Goal: Task Accomplishment & Management: Complete application form

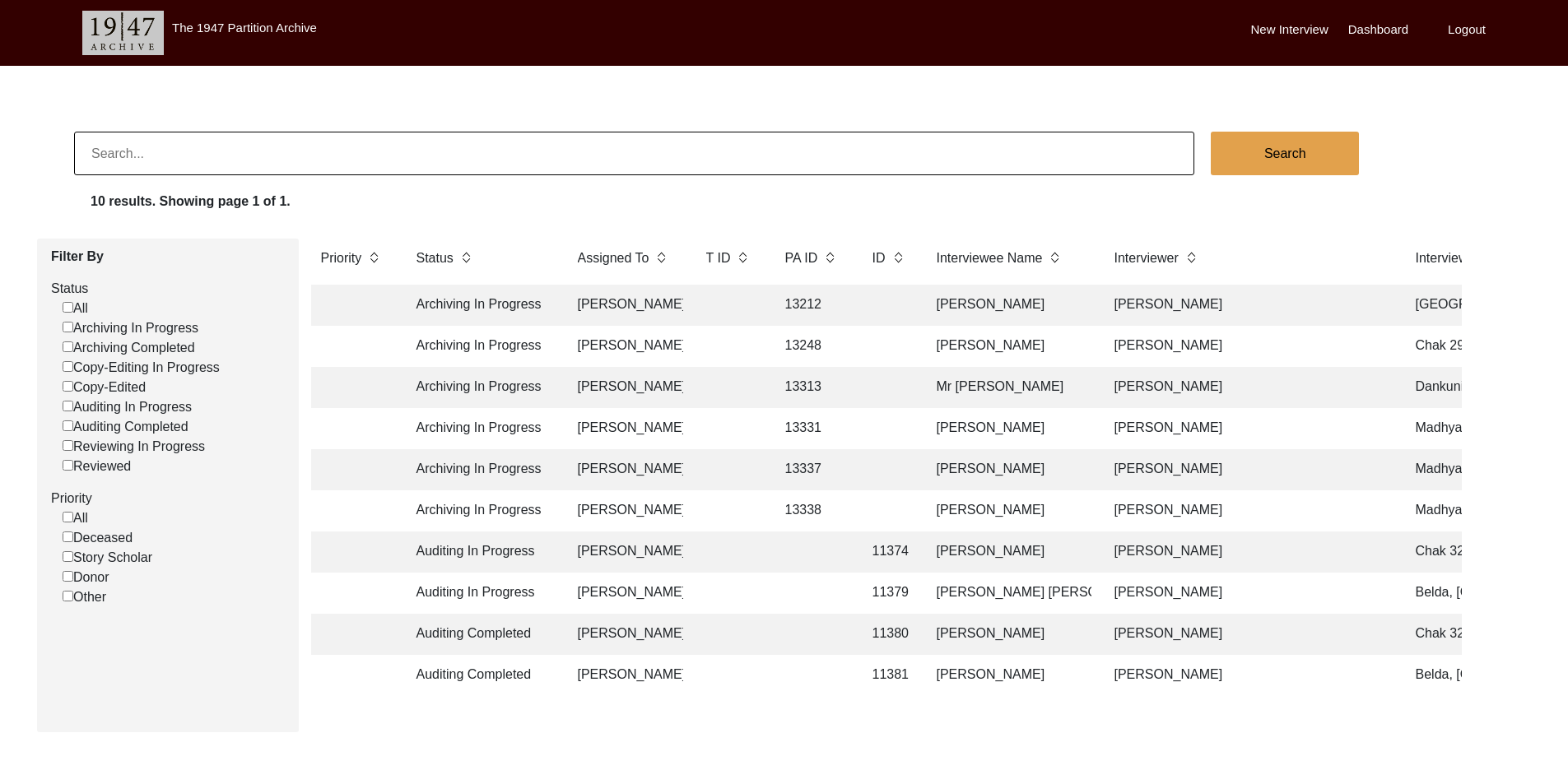
click at [599, 310] on td "[PERSON_NAME]" at bounding box center [625, 304] width 115 height 41
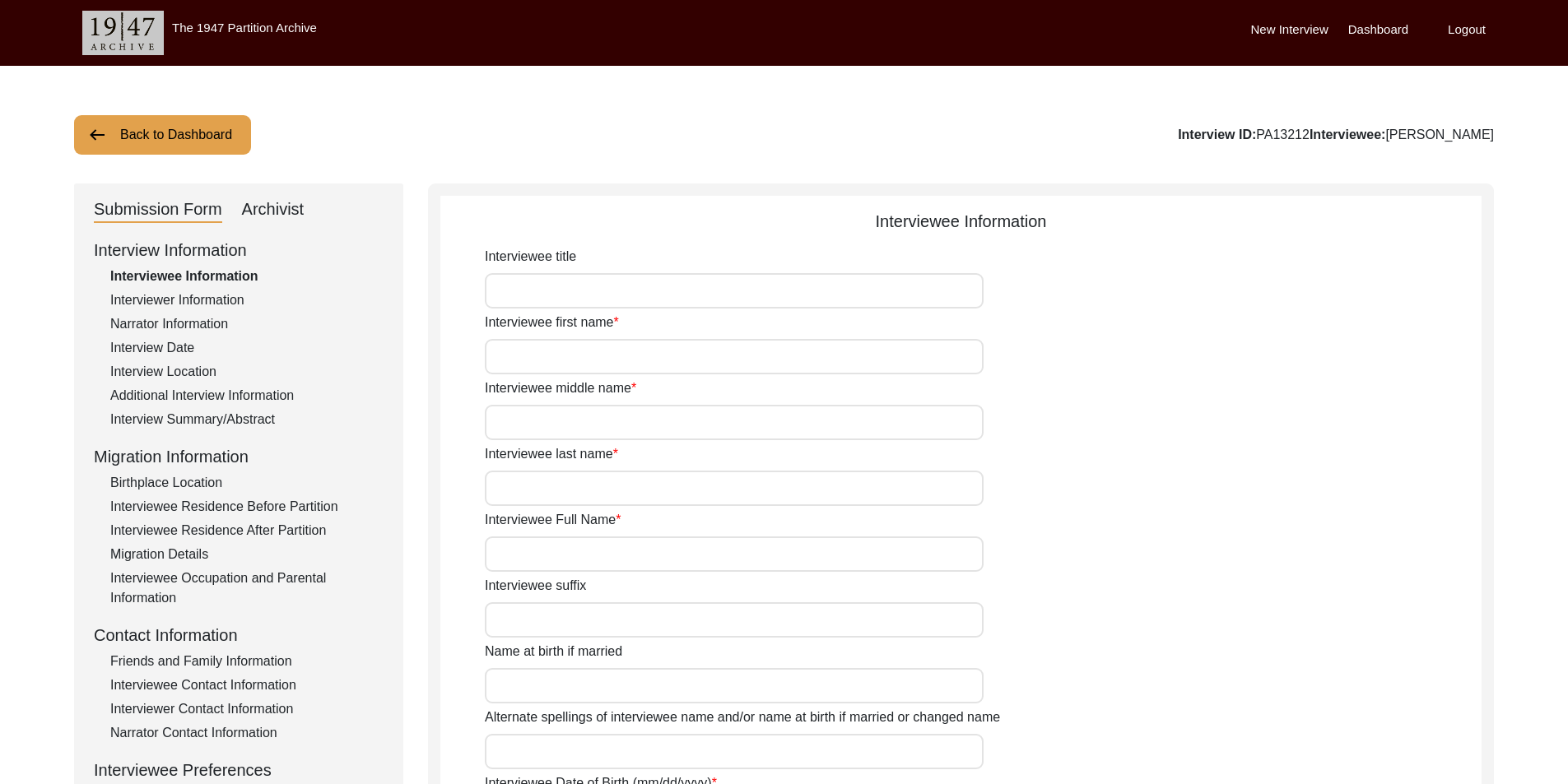
type input "Jherappa"
type input "-"
type input "Rajeshware"
type input "[PERSON_NAME]"
type input "1936"
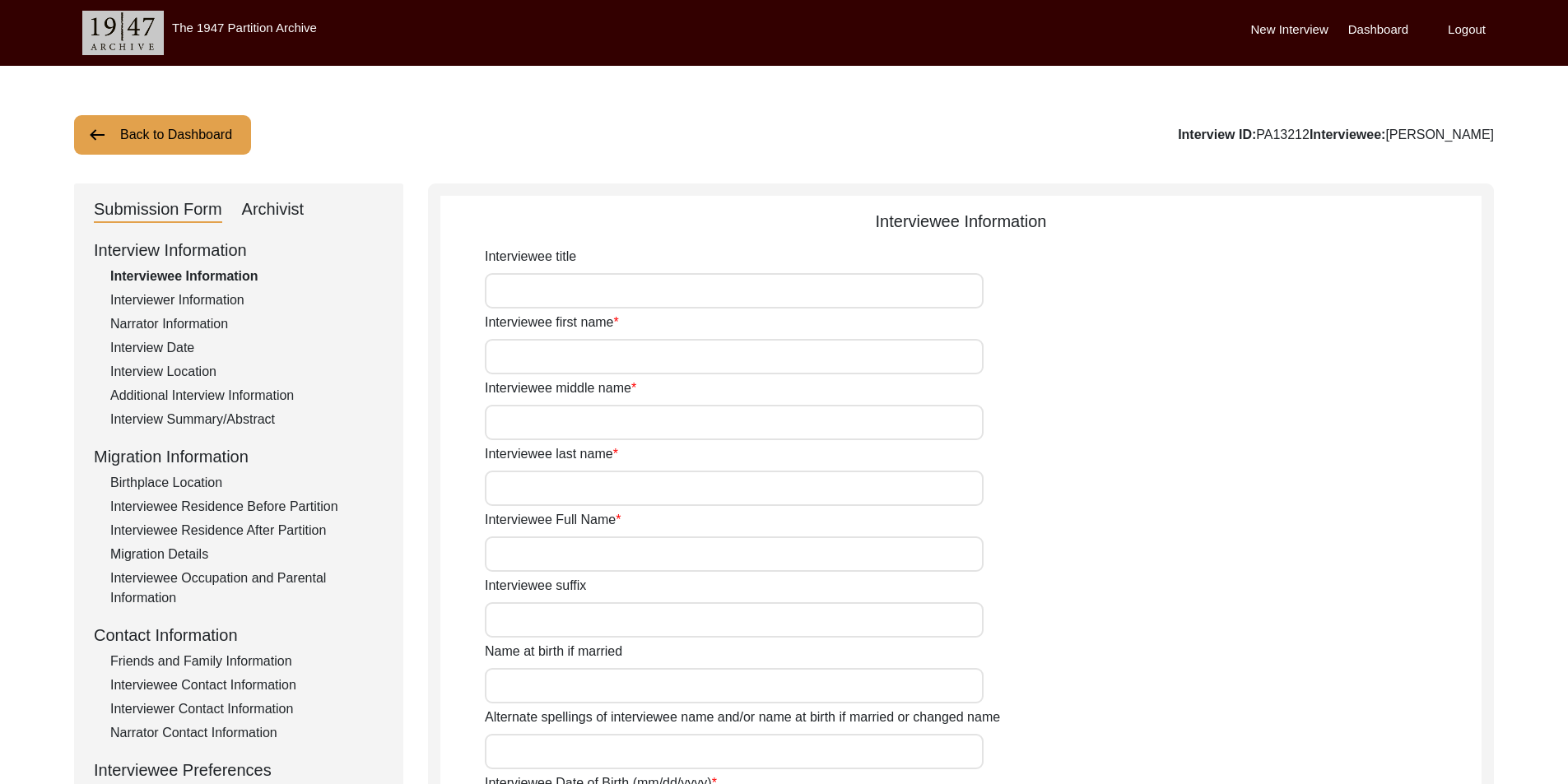
type input "Interviewee is not sure about date of birth but he remembers being 12 during Po…"
type input "89"
type input "Lingayat"
type input "[DEMOGRAPHIC_DATA]"
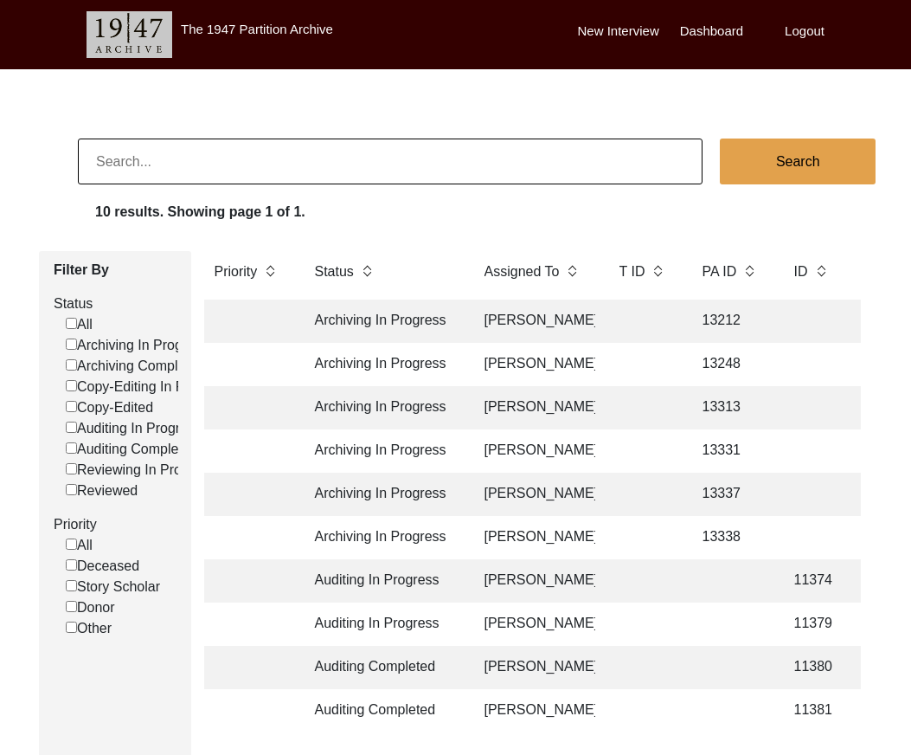
click at [512, 310] on td "[PERSON_NAME]" at bounding box center [534, 320] width 121 height 43
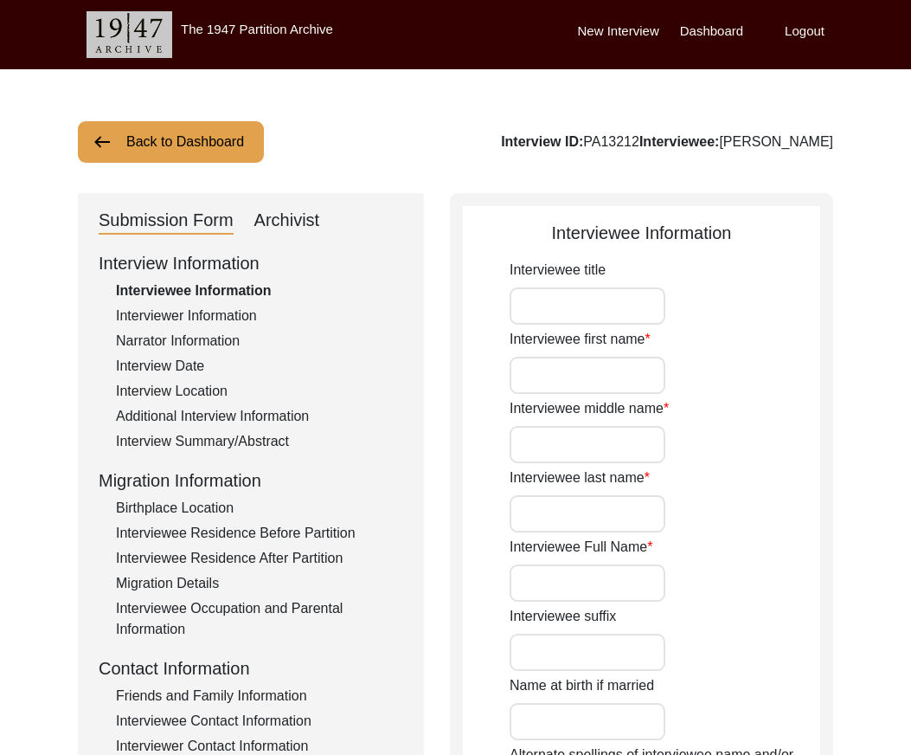
type input "Jherappa"
type input "-"
type input "Rajeshware"
type input "[PERSON_NAME]"
type input "1936"
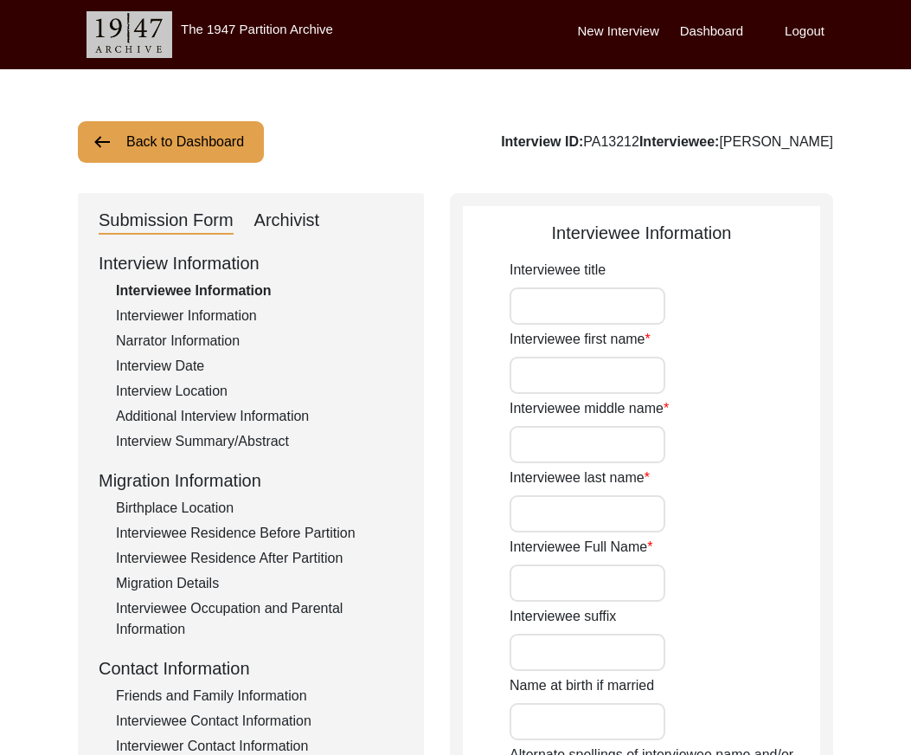
type input "Interviewee is not sure about date of birth but he remembers being 12 during Po…"
type input "89"
type input "Lingayat"
type input "[DEMOGRAPHIC_DATA]"
click at [180, 322] on div "Interviewer Information" at bounding box center [259, 316] width 287 height 21
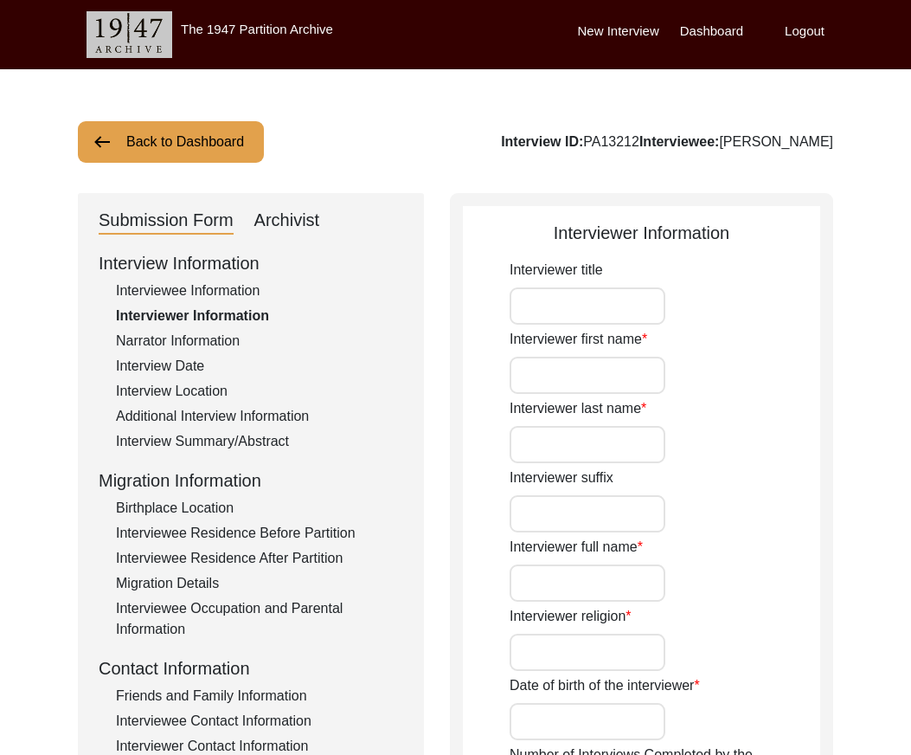
type input "[PERSON_NAME]"
type input "Agarwal"
type input "[PERSON_NAME]"
type input "[DEMOGRAPHIC_DATA]"
type input "[DATE]"
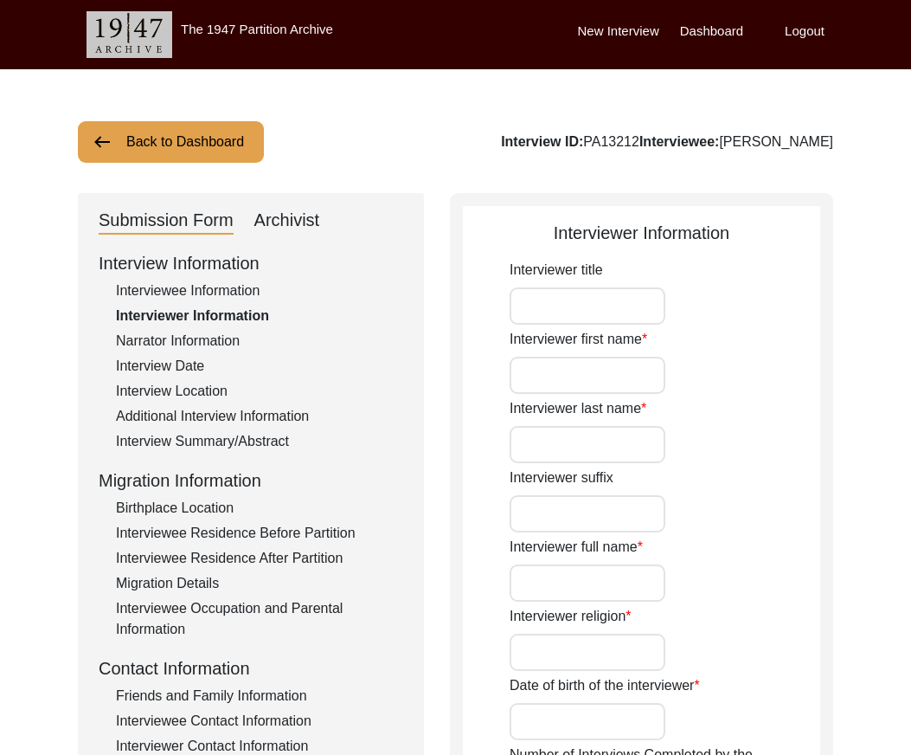
type input "Navi [GEOGRAPHIC_DATA]"
type input "Writer and Designer"
type textarea "I am writer, designer and storyteller with experience working in social, educat…"
type input "Hindi"
type textarea "Unrelated"
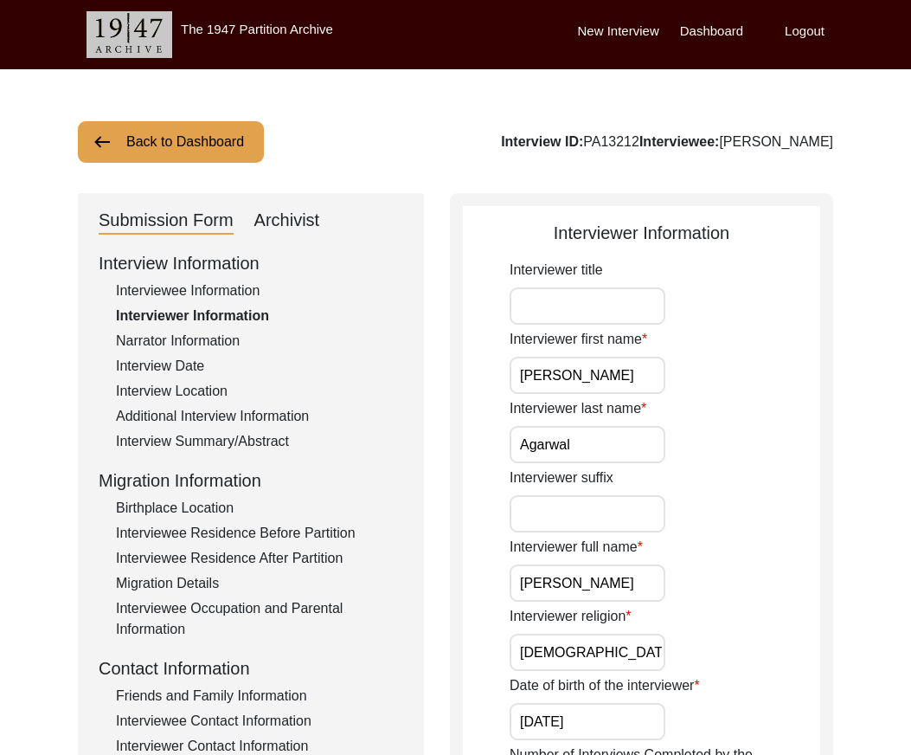
click at [217, 293] on div "Interviewee Information" at bounding box center [259, 290] width 287 height 21
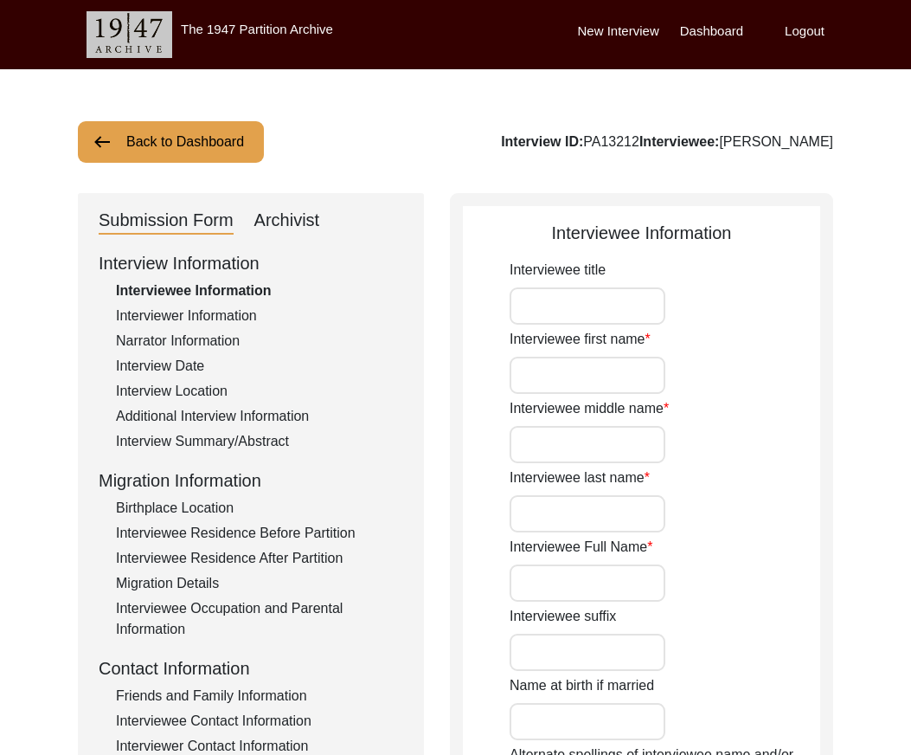
type input "Jherappa"
type input "-"
type input "Rajeshware"
type input "[PERSON_NAME]"
type input "1936"
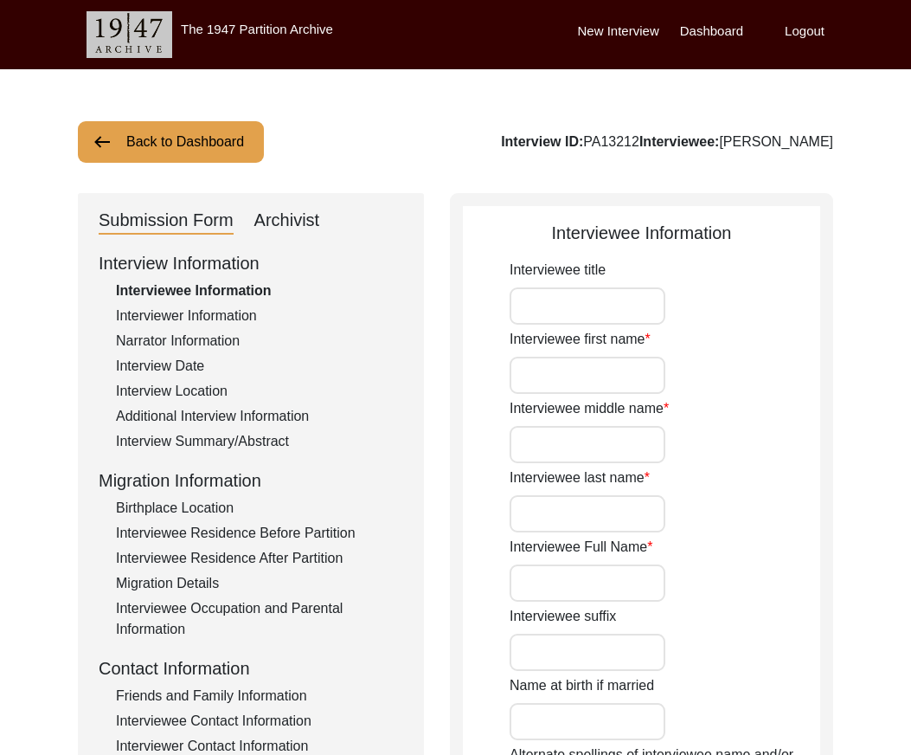
type input "Interviewee is not sure about date of birth but he remembers being 12 during Po…"
type input "89"
type input "Lingayat"
type input "[DEMOGRAPHIC_DATA]"
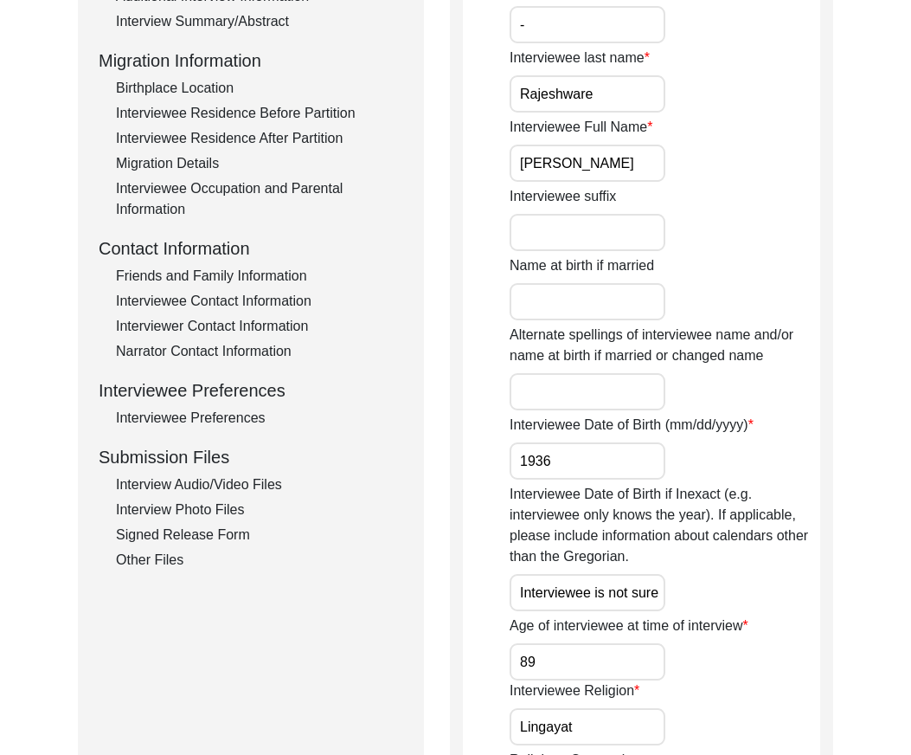
scroll to position [173, 0]
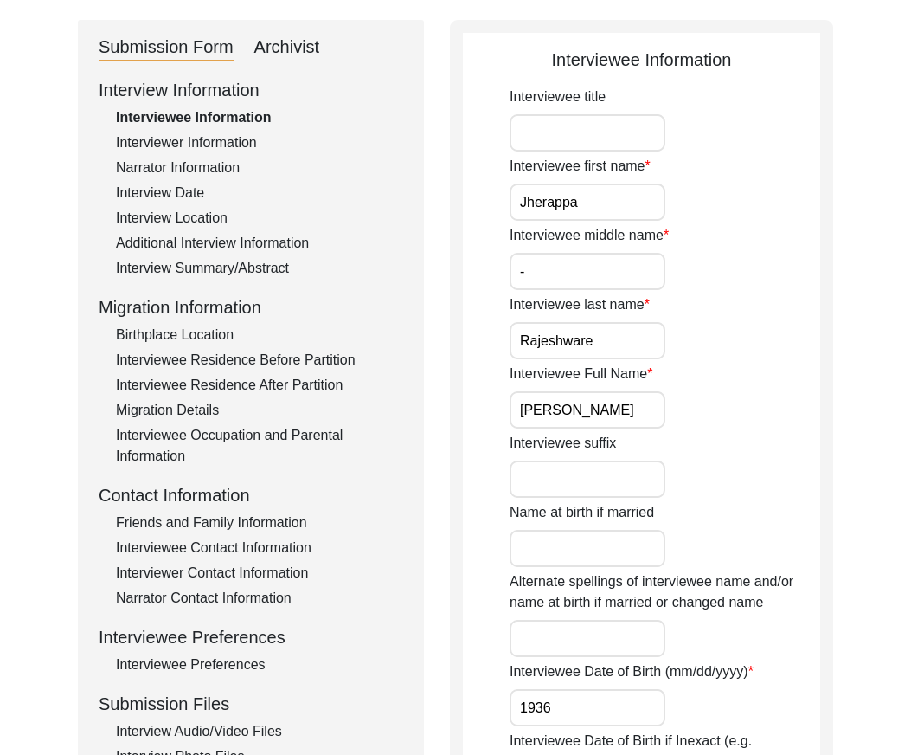
click at [555, 121] on input "Interviewee title" at bounding box center [588, 132] width 156 height 37
type input "Mr."
click at [596, 198] on input "Jherappa" at bounding box center [588, 202] width 156 height 37
click at [555, 287] on input "-" at bounding box center [588, 271] width 156 height 37
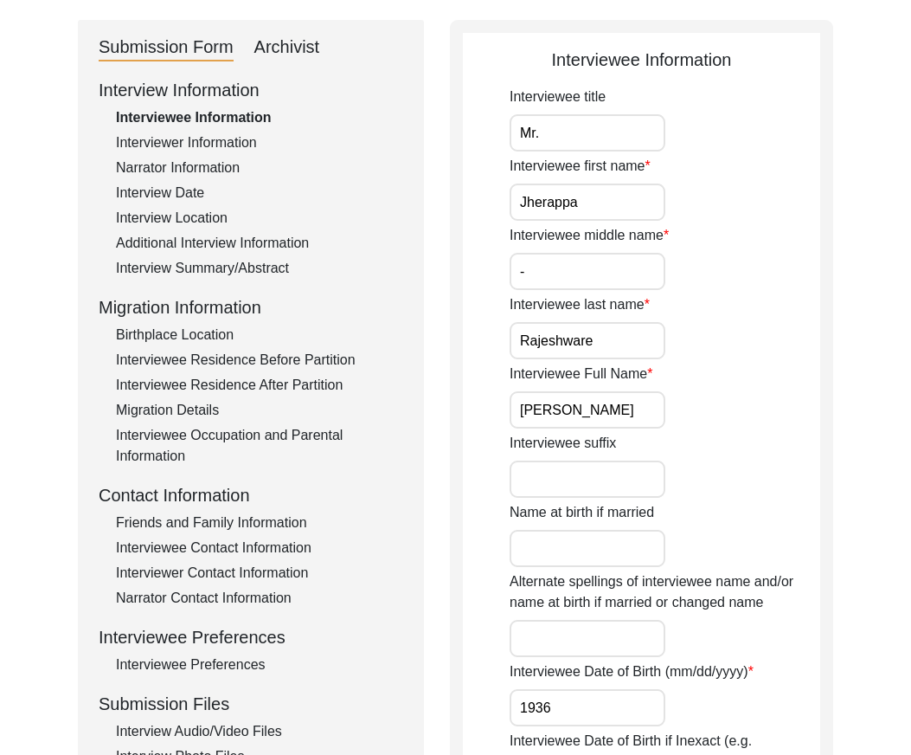
drag, startPoint x: 544, startPoint y: 280, endPoint x: 510, endPoint y: 271, distance: 34.8
click at [510, 271] on input "-" at bounding box center [588, 271] width 156 height 37
click at [510, 271] on input "N/A" at bounding box center [588, 271] width 156 height 37
type input "N/A"
click at [549, 330] on input "Rajeshware" at bounding box center [588, 340] width 156 height 37
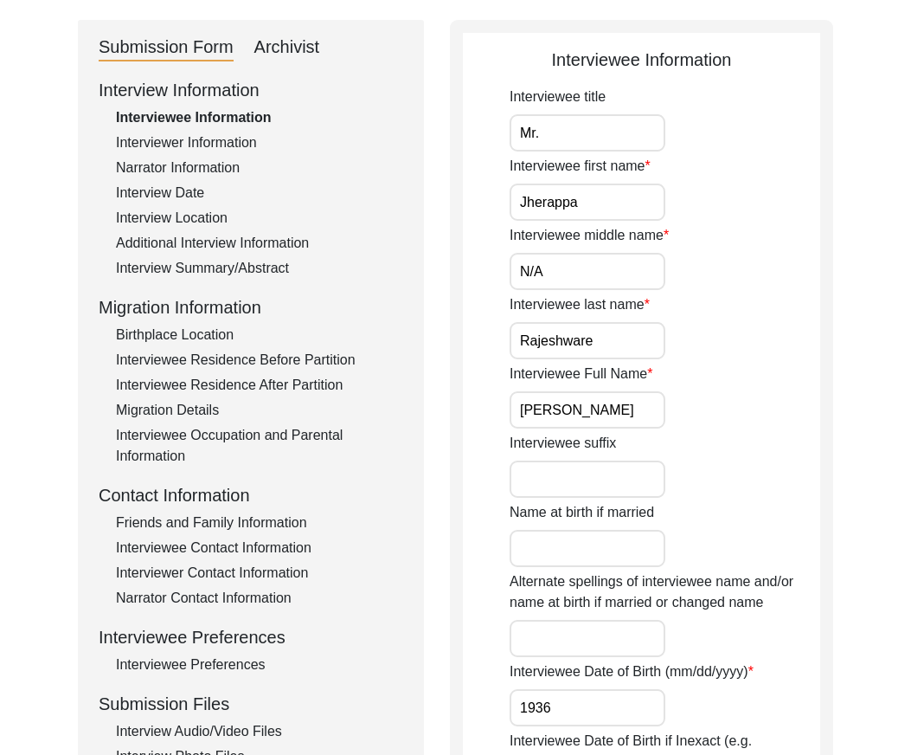
drag, startPoint x: 608, startPoint y: 336, endPoint x: 463, endPoint y: 336, distance: 145.4
drag, startPoint x: 659, startPoint y: 413, endPoint x: 511, endPoint y: 404, distance: 148.3
click at [511, 404] on input "[PERSON_NAME]" at bounding box center [588, 409] width 156 height 37
click at [766, 423] on div "Interviewee Full Name [PERSON_NAME]" at bounding box center [665, 396] width 311 height 65
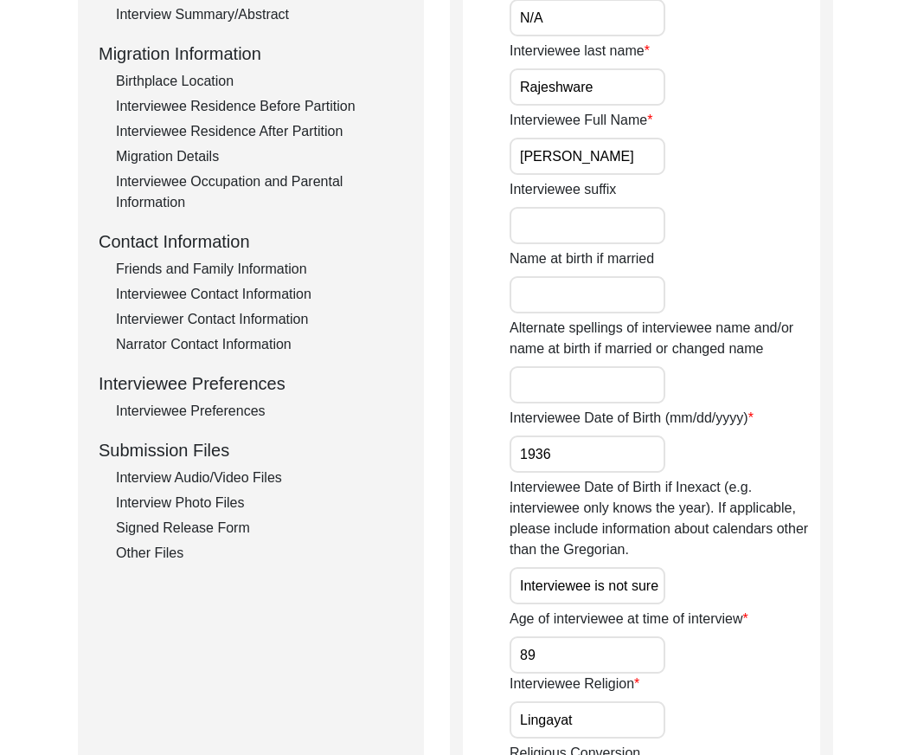
scroll to position [433, 0]
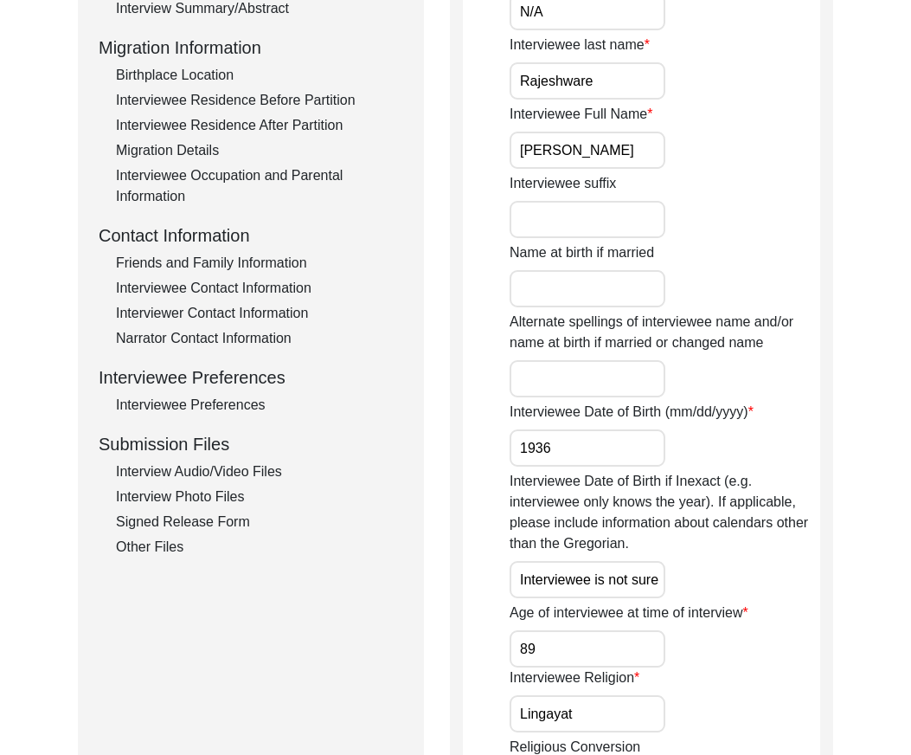
click at [609, 435] on input "1936" at bounding box center [588, 447] width 156 height 37
drag, startPoint x: 567, startPoint y: 584, endPoint x: 654, endPoint y: 589, distance: 86.7
click at [654, 589] on input "Interviewee is not sure about date of birth but he remembers being 12 during Po…" at bounding box center [588, 579] width 156 height 37
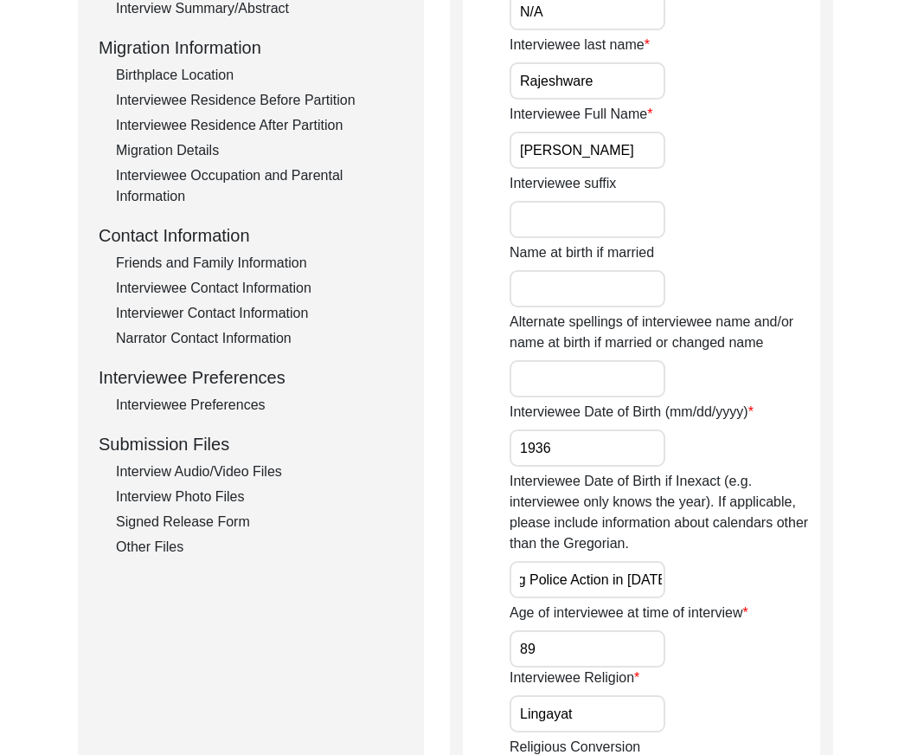
click at [634, 584] on input "Interviewee is not sure about date of birth but he remembers being 12 during Po…" at bounding box center [588, 579] width 156 height 37
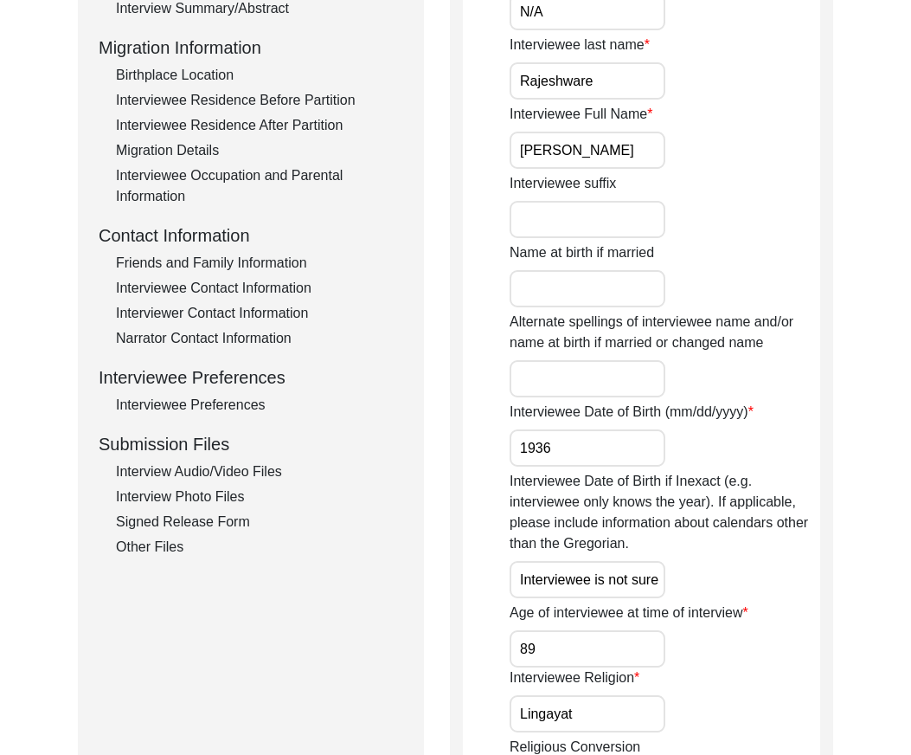
click at [718, 592] on div "Interviewee Date of Birth if Inexact (e.g. interviewee only knows the year). If…" at bounding box center [665, 534] width 311 height 127
click at [736, 664] on div "Age of interviewee at time of interview 89" at bounding box center [665, 634] width 311 height 65
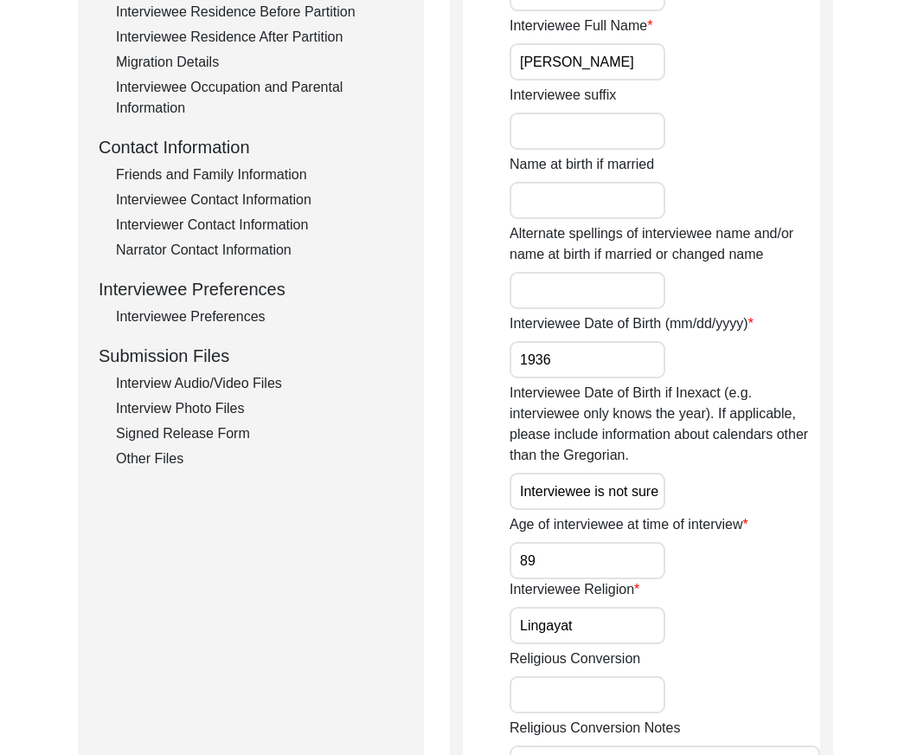
scroll to position [606, 0]
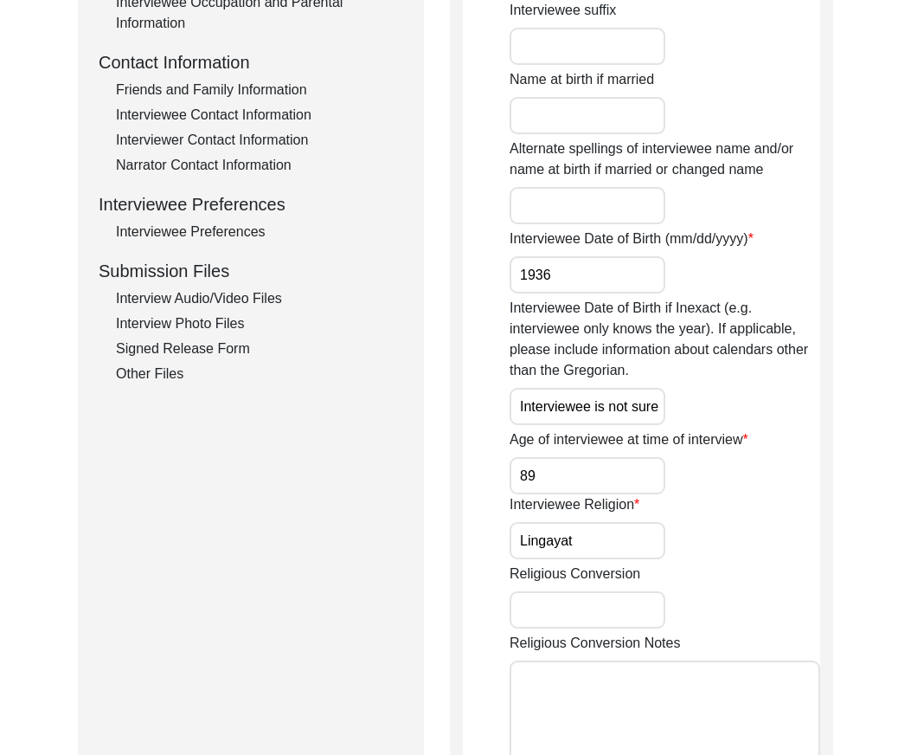
click at [532, 462] on input "89" at bounding box center [588, 475] width 156 height 37
click at [546, 471] on input "89" at bounding box center [588, 475] width 156 height 37
drag, startPoint x: 563, startPoint y: 415, endPoint x: 797, endPoint y: 402, distance: 234.9
click at [797, 402] on div "Interviewee Date of Birth if Inexact (e.g. interviewee only knows the year). If…" at bounding box center [665, 361] width 311 height 127
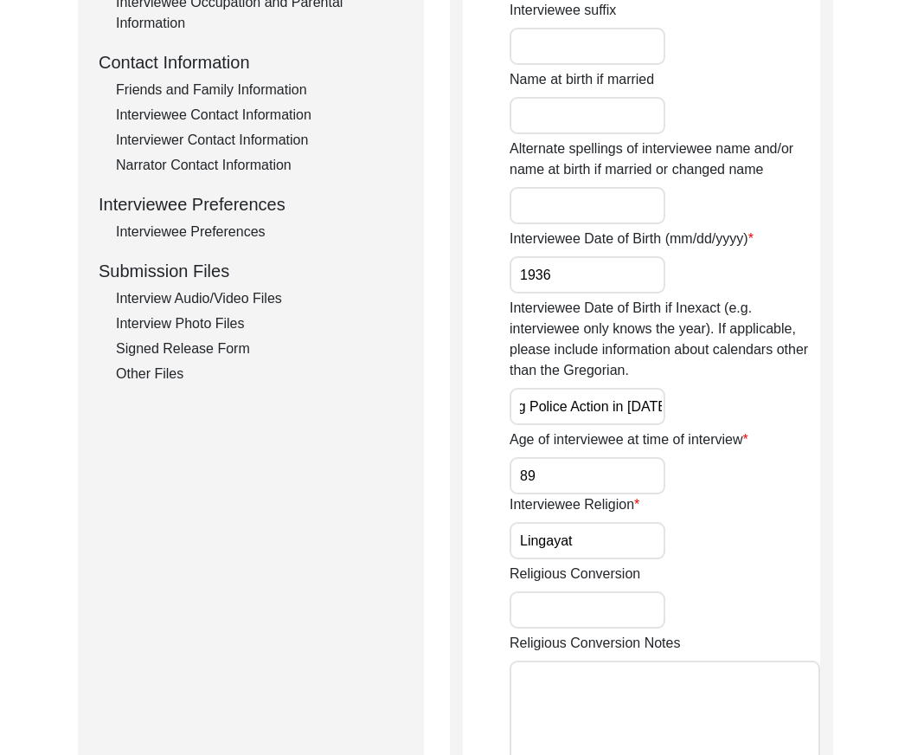
scroll to position [0, 0]
click at [797, 402] on div "Interviewee Date of Birth if Inexact (e.g. interviewee only knows the year). If…" at bounding box center [665, 361] width 311 height 127
click at [618, 537] on input "Lingayat" at bounding box center [588, 540] width 156 height 37
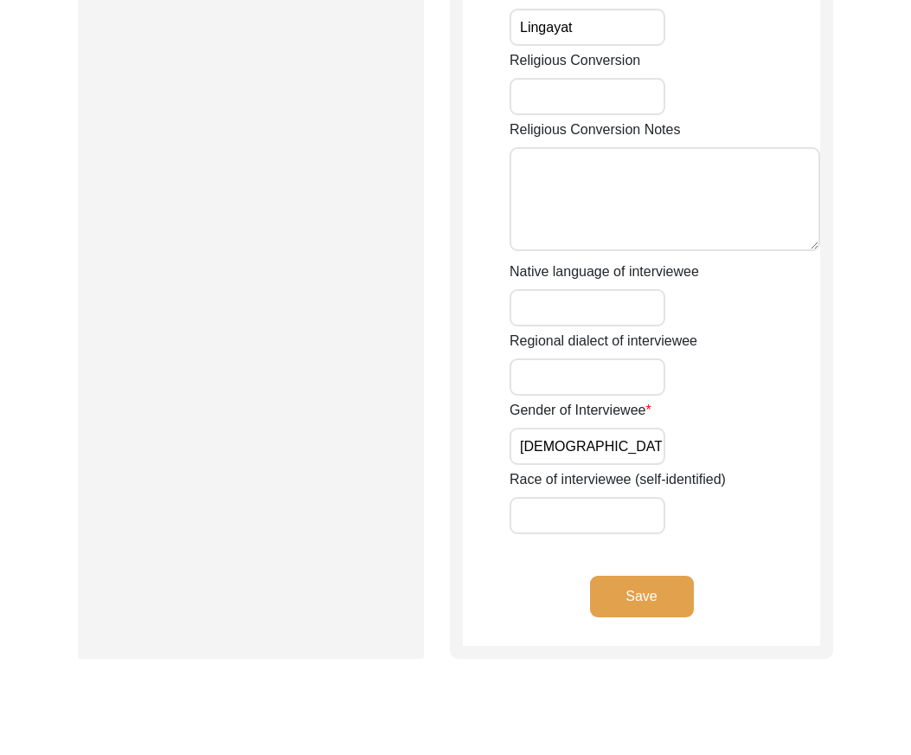
scroll to position [1125, 0]
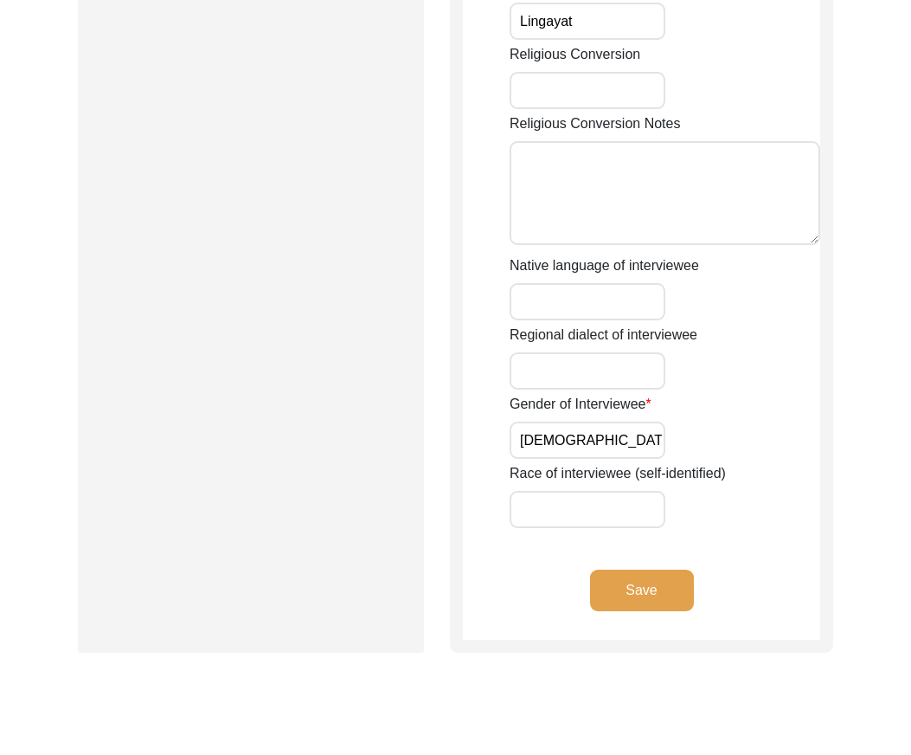
click at [561, 440] on input "[DEMOGRAPHIC_DATA]" at bounding box center [588, 440] width 156 height 37
click at [584, 580] on div "Save" at bounding box center [641, 605] width 357 height 70
click at [608, 589] on button "Save" at bounding box center [642, 591] width 104 height 42
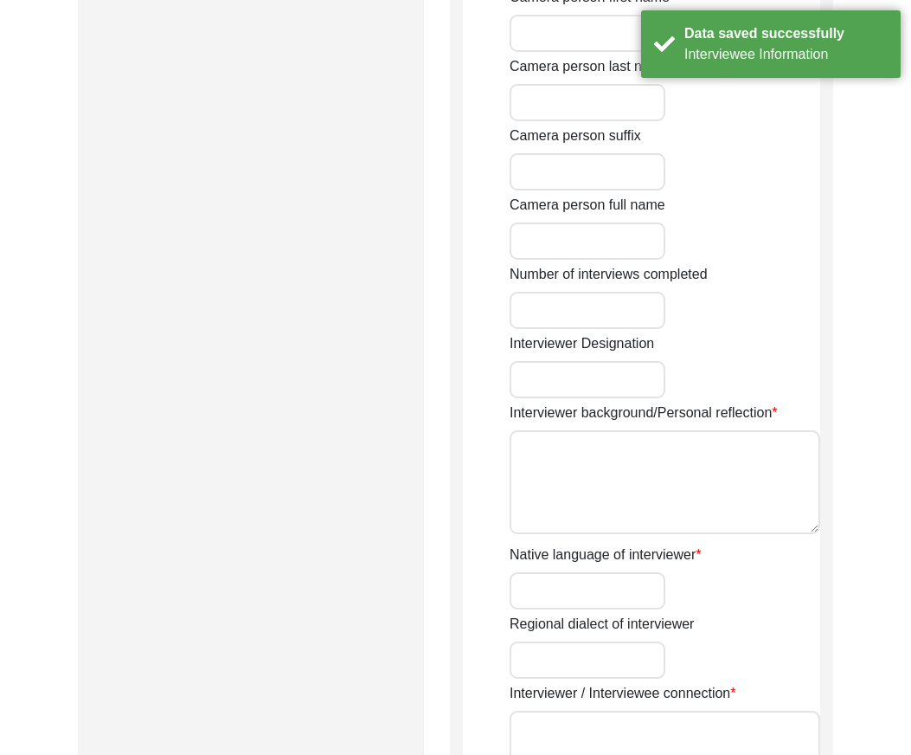
type input "[PERSON_NAME]"
type input "Agarwal"
type input "[PERSON_NAME]"
type input "[DEMOGRAPHIC_DATA]"
type input "[DATE]"
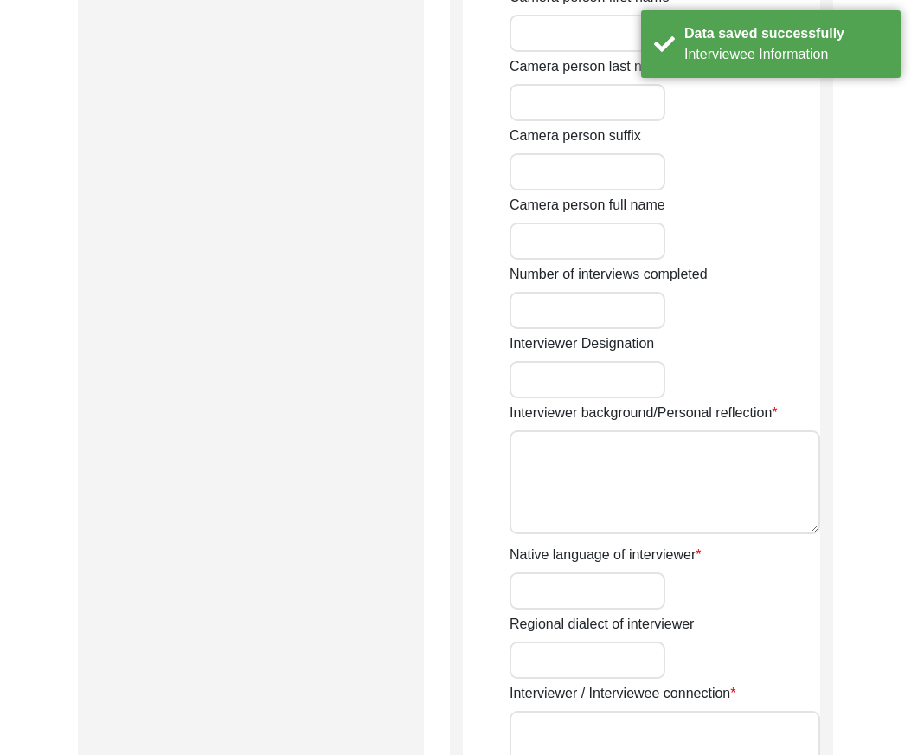
type input "Navi [GEOGRAPHIC_DATA]"
type input "Writer and Designer"
type textarea "I am writer, designer and storyteller with experience working in social, educat…"
type input "Hindi"
type textarea "Unrelated"
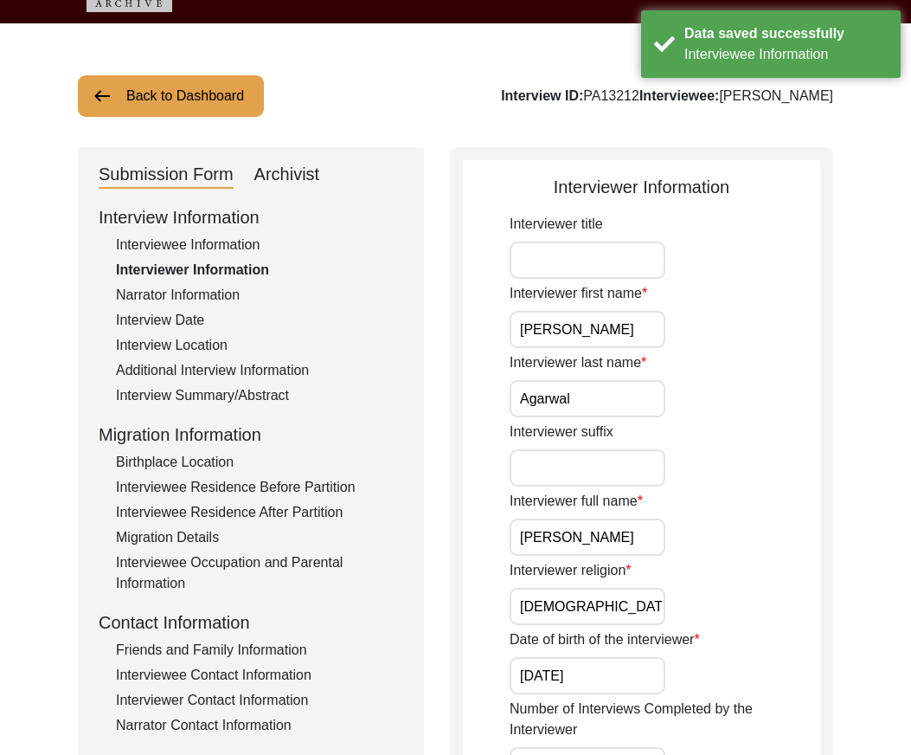
scroll to position [0, 0]
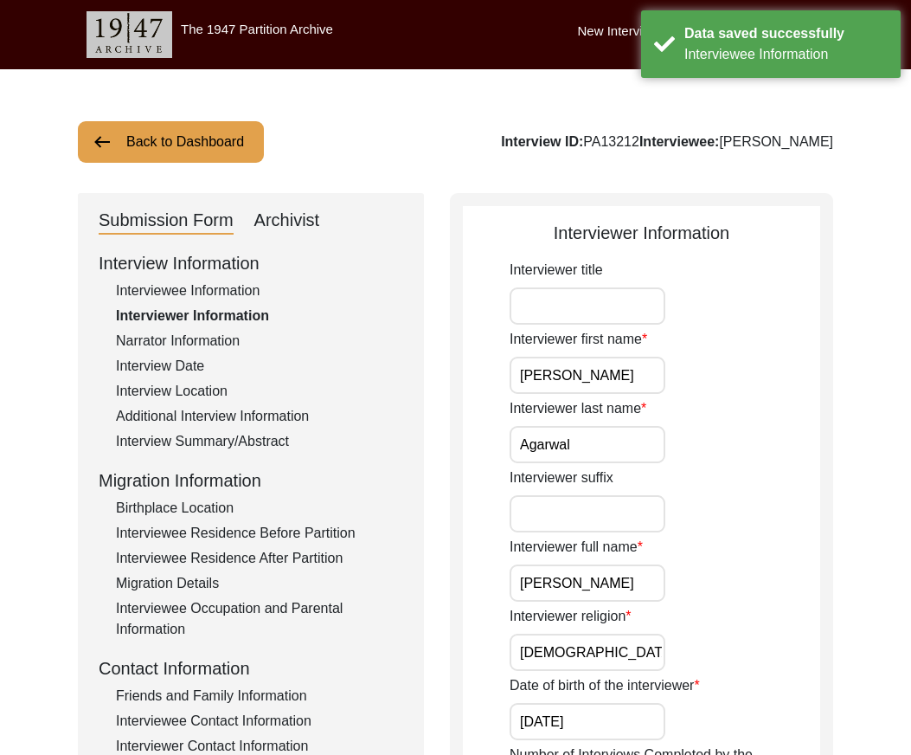
click at [576, 377] on input "[PERSON_NAME]" at bounding box center [588, 375] width 156 height 37
click at [600, 433] on input "Agarwal" at bounding box center [588, 444] width 156 height 37
click at [631, 575] on input "[PERSON_NAME]" at bounding box center [588, 582] width 156 height 37
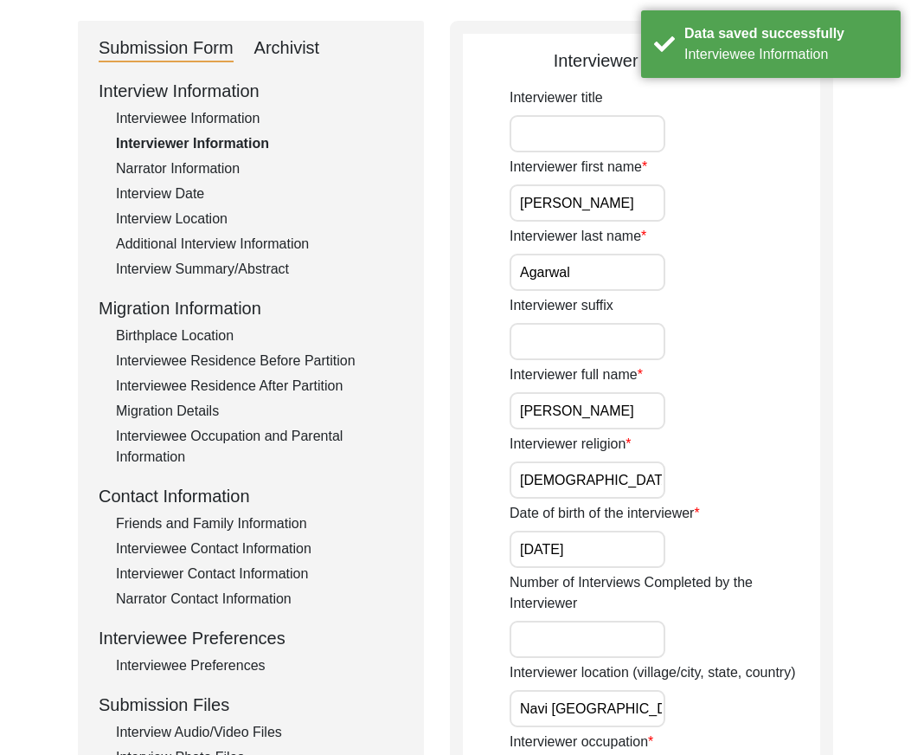
scroll to position [173, 0]
click at [601, 469] on input "[DEMOGRAPHIC_DATA]" at bounding box center [588, 478] width 156 height 37
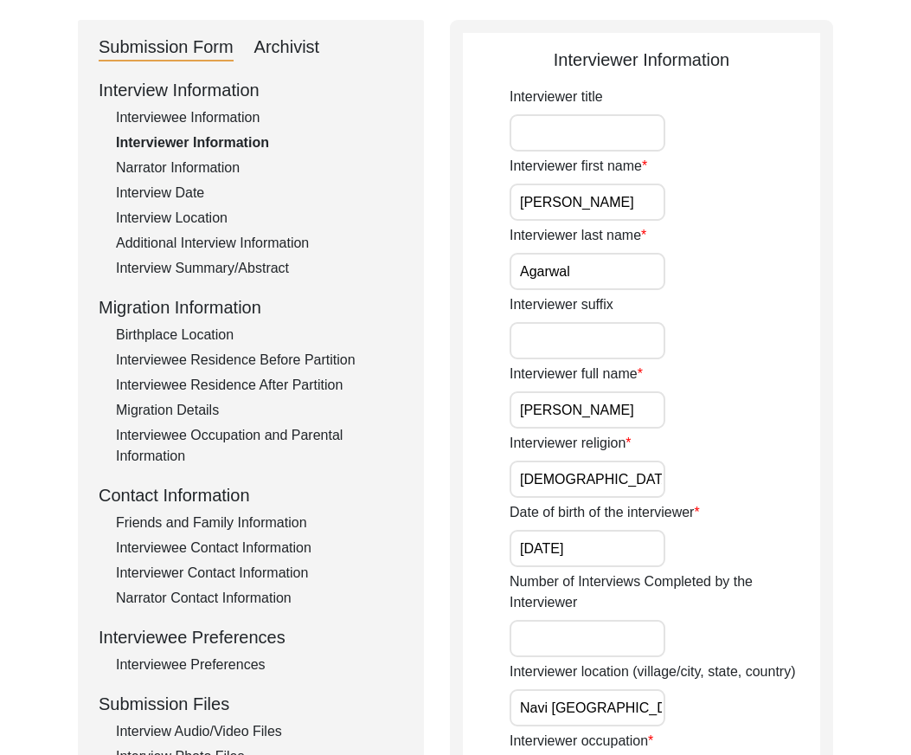
click at [620, 563] on input "[DATE]" at bounding box center [588, 548] width 156 height 37
type input "[DATE]"
click at [692, 543] on div "Date of birth of the interviewer [DATE]" at bounding box center [665, 534] width 311 height 65
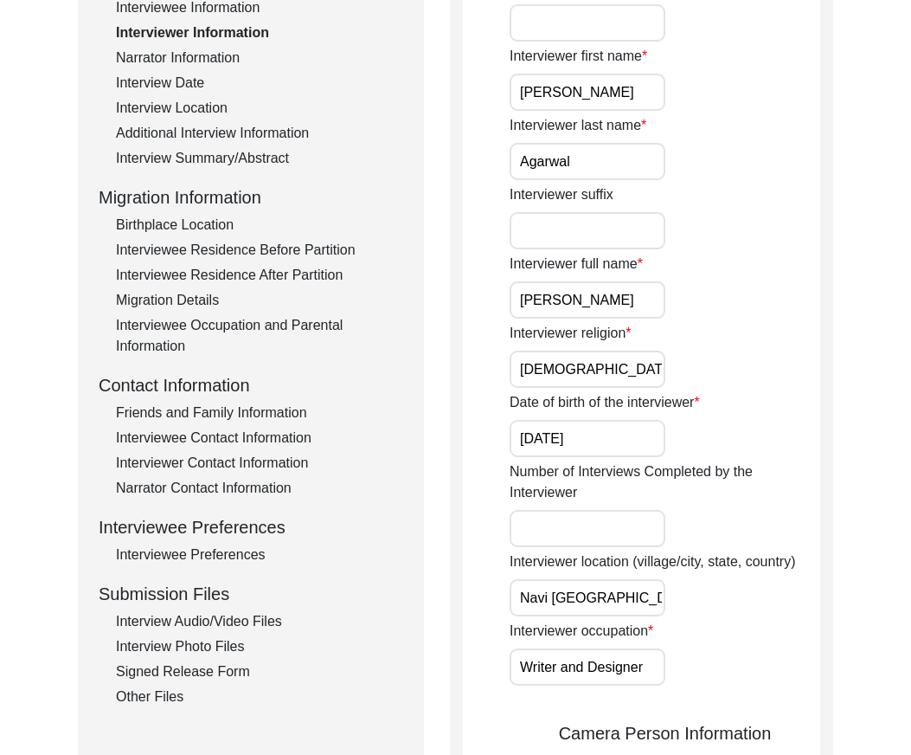
scroll to position [433, 0]
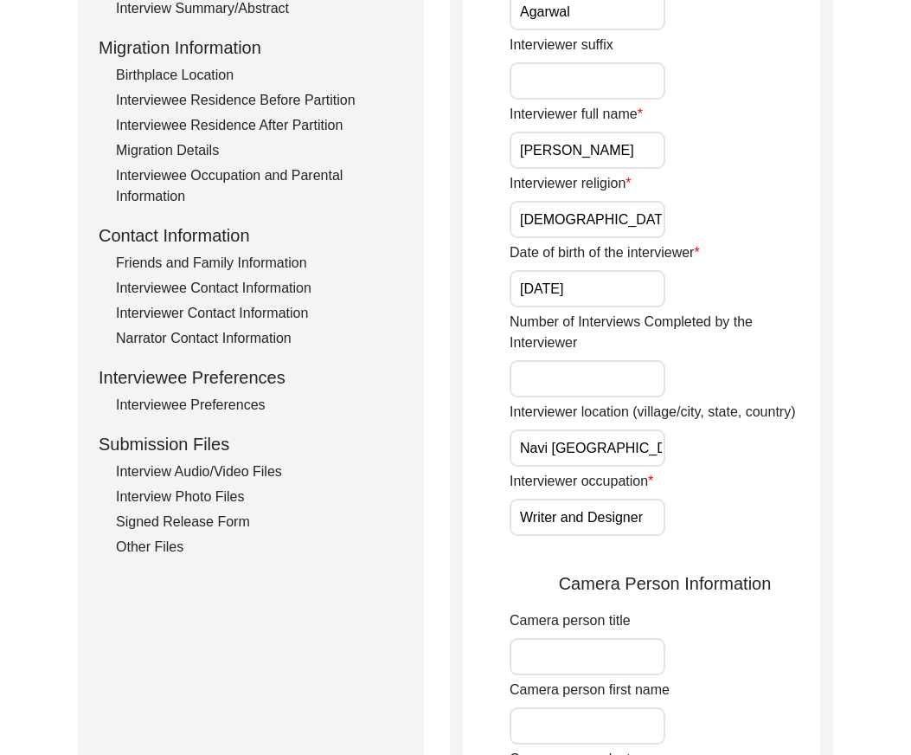
click at [626, 456] on input "Navi [GEOGRAPHIC_DATA]" at bounding box center [588, 447] width 156 height 37
type input "Navi [GEOGRAPHIC_DATA], [GEOGRAPHIC_DATA], [GEOGRAPHIC_DATA]"
drag, startPoint x: 608, startPoint y: 444, endPoint x: 778, endPoint y: 448, distance: 169.7
click at [778, 448] on div "Interviewer location (village/city, state, country) [GEOGRAPHIC_DATA], [GEOGRAP…" at bounding box center [665, 434] width 311 height 65
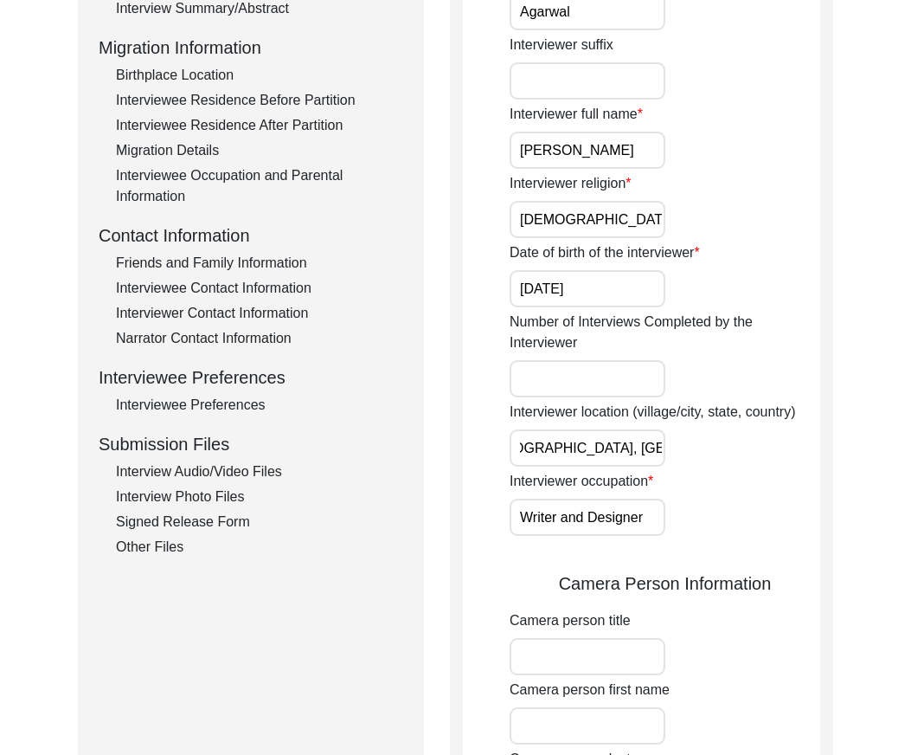
scroll to position [0, 0]
click at [646, 525] on input "Writer and Designer" at bounding box center [588, 517] width 156 height 37
type input "Writer and designer"
click at [538, 559] on div "Interviewer title Interviewer first name [PERSON_NAME] Interviewer last name [P…" at bounding box center [665, 670] width 311 height 1686
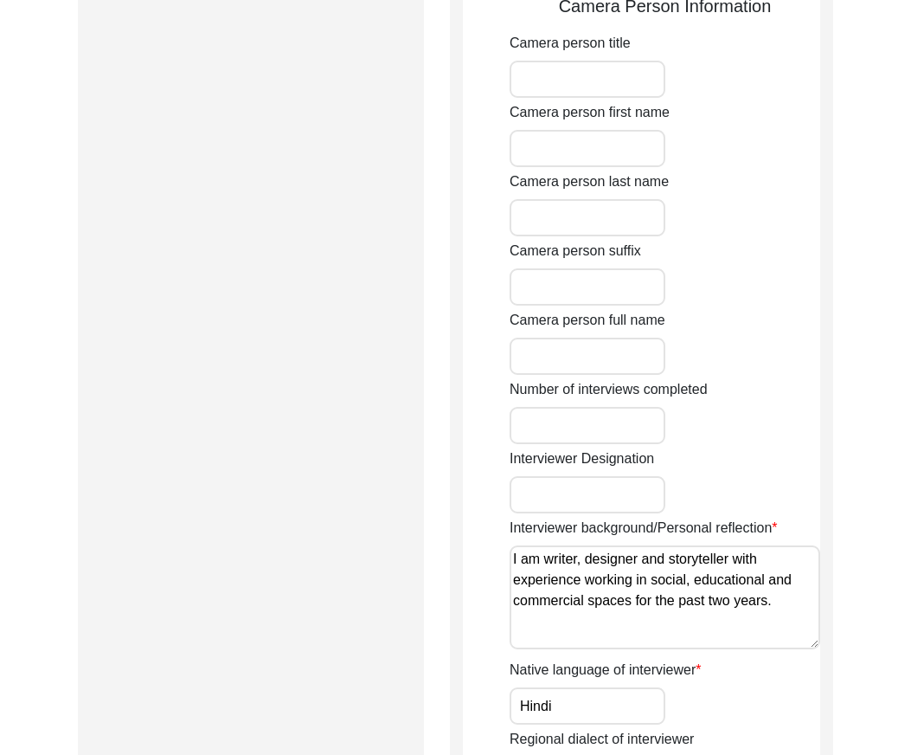
scroll to position [1039, 0]
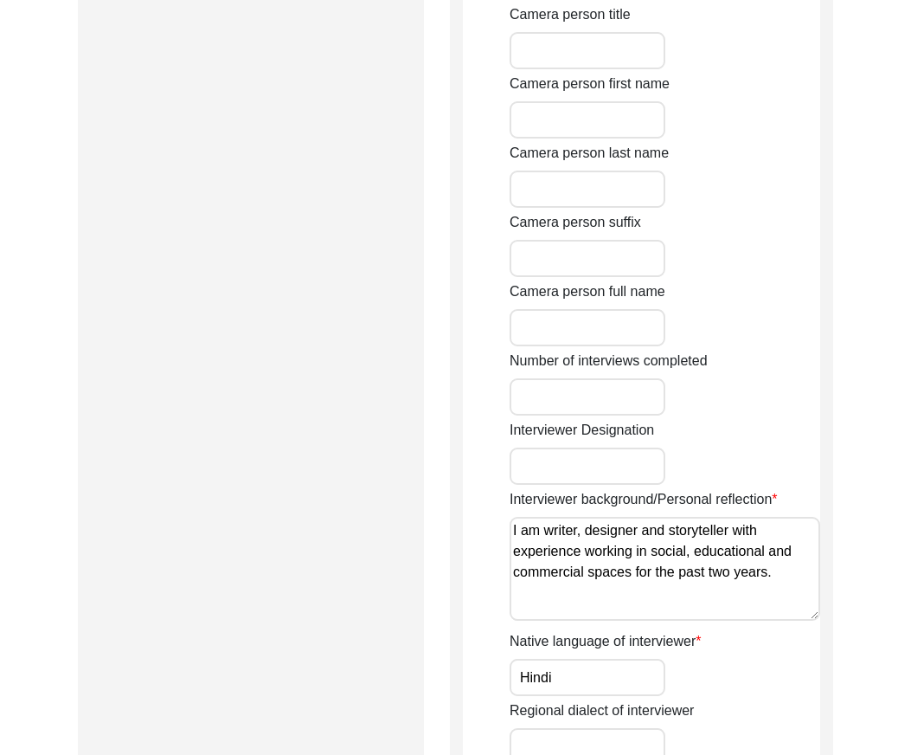
drag, startPoint x: 787, startPoint y: 575, endPoint x: 399, endPoint y: 507, distance: 393.6
click at [399, 507] on div "Submission Form Archivist Interview Information Interviewee Information Intervi…" at bounding box center [456, 92] width 756 height 1877
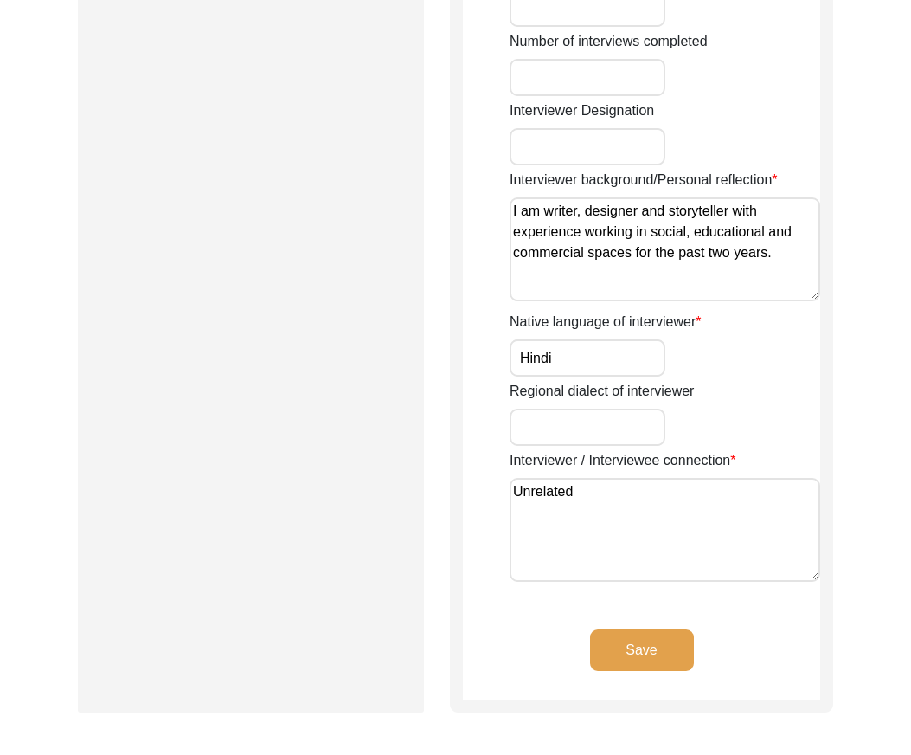
scroll to position [1385, 0]
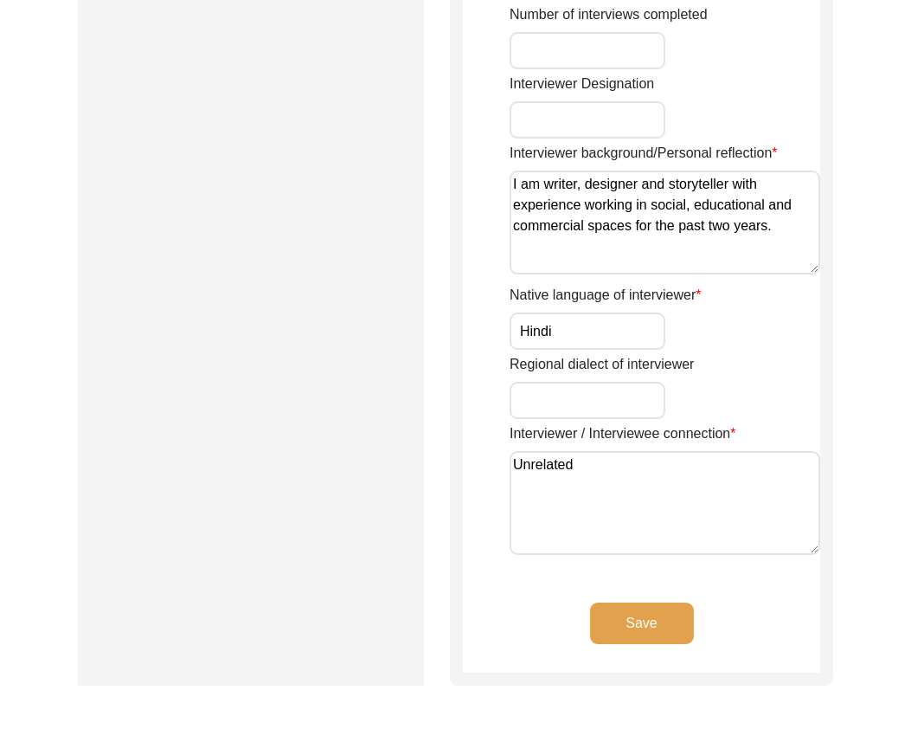
click at [597, 332] on input "Hindi" at bounding box center [588, 330] width 156 height 37
click at [621, 462] on textarea "Unrelated" at bounding box center [665, 503] width 311 height 104
click at [629, 628] on button "Save" at bounding box center [642, 623] width 104 height 42
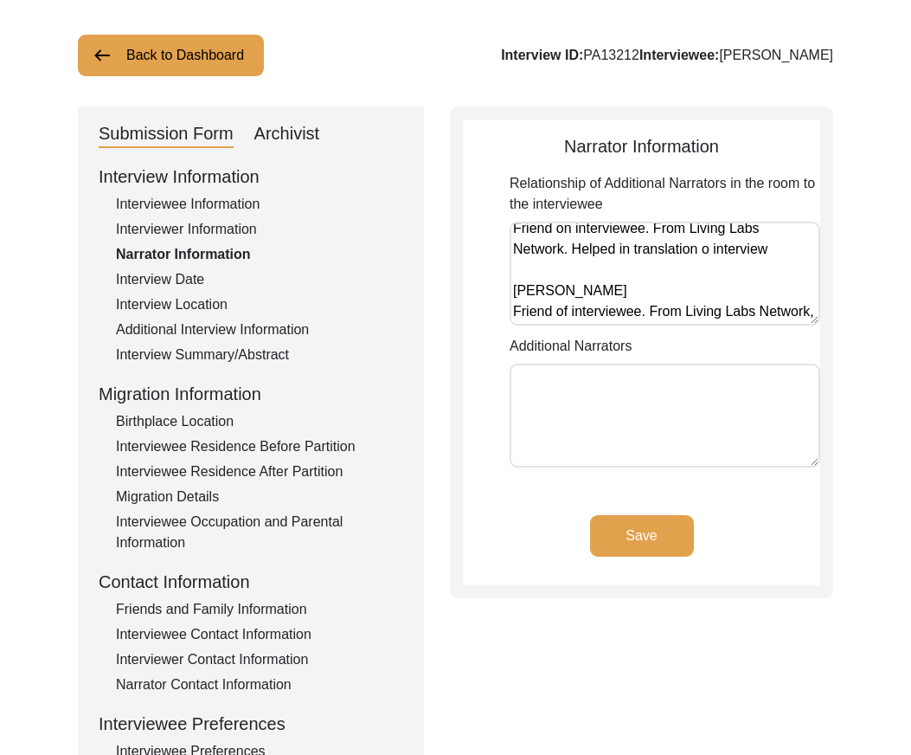
scroll to position [0, 0]
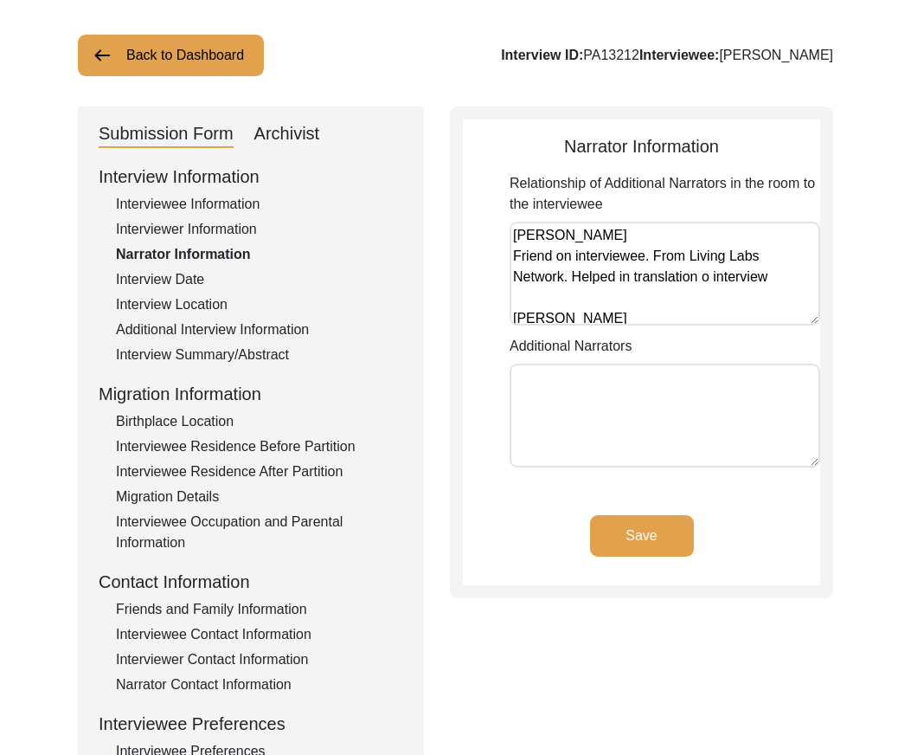
drag, startPoint x: 605, startPoint y: 310, endPoint x: 606, endPoint y: 271, distance: 39.0
click at [508, 202] on app-narrator-information "Narrator Information Relationship of Additional Narrators in the room to the in…" at bounding box center [641, 359] width 357 height 452
click at [648, 276] on textarea "[PERSON_NAME] Friend on interviewee. From Living Labs Network. Helped in transl…" at bounding box center [665, 274] width 311 height 104
click at [708, 274] on textarea "[PERSON_NAME] Friend on interviewee. From Living Labs Network. Helped in transl…" at bounding box center [665, 274] width 311 height 104
click at [707, 280] on textarea "[PERSON_NAME] Friend on interviewee. From Living Labs Network. Helped in transl…" at bounding box center [665, 274] width 311 height 104
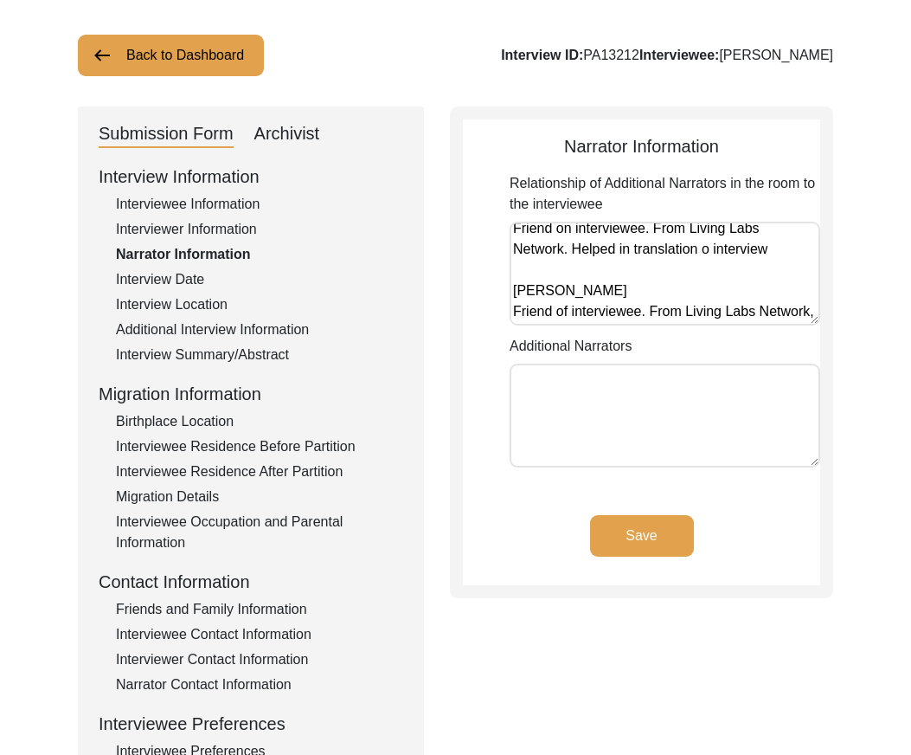
scroll to position [48, 0]
click at [705, 310] on textarea "[PERSON_NAME] Friend on interviewee. From Living Labs Network. Helped in transl…" at bounding box center [665, 274] width 311 height 104
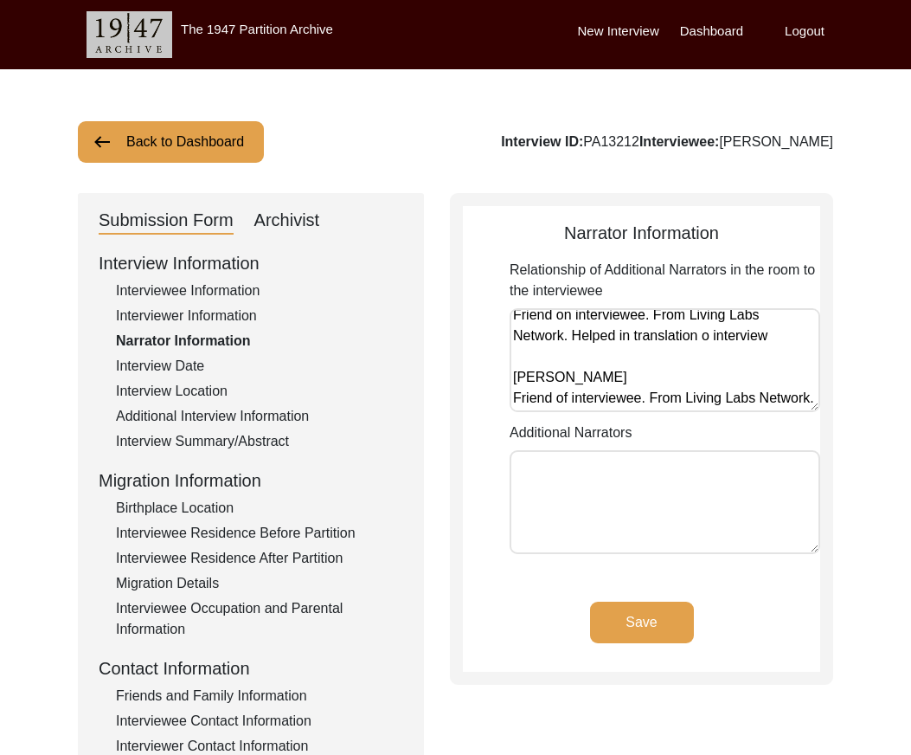
scroll to position [0, 0]
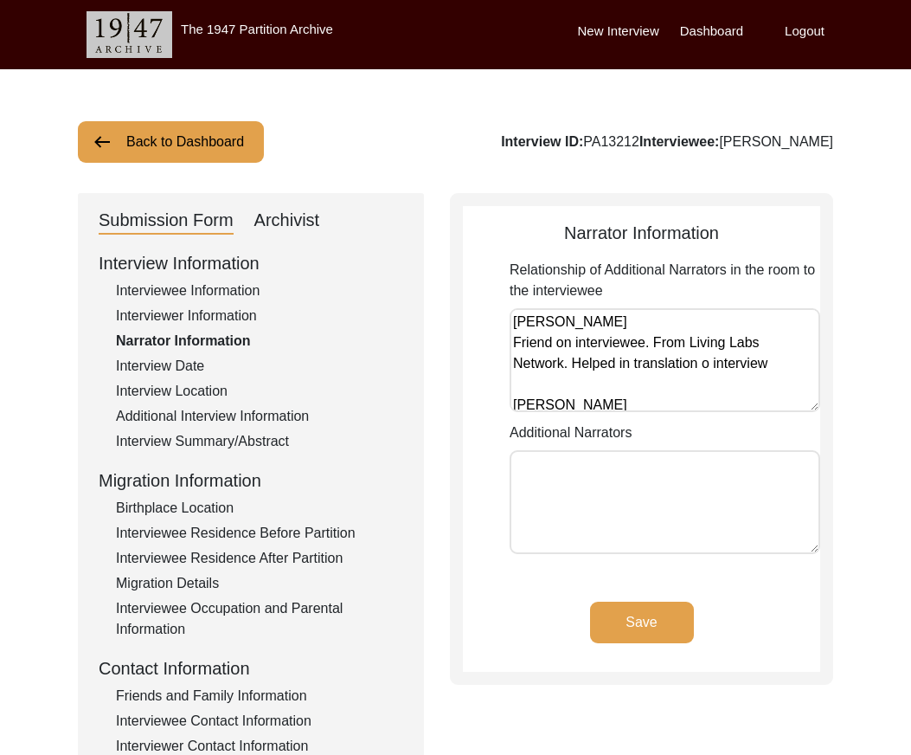
drag, startPoint x: 686, startPoint y: 361, endPoint x: 706, endPoint y: 366, distance: 20.6
click at [706, 366] on textarea "[PERSON_NAME] Friend on interviewee. From Living Labs Network. Helped in transl…" at bounding box center [665, 360] width 311 height 104
drag, startPoint x: 553, startPoint y: 447, endPoint x: 632, endPoint y: 409, distance: 87.1
click at [556, 445] on div "Additional Narrators" at bounding box center [665, 491] width 311 height 138
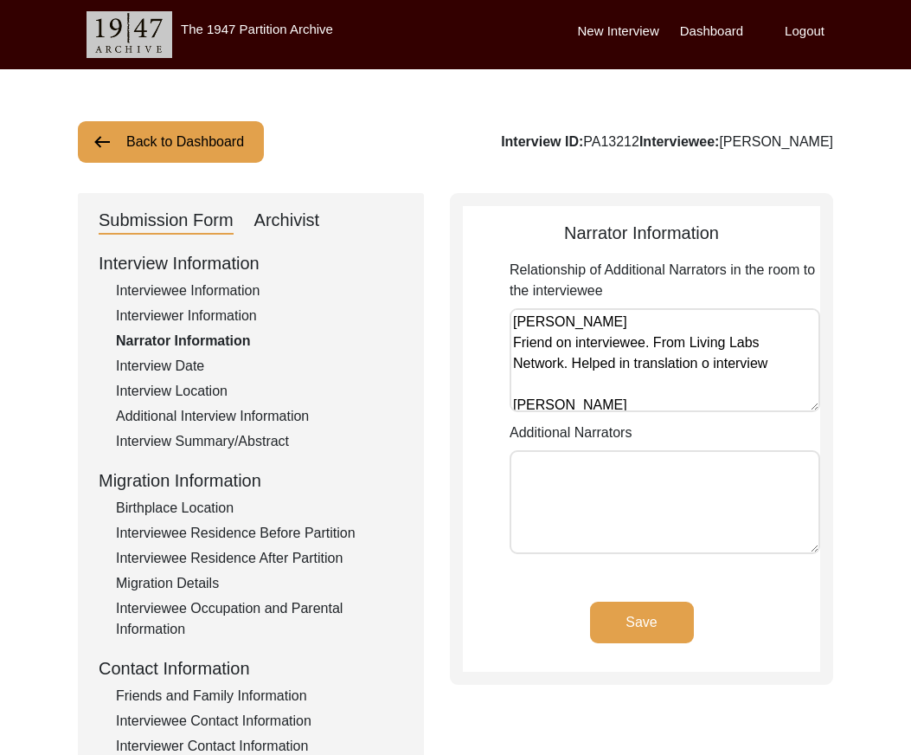
click at [711, 363] on textarea "[PERSON_NAME] Friend on interviewee. From Living Labs Network. Helped in transl…" at bounding box center [665, 360] width 311 height 104
click at [771, 369] on textarea "[PERSON_NAME] Friend on interviewee. From Living Labs Network. Helped in transl…" at bounding box center [665, 360] width 311 height 104
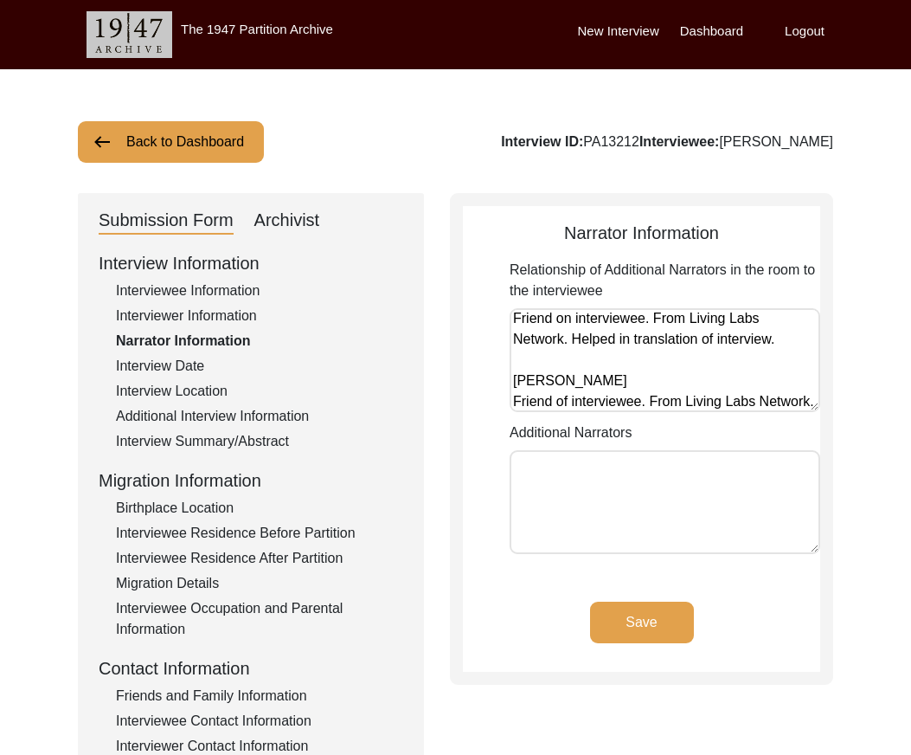
scroll to position [48, 0]
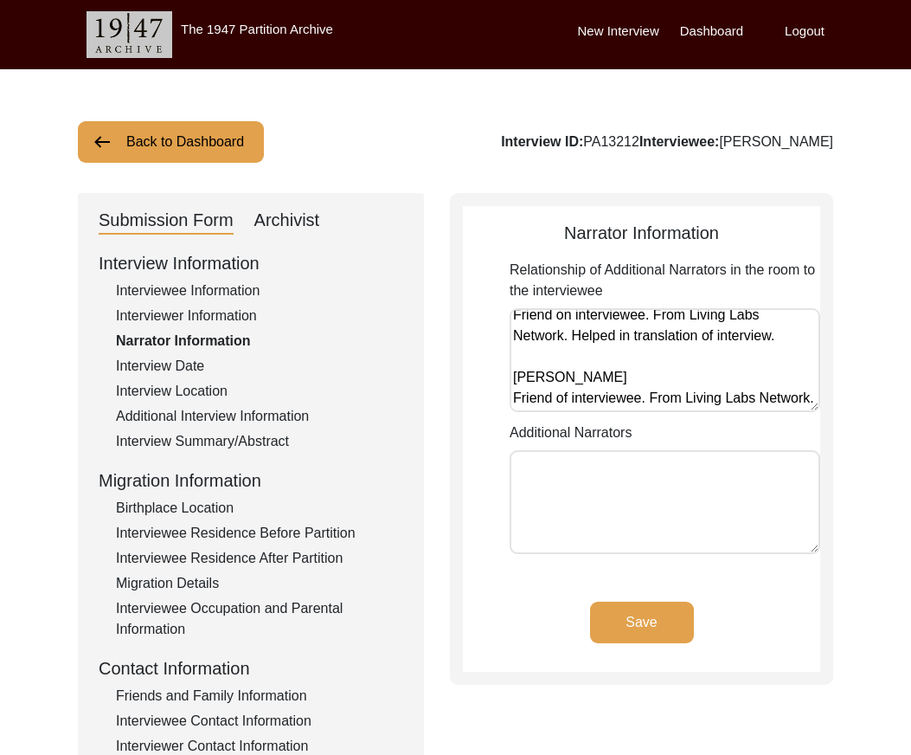
type textarea "[PERSON_NAME] Friend on interviewee. From Living Labs Network. Helped in transl…"
click at [662, 601] on app-narrator-information "Narrator Information Relationship of Additional Narrators in the room to the in…" at bounding box center [641, 446] width 357 height 452
click at [661, 616] on button "Save" at bounding box center [642, 623] width 104 height 42
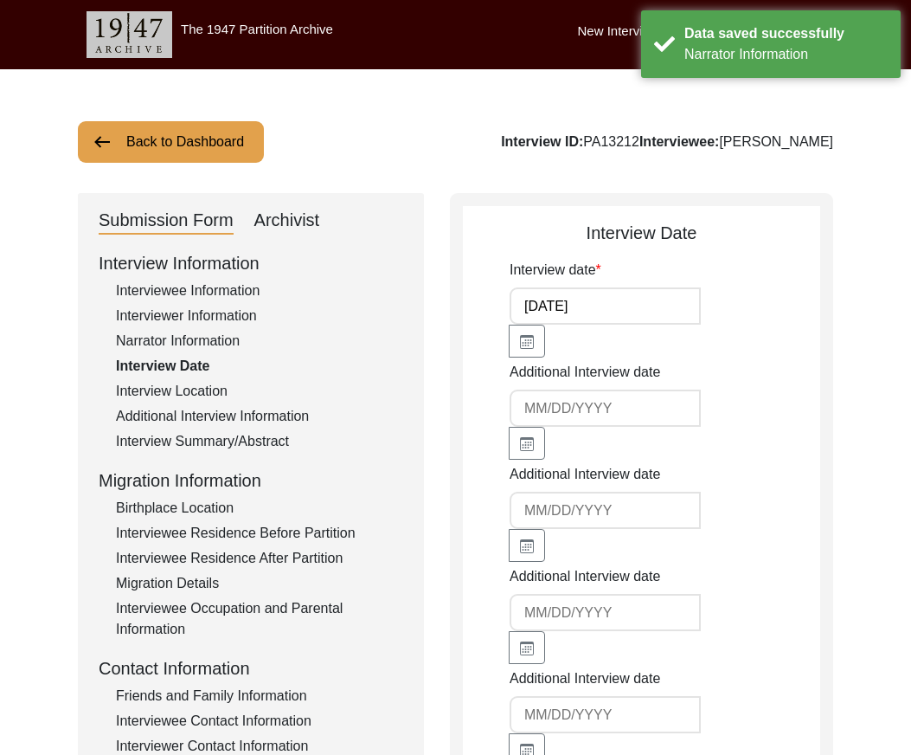
click at [662, 296] on input "[DATE]" at bounding box center [605, 305] width 191 height 37
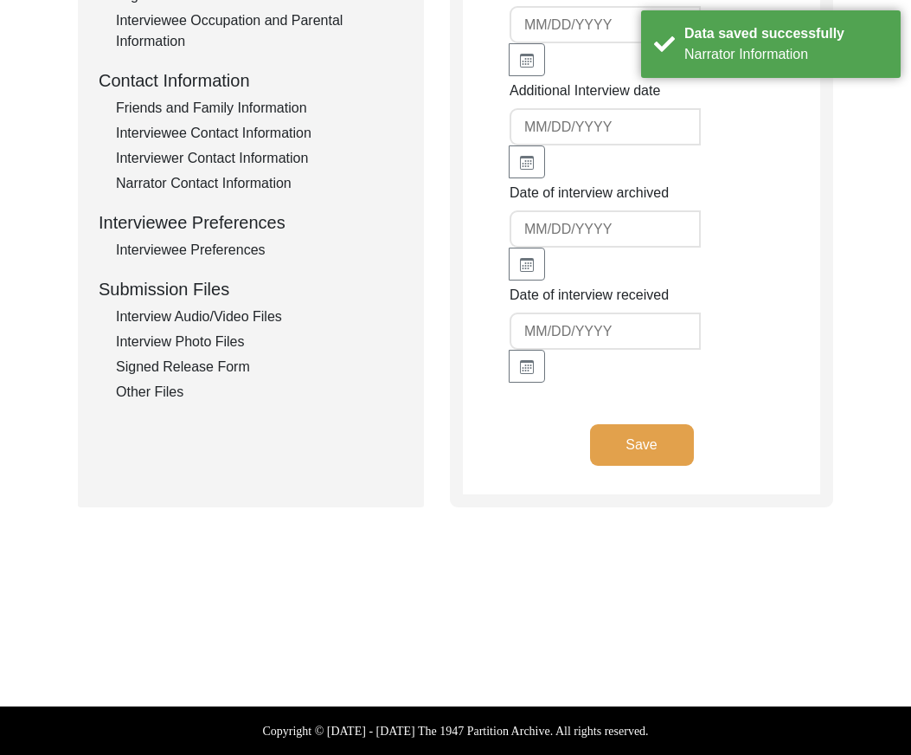
click at [638, 450] on button "Save" at bounding box center [642, 445] width 104 height 42
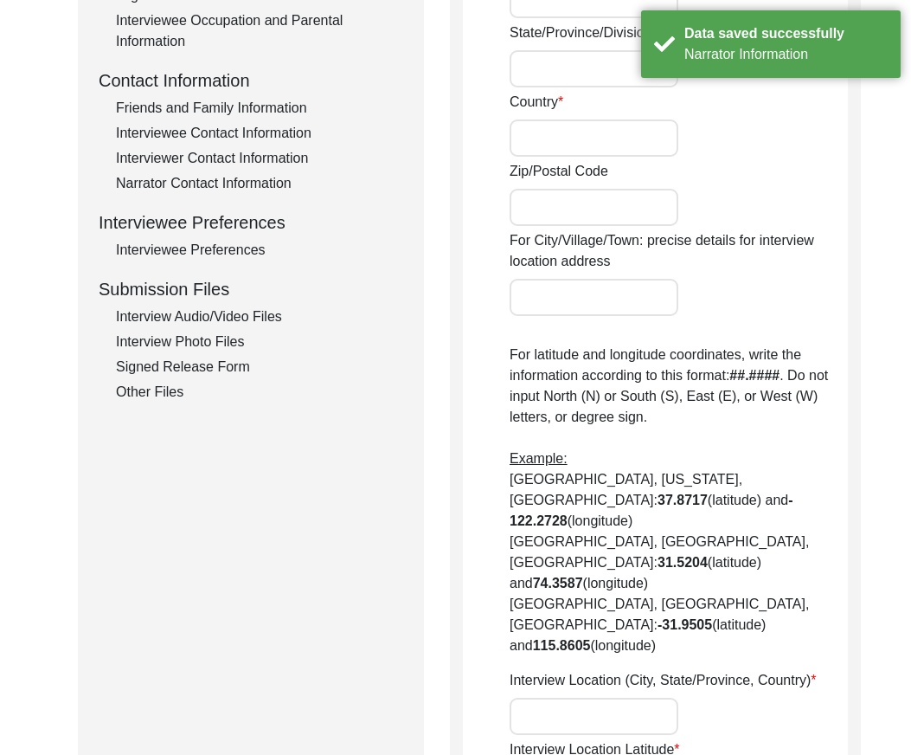
radio input "true"
type input "Gorta"
type input "[GEOGRAPHIC_DATA]"
type input "[GEOGRAPHIC_DATA], [GEOGRAPHIC_DATA], [GEOGRAPHIC_DATA]"
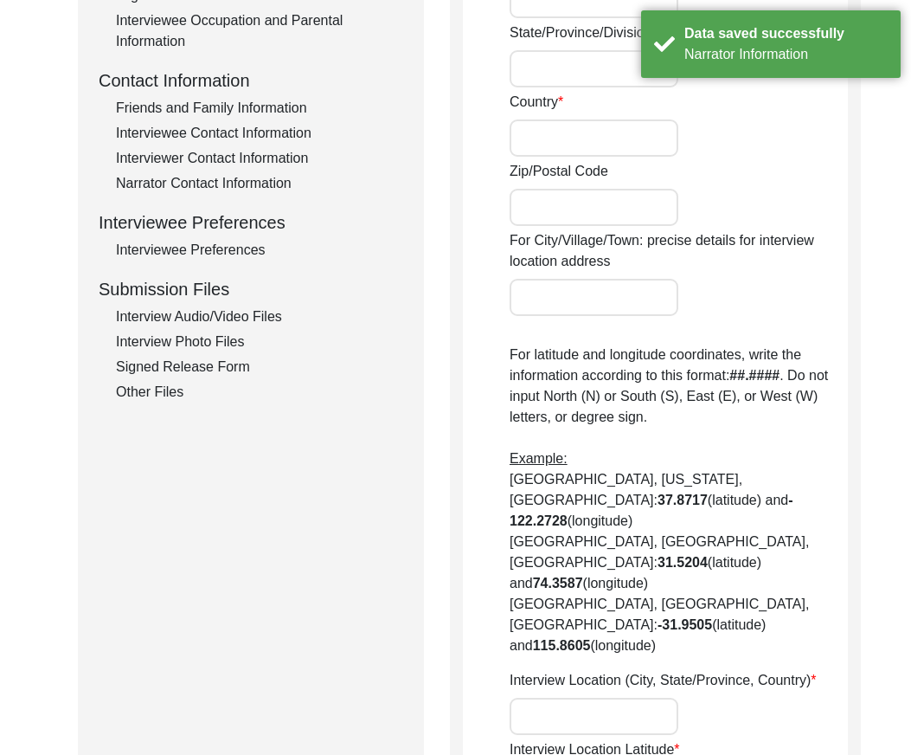
type input "17.960584287001826"
type input "77.07430101441639"
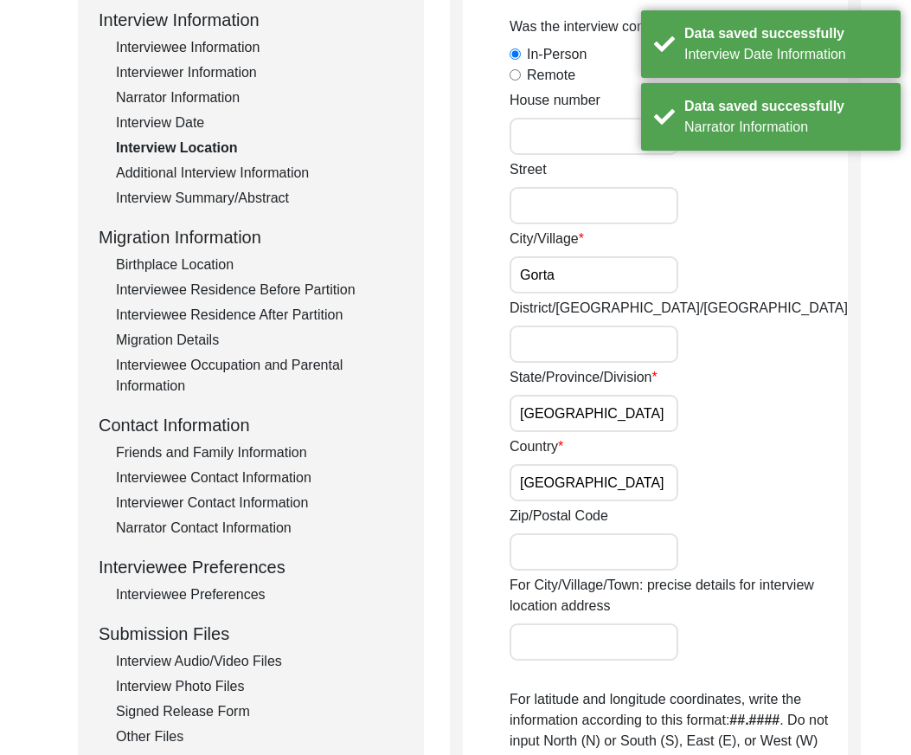
scroll to position [0, 0]
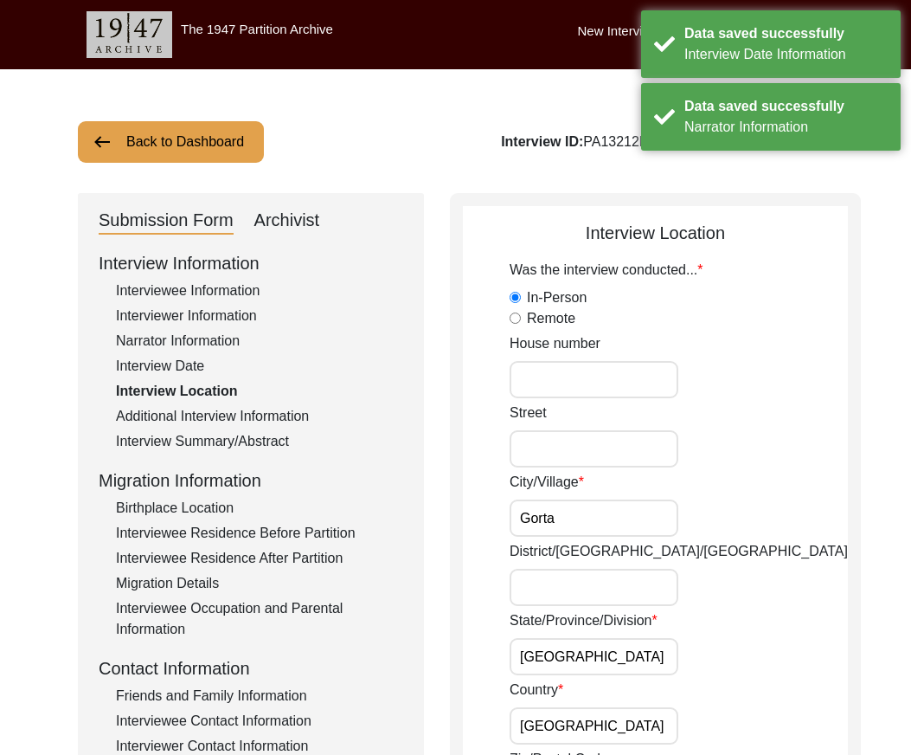
click at [600, 510] on input "Gorta" at bounding box center [594, 517] width 169 height 37
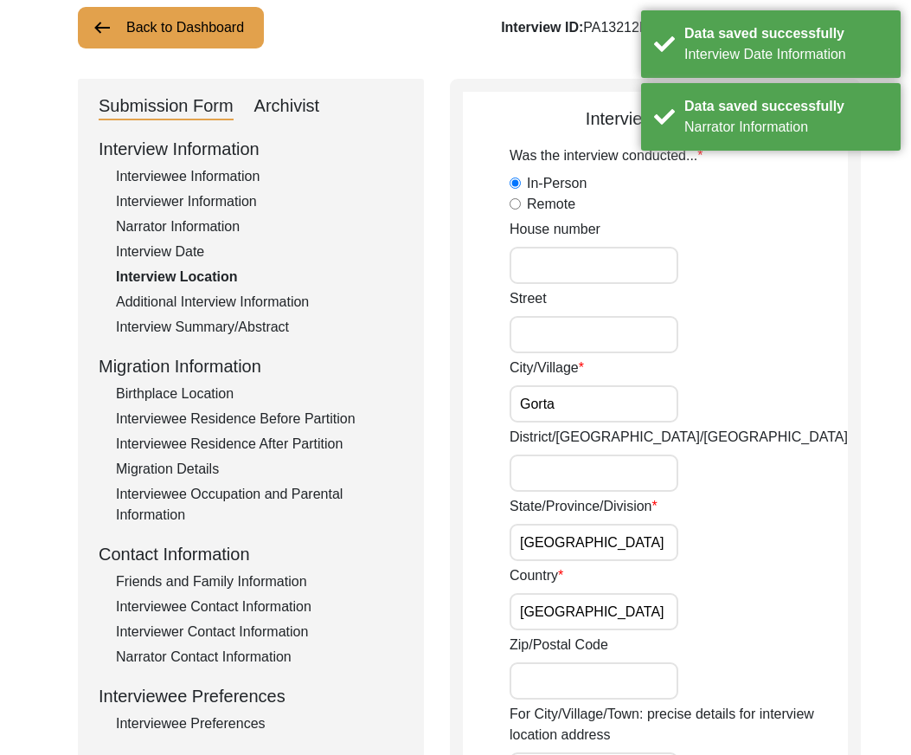
scroll to position [260, 0]
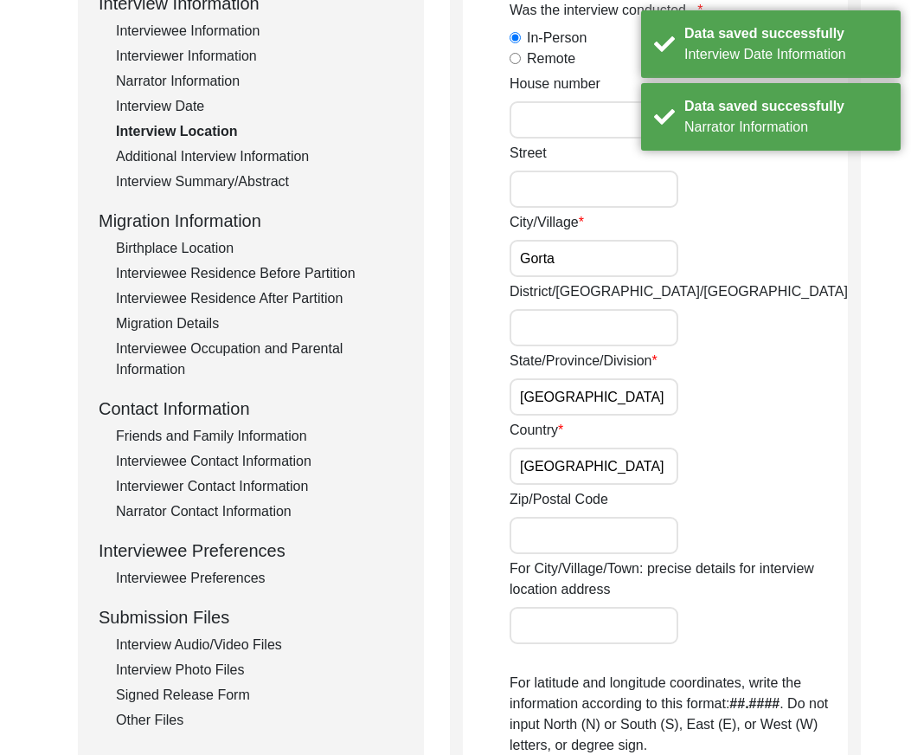
click at [597, 395] on input "[GEOGRAPHIC_DATA]" at bounding box center [594, 396] width 169 height 37
click at [580, 475] on input "[GEOGRAPHIC_DATA]" at bounding box center [594, 465] width 169 height 37
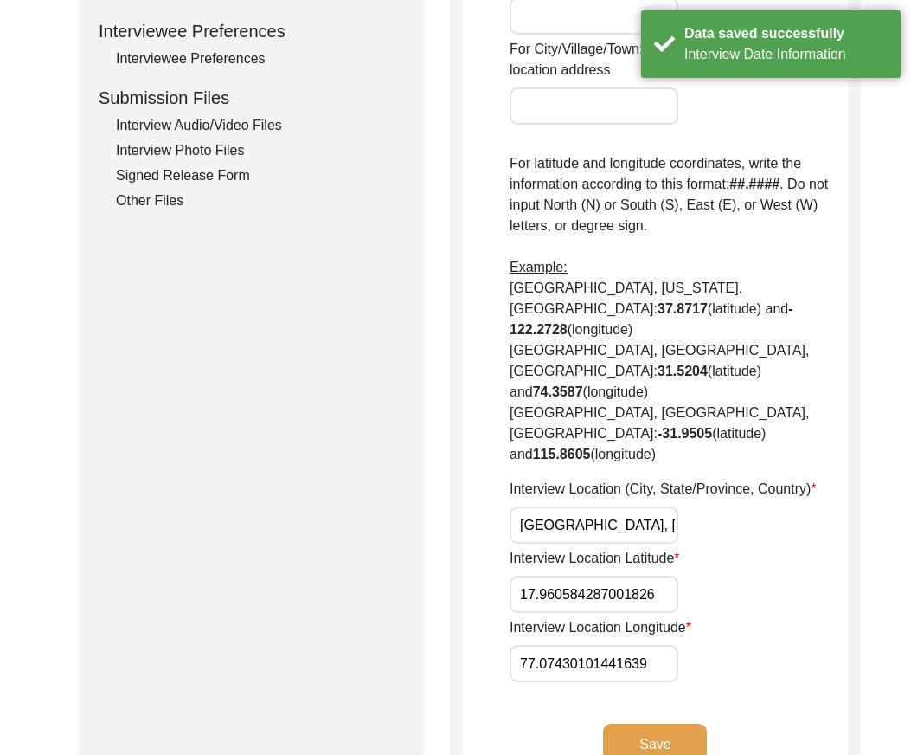
scroll to position [0, 1]
drag, startPoint x: 541, startPoint y: 463, endPoint x: 748, endPoint y: 467, distance: 206.9
click at [748, 479] on div "Interview Location (City, State/Province, Country) [GEOGRAPHIC_DATA], [GEOGRAPH…" at bounding box center [679, 511] width 338 height 65
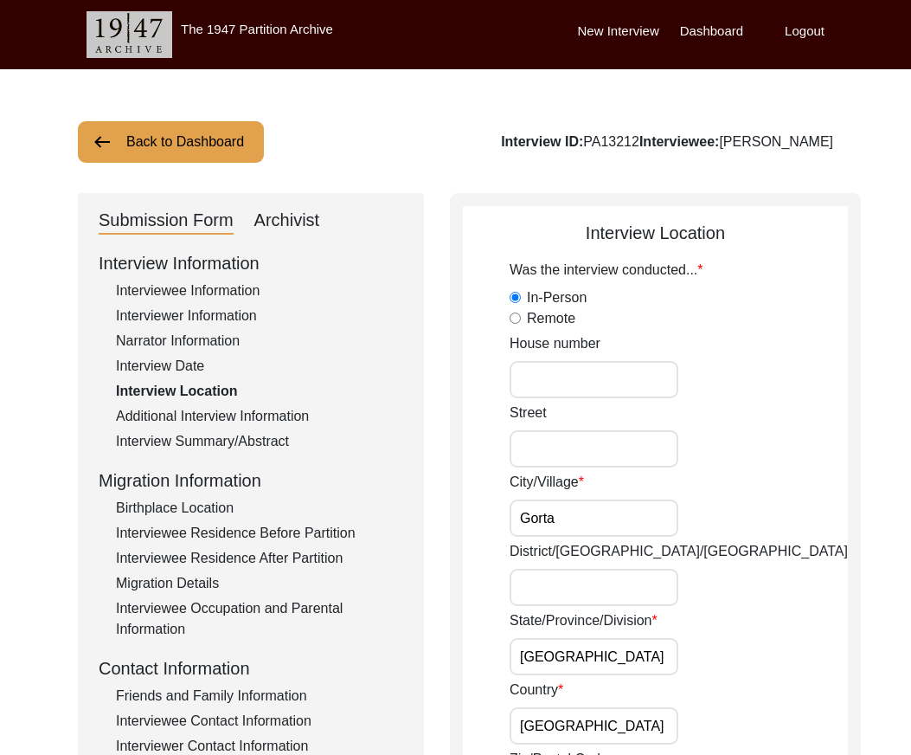
click at [594, 531] on input "Gorta" at bounding box center [594, 517] width 169 height 37
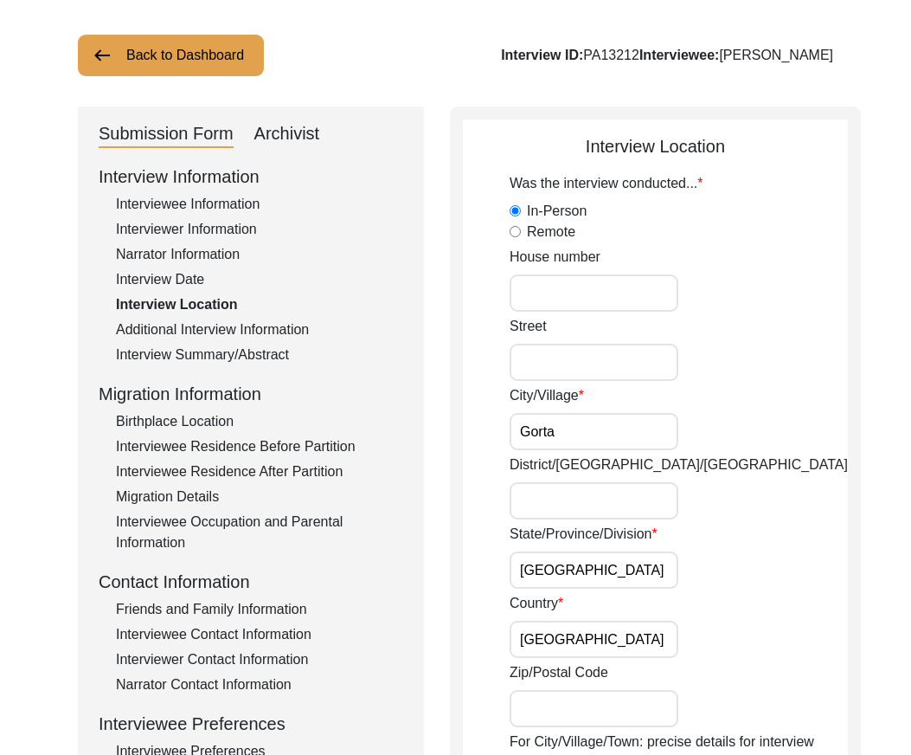
click at [615, 574] on input "[GEOGRAPHIC_DATA]" at bounding box center [594, 569] width 169 height 37
click at [597, 636] on input "[GEOGRAPHIC_DATA]" at bounding box center [594, 639] width 169 height 37
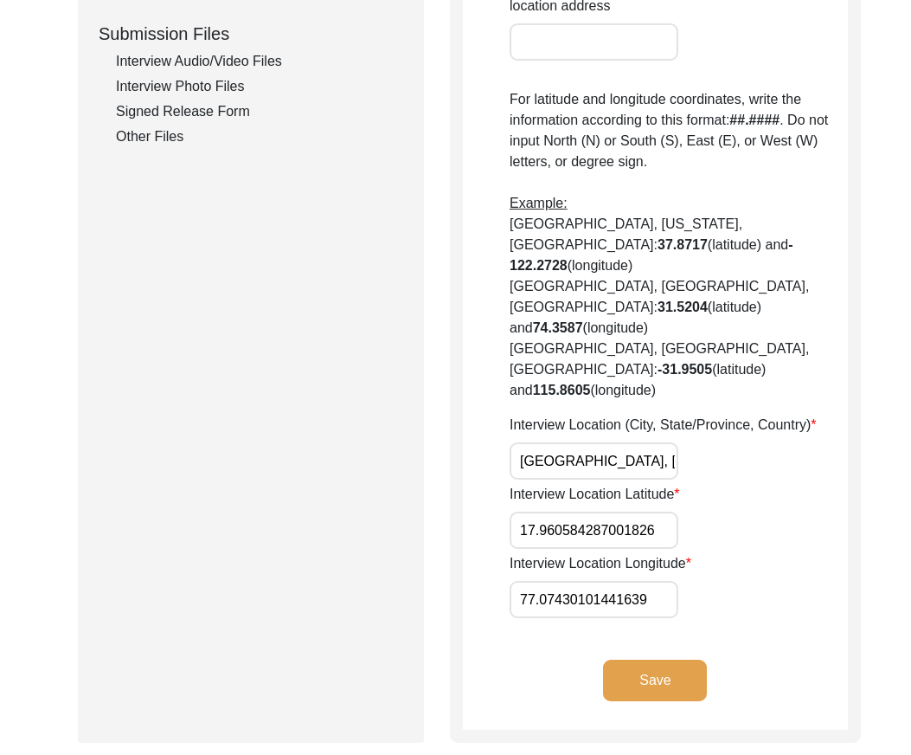
scroll to position [0, 1]
drag, startPoint x: 524, startPoint y: 394, endPoint x: 678, endPoint y: 395, distance: 154.1
click at [678, 415] on div "Interview Location (City, State/Province, Country) [GEOGRAPHIC_DATA], [GEOGRAPH…" at bounding box center [679, 447] width 338 height 65
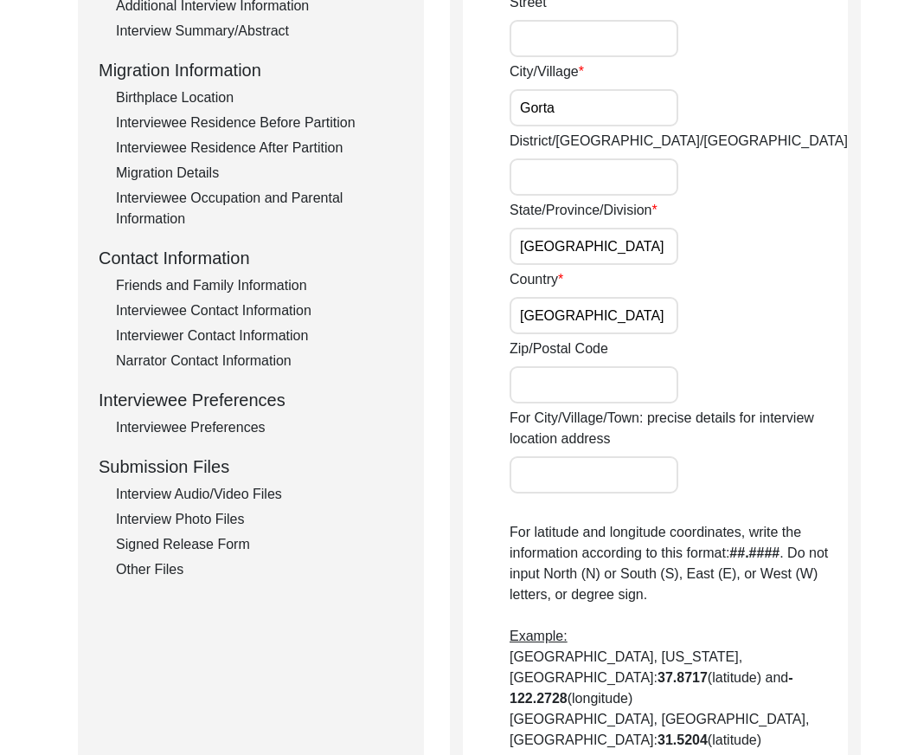
scroll to position [0, 0]
click at [581, 306] on input "[GEOGRAPHIC_DATA]" at bounding box center [594, 315] width 169 height 37
click at [602, 257] on input "[GEOGRAPHIC_DATA]" at bounding box center [594, 246] width 169 height 37
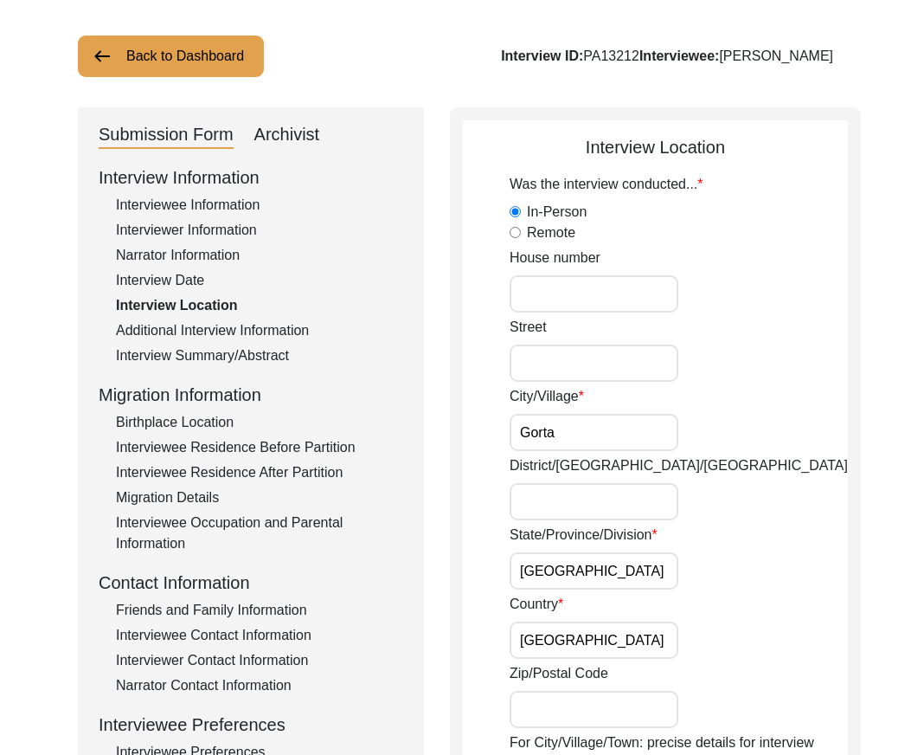
scroll to position [64, 0]
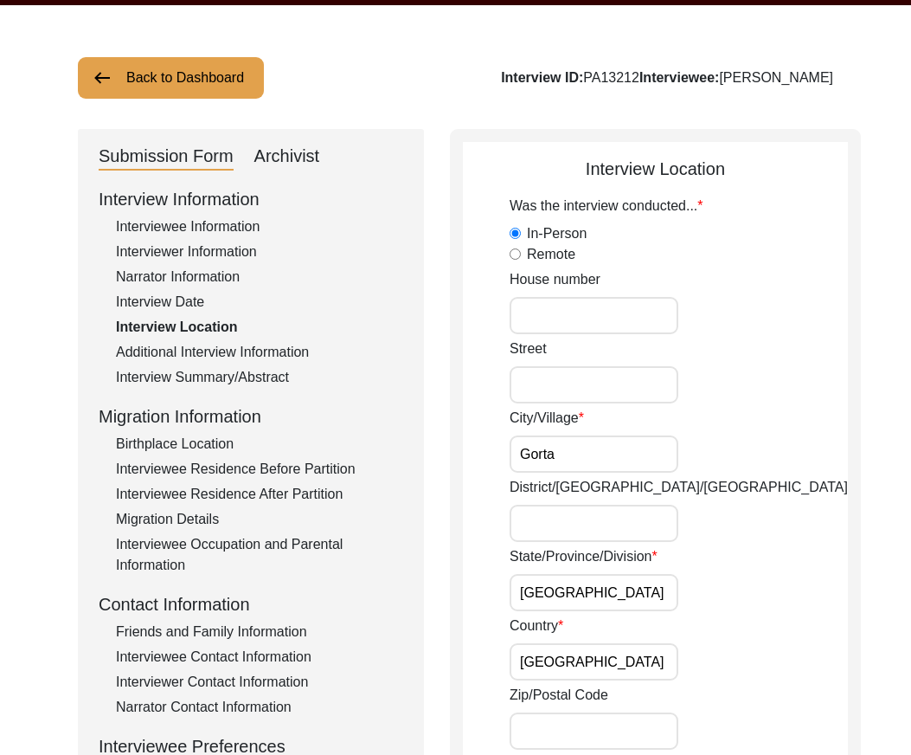
click at [597, 443] on input "Gorta" at bounding box center [594, 453] width 169 height 37
click at [551, 429] on div "City/[GEOGRAPHIC_DATA]" at bounding box center [679, 440] width 338 height 65
click at [558, 449] on input "Gorta" at bounding box center [594, 453] width 169 height 37
click at [637, 596] on input "[GEOGRAPHIC_DATA]" at bounding box center [594, 592] width 169 height 37
click at [628, 650] on input "[GEOGRAPHIC_DATA]" at bounding box center [594, 661] width 169 height 37
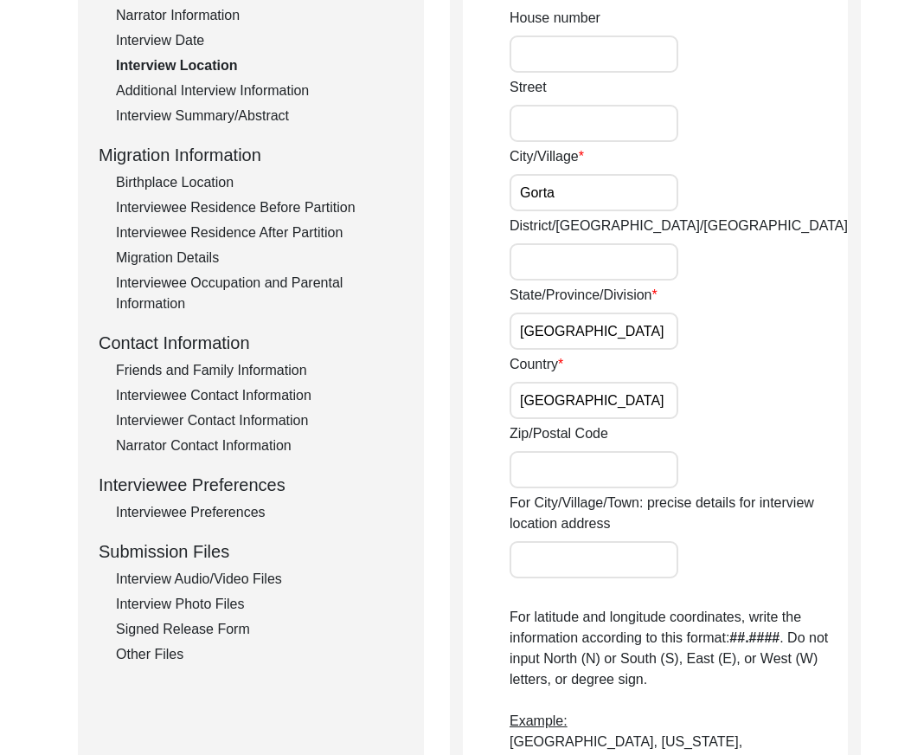
scroll to position [324, 0]
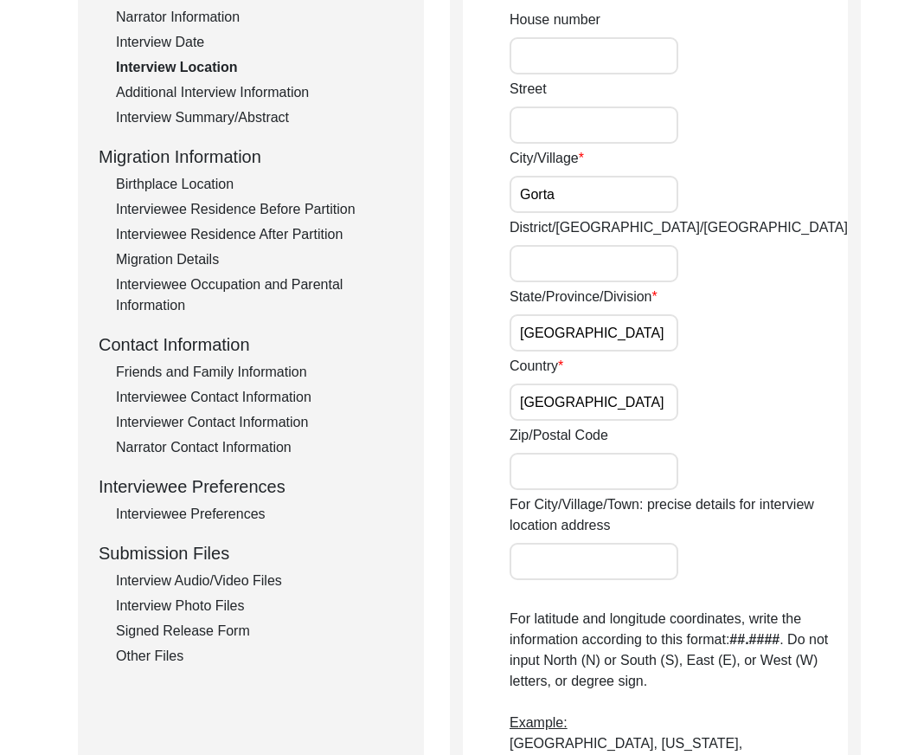
click at [608, 190] on input "Gorta" at bounding box center [594, 194] width 169 height 37
click at [540, 266] on input "District/[GEOGRAPHIC_DATA]/[GEOGRAPHIC_DATA]" at bounding box center [594, 263] width 169 height 37
type input "Bidar"
click at [581, 274] on input "Bidar" at bounding box center [594, 263] width 169 height 37
click at [589, 327] on input "[GEOGRAPHIC_DATA]" at bounding box center [594, 332] width 169 height 37
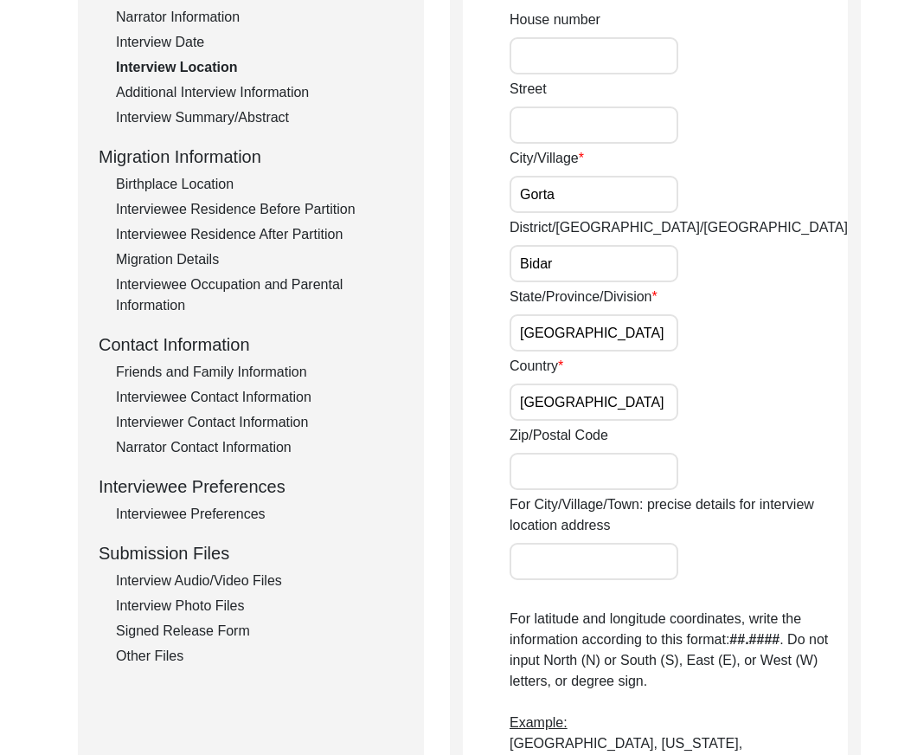
click at [579, 397] on input "[GEOGRAPHIC_DATA]" at bounding box center [594, 401] width 169 height 37
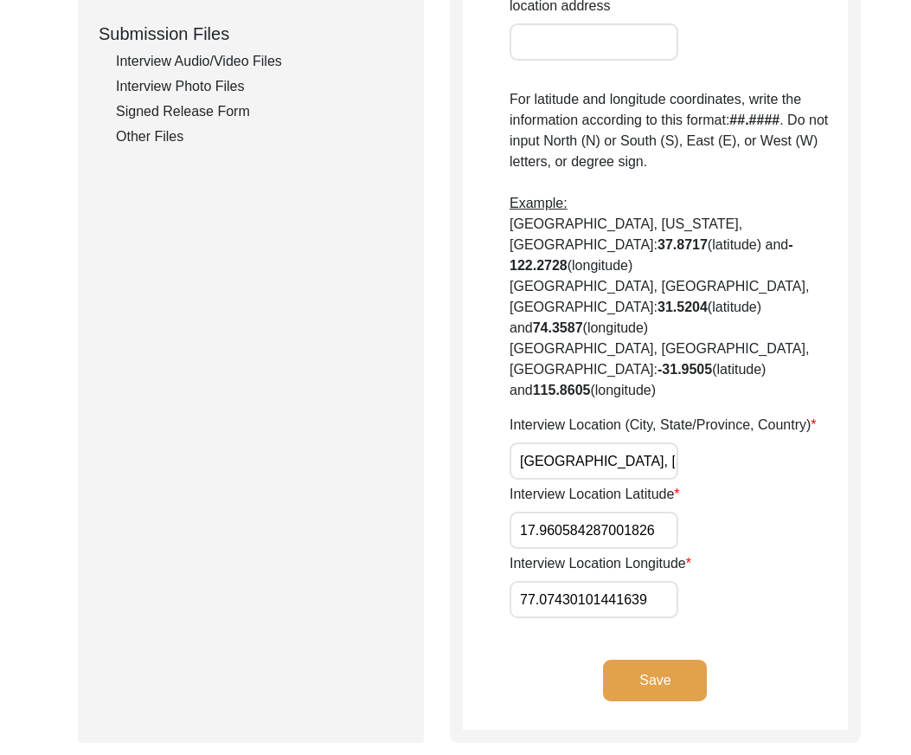
scroll to position [0, 1]
drag, startPoint x: 524, startPoint y: 396, endPoint x: 803, endPoint y: 396, distance: 279.6
click at [803, 415] on div "Interview Location (City, State/Province, Country) [GEOGRAPHIC_DATA], [GEOGRAPH…" at bounding box center [679, 447] width 338 height 65
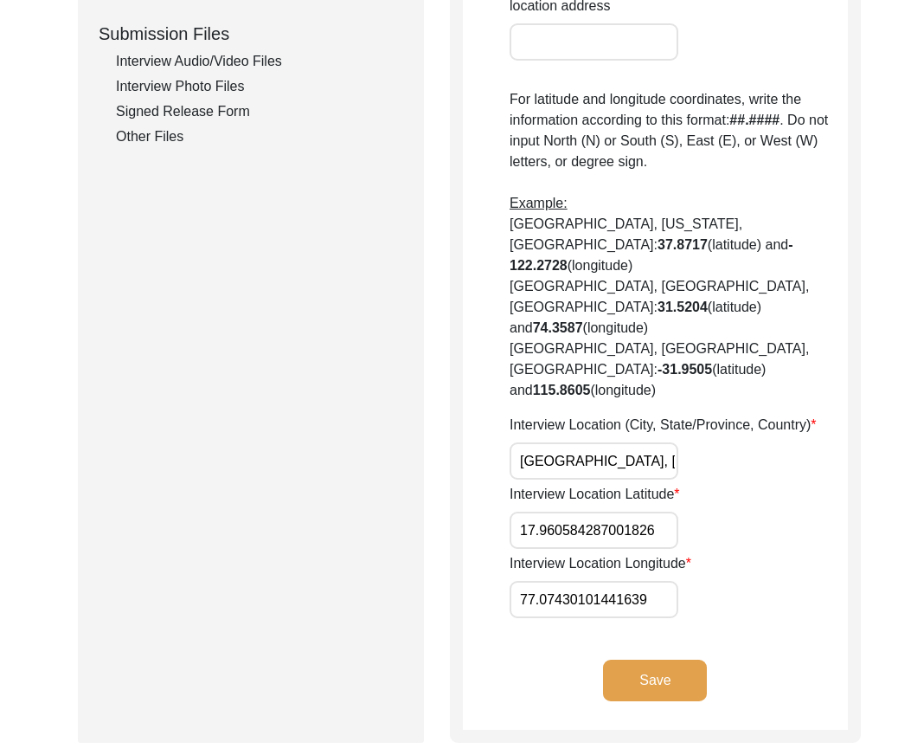
click at [272, 324] on div "Submission Form Archivist Interview Information Interviewee Information Intervi…" at bounding box center [251, 46] width 346 height 1393
click at [590, 512] on input "17.960584287001826" at bounding box center [594, 530] width 169 height 37
click at [795, 486] on div "Was the interview conducted... In-Person Remote House [GEOGRAPHIC_DATA]/[GEOGRA…" at bounding box center [679, 17] width 338 height 1201
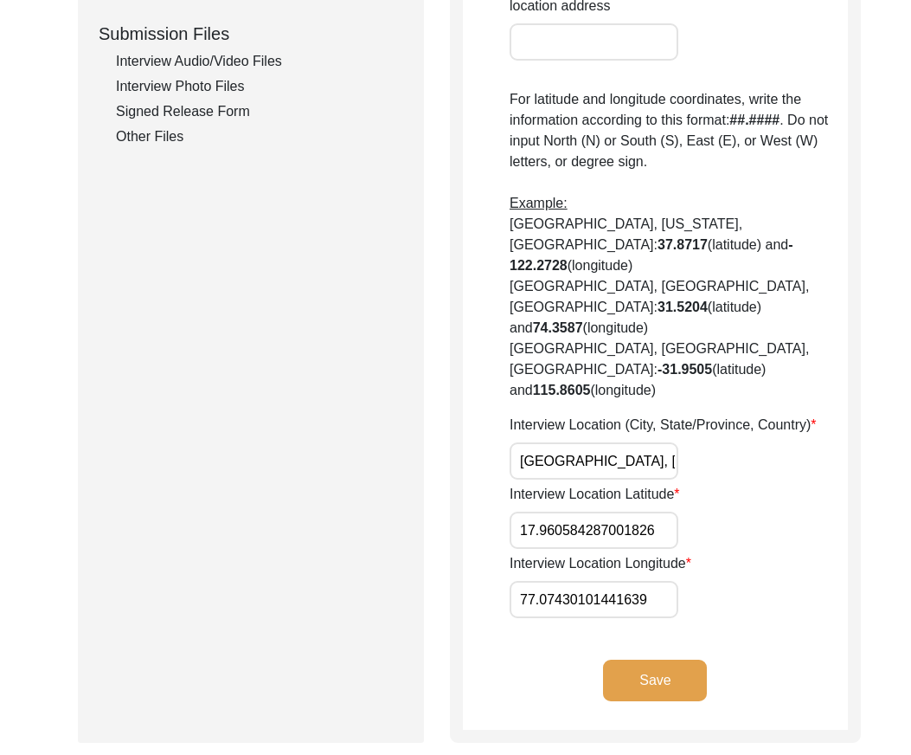
click at [581, 581] on input "77.07430101441639" at bounding box center [594, 599] width 169 height 37
drag, startPoint x: 543, startPoint y: 467, endPoint x: 673, endPoint y: 469, distance: 130.7
click at [673, 484] on div "Interview Location Latitude 17.960584287001826" at bounding box center [679, 516] width 338 height 65
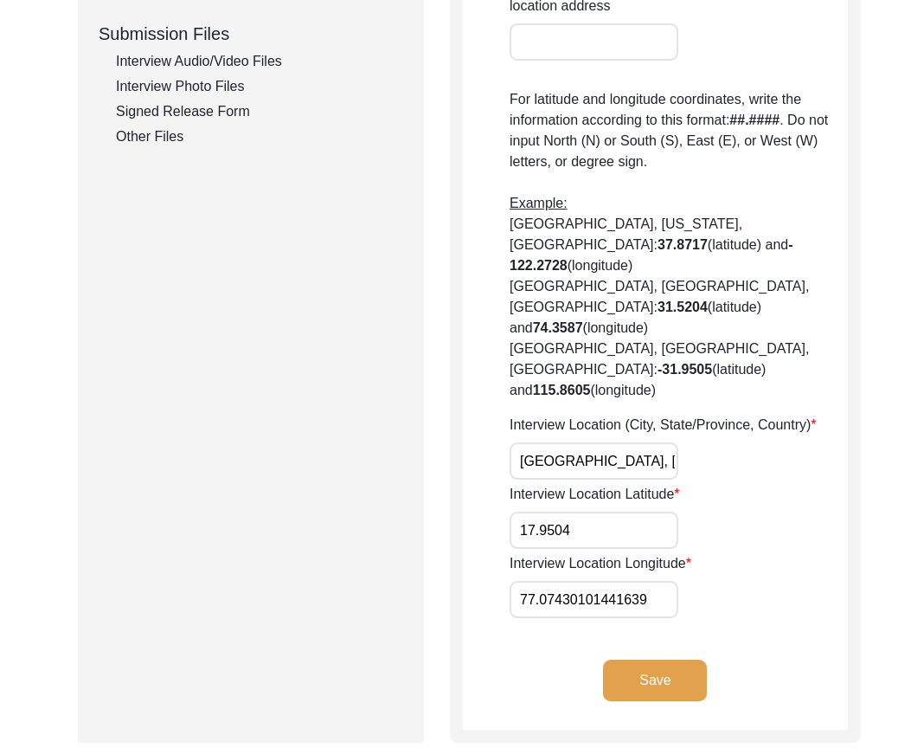
type input "17.9504"
drag, startPoint x: 647, startPoint y: 543, endPoint x: 554, endPoint y: 539, distance: 93.5
click at [554, 581] on input "77.07430101441639" at bounding box center [594, 599] width 169 height 37
type input "77.0737"
click at [543, 587] on app-interview-location "Interview Location Was the interview conducted... In-Person Remote House [GEOGR…" at bounding box center [655, 53] width 385 height 1353
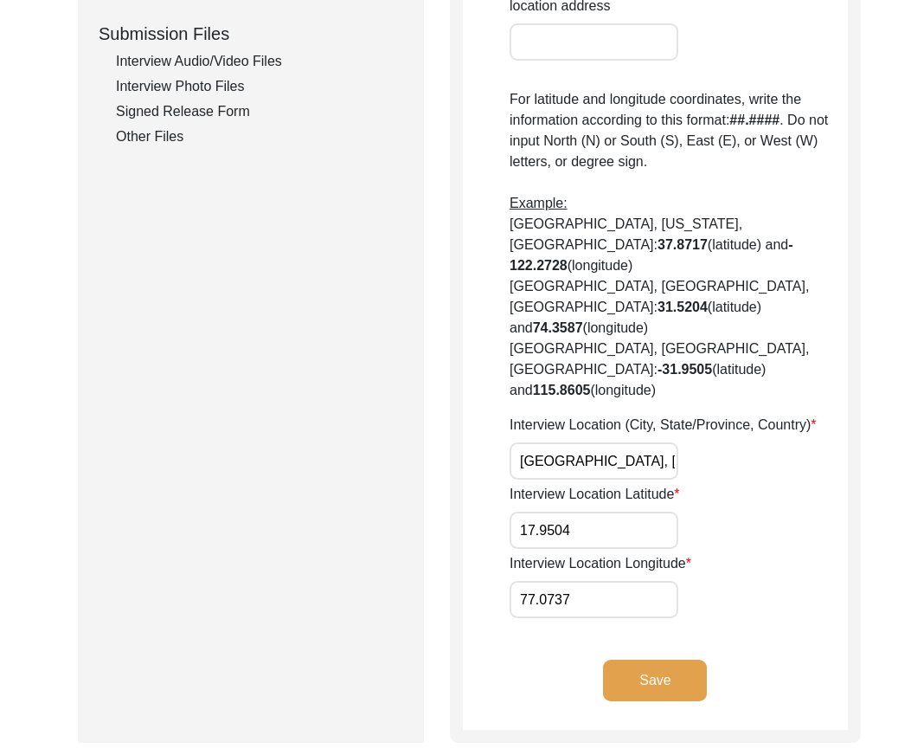
drag, startPoint x: 419, startPoint y: 473, endPoint x: 403, endPoint y: 473, distance: 15.6
click at [403, 473] on div "Submission Form Archivist Interview Information Interviewee Information Intervi…" at bounding box center [456, 46] width 756 height 1393
click at [692, 553] on div "Interview Location Longitude 77.0737" at bounding box center [679, 585] width 338 height 65
drag, startPoint x: 533, startPoint y: 526, endPoint x: 514, endPoint y: 544, distance: 25.7
click at [440, 524] on div "Submission Form Archivist Interview Information Interviewee Information Intervi…" at bounding box center [456, 46] width 756 height 1393
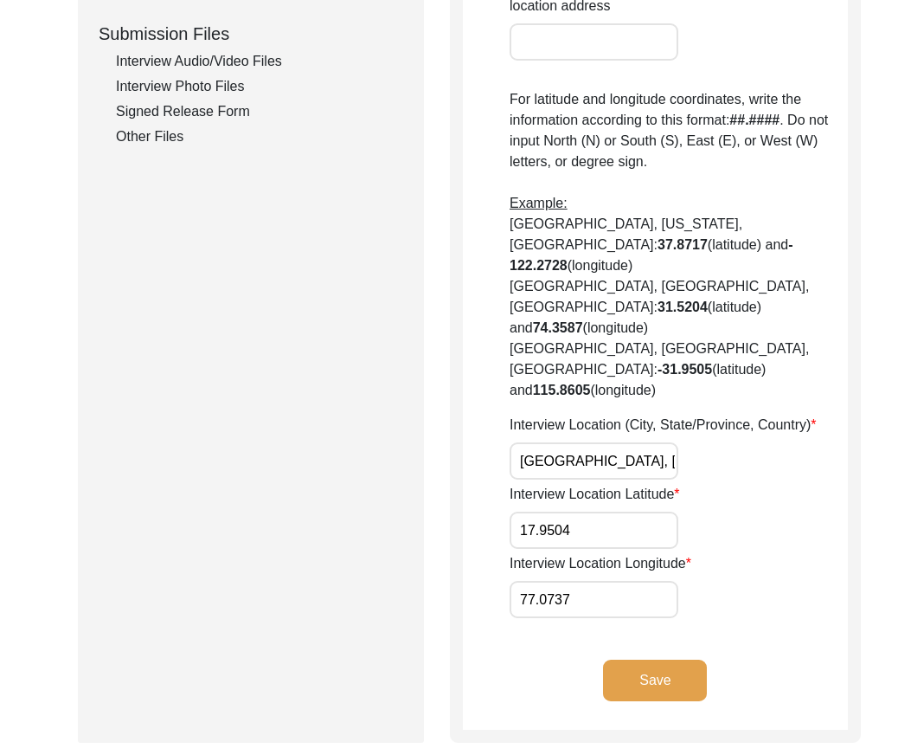
drag, startPoint x: 618, startPoint y: 467, endPoint x: 447, endPoint y: 464, distance: 171.4
click at [454, 466] on div "Interview Location Was the interview conducted... In-Person Remote House [GEOGR…" at bounding box center [655, 46] width 411 height 1393
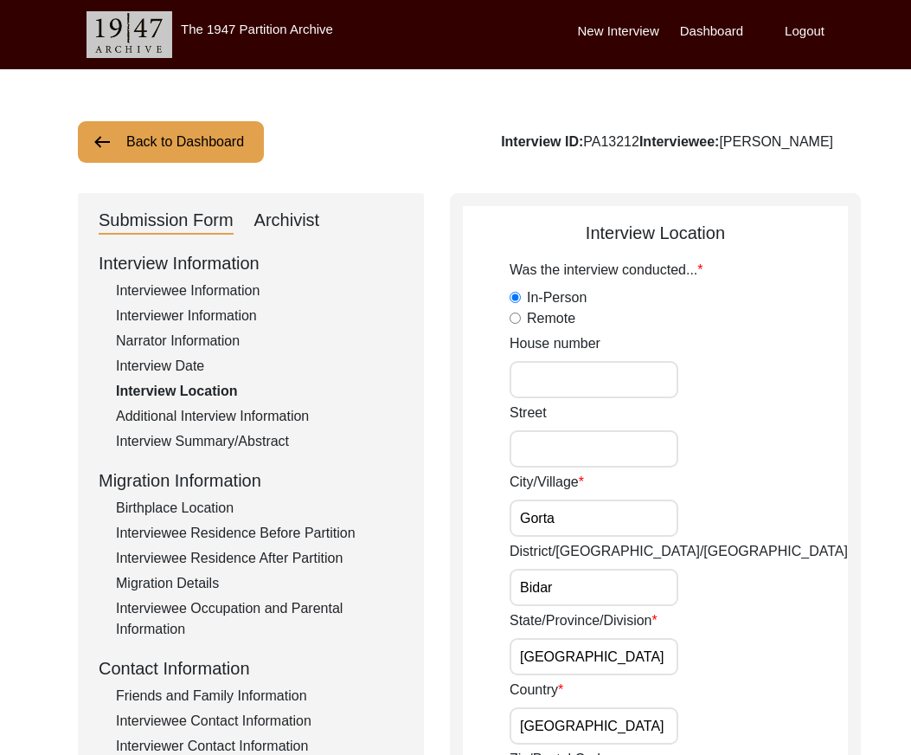
click at [700, 145] on div "Interview ID: PA13212 Interviewee: [PERSON_NAME]" at bounding box center [667, 142] width 332 height 21
drag, startPoint x: 701, startPoint y: 140, endPoint x: 860, endPoint y: 143, distance: 159.3
copy div "[PERSON_NAME]"
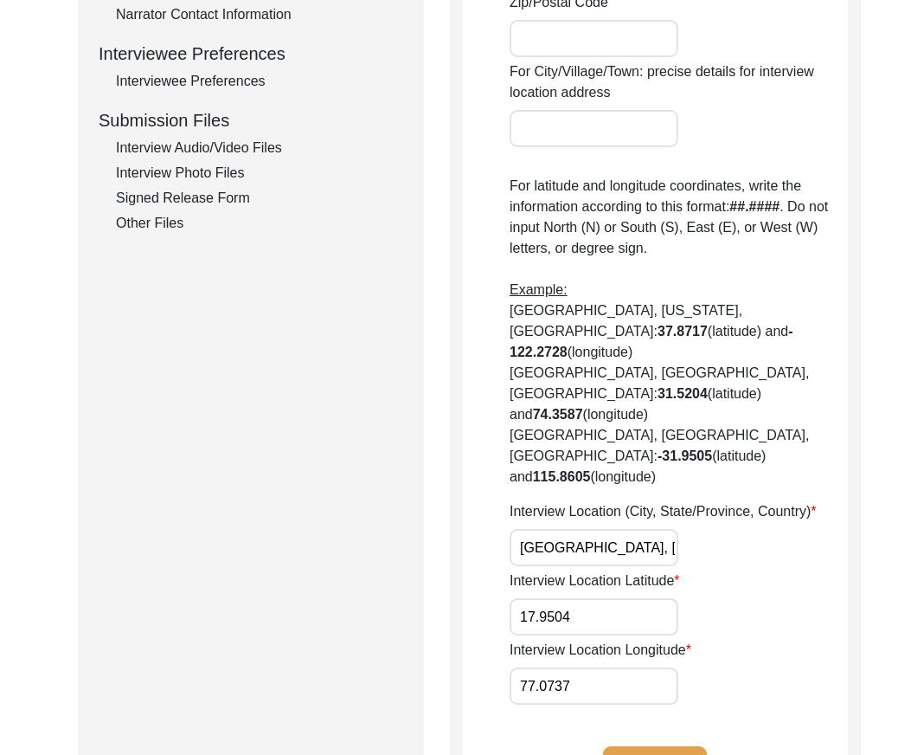
scroll to position [1016, 0]
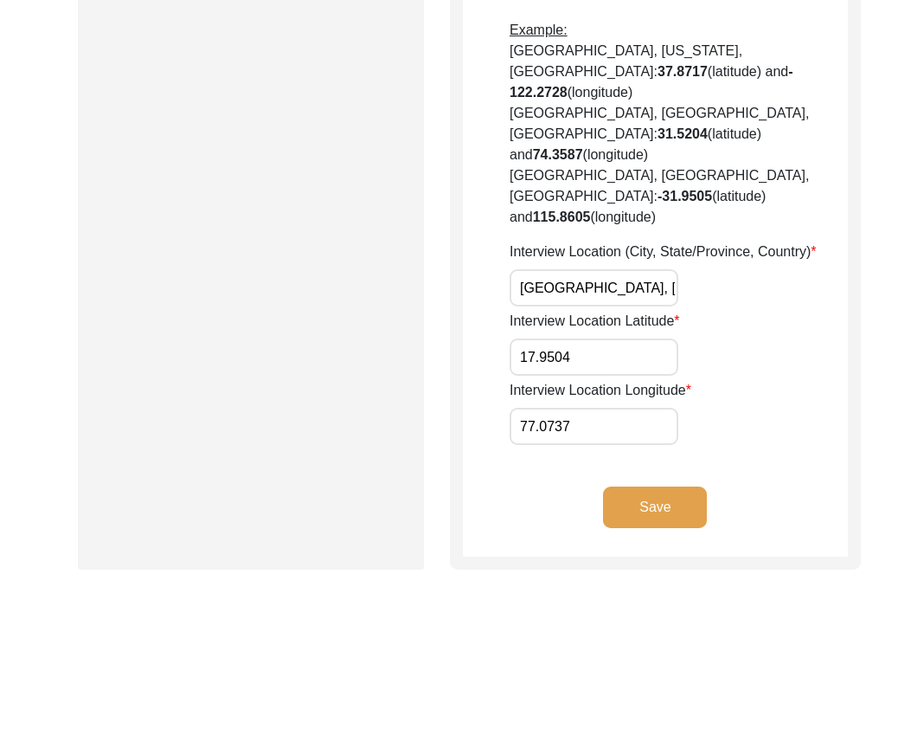
click at [655, 486] on button "Save" at bounding box center [655, 507] width 104 height 42
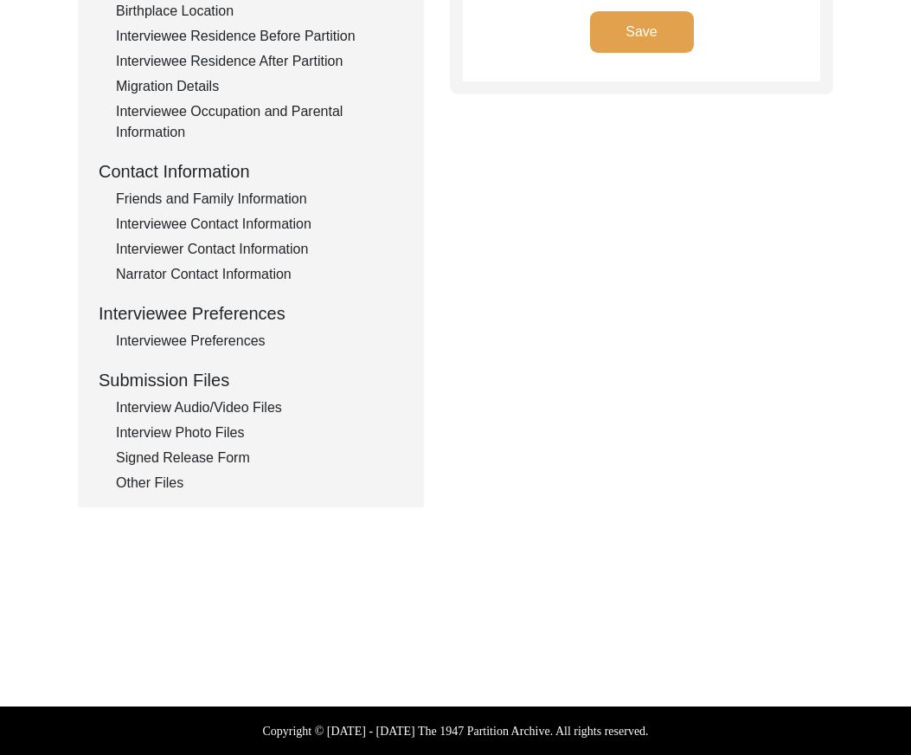
type input "Kannada"
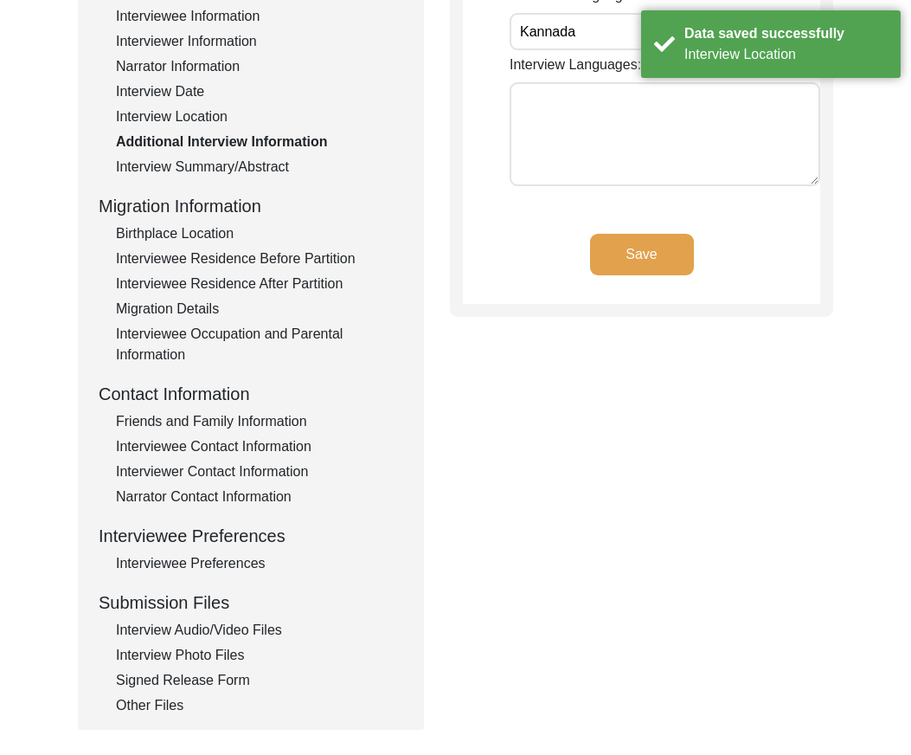
scroll to position [0, 0]
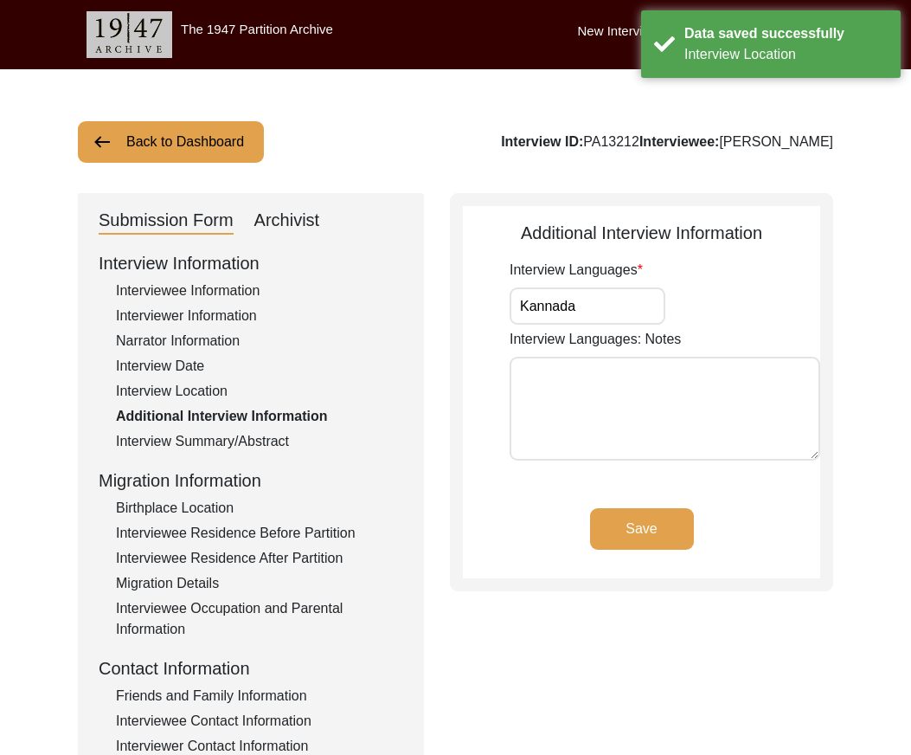
click at [634, 307] on input "Kannada" at bounding box center [588, 305] width 156 height 37
click at [641, 516] on button "Save" at bounding box center [642, 529] width 104 height 42
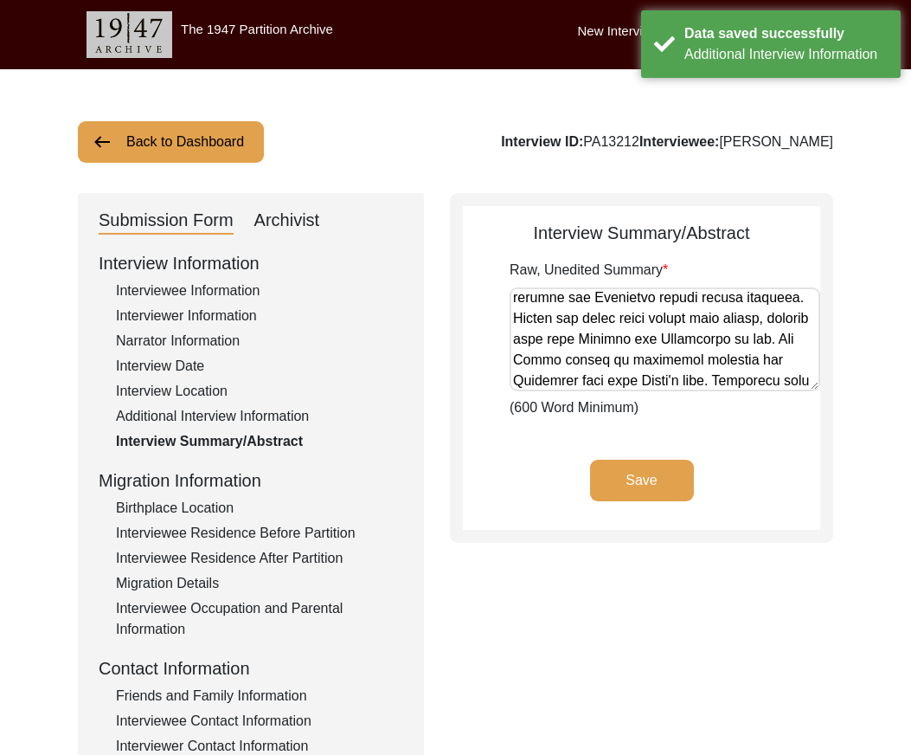
scroll to position [1565, 0]
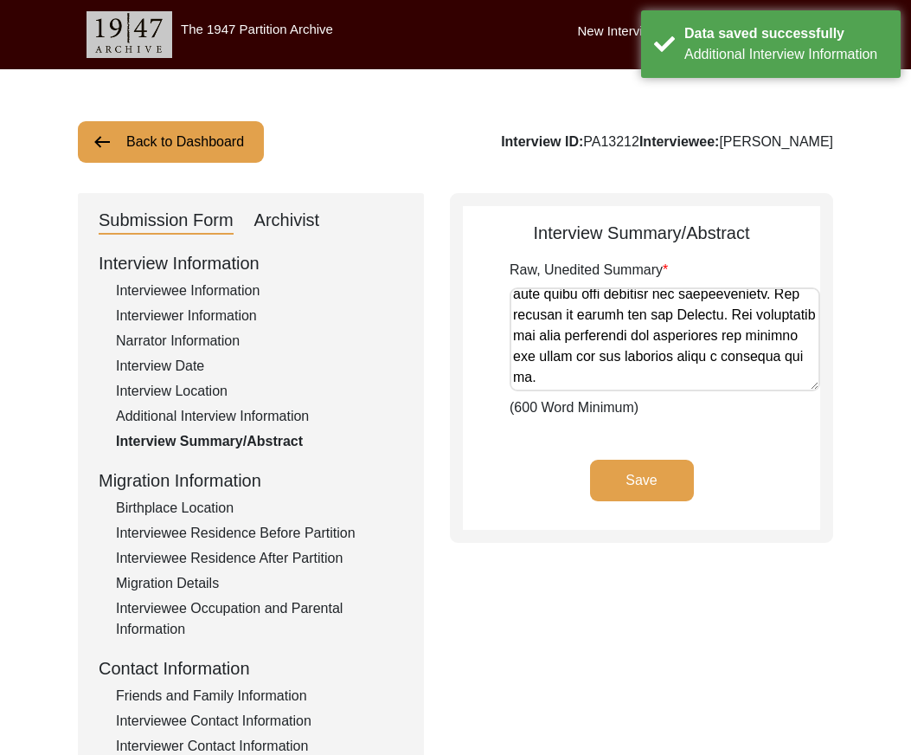
click at [189, 503] on div "Birthplace Location" at bounding box center [259, 508] width 287 height 21
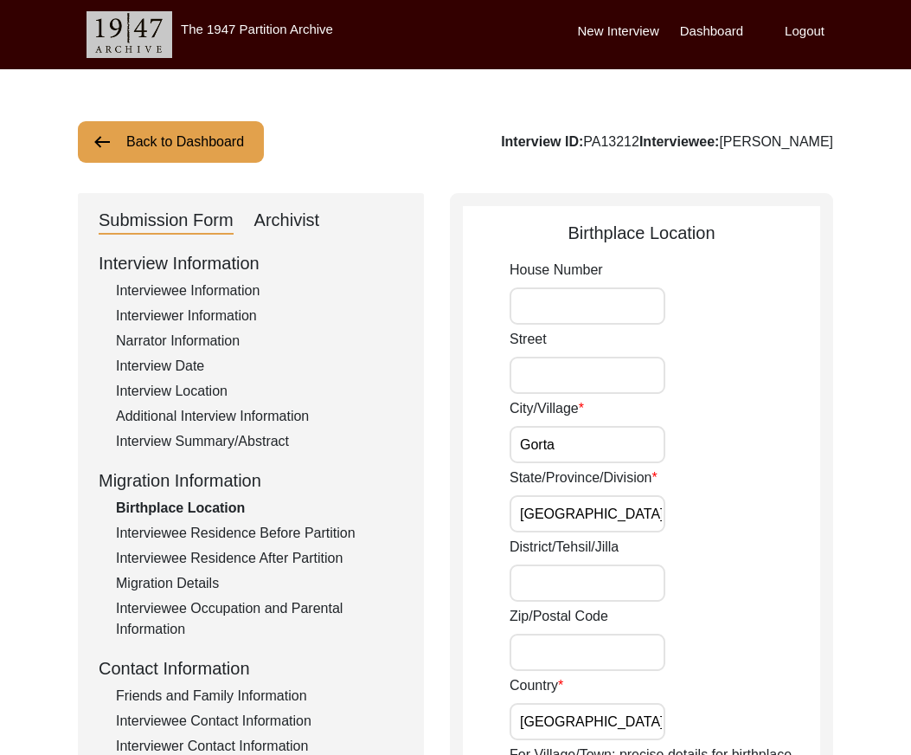
click at [566, 448] on input "Gorta" at bounding box center [588, 444] width 156 height 37
click at [601, 512] on input "[GEOGRAPHIC_DATA]" at bounding box center [588, 513] width 156 height 37
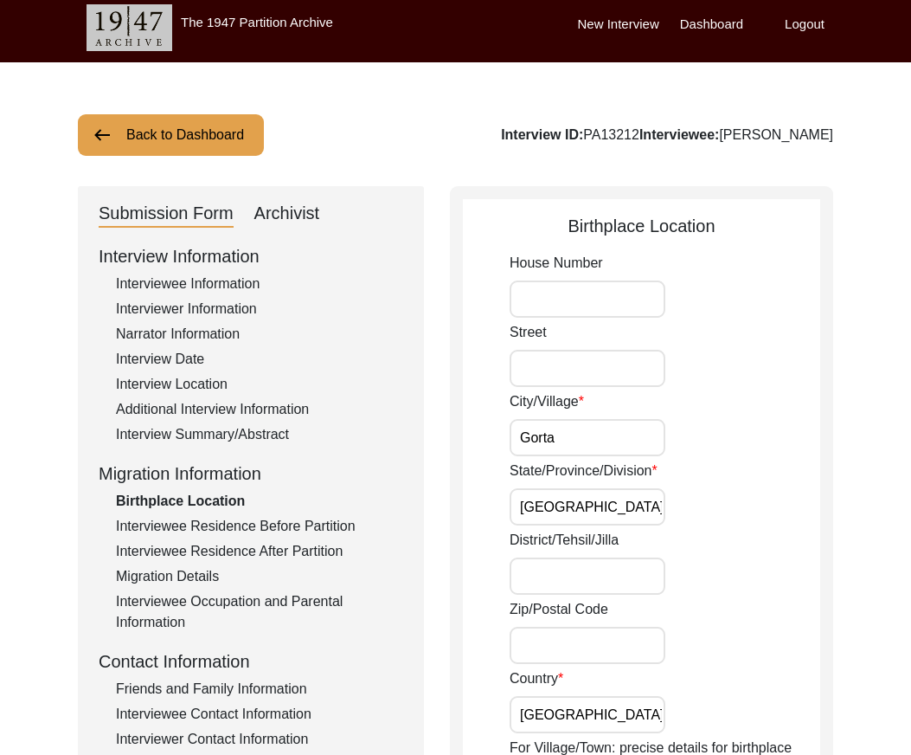
scroll to position [0, 0]
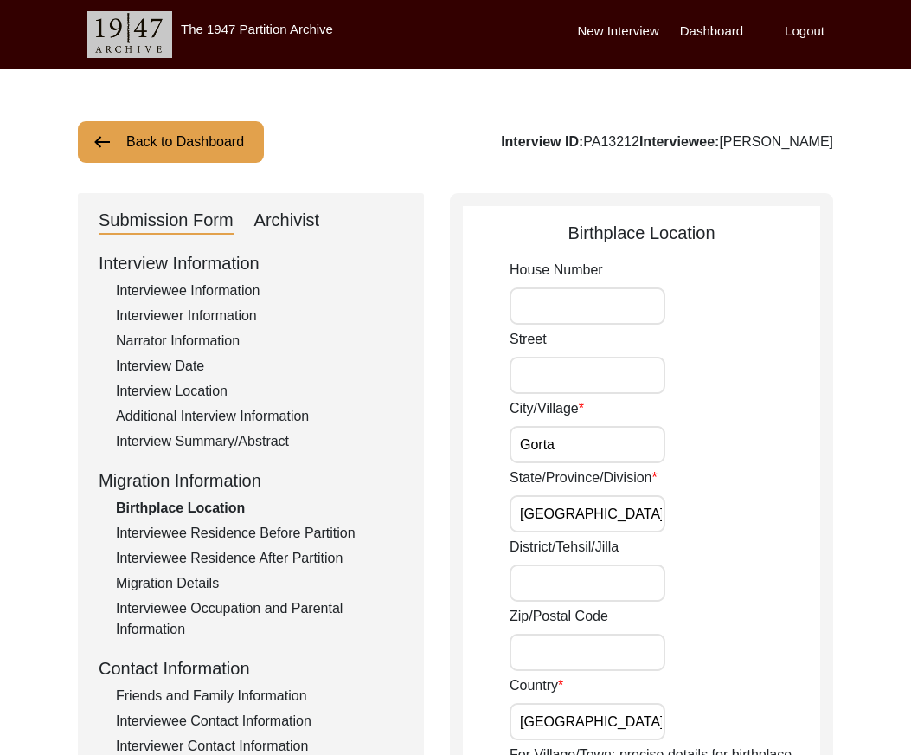
click at [589, 451] on input "Gorta" at bounding box center [588, 444] width 156 height 37
click at [596, 511] on input "[GEOGRAPHIC_DATA]" at bounding box center [588, 513] width 156 height 37
click at [595, 579] on input "District/Tehsil/Jilla" at bounding box center [588, 582] width 156 height 37
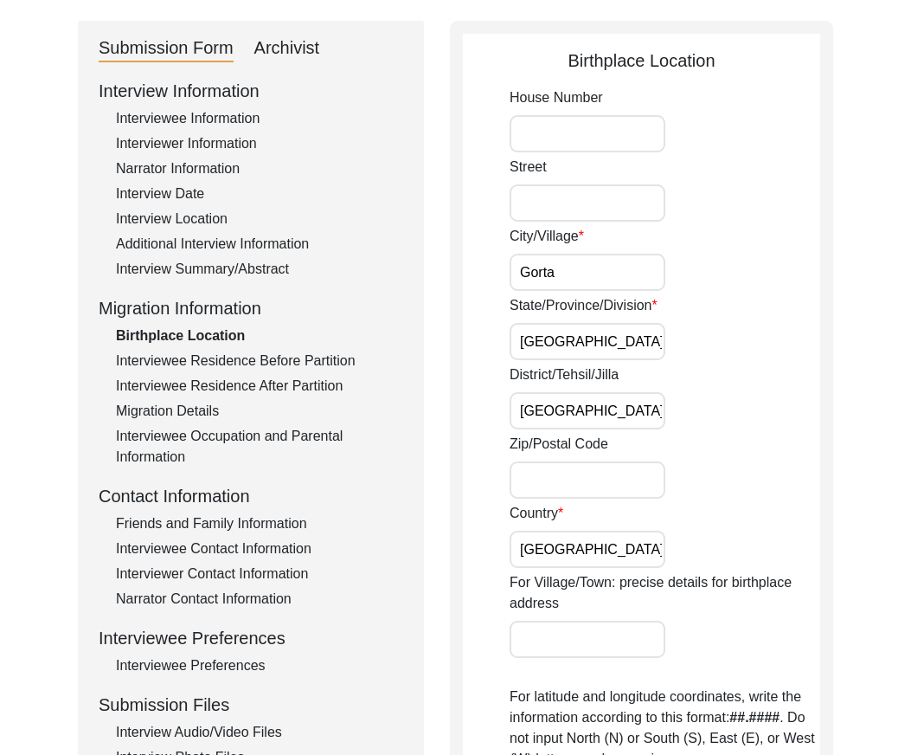
scroll to position [173, 0]
click at [605, 542] on input "[GEOGRAPHIC_DATA]" at bounding box center [588, 548] width 156 height 37
click at [538, 412] on input "[GEOGRAPHIC_DATA]" at bounding box center [588, 409] width 156 height 37
click at [602, 418] on input "Bidar" at bounding box center [588, 409] width 156 height 37
type input "Bidar"
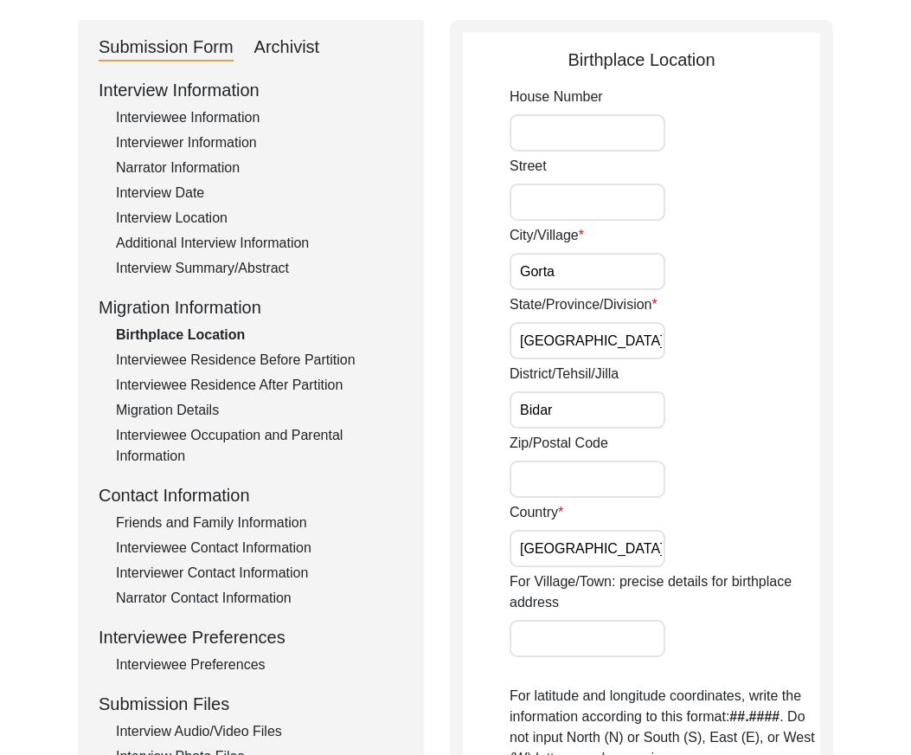
click at [216, 211] on div "Interview Location" at bounding box center [259, 218] width 287 height 21
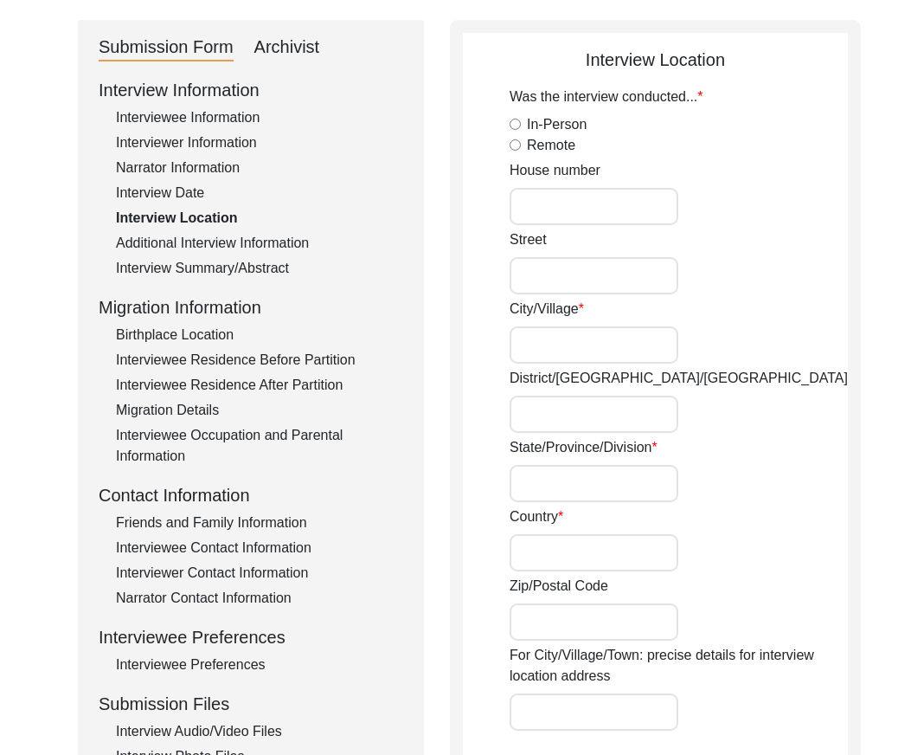
radio input "true"
type input "Gorta"
type input "Bidar"
type input "[GEOGRAPHIC_DATA]"
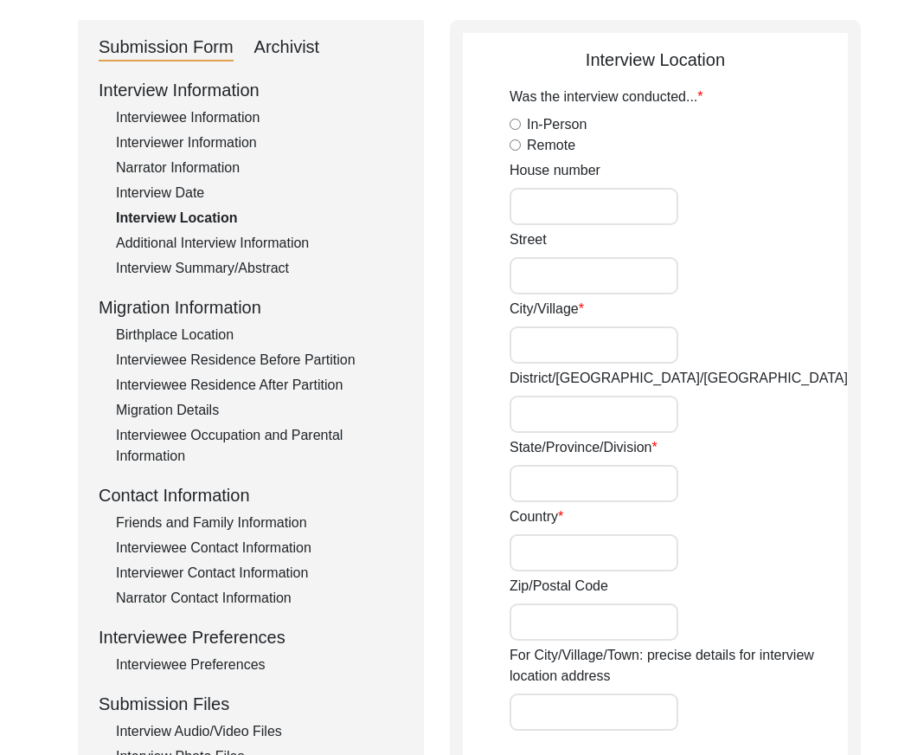
type input "[GEOGRAPHIC_DATA], [GEOGRAPHIC_DATA], [GEOGRAPHIC_DATA]"
type input "17.9504"
type input "77.0737"
click at [214, 337] on div "Birthplace Location" at bounding box center [259, 335] width 287 height 21
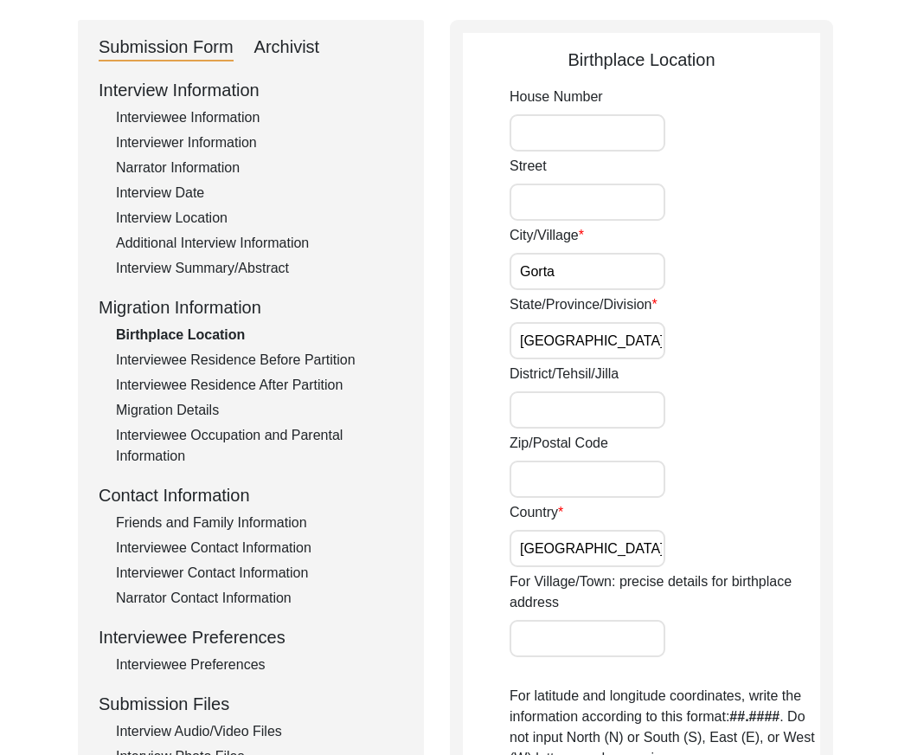
click at [549, 422] on input "District/Tehsil/Jilla" at bounding box center [588, 409] width 156 height 37
type input "Bidar"
click at [705, 434] on div "Zip/Postal Code" at bounding box center [665, 465] width 311 height 65
click at [597, 536] on input "[GEOGRAPHIC_DATA]" at bounding box center [588, 548] width 156 height 37
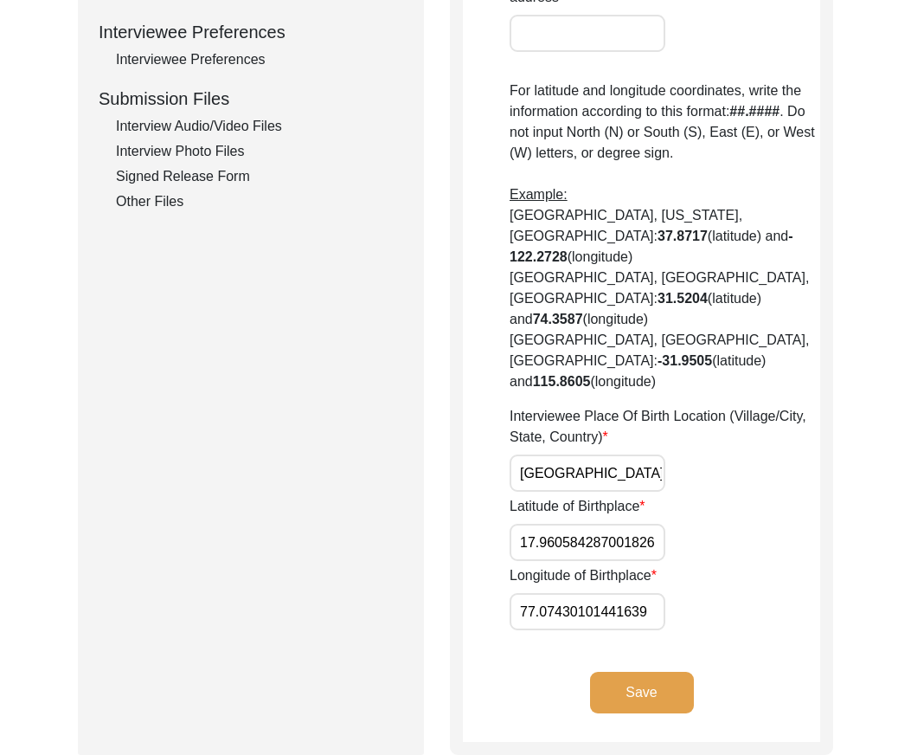
scroll to position [779, 0]
click at [554, 523] on input "17.960584287001826" at bounding box center [588, 541] width 156 height 37
click at [555, 523] on input "17.960584287001826" at bounding box center [588, 541] width 156 height 37
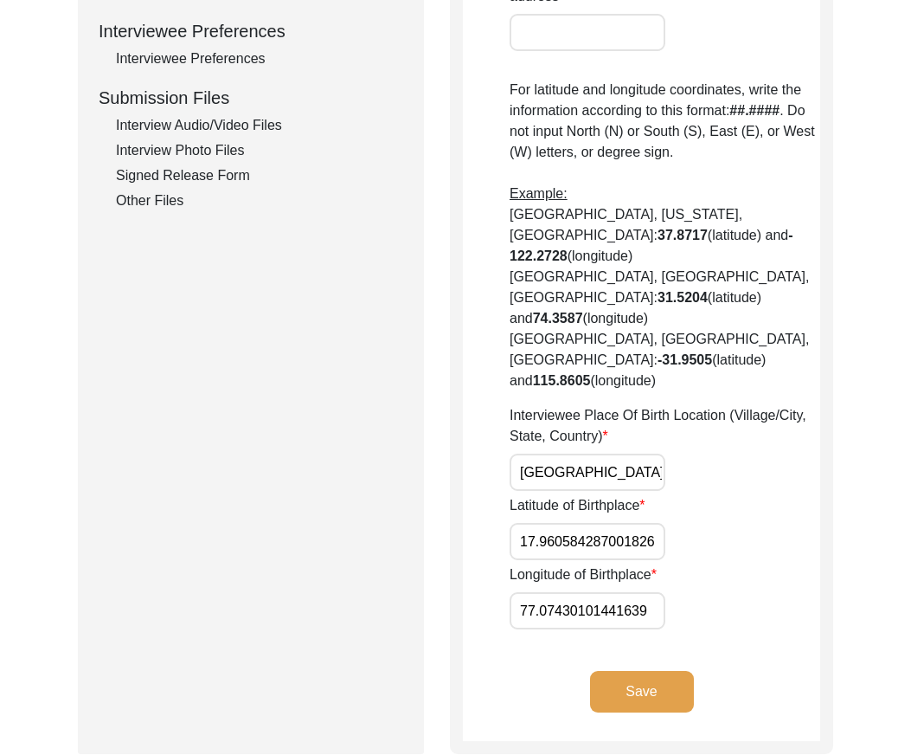
paste input "504"
type input "17.9504"
click at [589, 592] on input "77.07430101441639" at bounding box center [588, 610] width 156 height 37
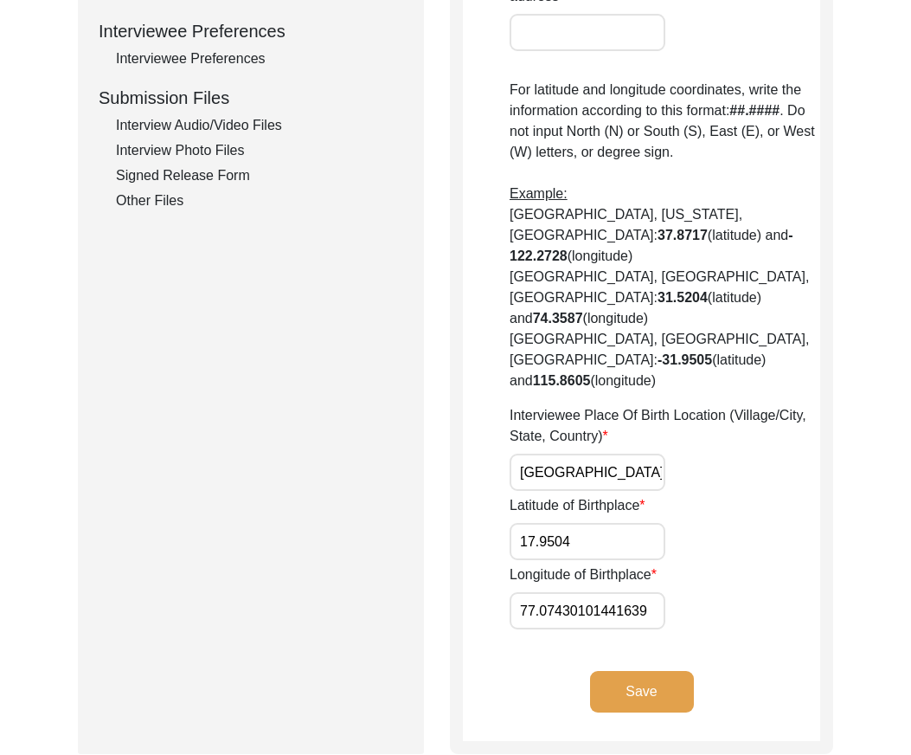
paste input "37"
type input "77.0737"
click at [724, 565] on div "Longitude of Birthplace 77.0737" at bounding box center [665, 596] width 311 height 65
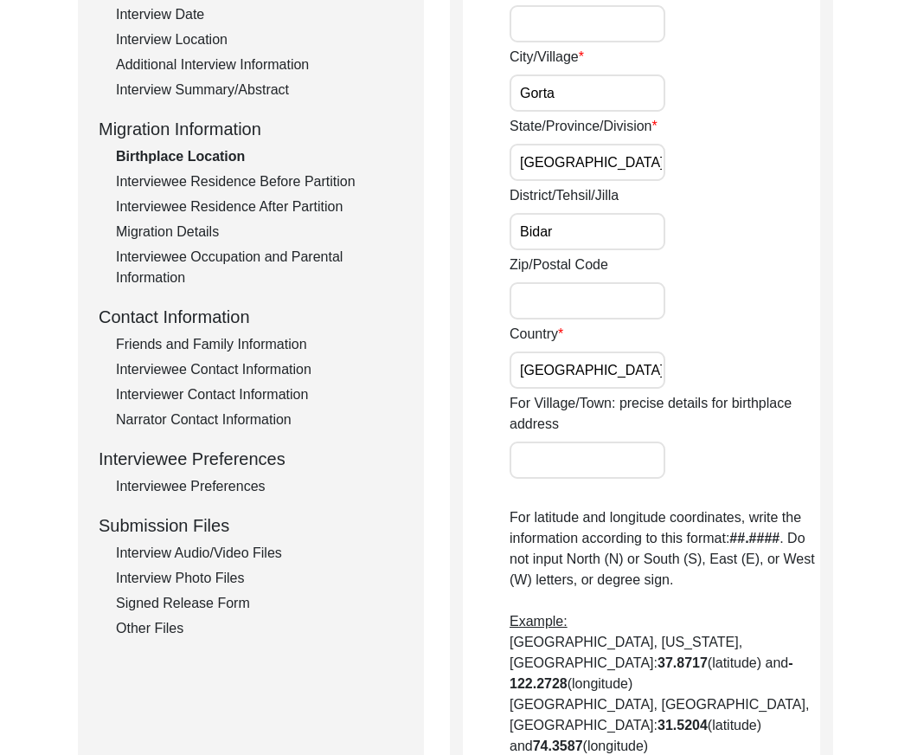
scroll to position [692, 0]
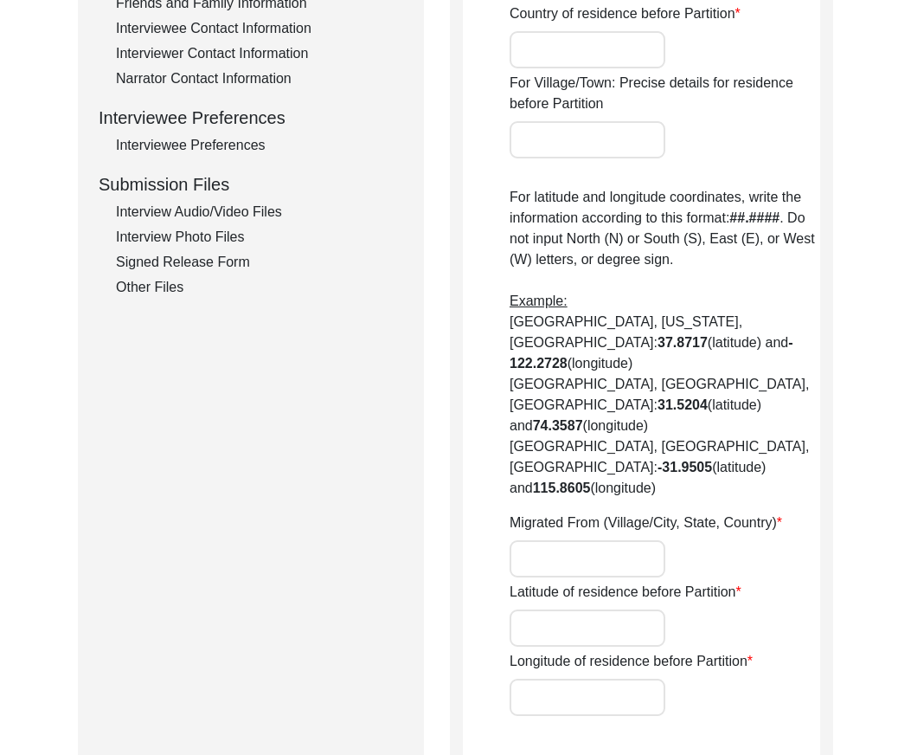
type input "Gorta"
type input "[GEOGRAPHIC_DATA]"
type input "[GEOGRAPHIC_DATA], [GEOGRAPHIC_DATA], [GEOGRAPHIC_DATA]"
type input "17.960584287001826"
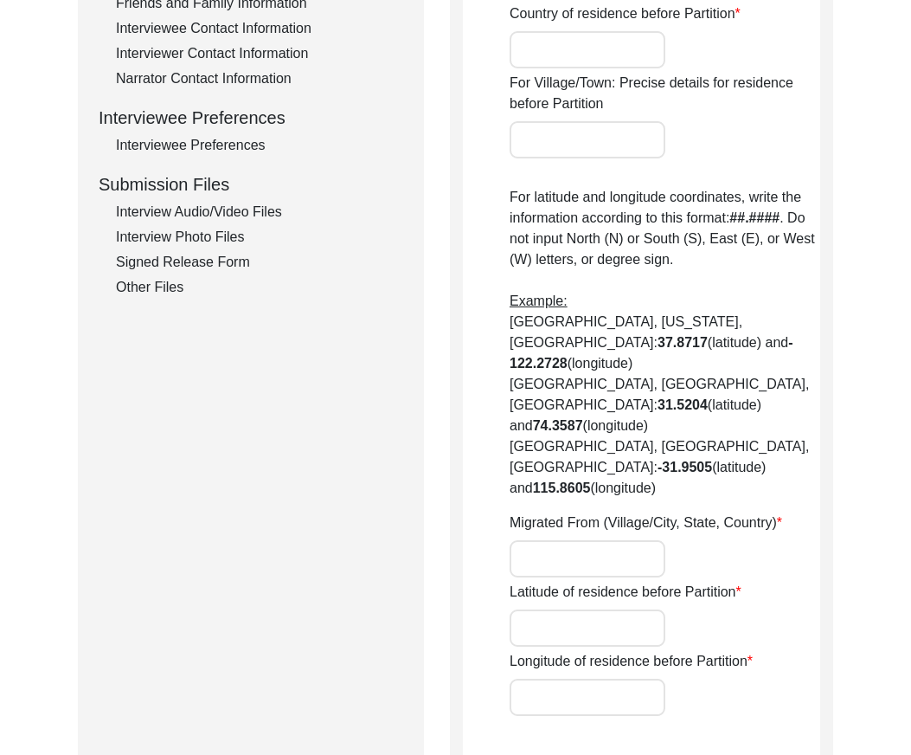
type input "77.07430101441639"
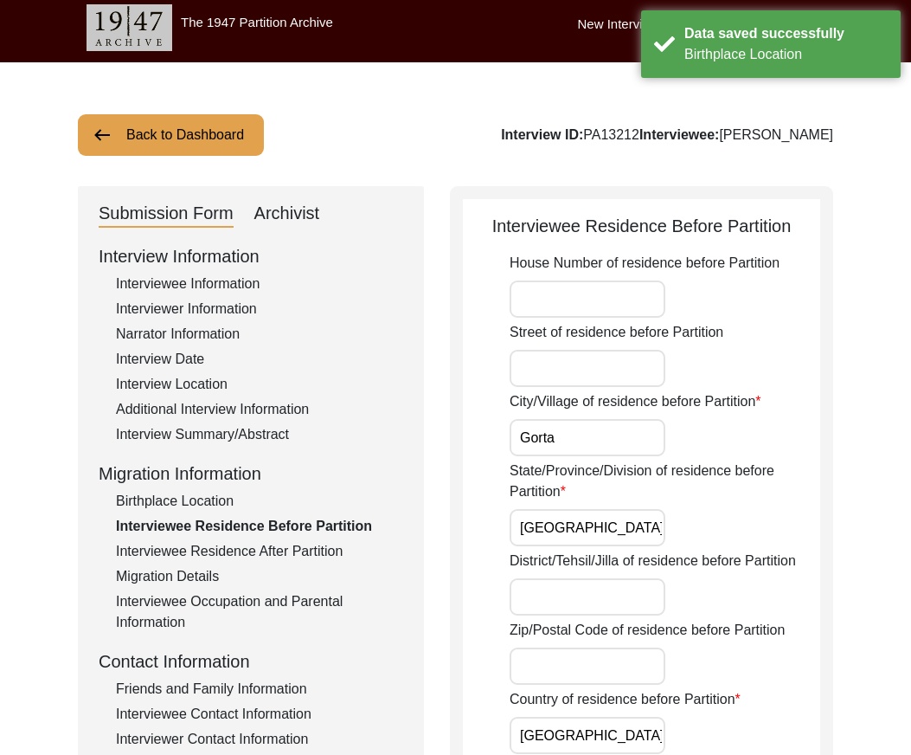
scroll to position [0, 0]
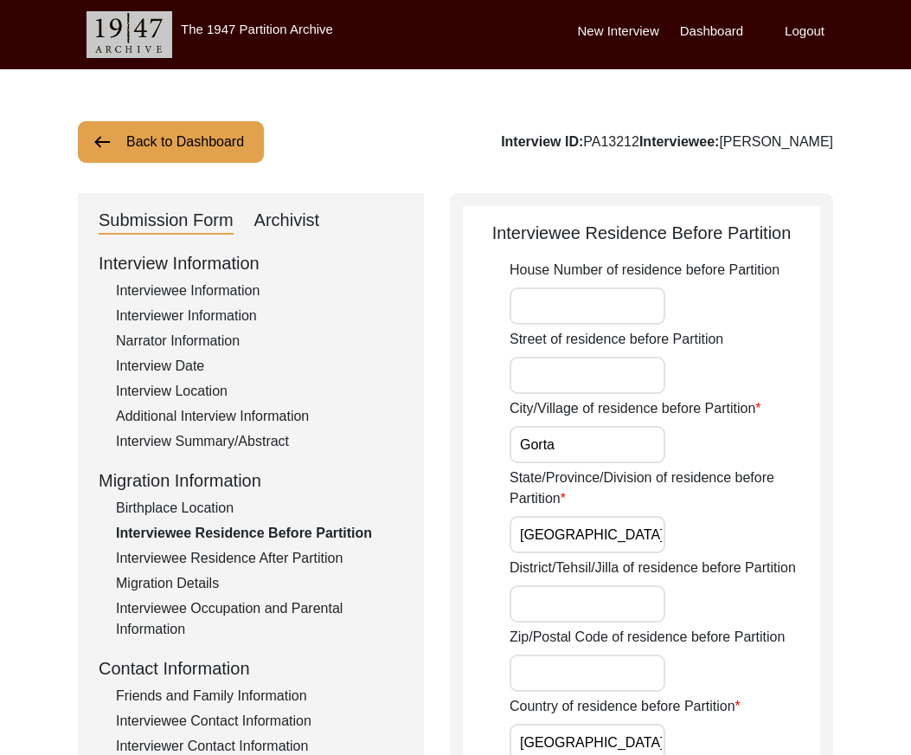
click at [574, 611] on input "District/Tehsil/Jilla of residence before Partition" at bounding box center [588, 603] width 156 height 37
click at [609, 615] on input "Bidar" at bounding box center [588, 603] width 156 height 37
type input "Bidar"
click at [600, 557] on label "District/Tehsil/Jilla of residence before Partition" at bounding box center [653, 567] width 287 height 21
click at [600, 585] on input "Bidar" at bounding box center [588, 603] width 156 height 37
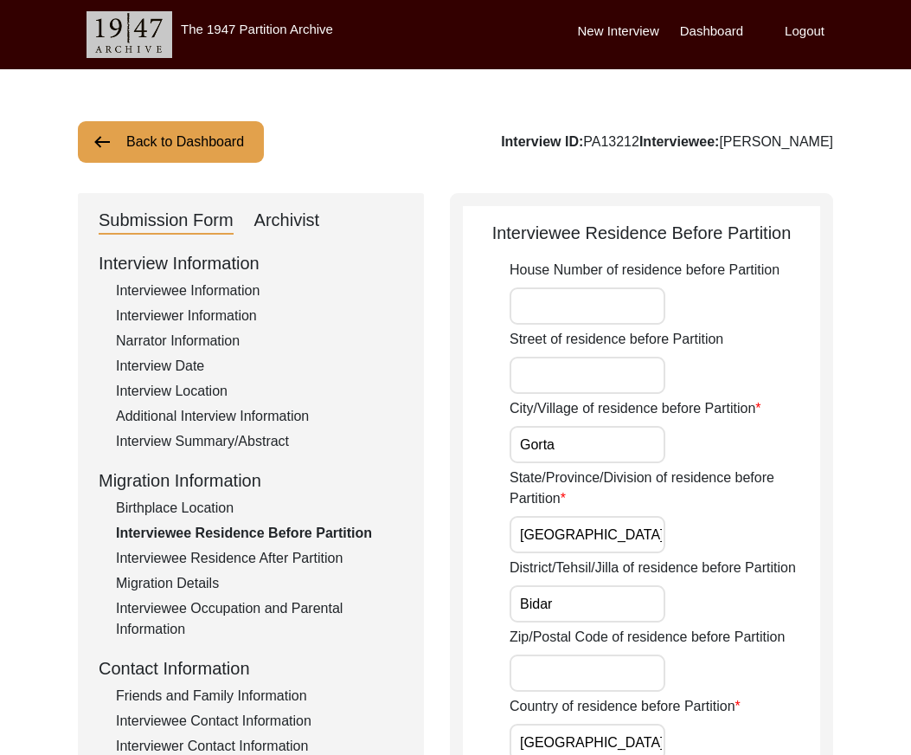
click at [604, 535] on input "[GEOGRAPHIC_DATA]" at bounding box center [588, 534] width 156 height 37
click at [602, 441] on input "Gorta" at bounding box center [588, 444] width 156 height 37
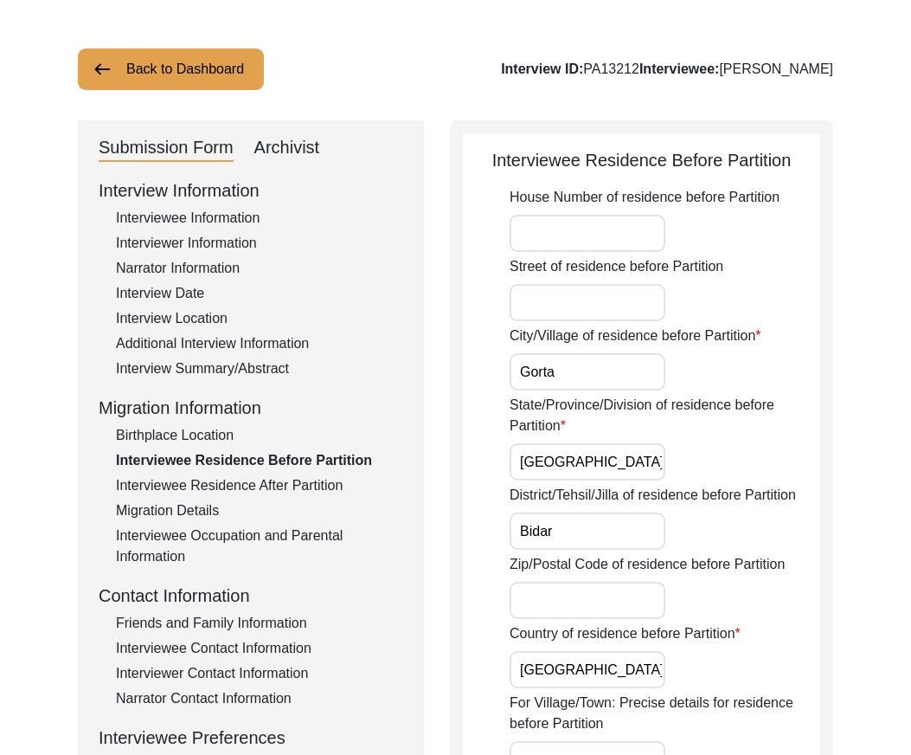
scroll to position [173, 0]
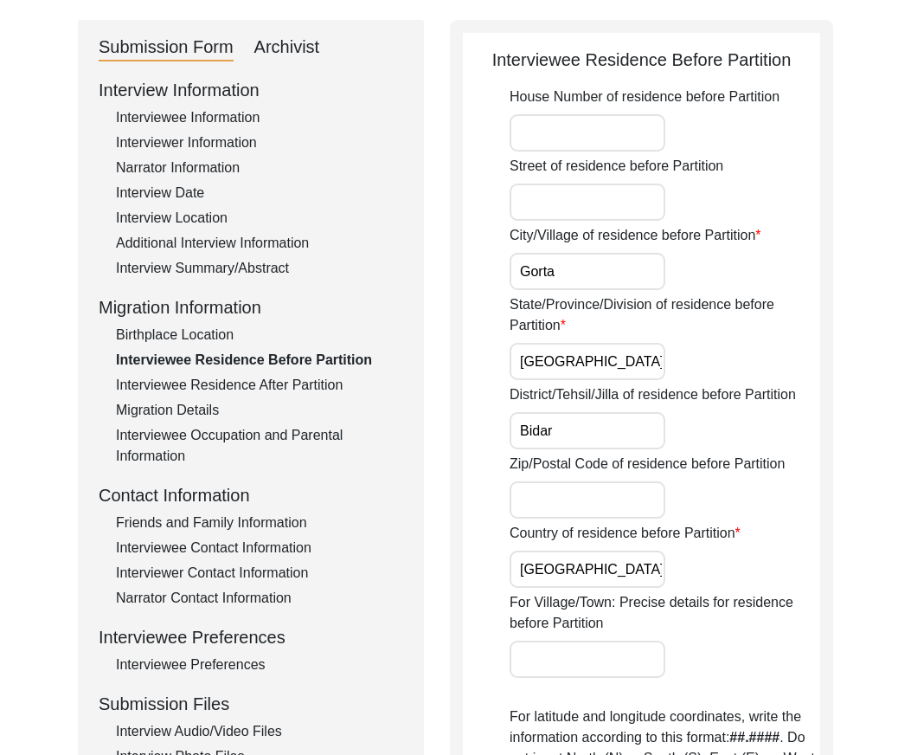
click at [568, 455] on label "Zip/Postal Code of residence before Partition" at bounding box center [647, 464] width 275 height 21
click at [568, 481] on input "Zip/Postal Code of residence before Partition" at bounding box center [588, 499] width 156 height 37
click at [568, 449] on div "House Number of residence before Partition Street of residence before Partition…" at bounding box center [665, 661] width 311 height 1149
click at [568, 440] on input "Bidar" at bounding box center [588, 430] width 156 height 37
click at [576, 574] on input "[GEOGRAPHIC_DATA]" at bounding box center [588, 569] width 156 height 37
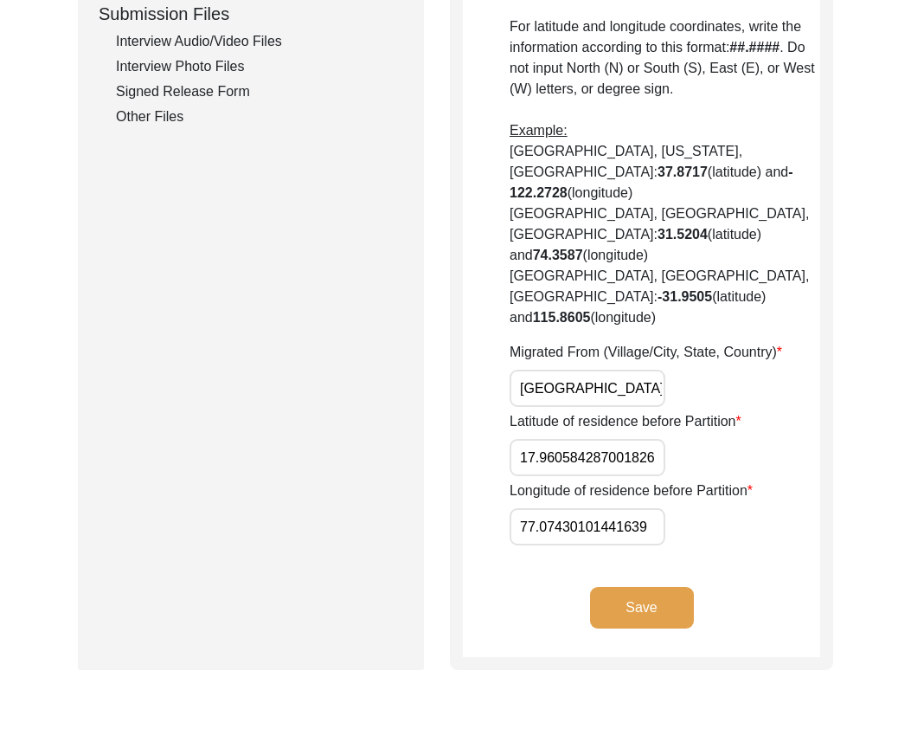
scroll to position [866, 0]
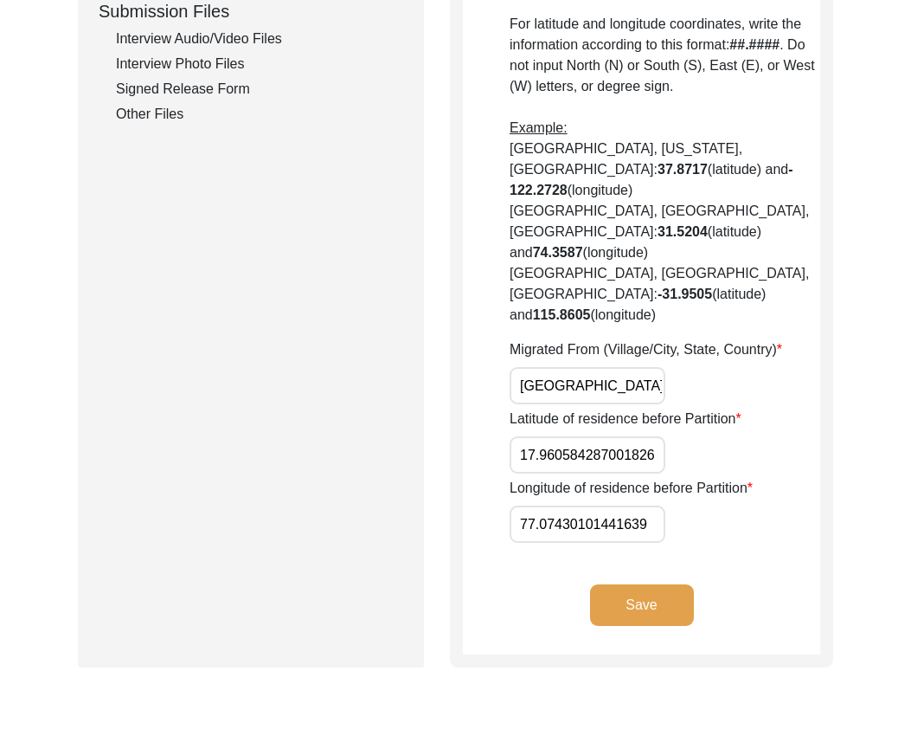
click at [650, 436] on input "17.960584287001826" at bounding box center [588, 454] width 156 height 37
paste input "504"
type input "17.9504"
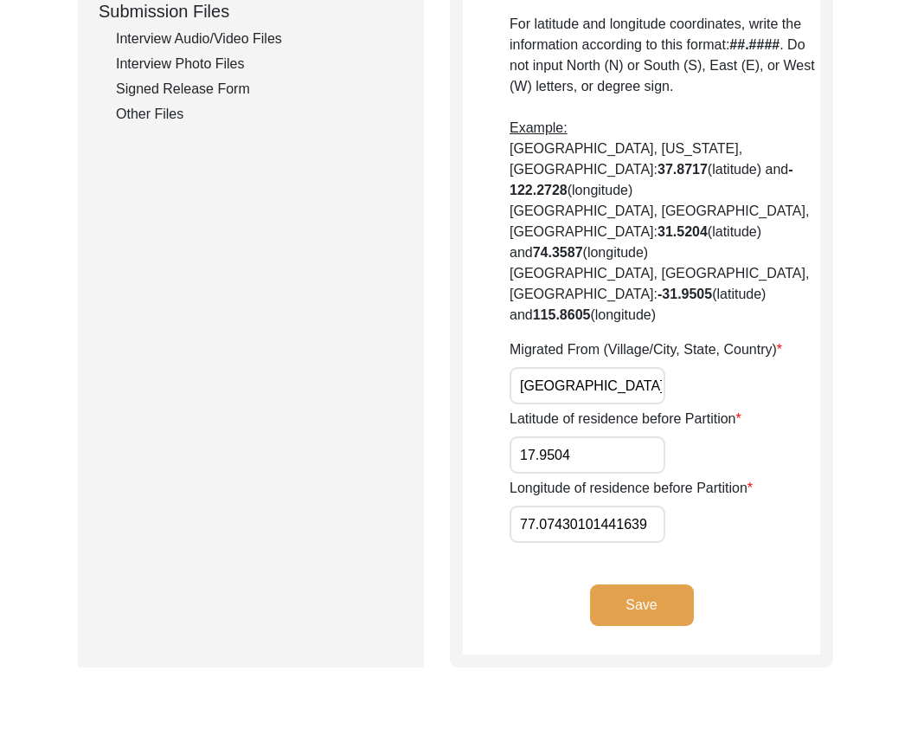
click at [603, 505] on input "77.07430101441639" at bounding box center [588, 523] width 156 height 37
paste input "37"
type input "77.0737"
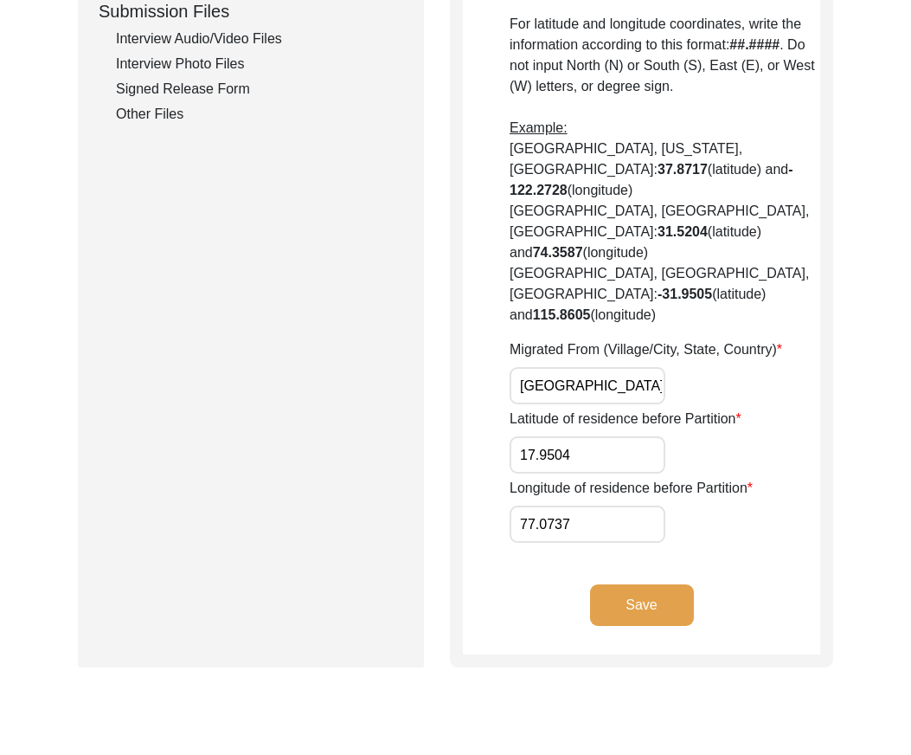
click at [664, 584] on button "Save" at bounding box center [642, 605] width 104 height 42
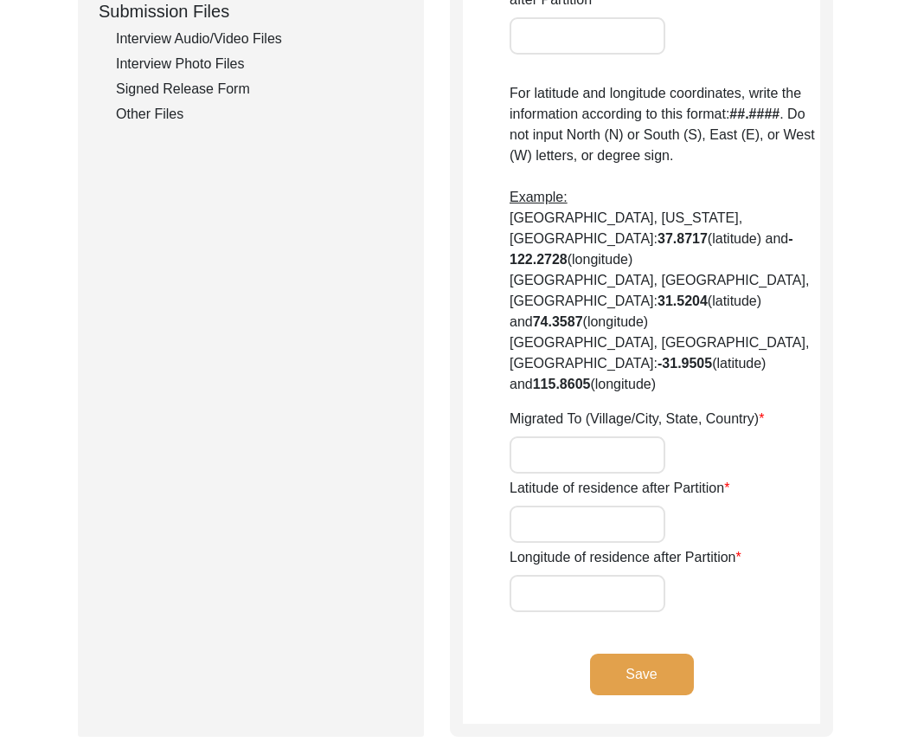
type input "No"
type input "Gorta"
type input "[GEOGRAPHIC_DATA]"
type input "N/A"
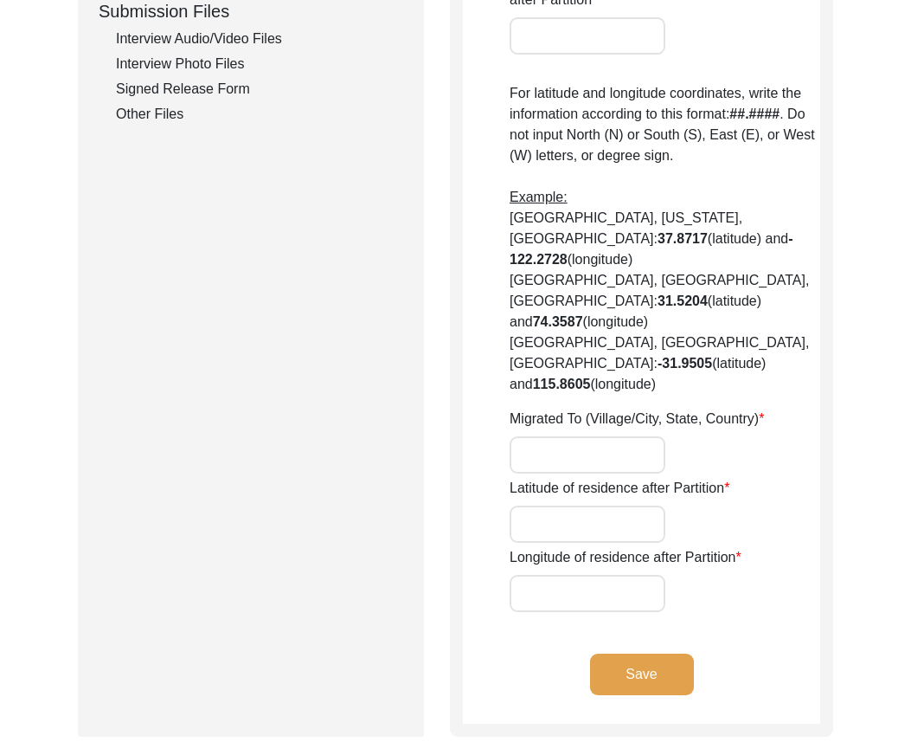
type input "17.960584287001826"
type input "77.07430101441639"
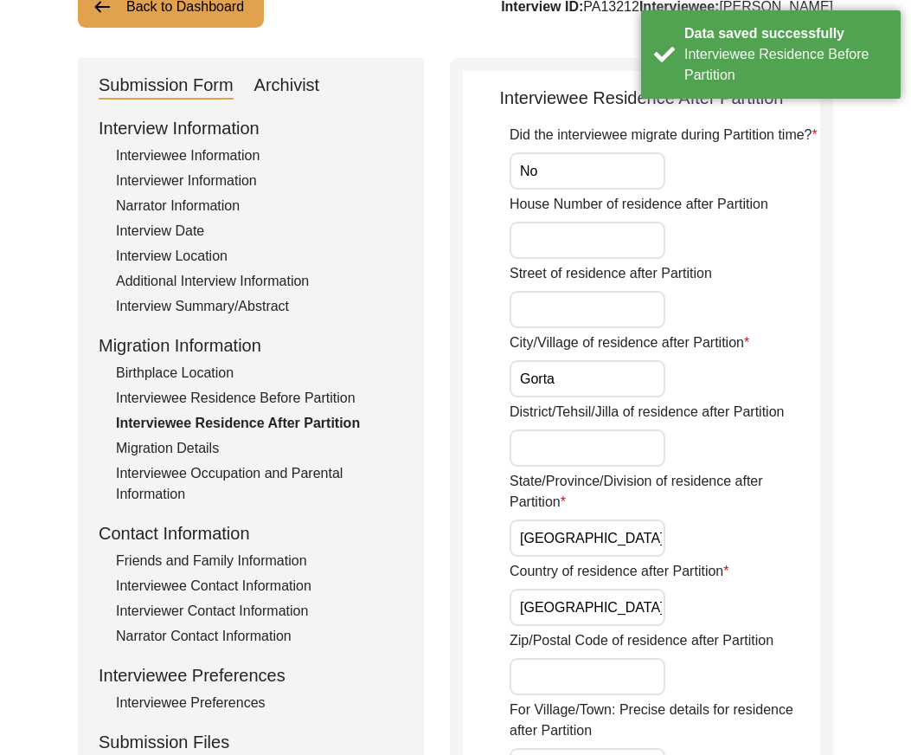
scroll to position [0, 0]
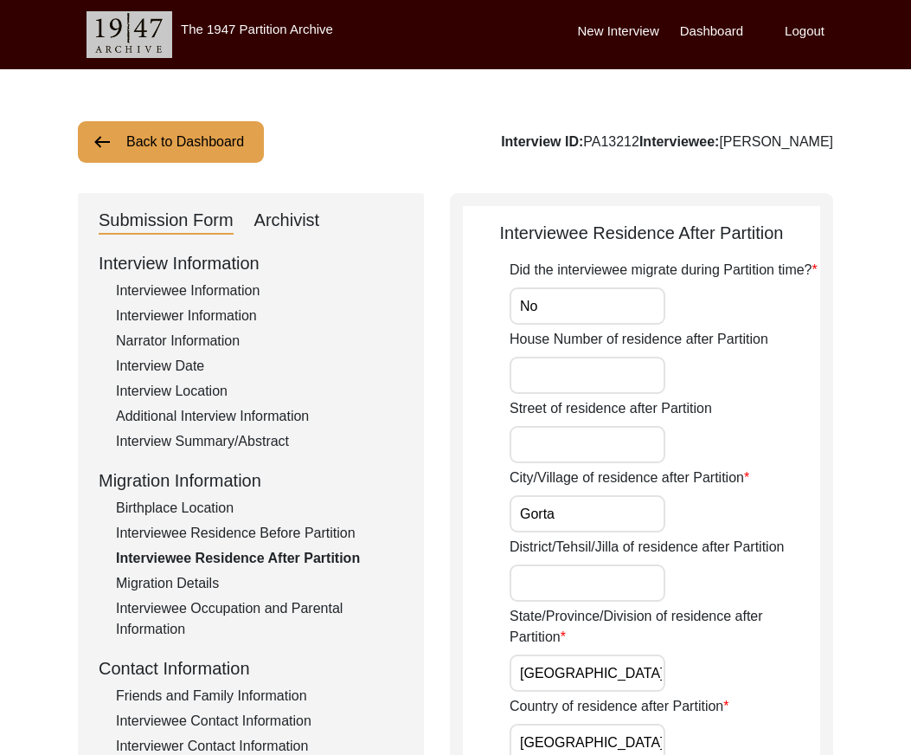
click at [612, 525] on input "Gorta" at bounding box center [588, 513] width 156 height 37
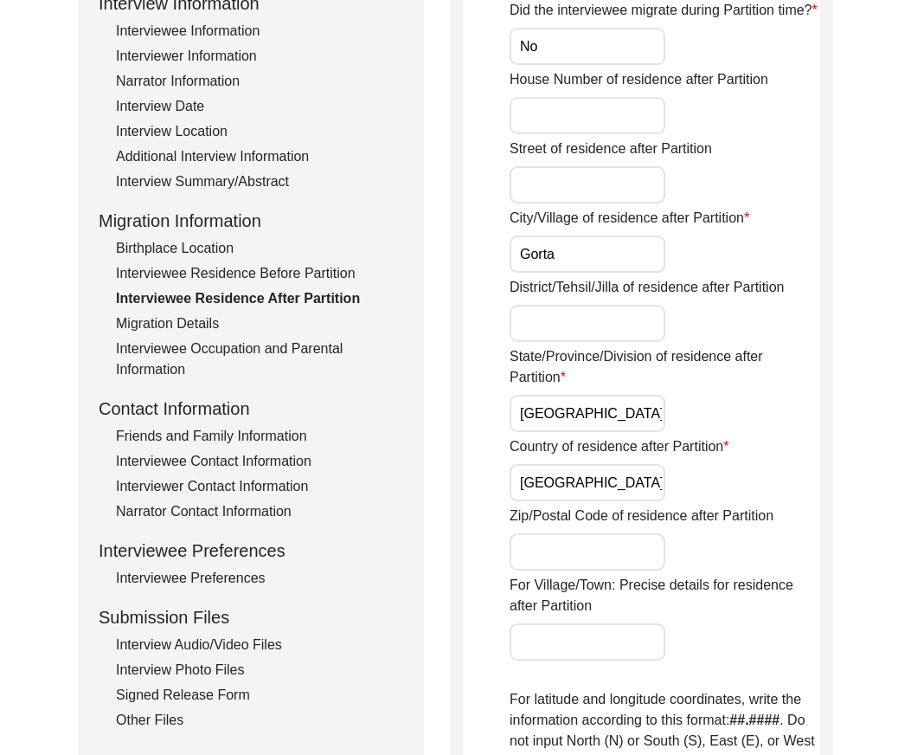
drag, startPoint x: 612, startPoint y: 422, endPoint x: 595, endPoint y: 475, distance: 55.6
click at [612, 423] on input "[GEOGRAPHIC_DATA]" at bounding box center [588, 413] width 156 height 37
click at [595, 475] on input "[GEOGRAPHIC_DATA]" at bounding box center [588, 482] width 156 height 37
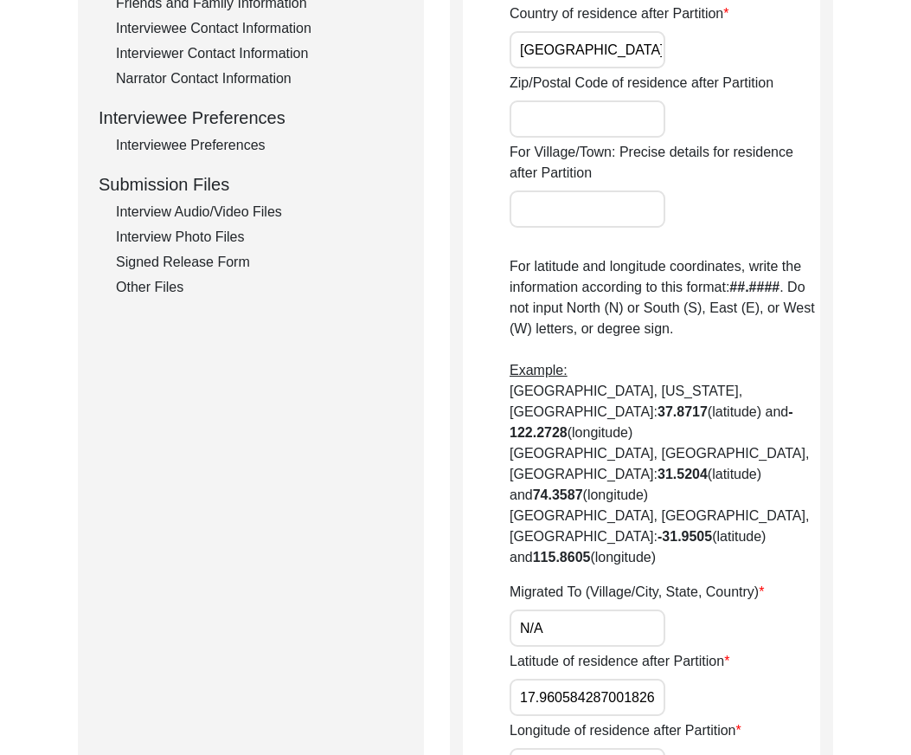
click at [564, 679] on input "17.960584287001826" at bounding box center [588, 697] width 156 height 37
paste input "N/A"
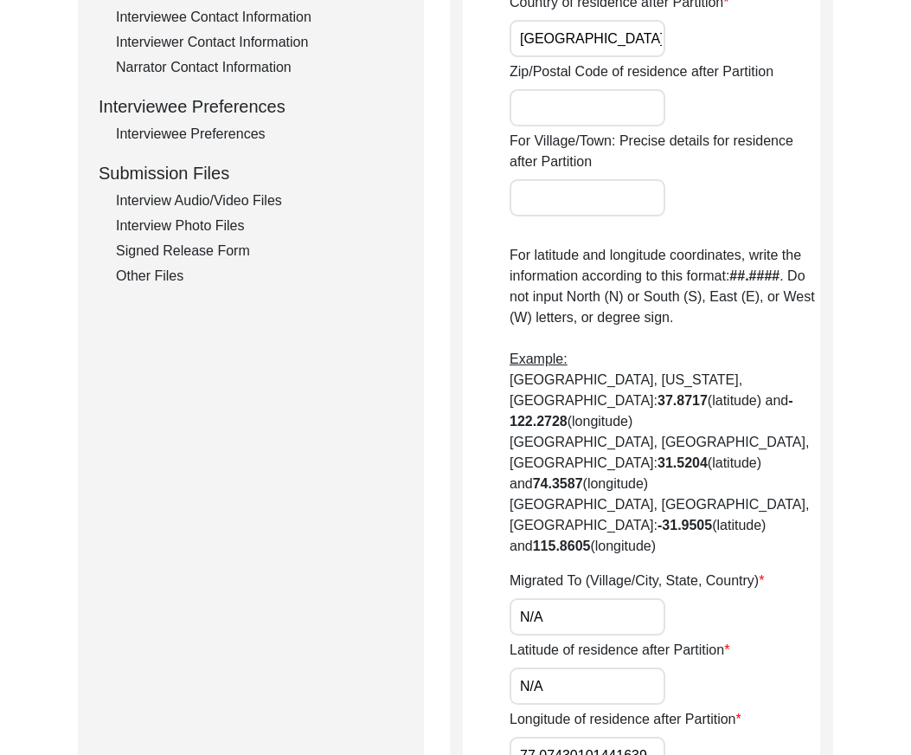
scroll to position [779, 0]
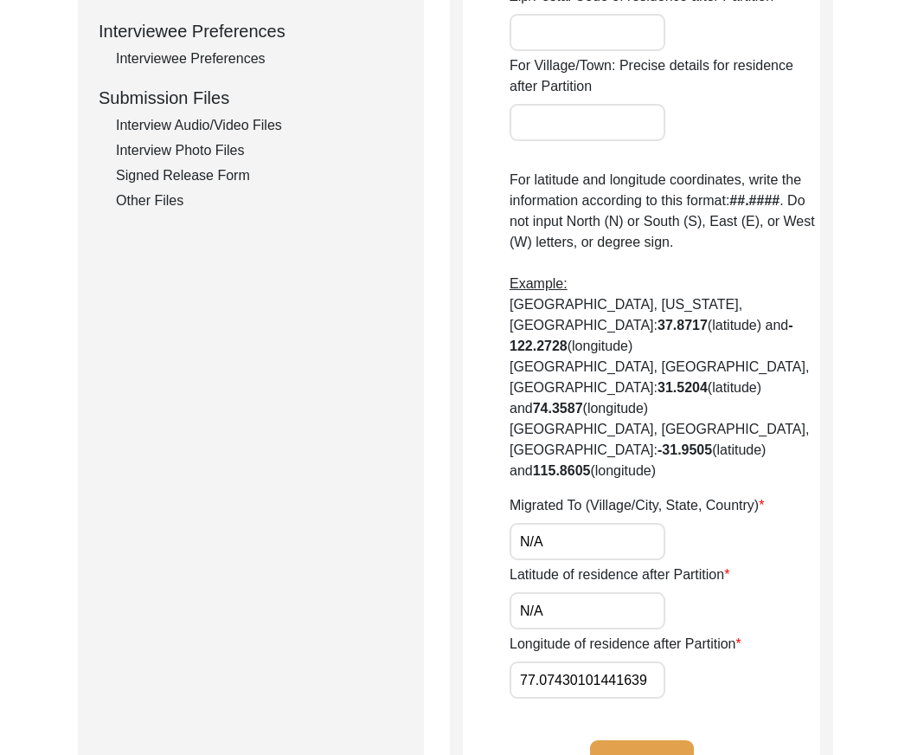
type input "N/A"
click at [587, 661] on input "77.07430101441639" at bounding box center [588, 679] width 156 height 37
paste input "N/A"
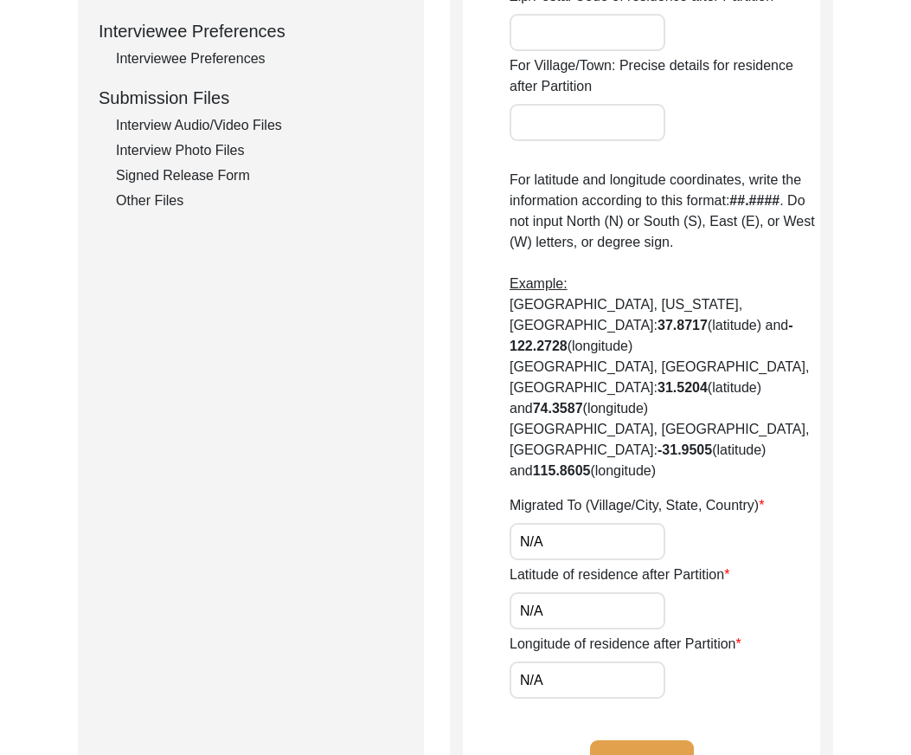
type input "N/A"
click at [736, 647] on app-residence-after-partition "Interviewee Residence After Partition Did the interviewee migrate during Partit…" at bounding box center [641, 125] width 357 height 1369
click at [673, 740] on button "Save" at bounding box center [642, 761] width 104 height 42
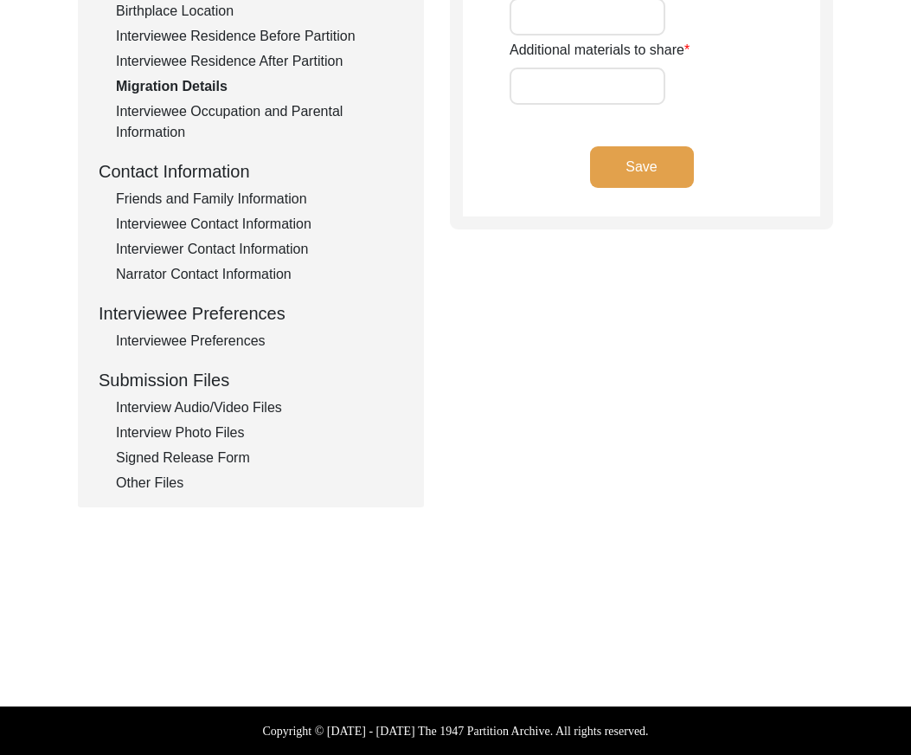
type input "N/A"
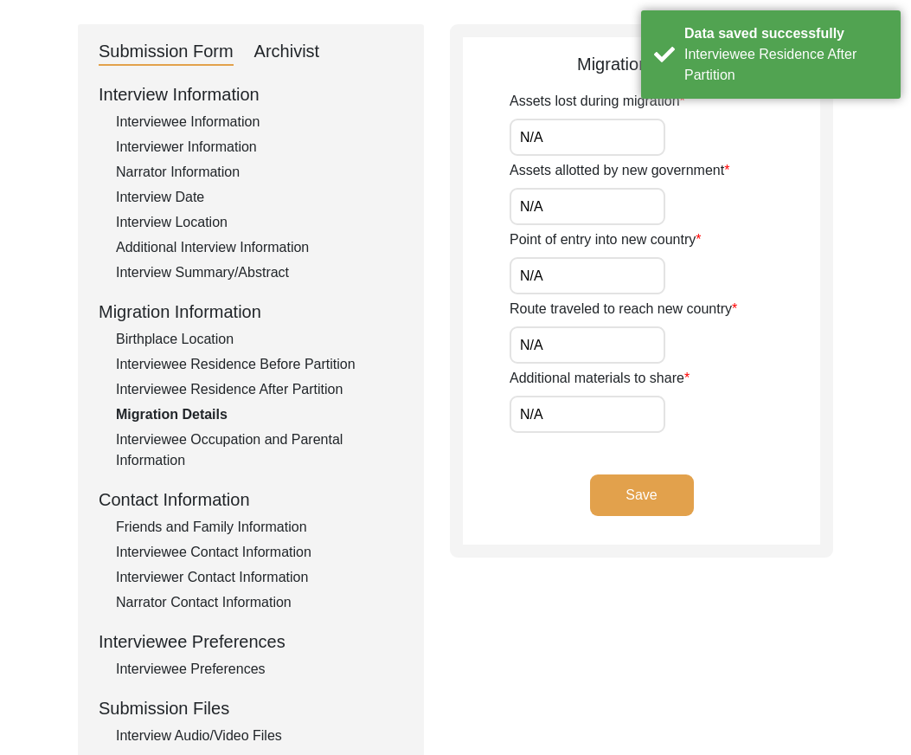
scroll to position [0, 0]
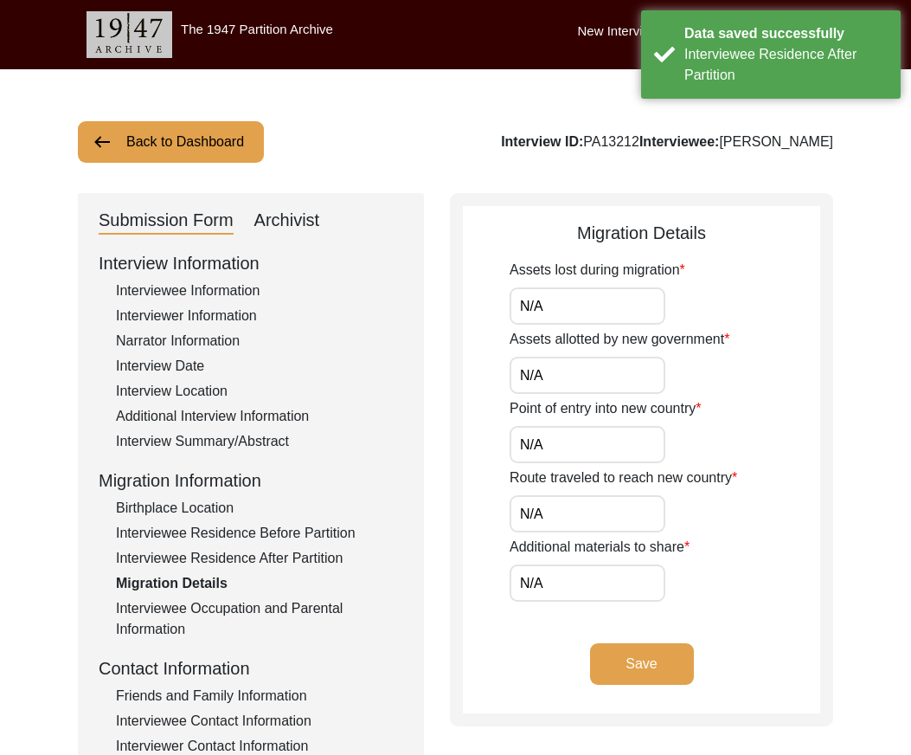
click at [570, 299] on input "N/A" at bounding box center [588, 305] width 156 height 37
click at [566, 383] on input "N/A" at bounding box center [588, 375] width 156 height 37
click at [561, 449] on input "N/A" at bounding box center [588, 444] width 156 height 37
drag, startPoint x: 563, startPoint y: 505, endPoint x: 572, endPoint y: 540, distance: 35.9
click at [563, 506] on input "N/A" at bounding box center [588, 513] width 156 height 37
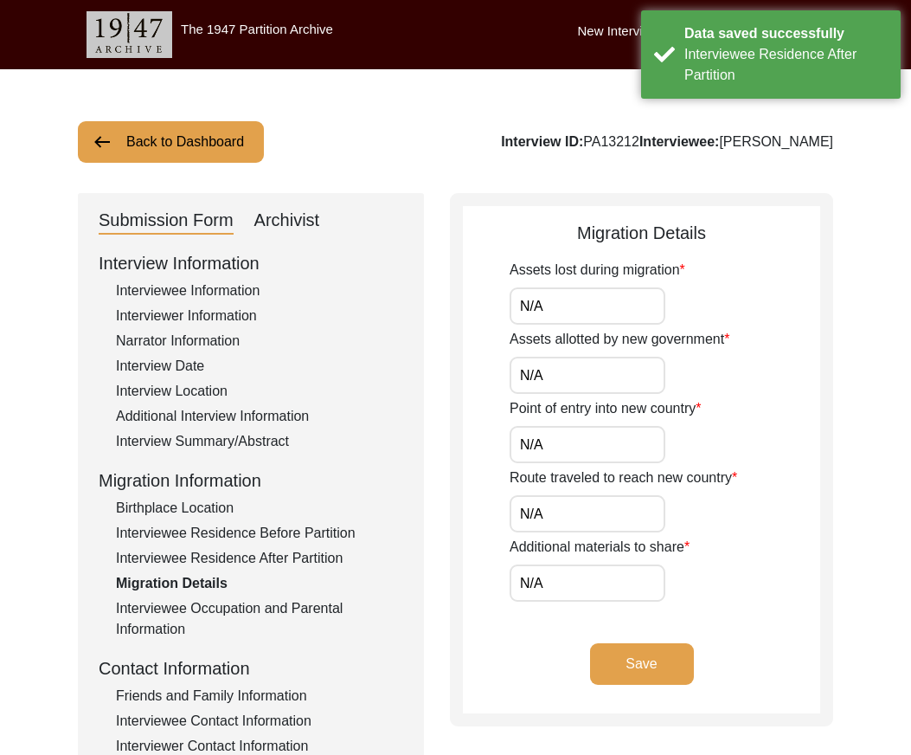
drag, startPoint x: 572, startPoint y: 583, endPoint x: 579, endPoint y: 589, distance: 9.8
click at [572, 583] on input "N/A" at bounding box center [588, 582] width 156 height 37
click at [462, 584] on div "Migration Details Assets lost during migration N/A Assets allotted by new gover…" at bounding box center [641, 459] width 383 height 533
click at [622, 667] on button "Save" at bounding box center [642, 664] width 104 height 42
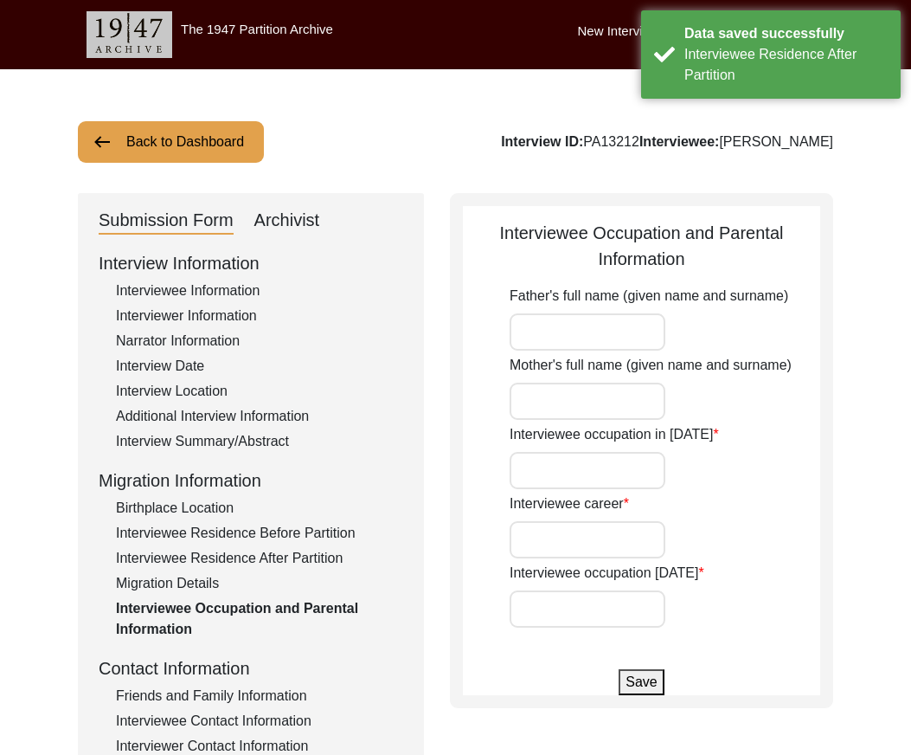
type input "Child"
type input "Farmer"
type input "Retired"
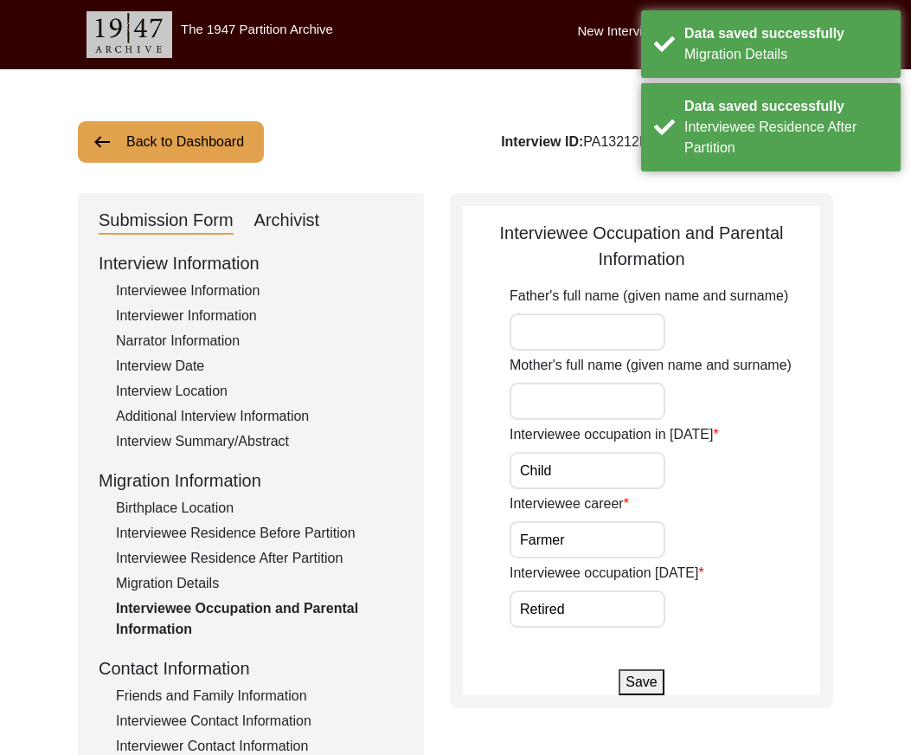
click at [580, 478] on input "Child" at bounding box center [588, 470] width 156 height 37
click at [598, 546] on input "Farmer" at bounding box center [588, 539] width 156 height 37
click at [602, 597] on input "Retired" at bounding box center [588, 608] width 156 height 37
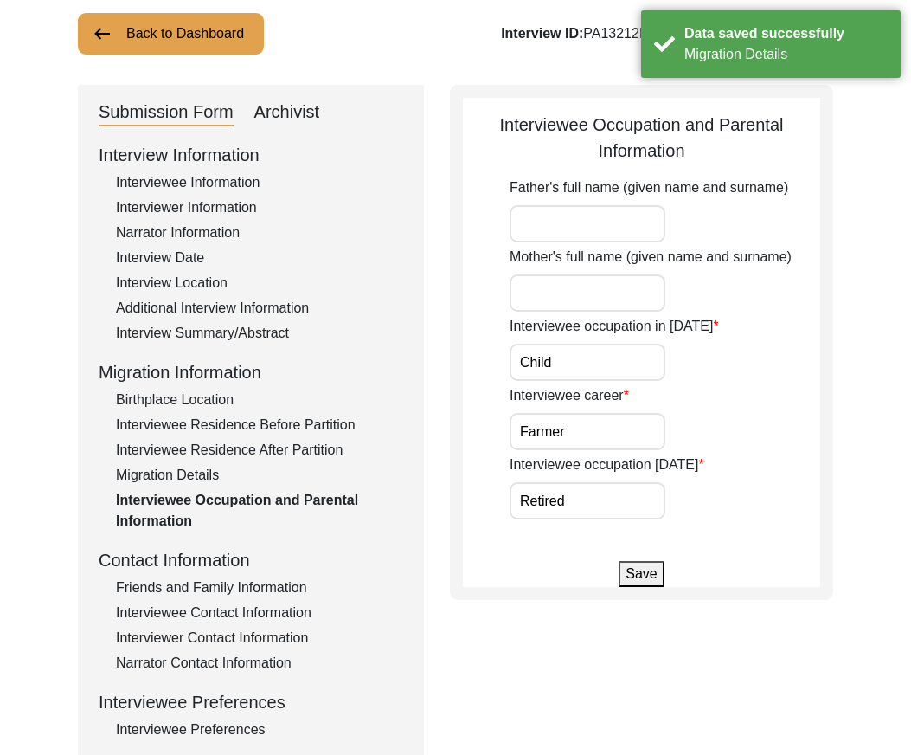
scroll to position [260, 0]
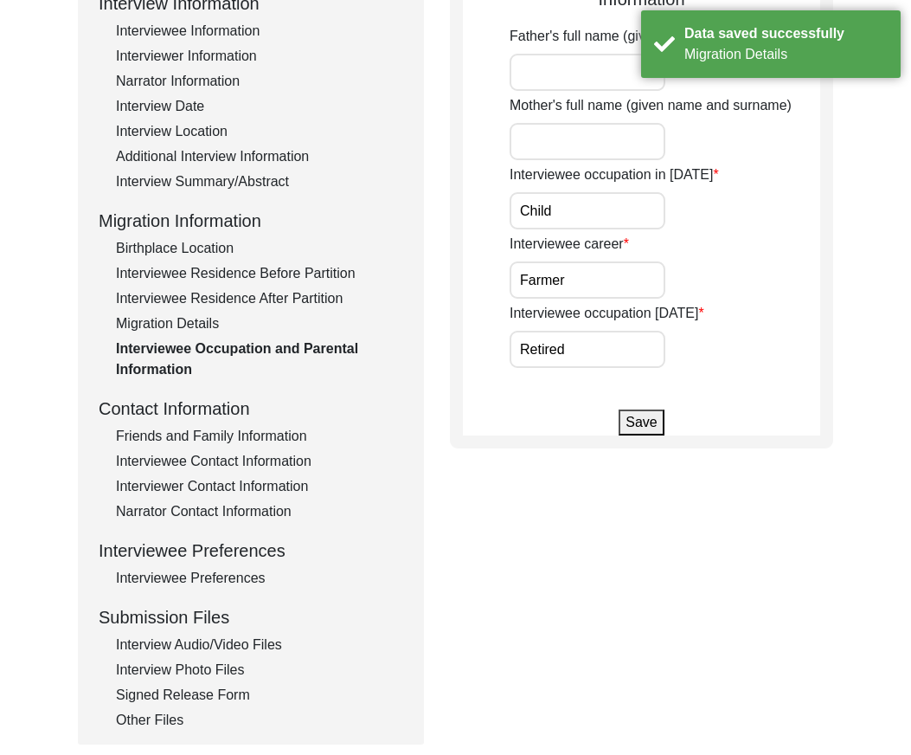
click at [192, 431] on div "Friends and Family Information" at bounding box center [259, 436] width 287 height 21
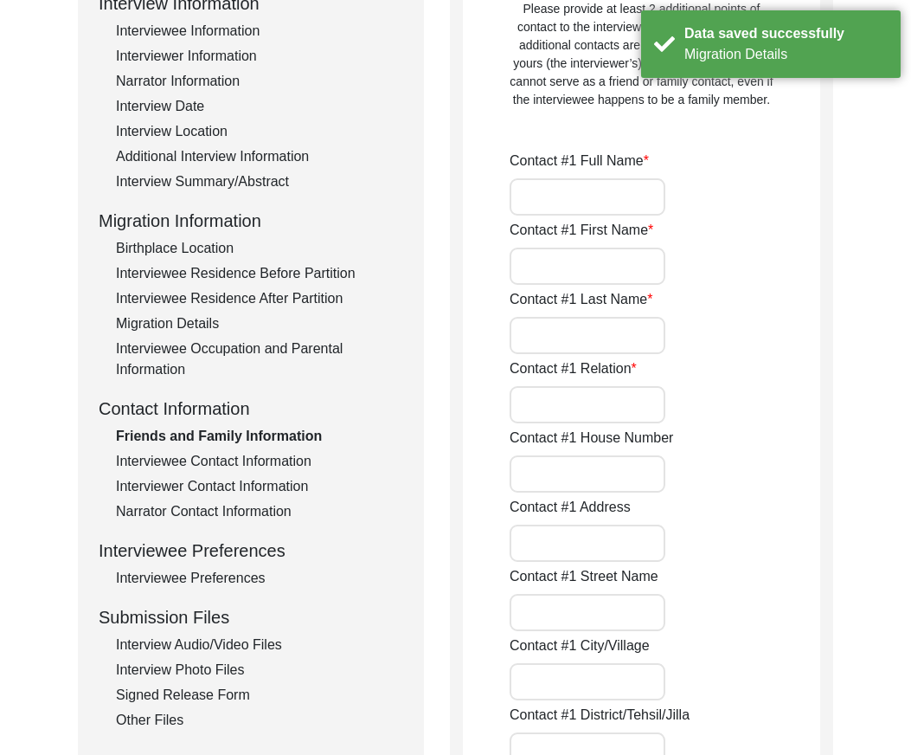
type input "[PERSON_NAME]"
type input "Aruna"
type input "Rajeshware"
type input "Daughter"
type input "[GEOGRAPHIC_DATA]"
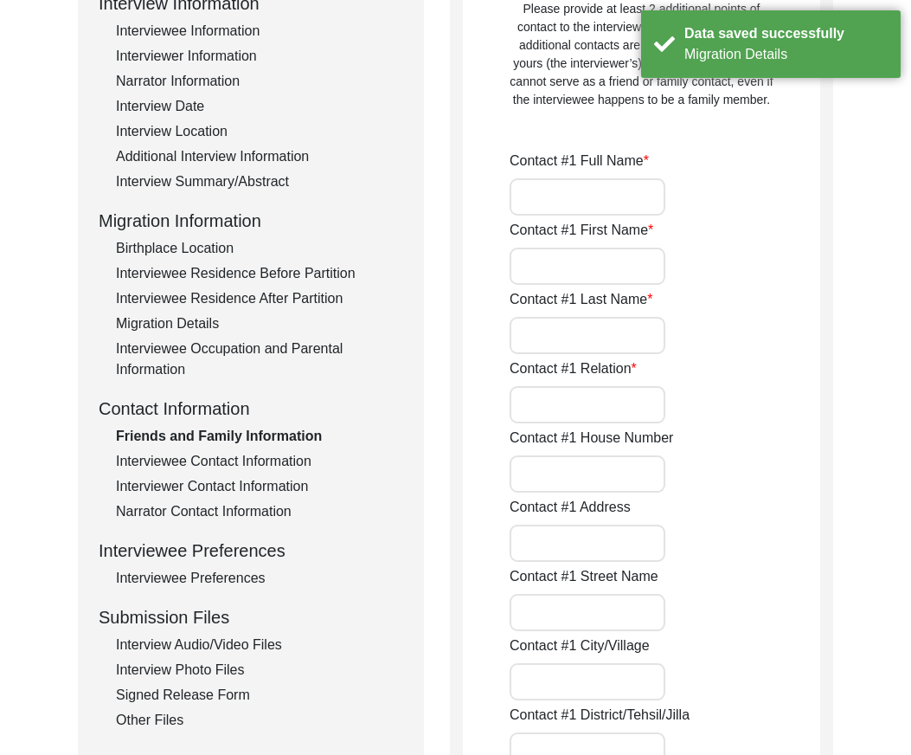
type input "9945257925"
type input "[EMAIL_ADDRESS][DOMAIN_NAME]"
type input "[PERSON_NAME]"
type input "Vinay"
type input "[PERSON_NAME]"
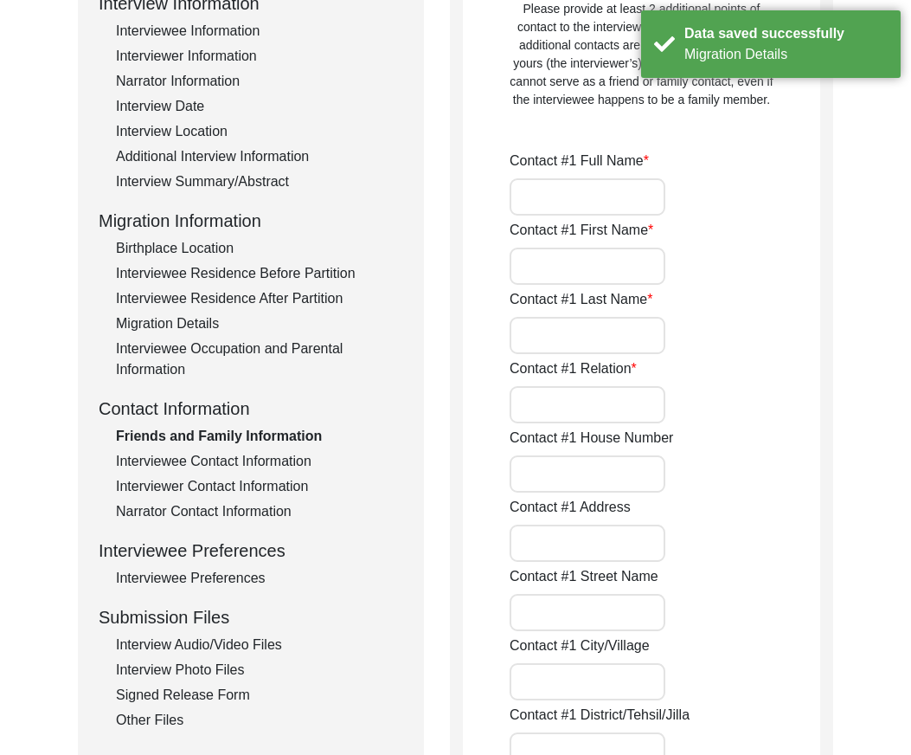
type input "Friend"
type input "[GEOGRAPHIC_DATA]"
type input "9844070705"
type input "-"
type input "[PERSON_NAME]"
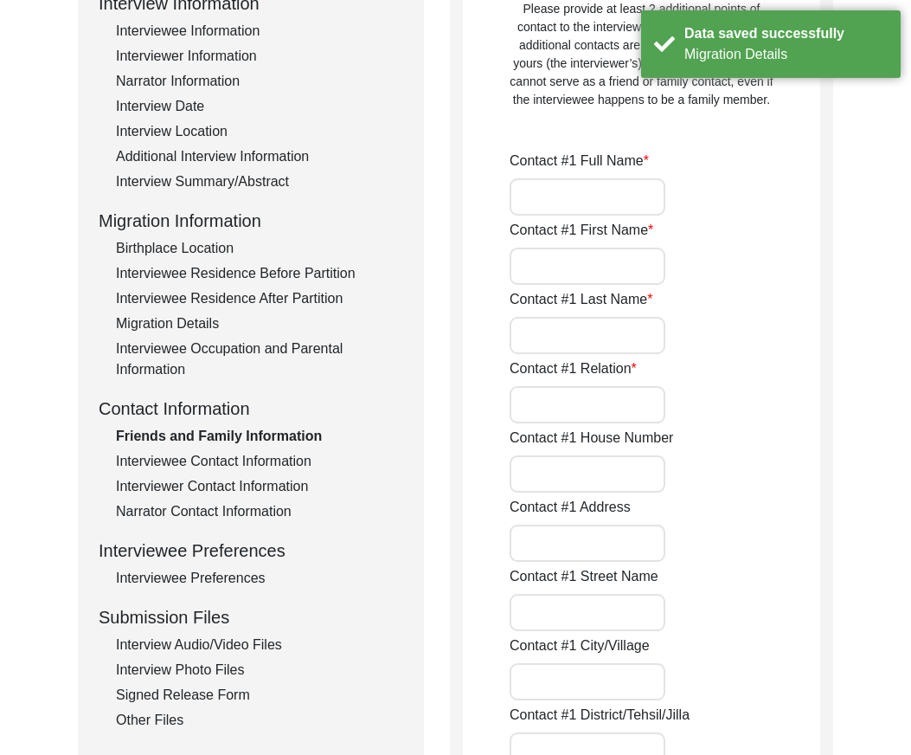
type input "Ganpati"
type input "Rajeshware"
type input "9448222808"
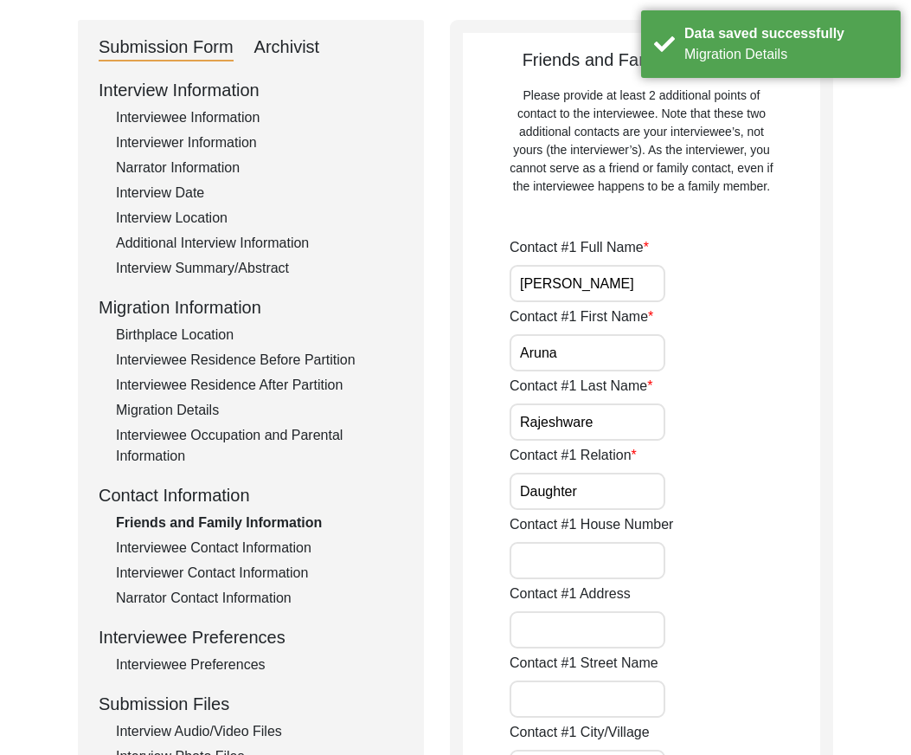
drag, startPoint x: 637, startPoint y: 291, endPoint x: 421, endPoint y: 294, distance: 216.4
drag, startPoint x: 563, startPoint y: 351, endPoint x: 498, endPoint y: 355, distance: 65.9
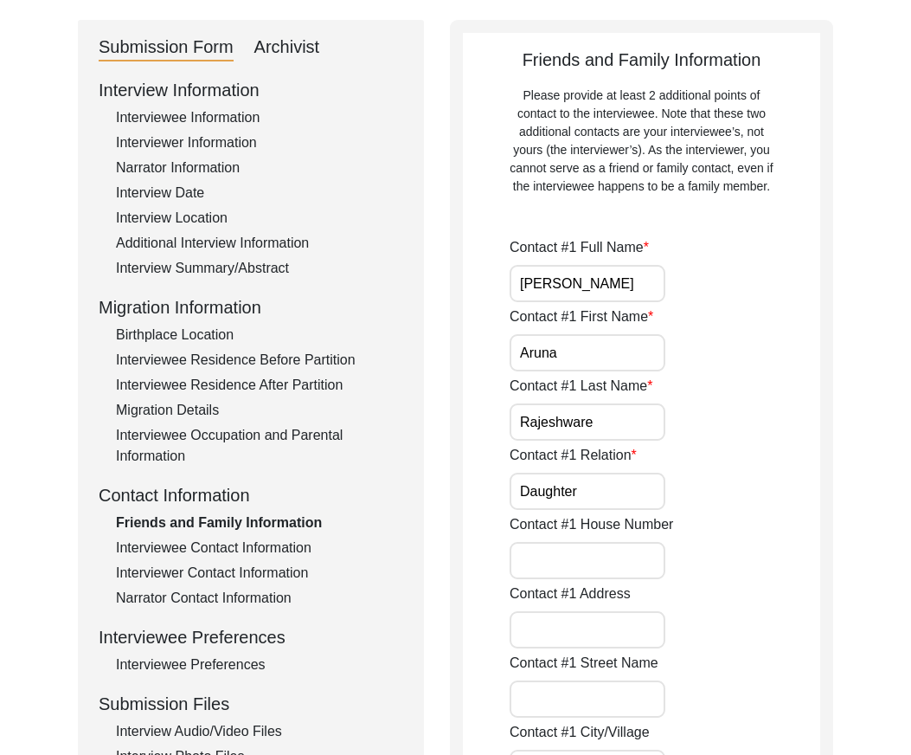
click at [608, 414] on input "Rajeshware" at bounding box center [588, 421] width 156 height 37
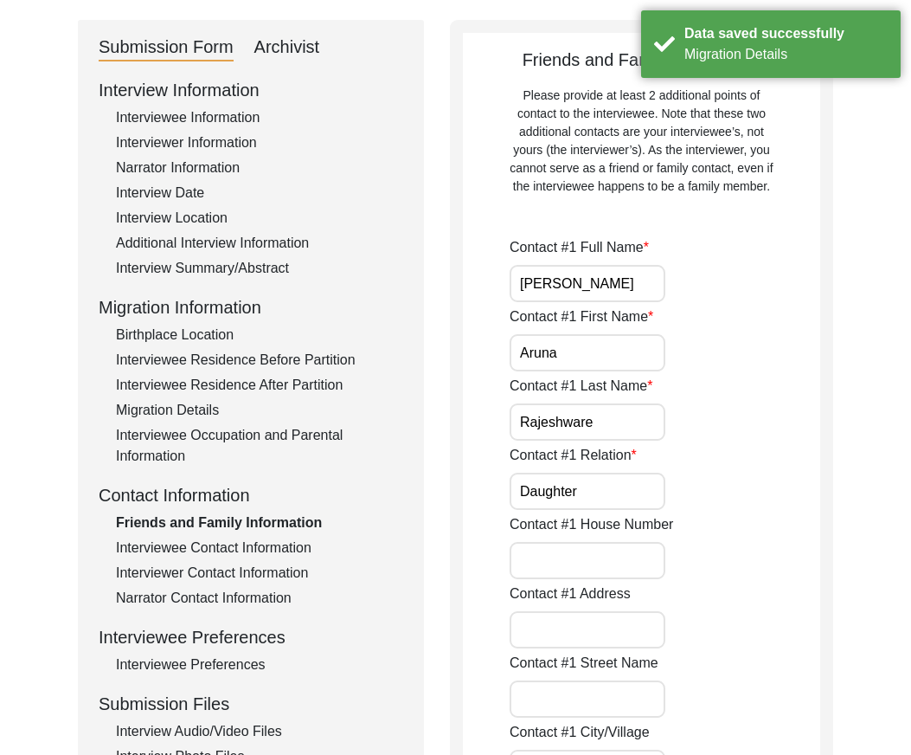
click at [614, 484] on input "Daughter" at bounding box center [588, 491] width 156 height 37
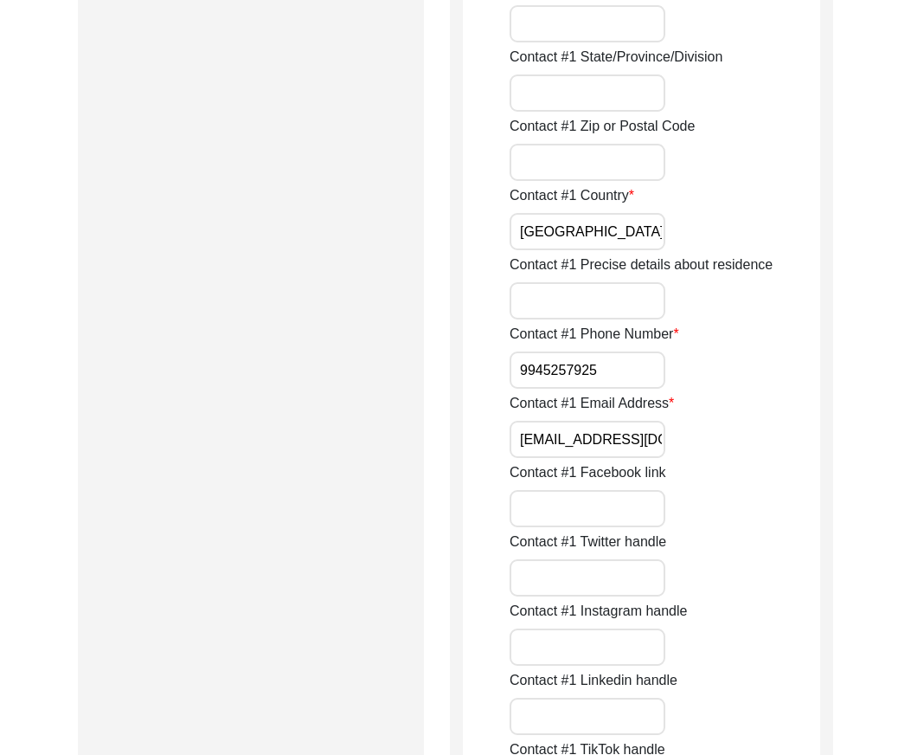
scroll to position [1039, 0]
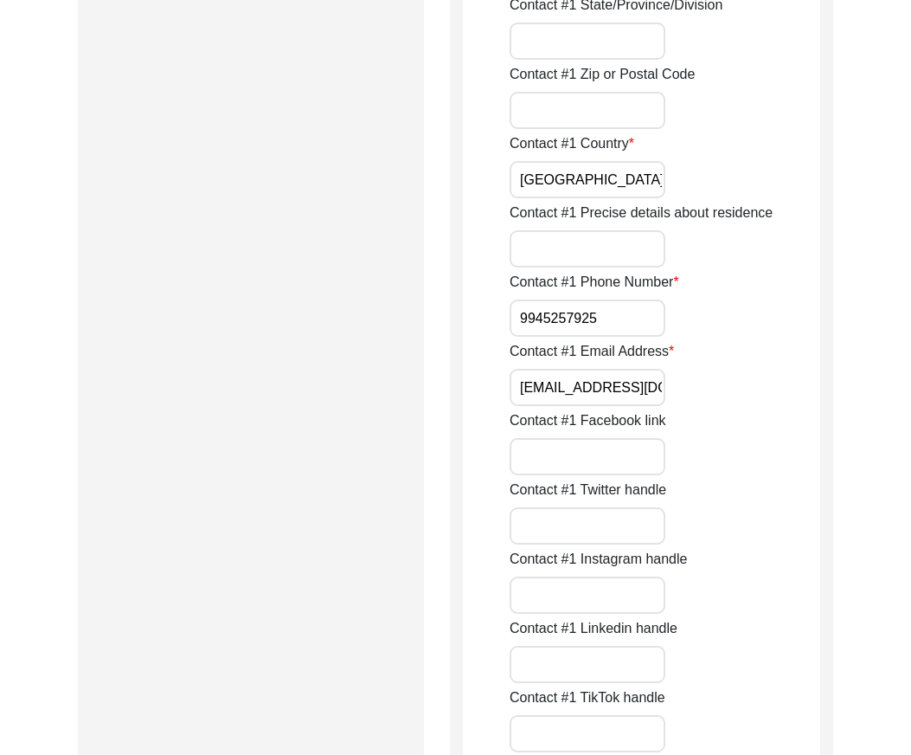
click at [584, 194] on input "[GEOGRAPHIC_DATA]" at bounding box center [588, 179] width 156 height 37
click at [510, 318] on input "9945257925" at bounding box center [588, 317] width 156 height 37
paste input "+91"
drag, startPoint x: 510, startPoint y: 318, endPoint x: 628, endPoint y: 370, distance: 128.7
click at [705, 323] on div "Contact #1 Phone Number [PHONE_NUMBER]" at bounding box center [665, 304] width 311 height 65
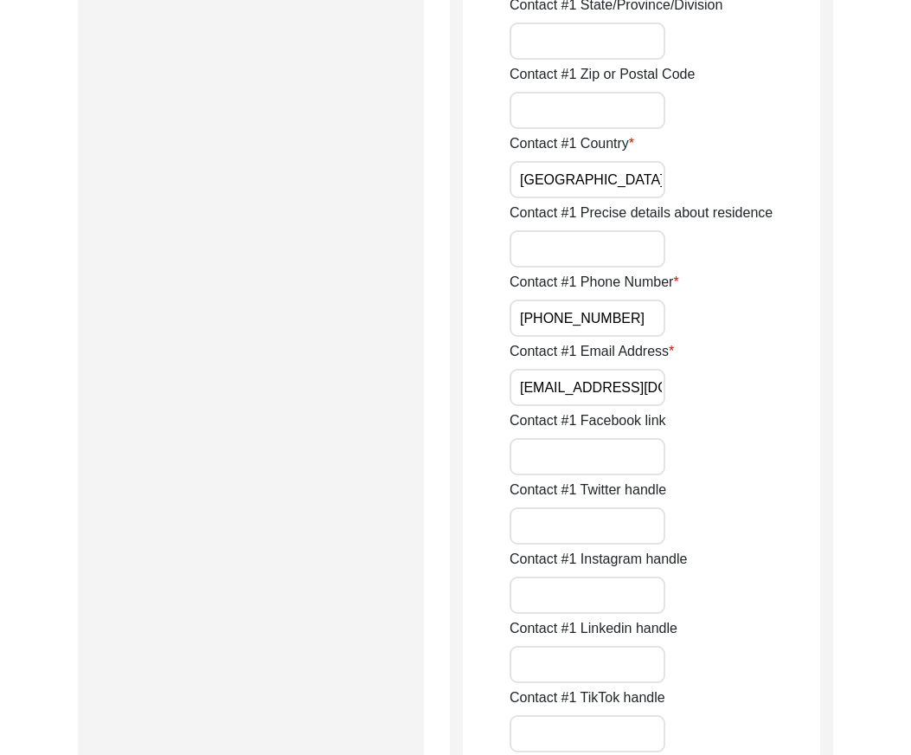
type input "[PHONE_NUMBER]"
drag, startPoint x: 516, startPoint y: 389, endPoint x: 779, endPoint y: 396, distance: 263.2
click at [779, 396] on div "Contact #1 Email Address [EMAIL_ADDRESS][DOMAIN_NAME]" at bounding box center [665, 373] width 311 height 65
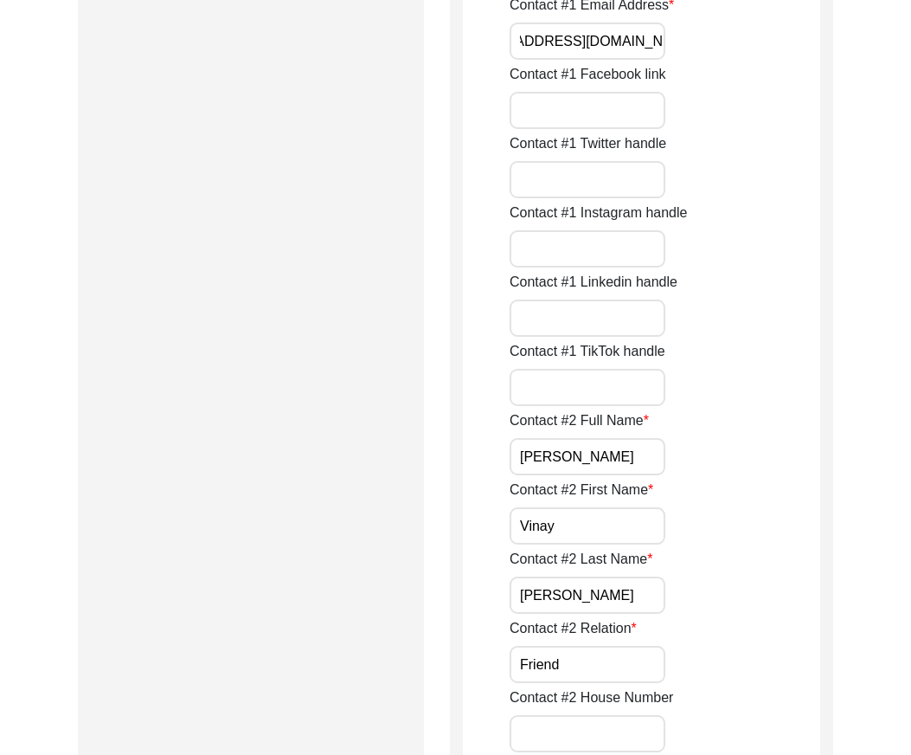
scroll to position [1558, 0]
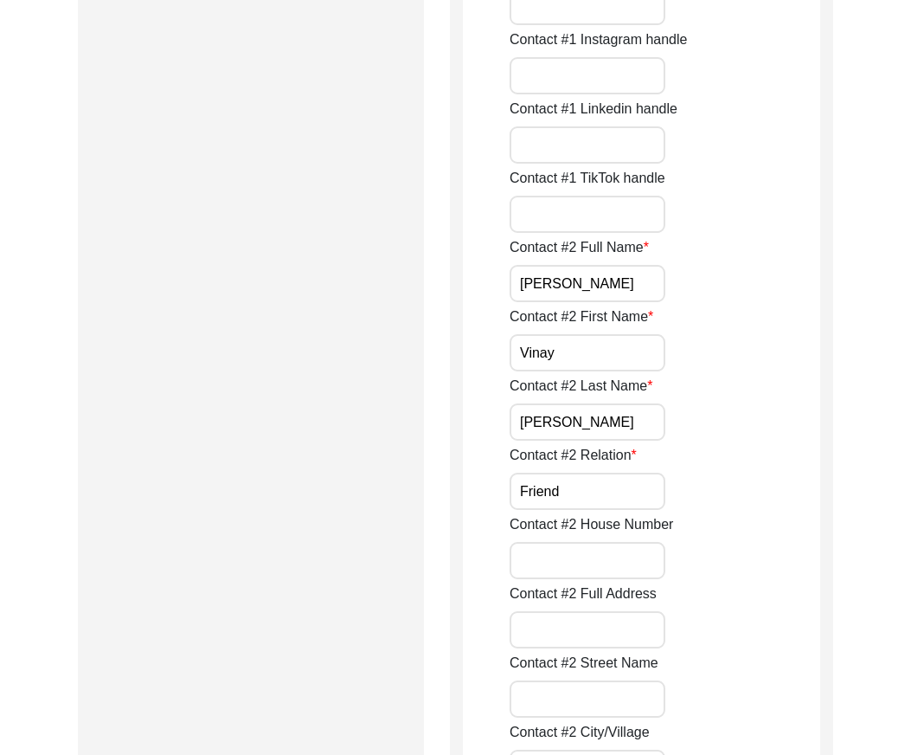
click at [628, 284] on input "[PERSON_NAME]" at bounding box center [588, 283] width 156 height 37
click at [602, 346] on input "Vinay" at bounding box center [588, 352] width 156 height 37
click at [597, 415] on input "[PERSON_NAME]" at bounding box center [588, 421] width 156 height 37
click at [597, 485] on input "Friend" at bounding box center [588, 491] width 156 height 37
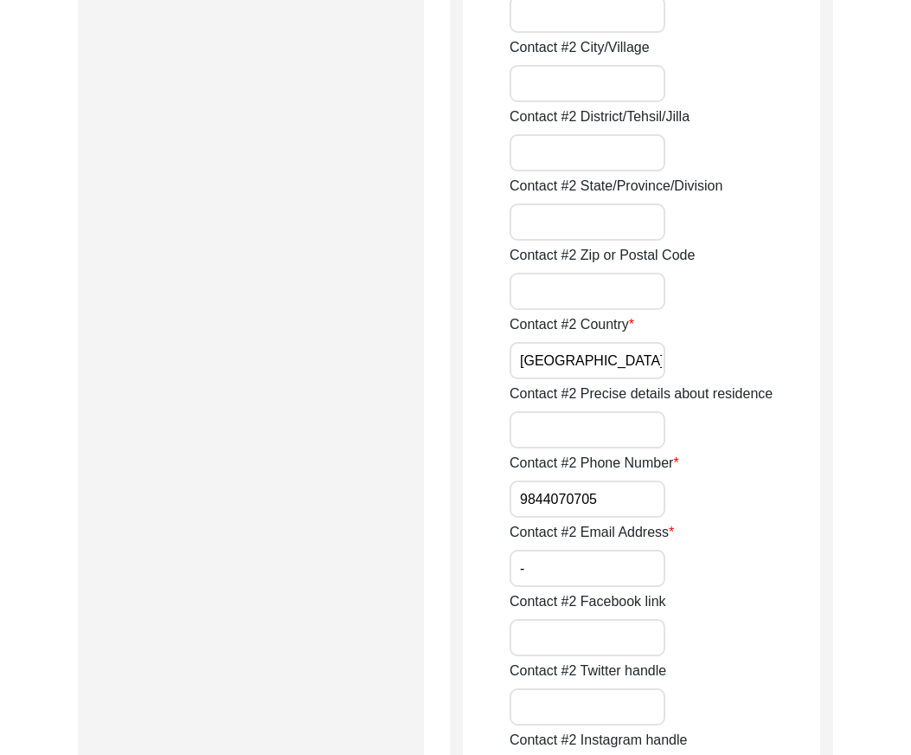
scroll to position [2250, 0]
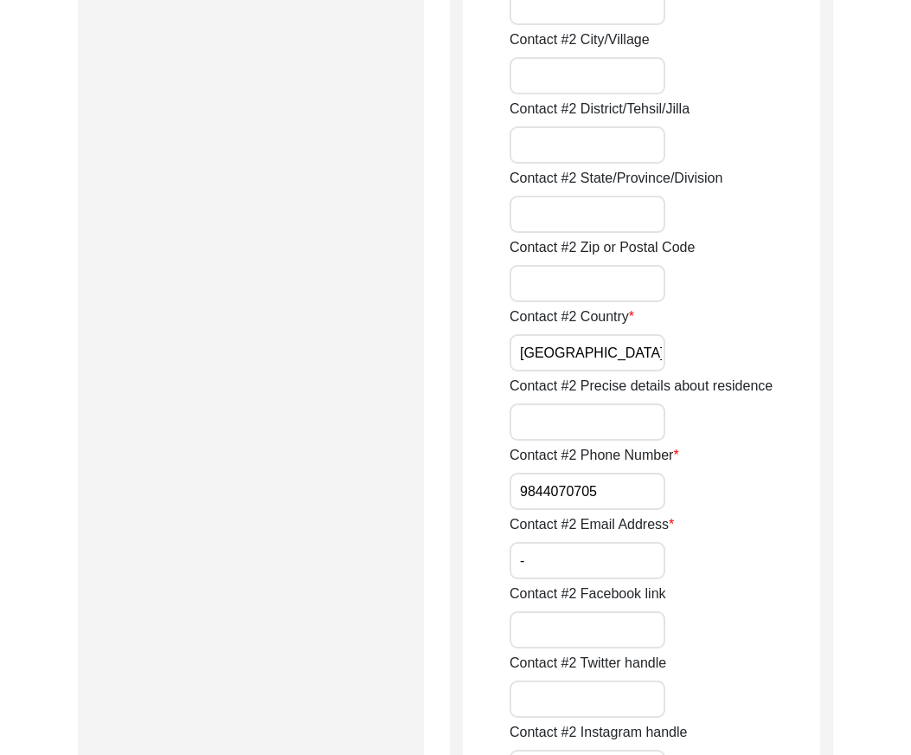
drag, startPoint x: 578, startPoint y: 340, endPoint x: 561, endPoint y: 377, distance: 40.3
click at [578, 340] on input "[GEOGRAPHIC_DATA]" at bounding box center [588, 352] width 156 height 37
click at [520, 492] on input "9844070705" at bounding box center [588, 491] width 156 height 37
paste input "+91"
type input "[PHONE_NUMBER]"
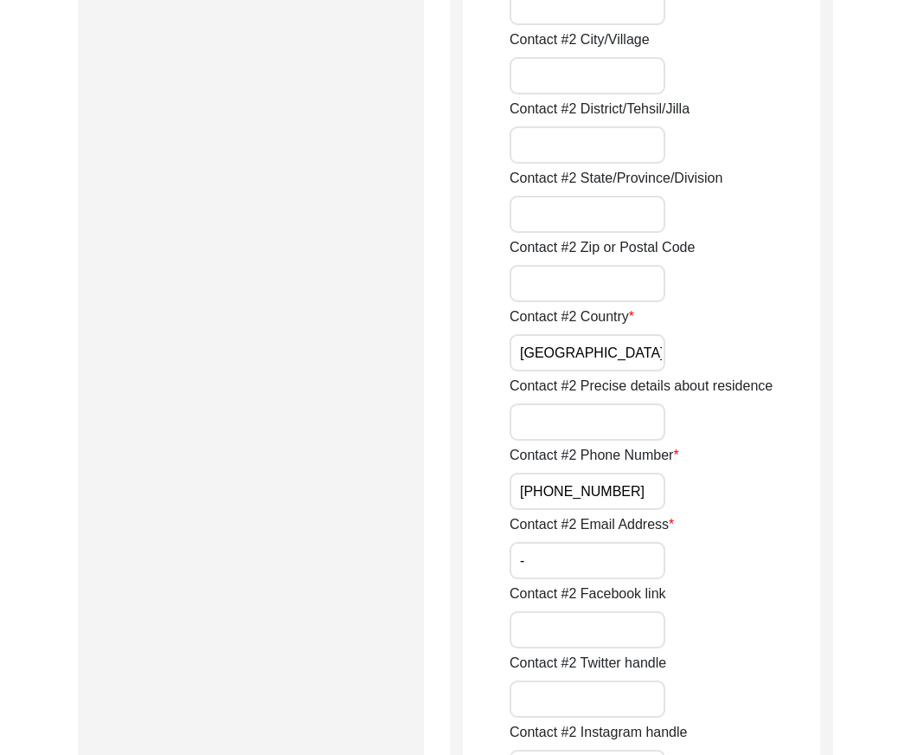
drag, startPoint x: 544, startPoint y: 557, endPoint x: 490, endPoint y: 559, distance: 53.7
type input "N/A"
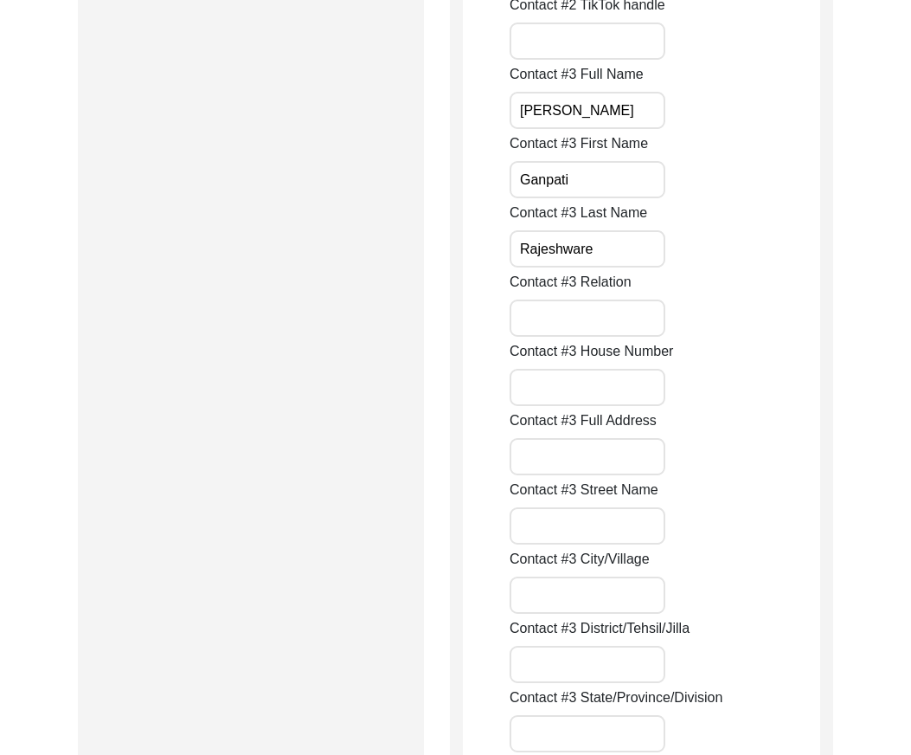
scroll to position [2856, 0]
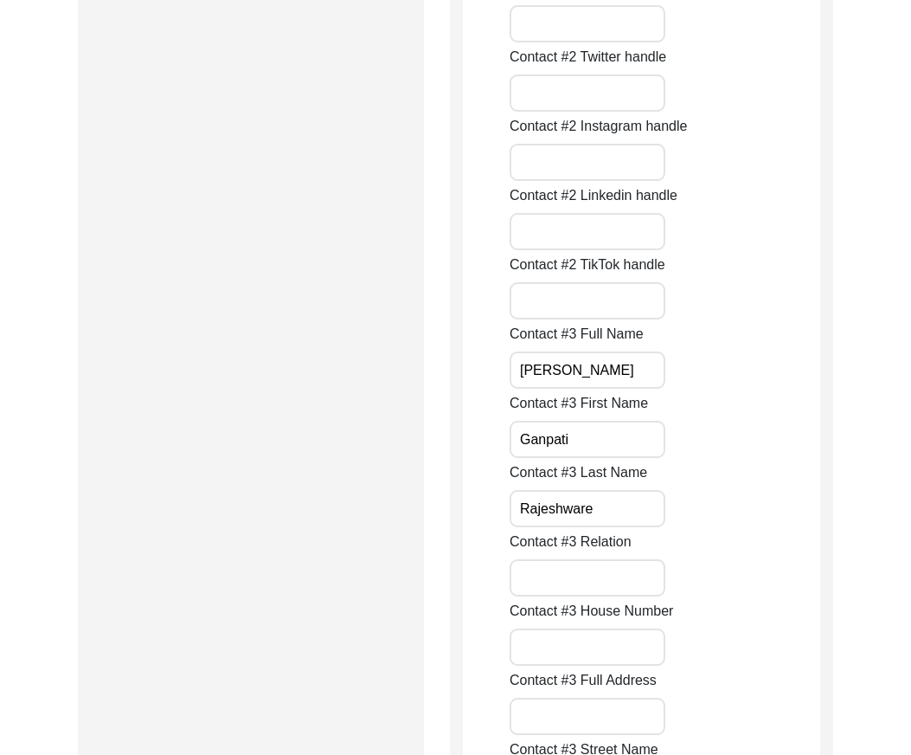
click at [642, 373] on input "[PERSON_NAME]" at bounding box center [588, 369] width 156 height 37
click at [625, 434] on input "Ganpati" at bounding box center [588, 439] width 156 height 37
click at [637, 503] on input "Rajeshware" at bounding box center [588, 508] width 156 height 37
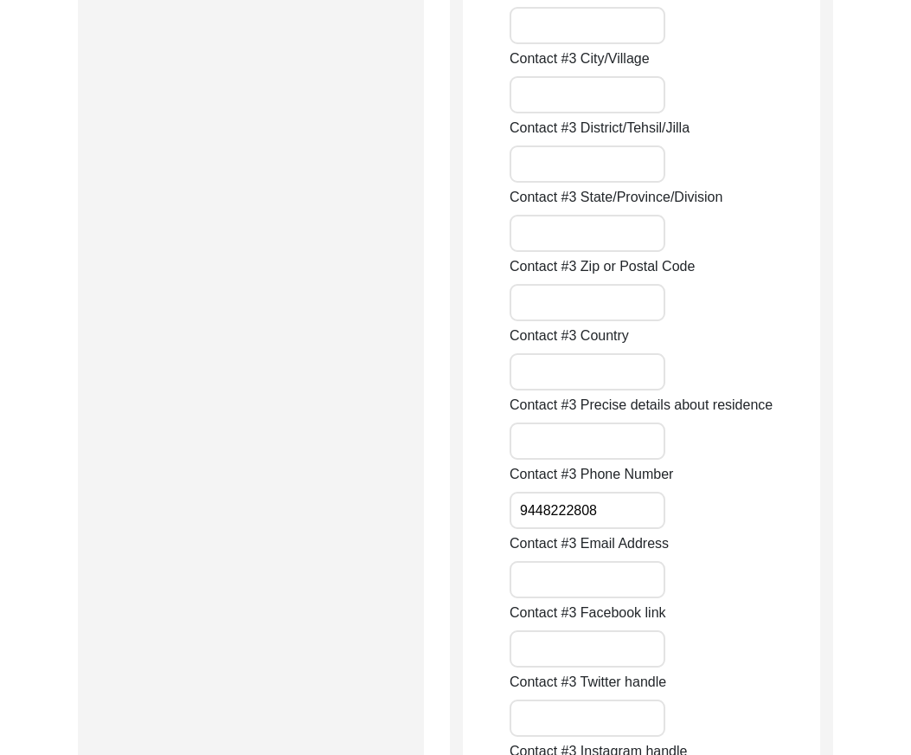
scroll to position [3722, 0]
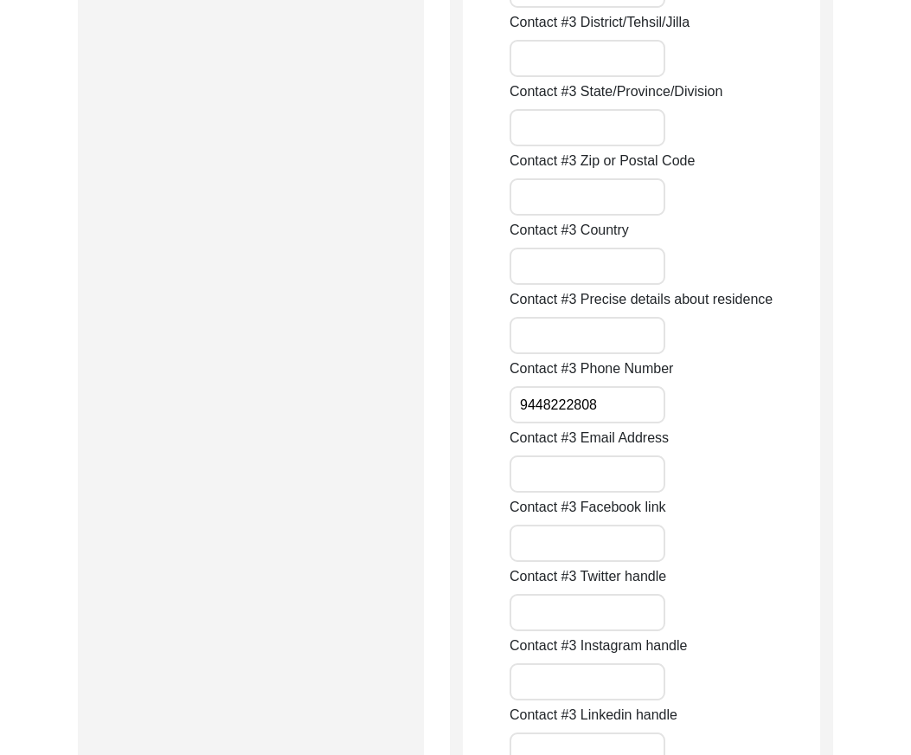
click at [632, 416] on input "9448222808" at bounding box center [588, 404] width 156 height 37
click at [338, 402] on div "Submission Form Archivist Interview Information Interviewee Information Intervi…" at bounding box center [251, 517] width 346 height 8093
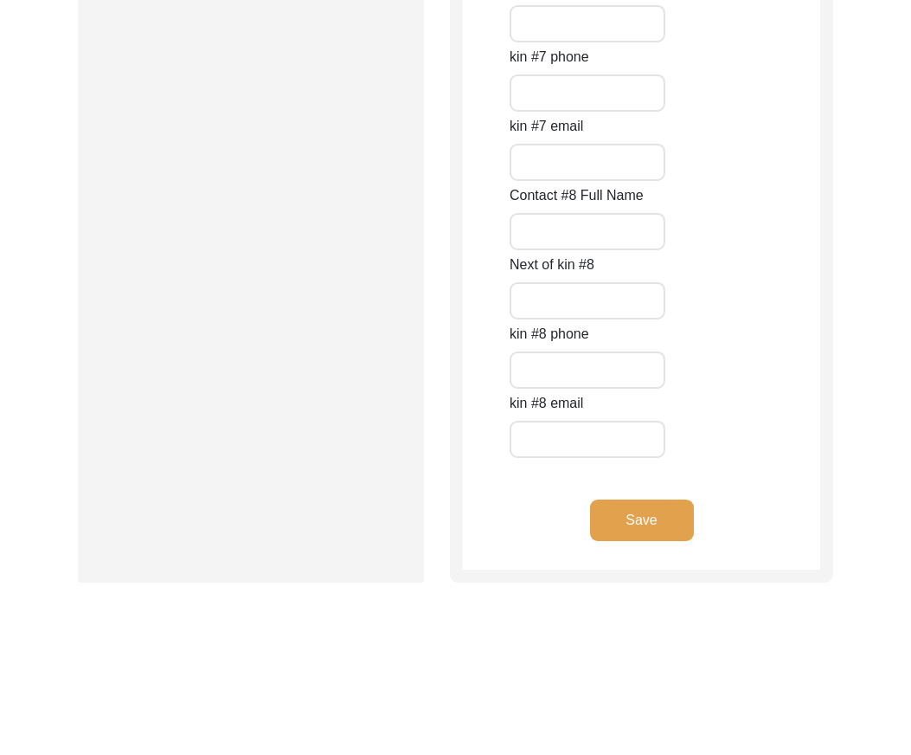
click at [603, 531] on button "Save" at bounding box center [642, 520] width 104 height 42
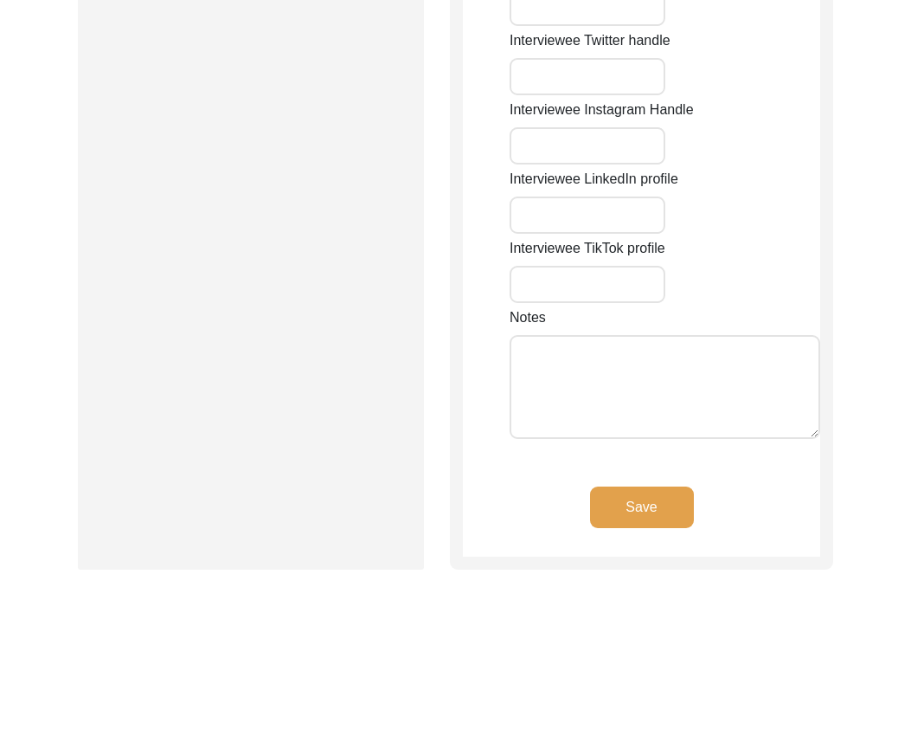
type input "Near Dumne Mane"
type input "-"
type input "Gorta"
type input "[GEOGRAPHIC_DATA]"
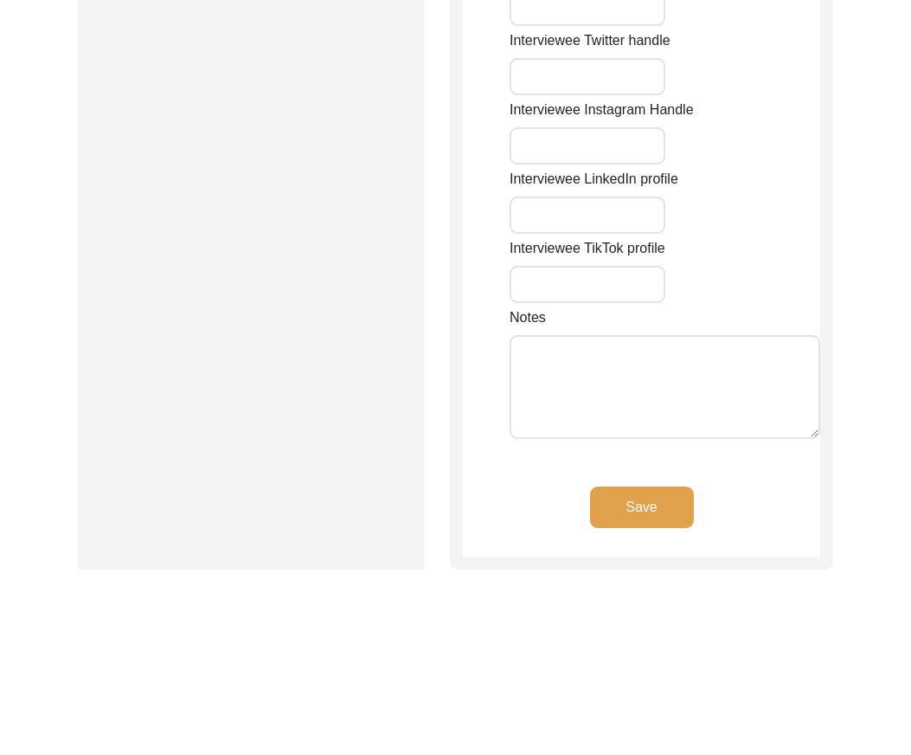
type input "585427"
type input "[GEOGRAPHIC_DATA]"
type input "[GEOGRAPHIC_DATA], [GEOGRAPHIC_DATA], [GEOGRAPHIC_DATA]"
type input "17.960578459703974"
type input "77.0743823976908"
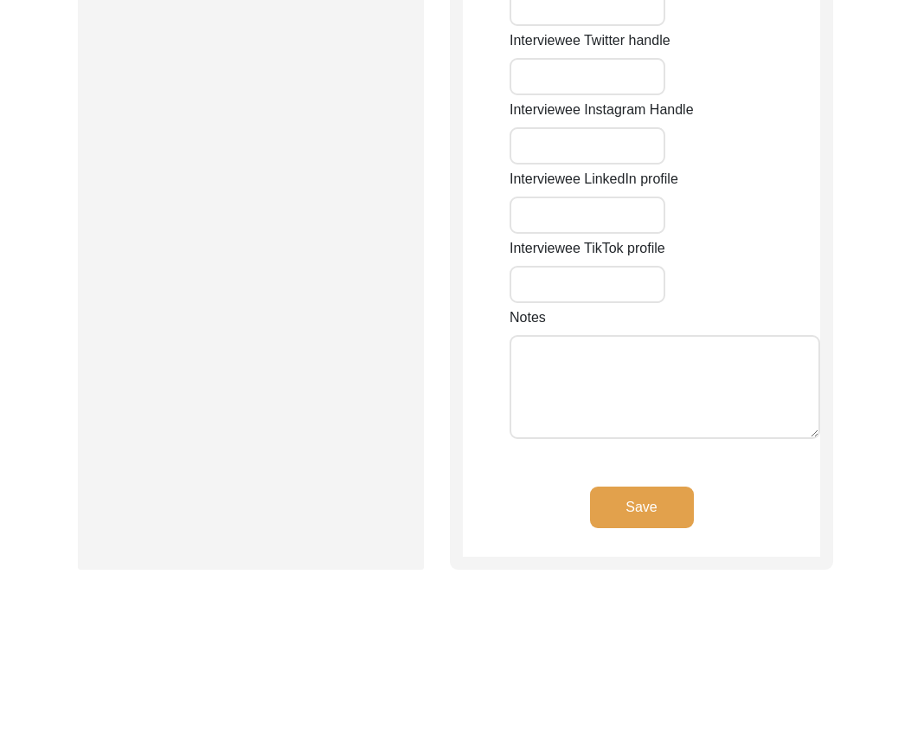
type input "9945257925"
type input "[EMAIL_ADDRESS][DOMAIN_NAME]"
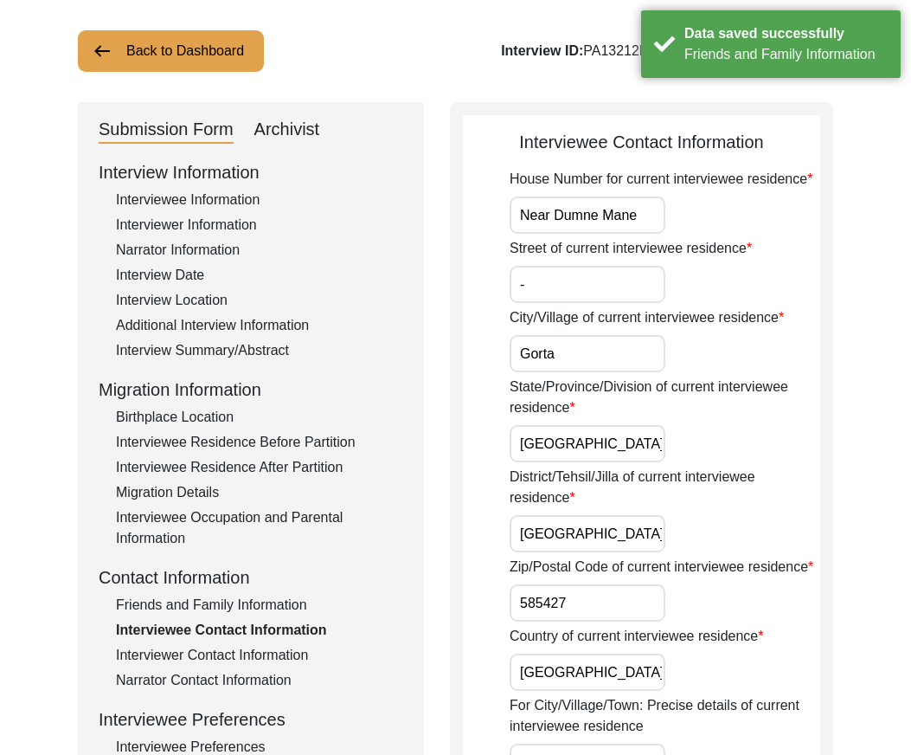
scroll to position [74, 0]
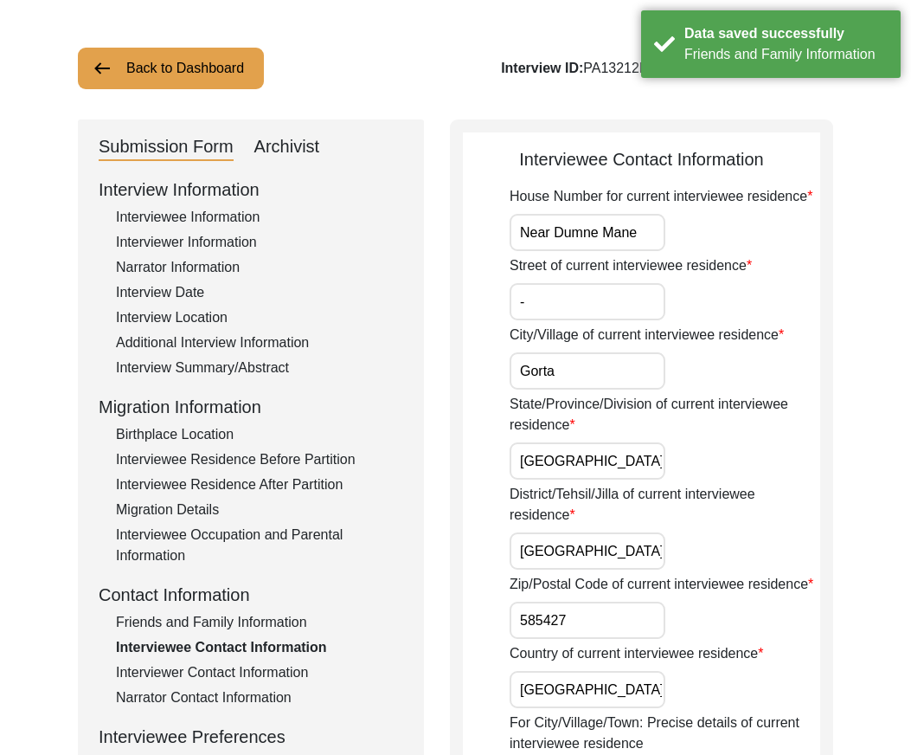
click at [648, 245] on input "Near Dumne Mane" at bounding box center [588, 232] width 156 height 37
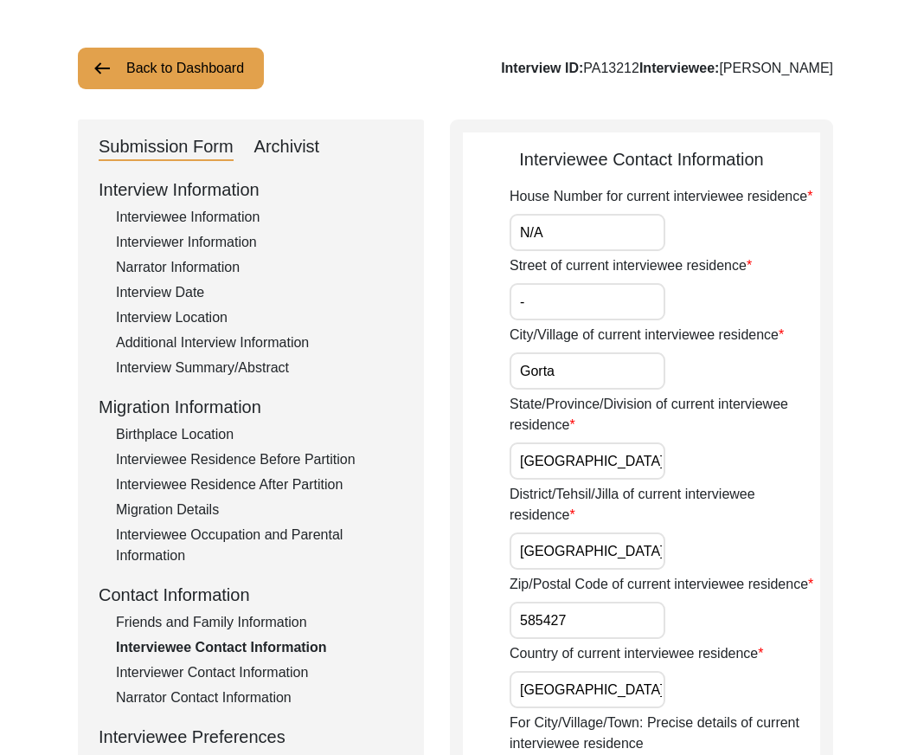
type input "N/A"
drag, startPoint x: 643, startPoint y: 555, endPoint x: 583, endPoint y: 554, distance: 60.6
click at [571, 553] on div "District/Tehsil/Jilla of current interviewee residence [GEOGRAPHIC_DATA]" at bounding box center [665, 527] width 311 height 86
drag, startPoint x: 618, startPoint y: 554, endPoint x: 553, endPoint y: 556, distance: 64.9
click at [553, 556] on input "[GEOGRAPHIC_DATA]" at bounding box center [588, 550] width 156 height 37
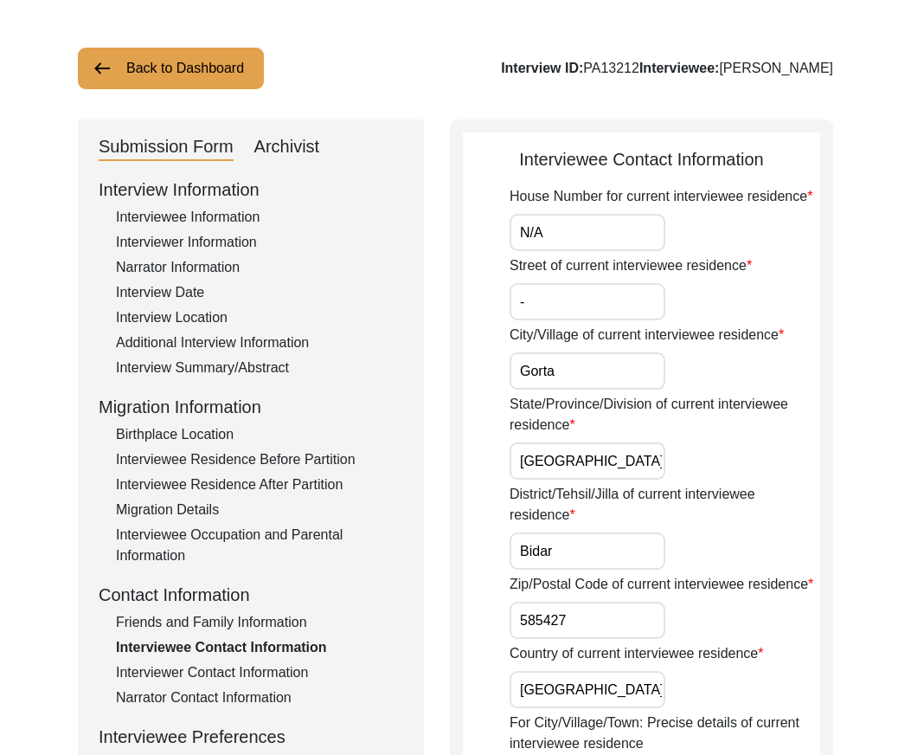
type input "Bidar"
click at [598, 451] on input "[GEOGRAPHIC_DATA]" at bounding box center [588, 460] width 156 height 37
click at [598, 455] on input "[GEOGRAPHIC_DATA]" at bounding box center [588, 460] width 156 height 37
click at [598, 364] on input "Gorta" at bounding box center [588, 370] width 156 height 37
click at [590, 310] on input "-" at bounding box center [588, 301] width 156 height 37
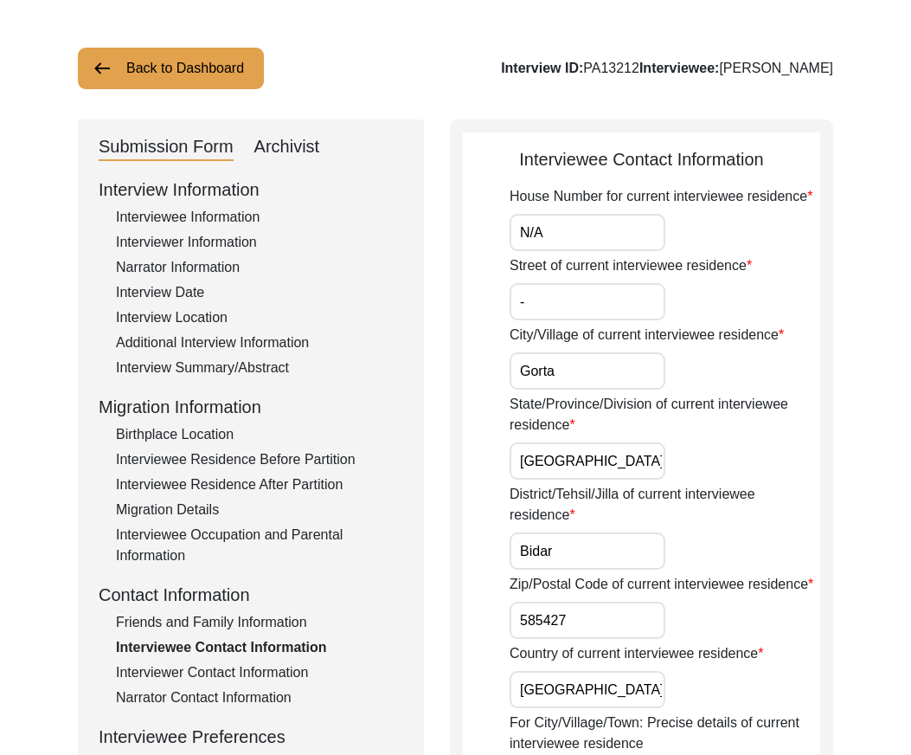
click at [563, 567] on input "Bidar" at bounding box center [588, 550] width 156 height 37
click at [573, 628] on input "585427" at bounding box center [588, 620] width 156 height 37
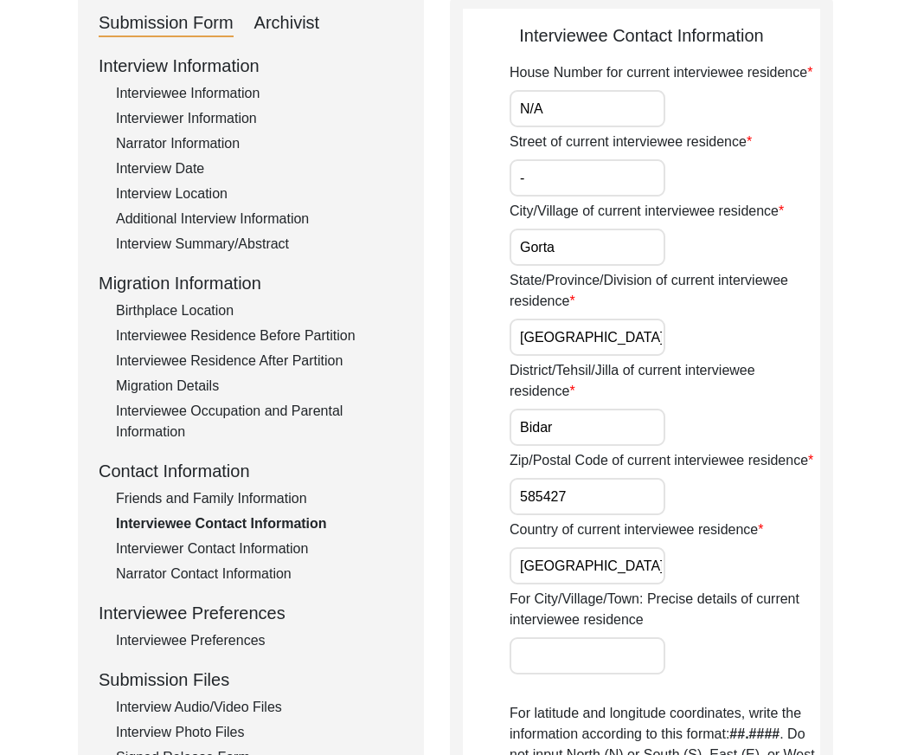
scroll to position [333, 0]
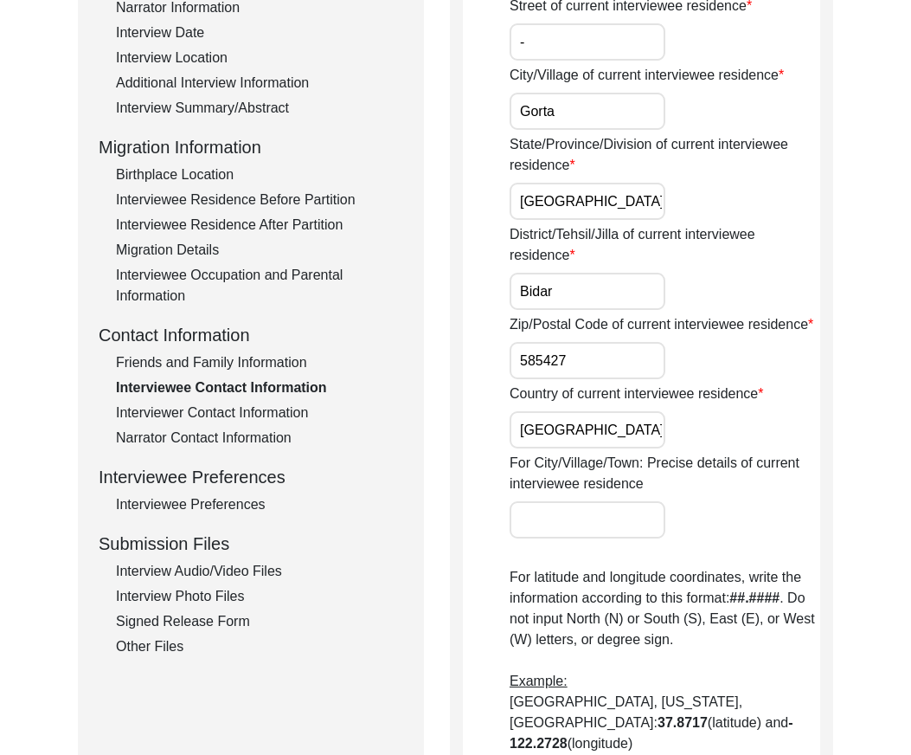
click at [577, 429] on input "[GEOGRAPHIC_DATA]" at bounding box center [588, 429] width 156 height 37
click at [538, 523] on input "For City/Village/Town: Precise details of current interviewee residence" at bounding box center [588, 519] width 156 height 37
paste input "Near Dumne Mane"
type input "Near Dumne Mane"
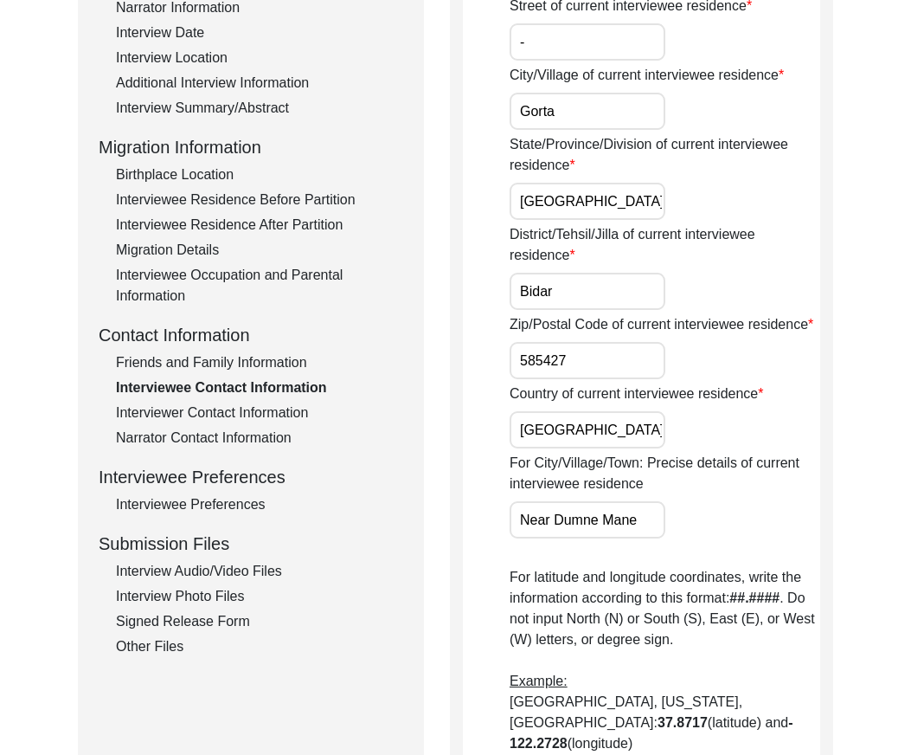
click at [698, 498] on div "For City/Village/Town: Precise details of current interviewee residence Near [G…" at bounding box center [665, 496] width 311 height 86
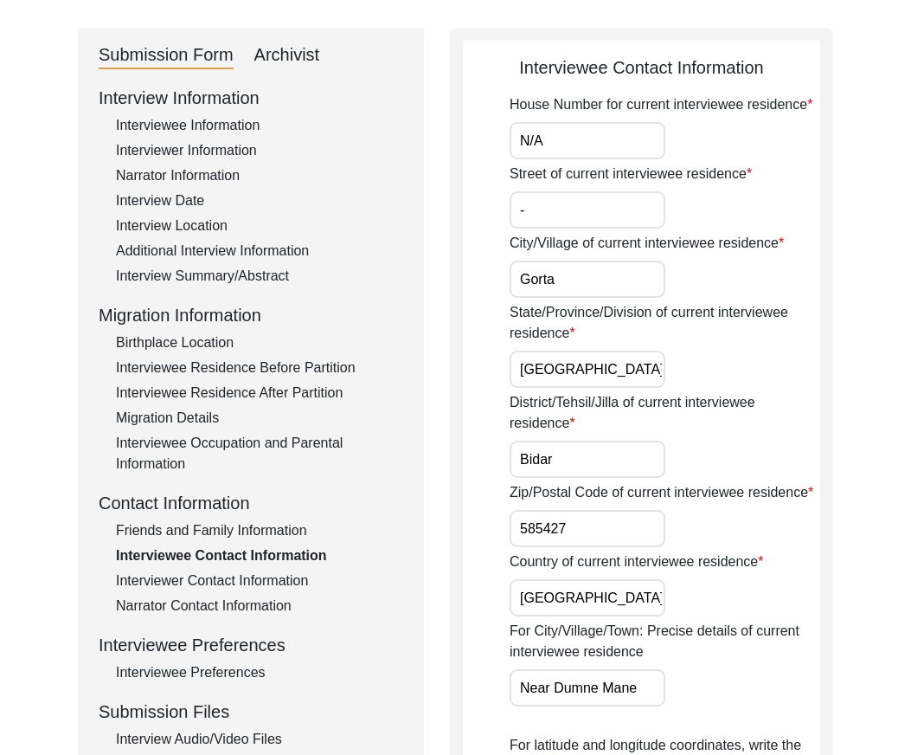
scroll to position [160, 0]
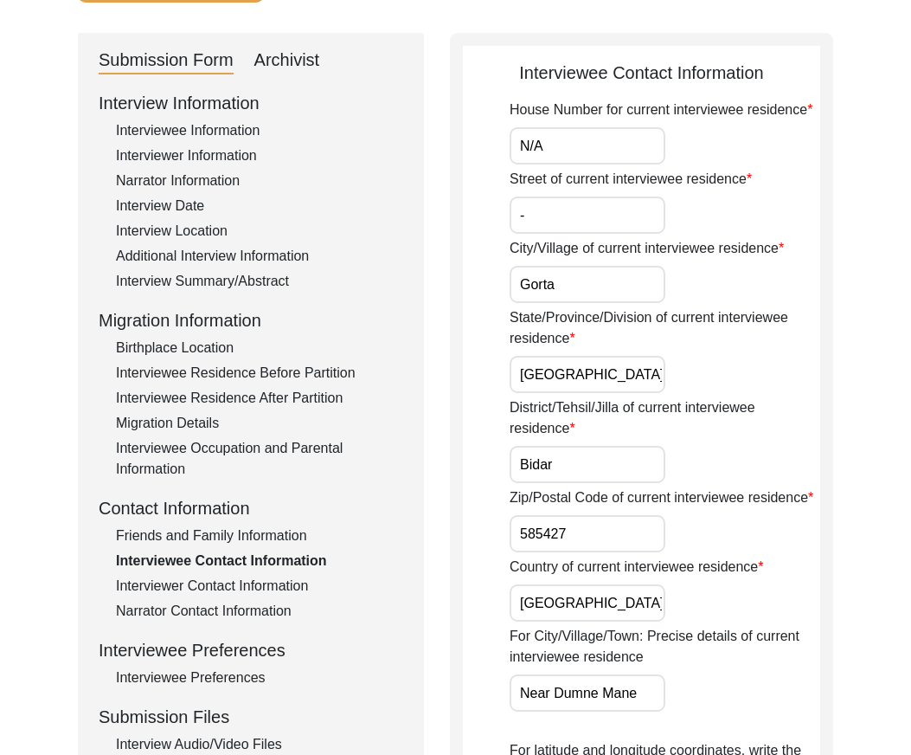
type input "N/A"
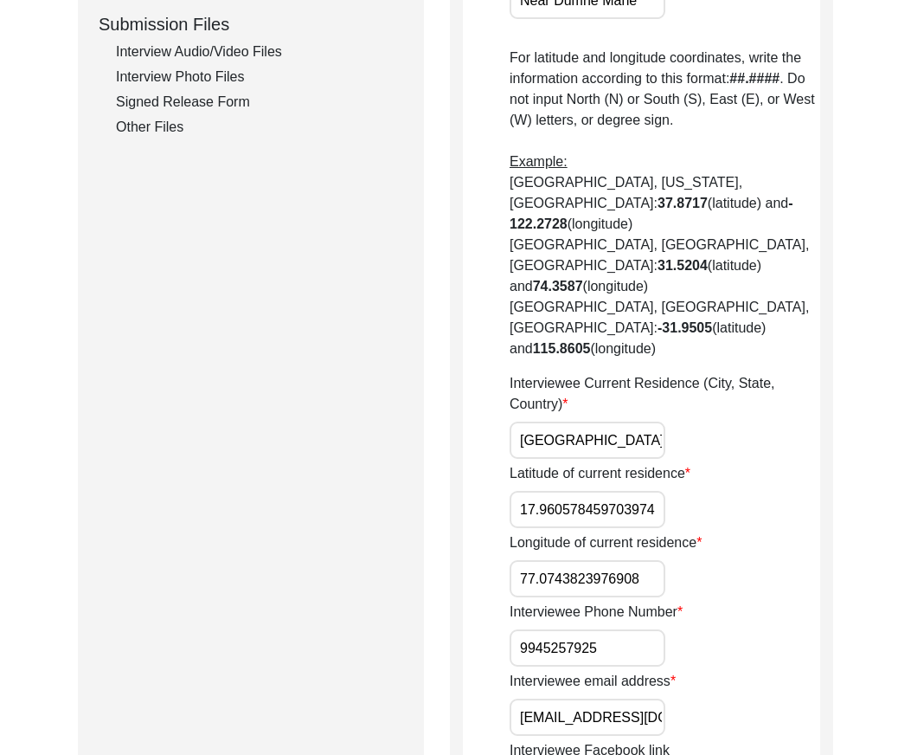
scroll to position [0, 1]
drag, startPoint x: 553, startPoint y: 370, endPoint x: 746, endPoint y: 383, distance: 193.5
click at [746, 383] on div "Interviewee Current Residence (City, State, Country) [GEOGRAPHIC_DATA], [GEOGRA…" at bounding box center [665, 416] width 311 height 86
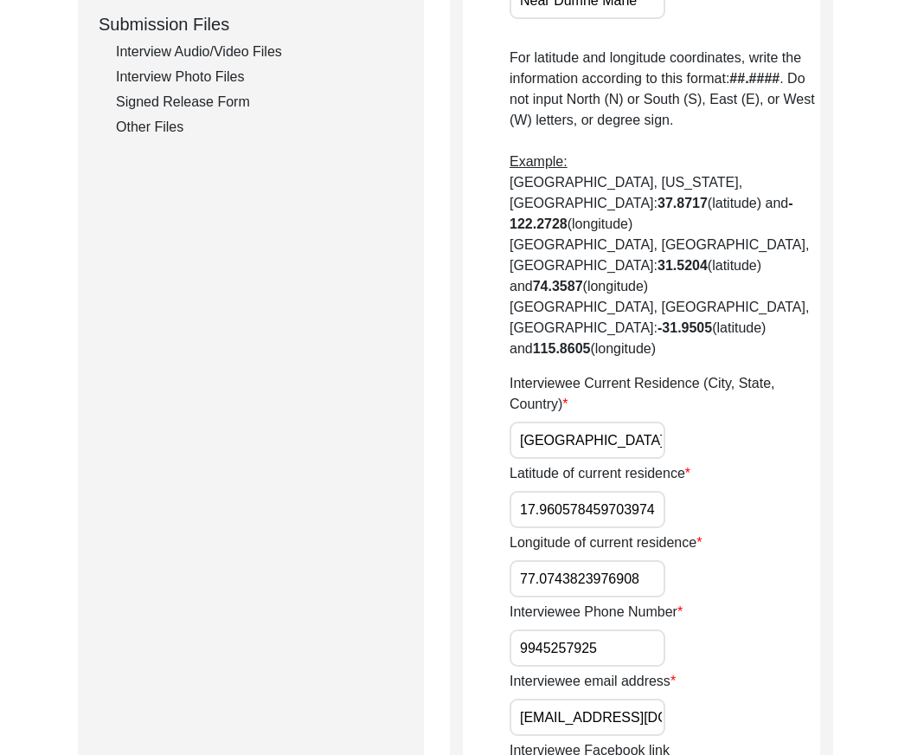
click at [642, 422] on input "[GEOGRAPHIC_DATA], [GEOGRAPHIC_DATA], [GEOGRAPHIC_DATA]" at bounding box center [588, 440] width 156 height 37
click at [627, 491] on input "17.960578459703974" at bounding box center [588, 509] width 156 height 37
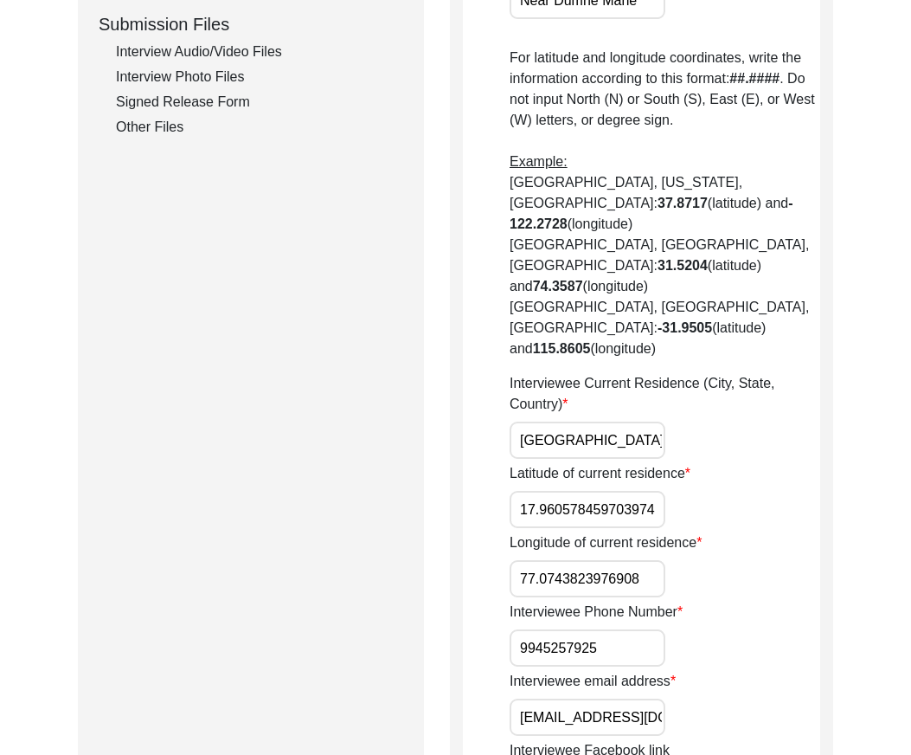
click at [627, 491] on input "17.960578459703974" at bounding box center [588, 509] width 156 height 37
paste input "50"
type input "17.9504"
click at [703, 463] on div "Latitude of current residence 17.9504" at bounding box center [665, 495] width 311 height 65
click at [626, 560] on input "77.0743823976908" at bounding box center [588, 578] width 156 height 37
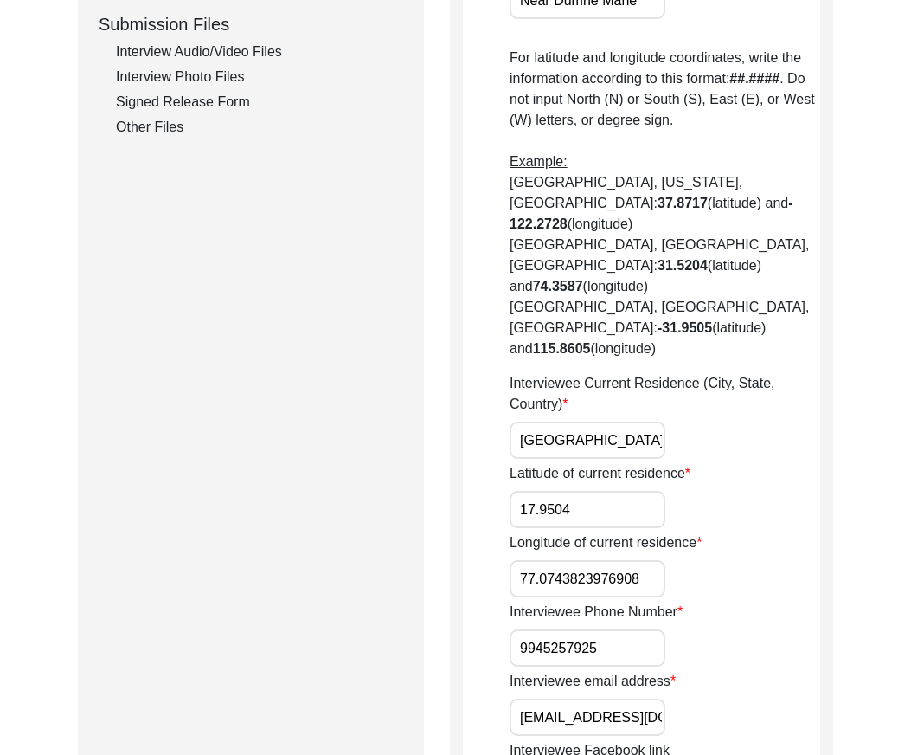
click at [626, 560] on input "77.0743823976908" at bounding box center [588, 578] width 156 height 37
paste input "37"
type input "77.0737"
click at [853, 530] on div "Back to Dashboard Interview ID: PA13212 Interviewee: [PERSON_NAME] Submission F…" at bounding box center [455, 348] width 911 height 2262
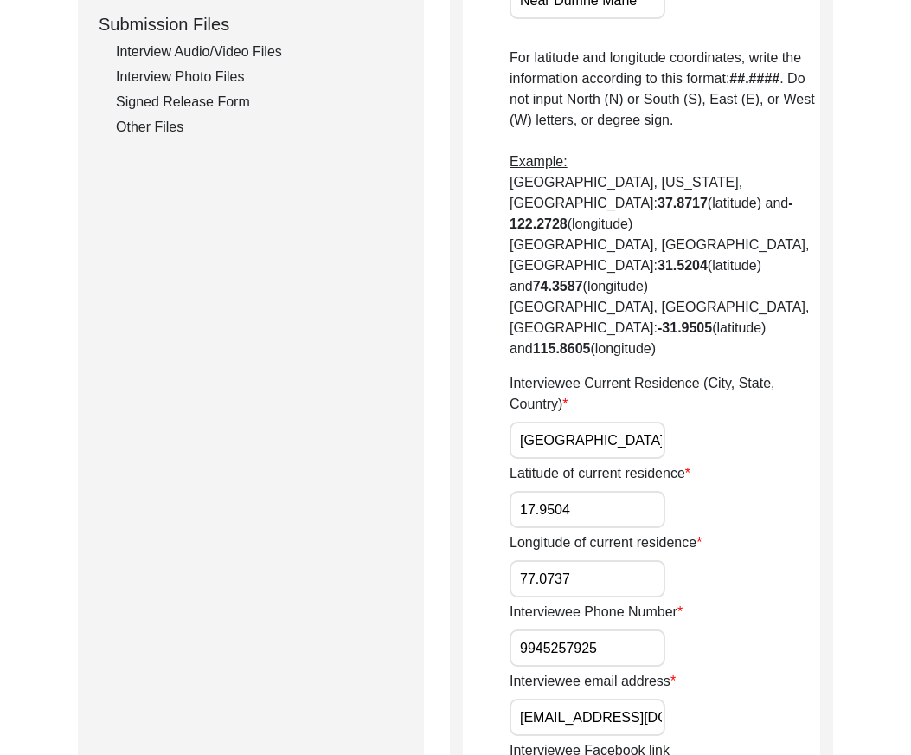
click at [513, 629] on input "9945257925" at bounding box center [588, 647] width 156 height 37
paste input "+91"
drag, startPoint x: 516, startPoint y: 588, endPoint x: 669, endPoint y: 627, distance: 158.1
click at [690, 602] on div "Interviewee Phone Number [PHONE_NUMBER]" at bounding box center [665, 634] width 311 height 65
type input "[PHONE_NUMBER]"
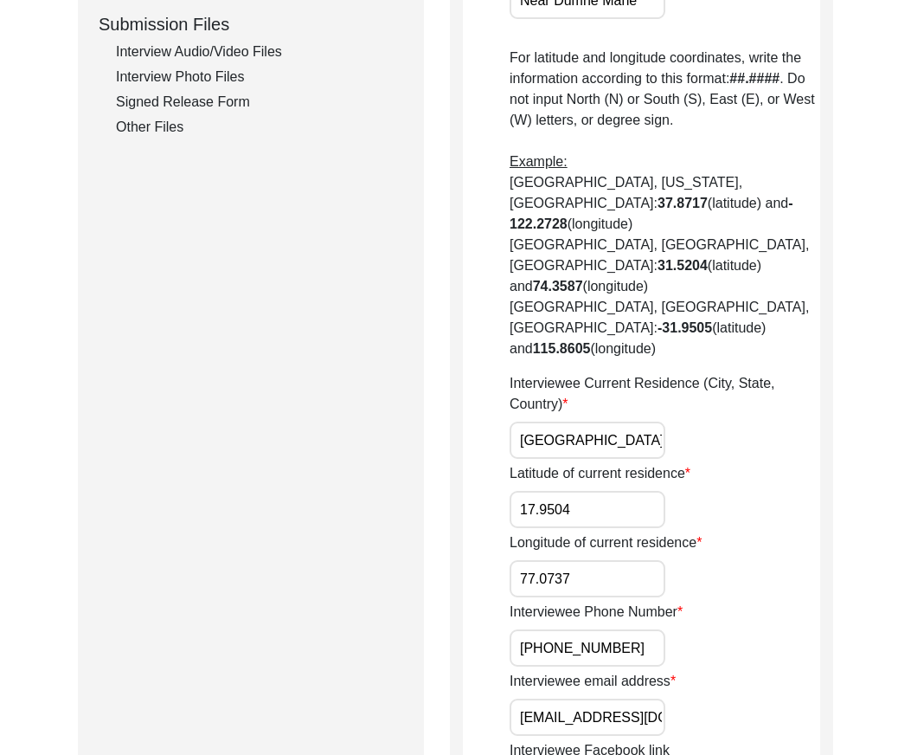
scroll to position [0, 58]
drag, startPoint x: 518, startPoint y: 654, endPoint x: 775, endPoint y: 660, distance: 256.3
click at [775, 671] on div "Interviewee email address [EMAIL_ADDRESS][DOMAIN_NAME]" at bounding box center [665, 703] width 311 height 65
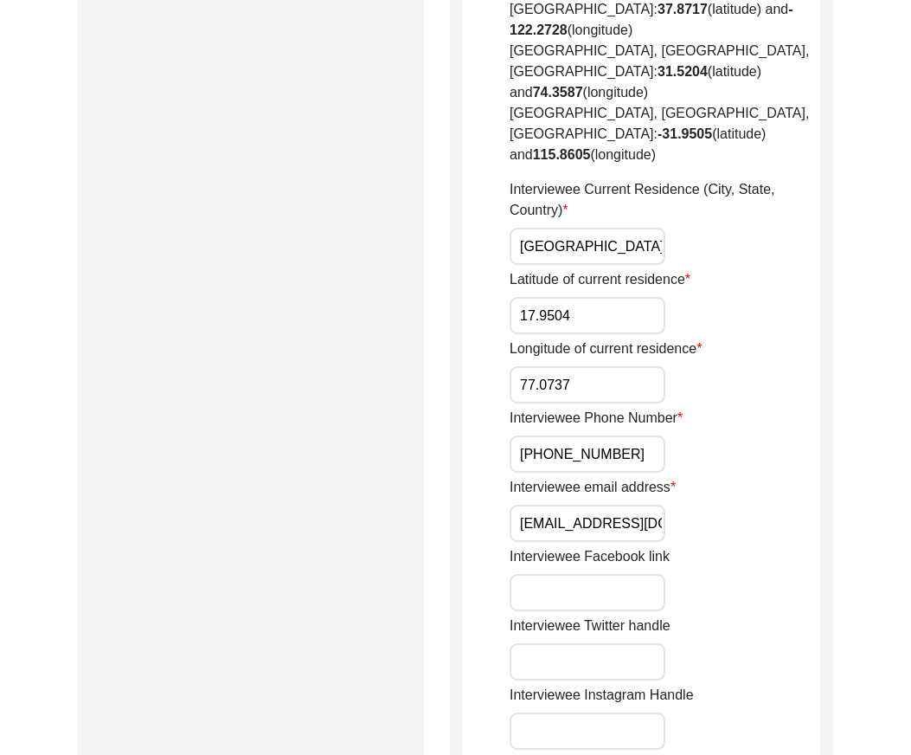
scroll to position [1372, 0]
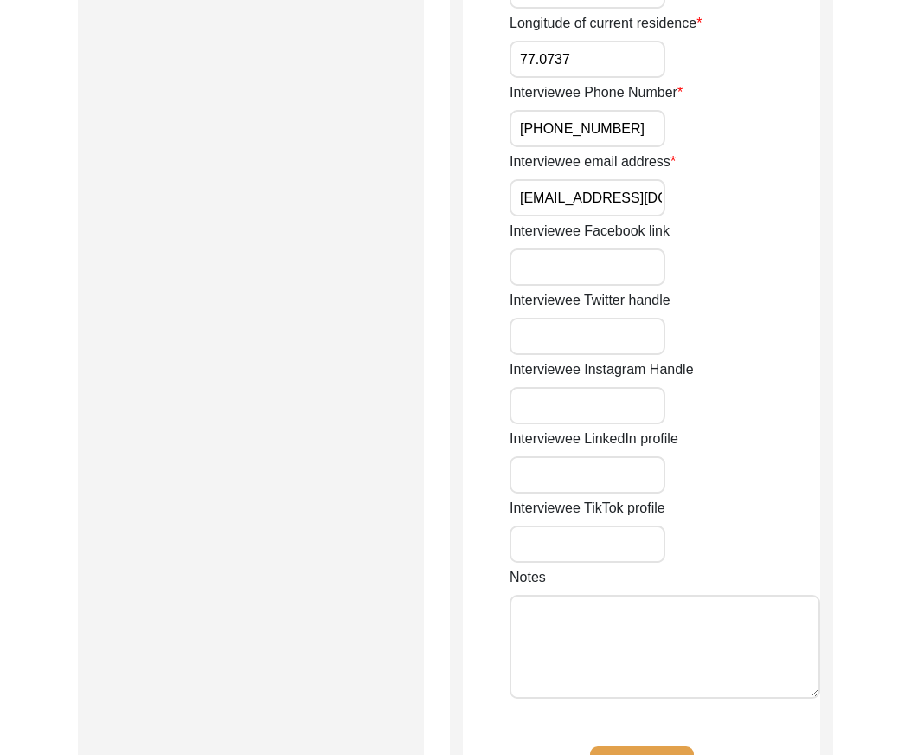
click at [615, 746] on button "Save" at bounding box center [642, 767] width 104 height 42
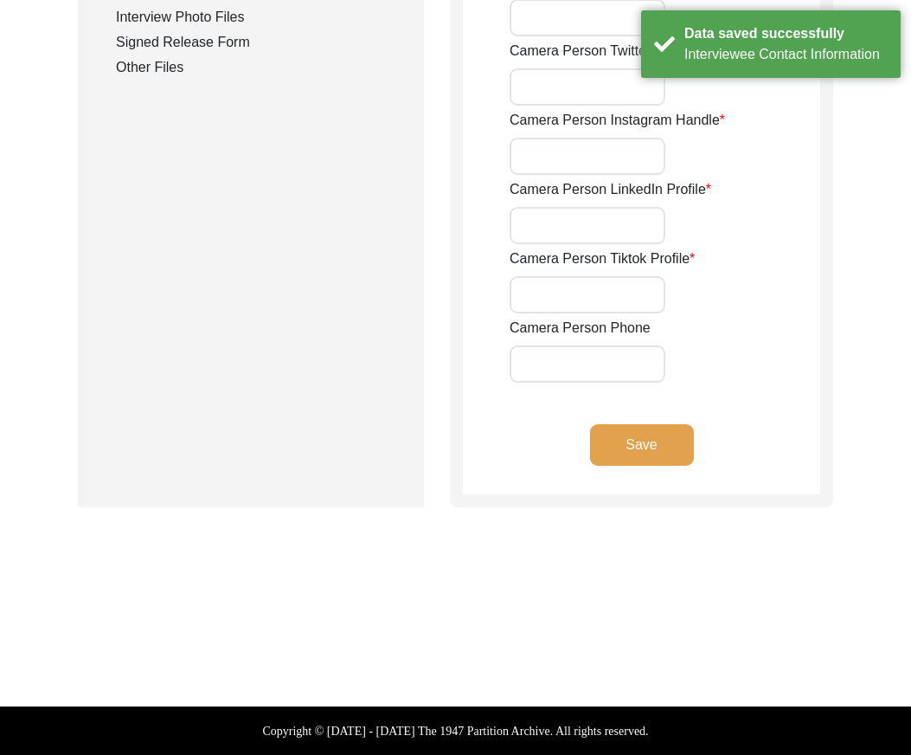
type input "[PHONE_NUMBER]"
type input "[EMAIL_ADDRESS][DOMAIN_NAME]"
type input "-"
type input "[URL][DOMAIN_NAME][PERSON_NAME]"
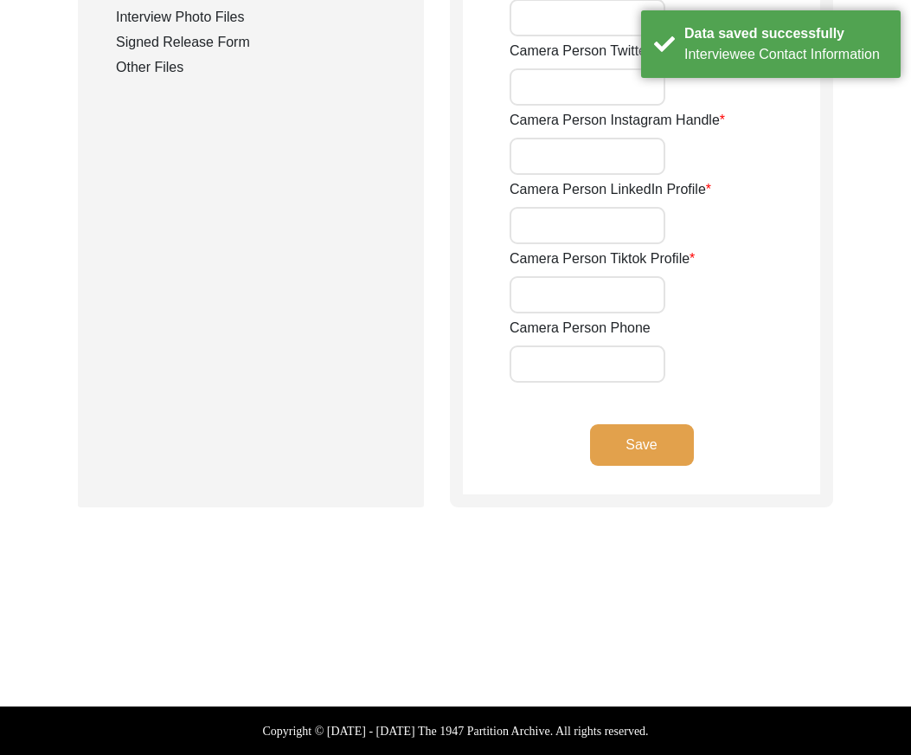
type input "[URL][DOMAIN_NAME][PERSON_NAME]"
type input "-"
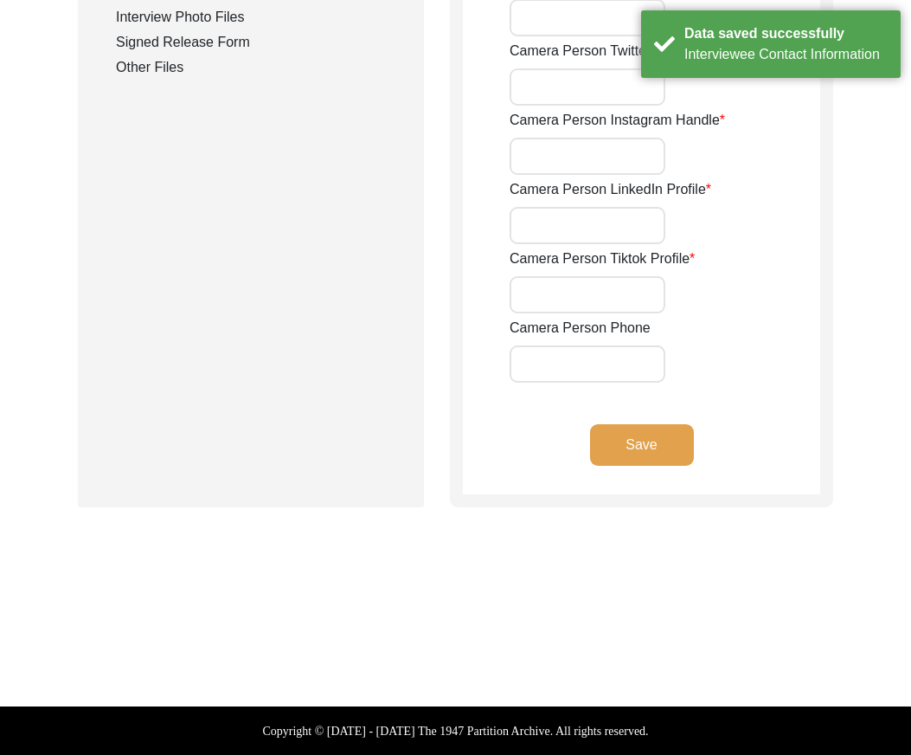
type input "-"
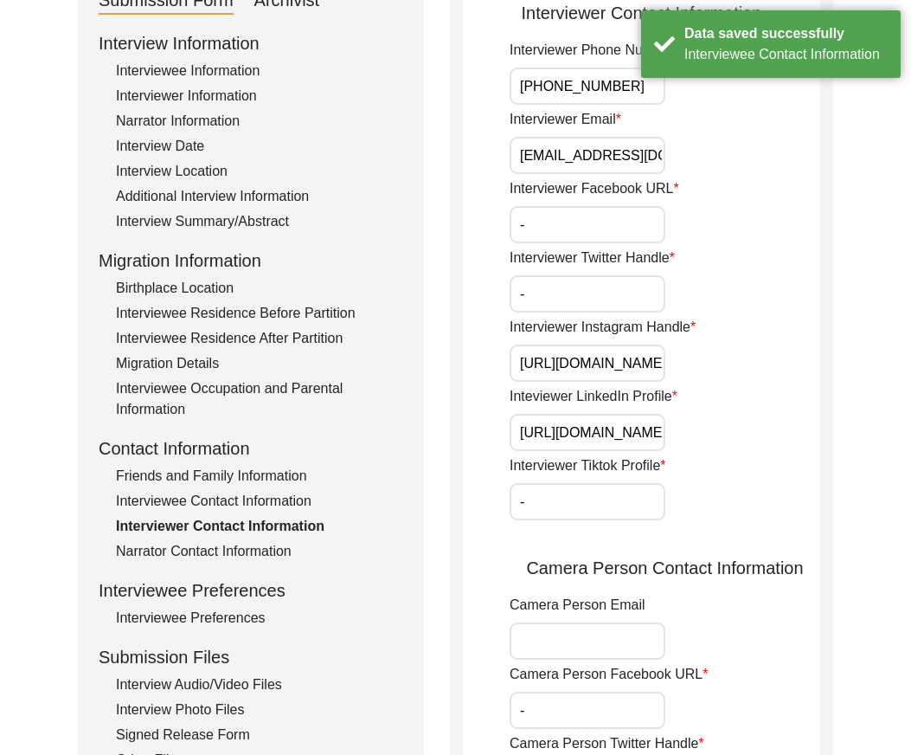
scroll to position [0, 0]
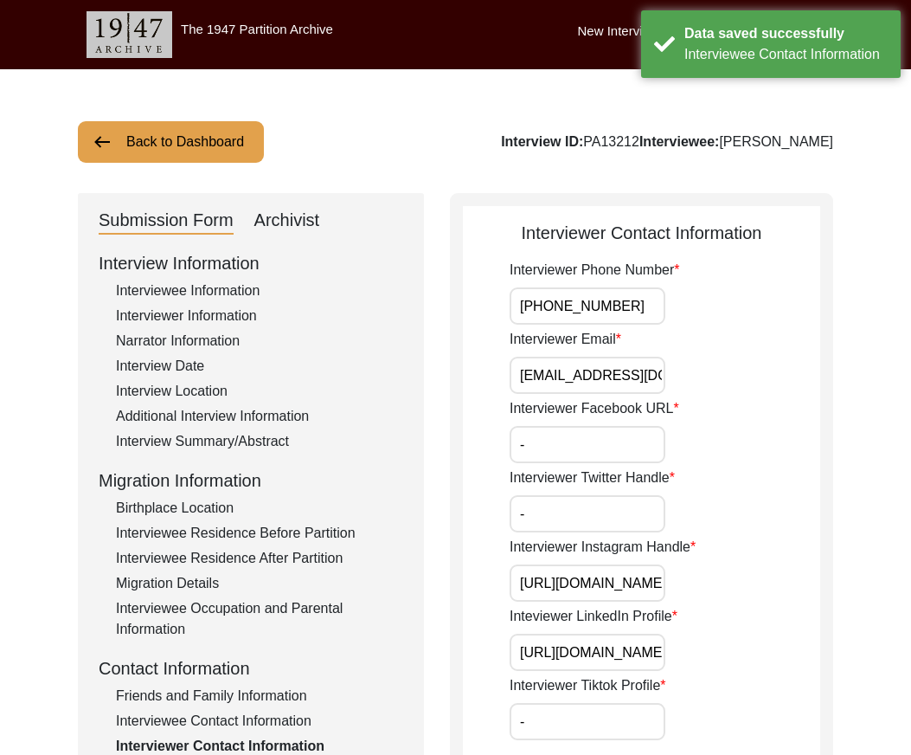
click at [656, 301] on input "[PHONE_NUMBER]" at bounding box center [588, 305] width 156 height 37
drag, startPoint x: 544, startPoint y: 378, endPoint x: 718, endPoint y: 428, distance: 180.8
click at [803, 392] on div "Interviewer Email [EMAIL_ADDRESS][DOMAIN_NAME]" at bounding box center [665, 361] width 311 height 65
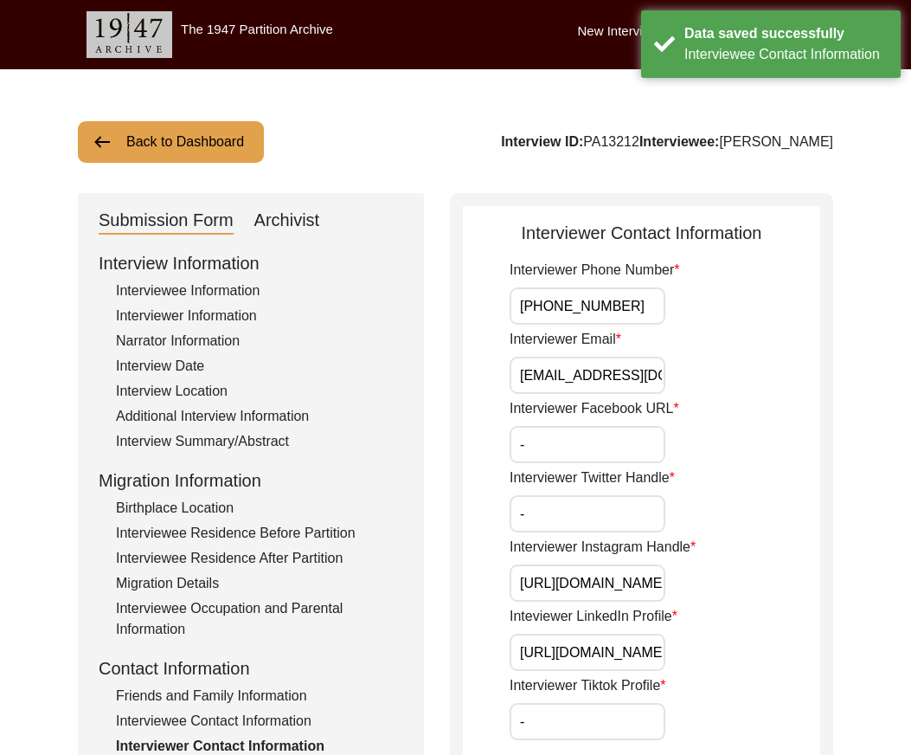
click at [627, 444] on input "-" at bounding box center [588, 444] width 156 height 37
click at [607, 493] on div "Interviewer Twitter Handle -" at bounding box center [665, 499] width 311 height 65
click at [607, 512] on input "-" at bounding box center [588, 513] width 156 height 37
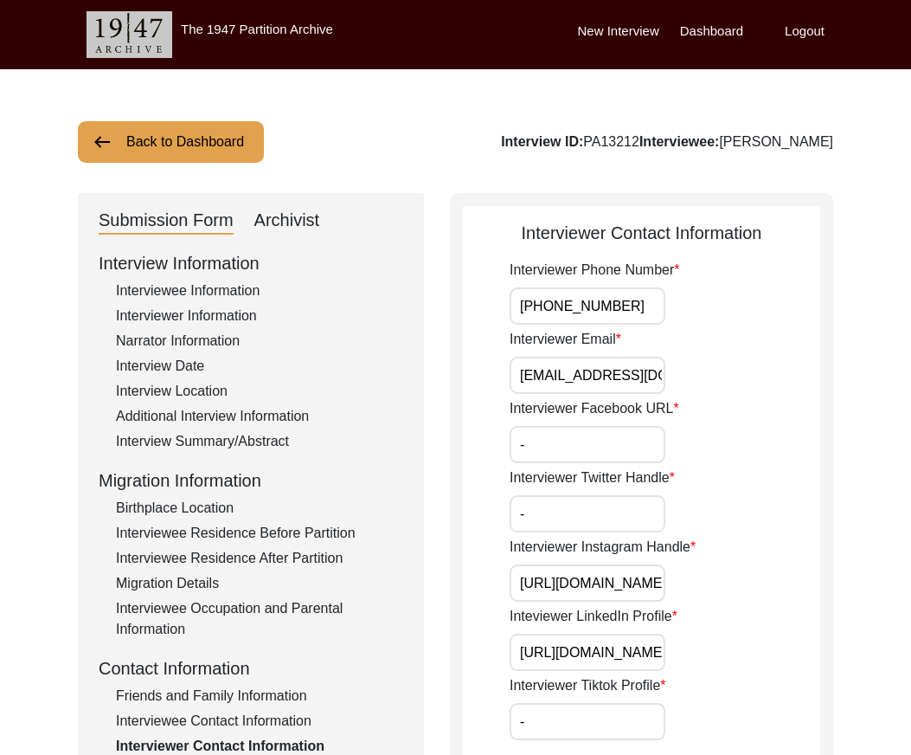
scroll to position [0, 131]
drag, startPoint x: 595, startPoint y: 586, endPoint x: 675, endPoint y: 659, distance: 108.5
drag, startPoint x: 600, startPoint y: 656, endPoint x: 847, endPoint y: 656, distance: 246.7
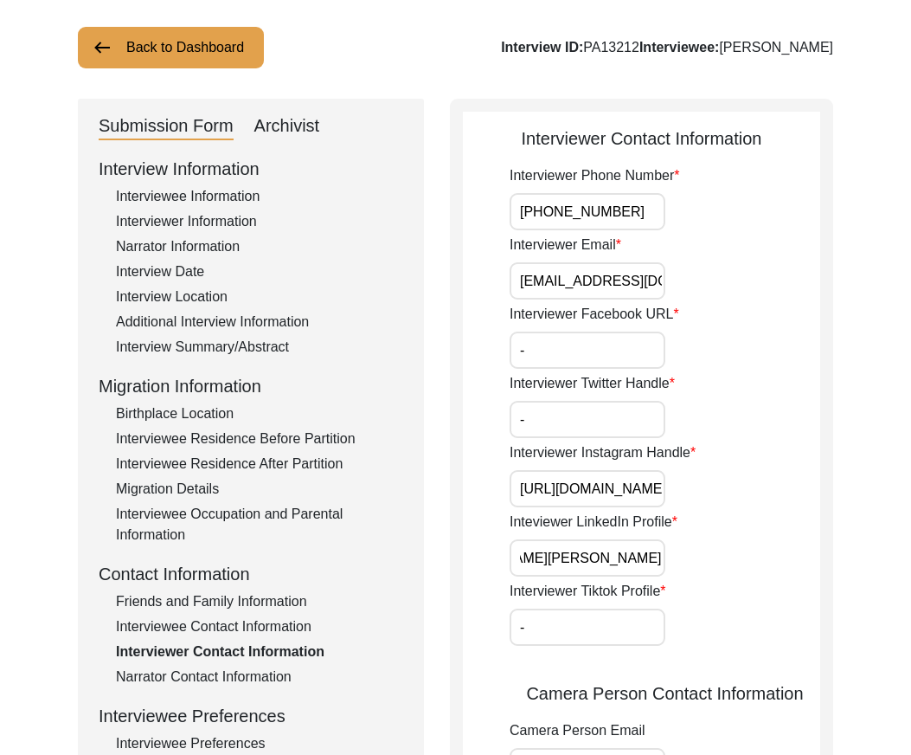
scroll to position [260, 0]
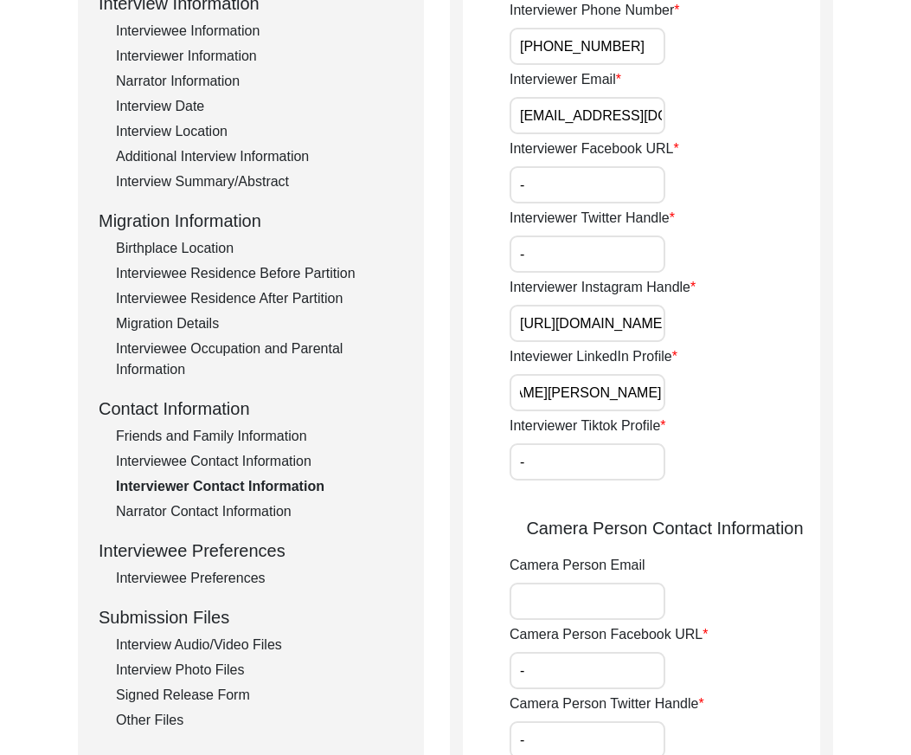
click at [526, 461] on input "-" at bounding box center [588, 461] width 156 height 37
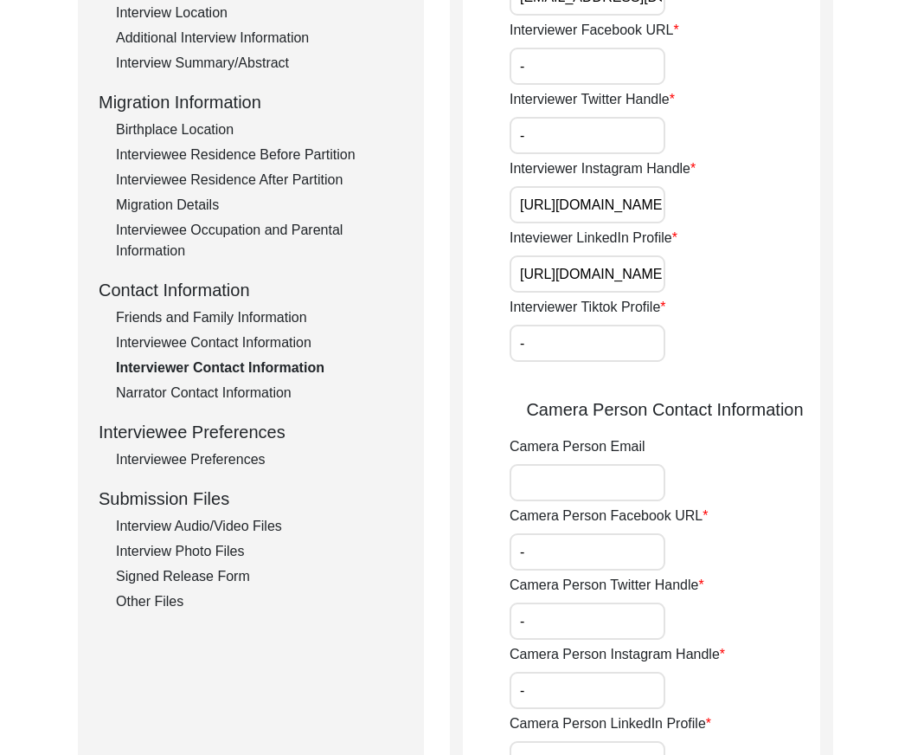
scroll to position [779, 0]
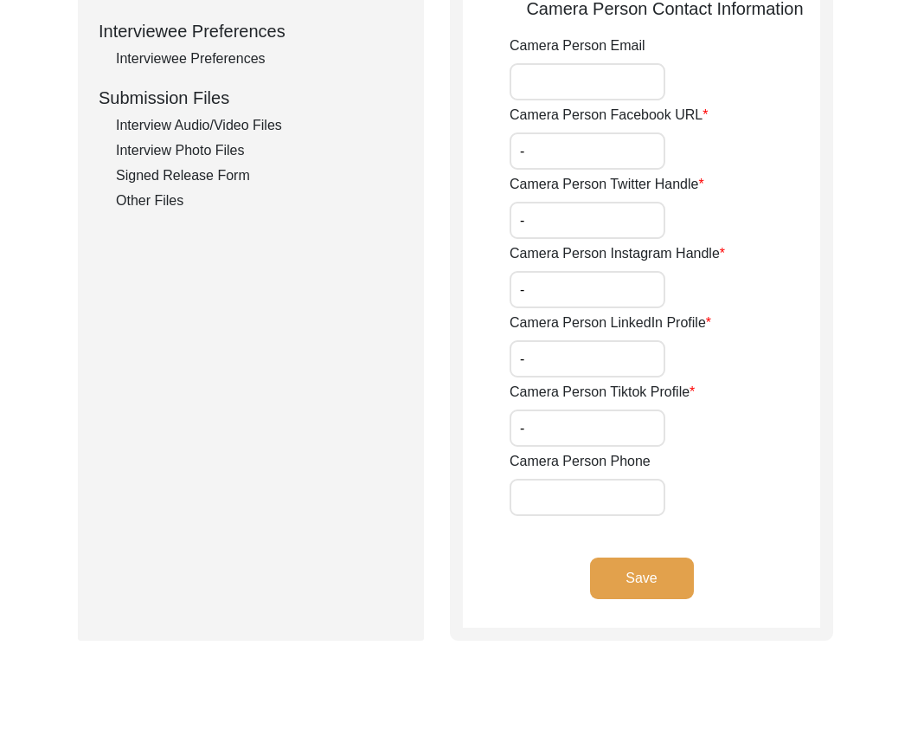
click at [557, 159] on input "-" at bounding box center [588, 150] width 156 height 37
click at [551, 209] on input "-" at bounding box center [588, 220] width 156 height 37
click at [541, 288] on input "-" at bounding box center [588, 289] width 156 height 37
click at [538, 353] on input "-" at bounding box center [588, 358] width 156 height 37
click at [544, 420] on input "-" at bounding box center [588, 427] width 156 height 37
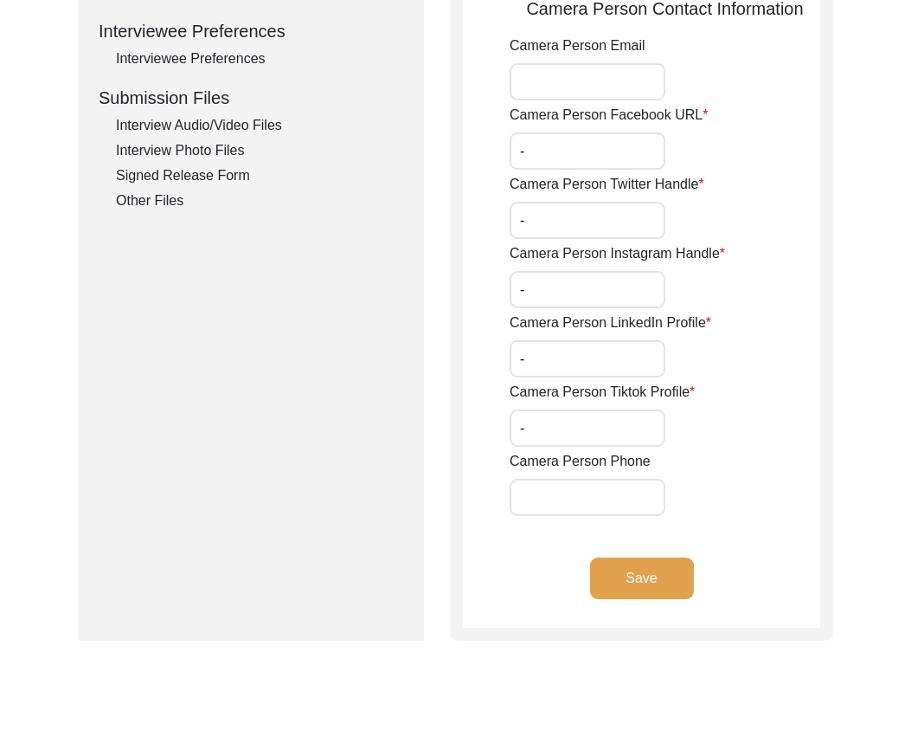
click at [579, 557] on app-interviewer-contact-information "Interviewer Contact Information Interviewer Phone Number [PHONE_NUMBER] Intervi…" at bounding box center [641, 34] width 357 height 1187
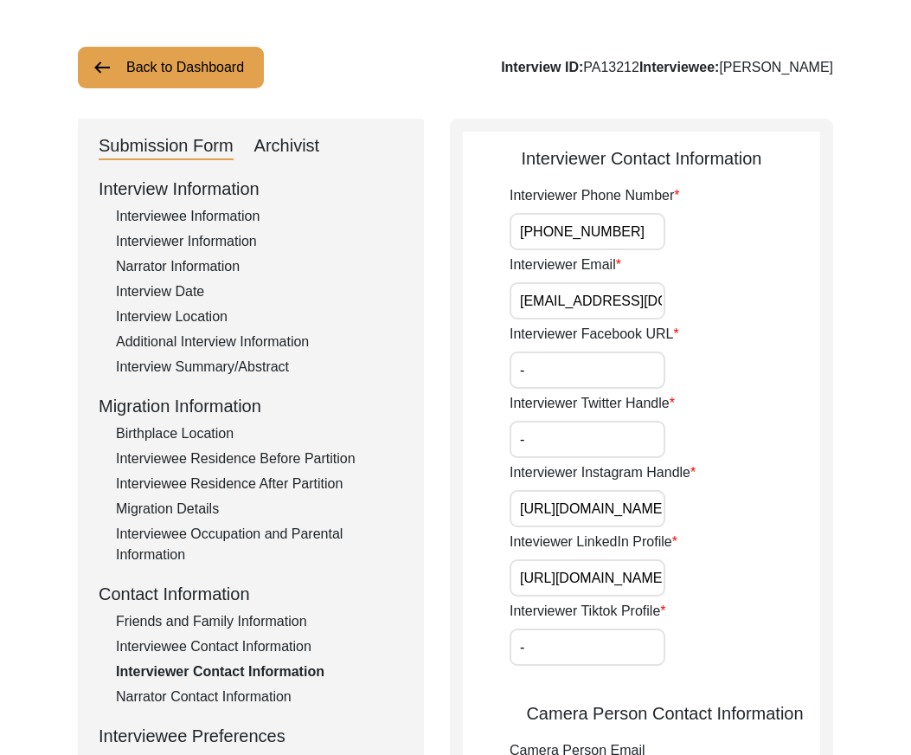
scroll to position [0, 0]
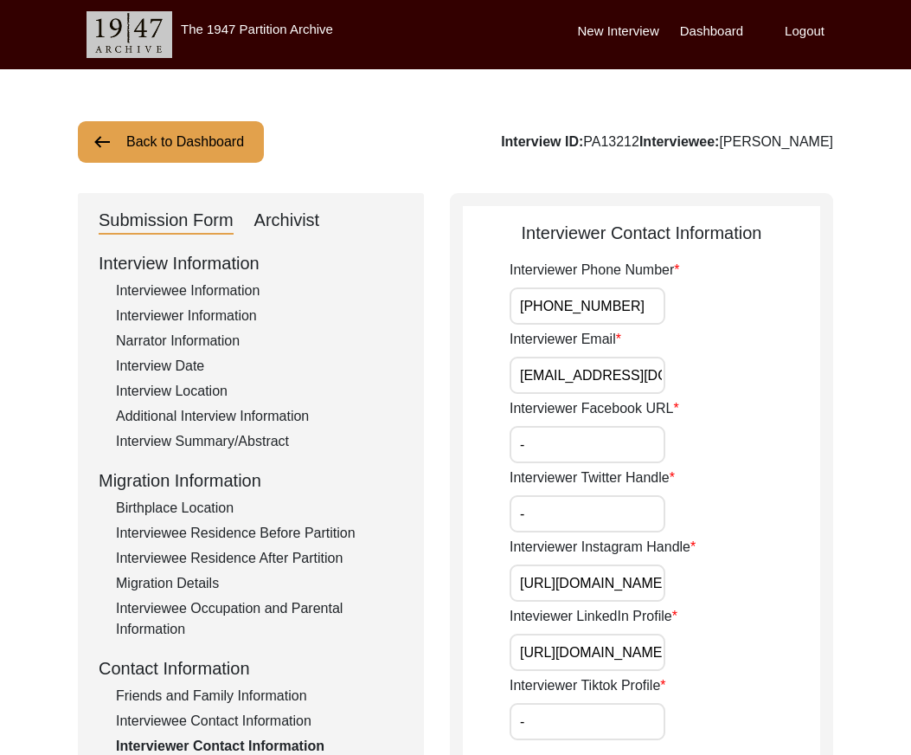
click at [557, 438] on input "-" at bounding box center [588, 444] width 156 height 37
paste input "N/A"
type input "N/A"
click at [550, 499] on input "-" at bounding box center [588, 513] width 156 height 37
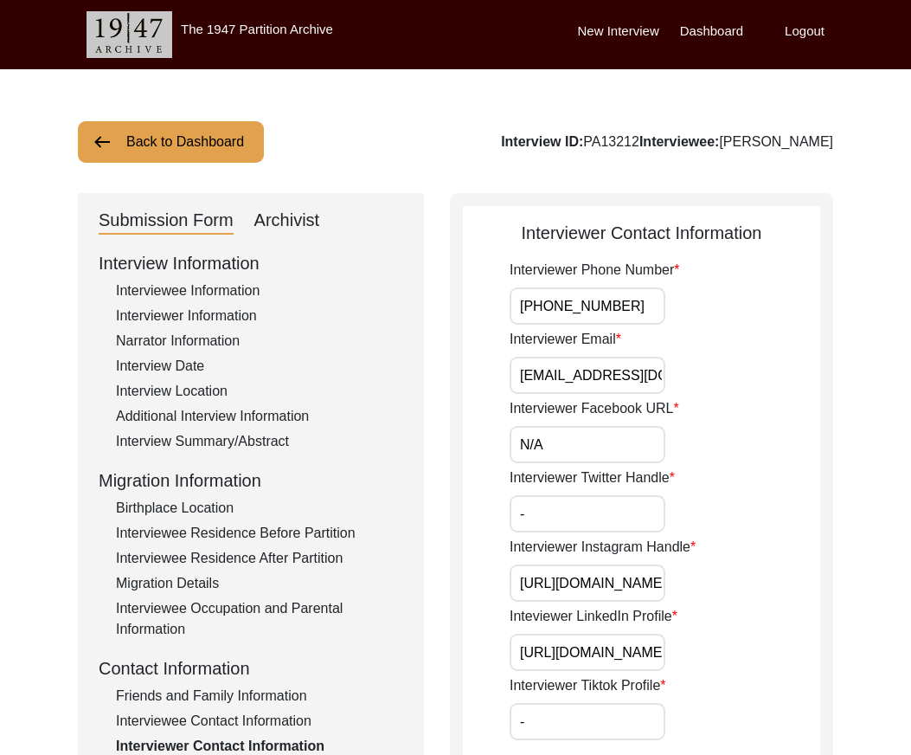
click at [550, 499] on input "-" at bounding box center [588, 513] width 156 height 37
paste input "N/A"
click at [550, 499] on input "-" at bounding box center [588, 513] width 156 height 37
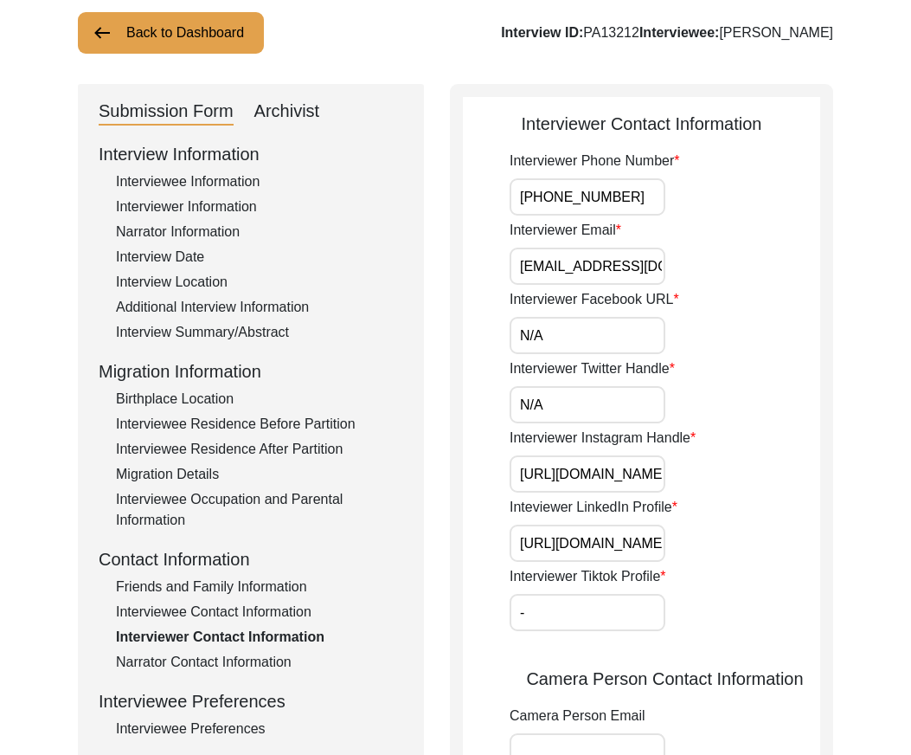
scroll to position [173, 0]
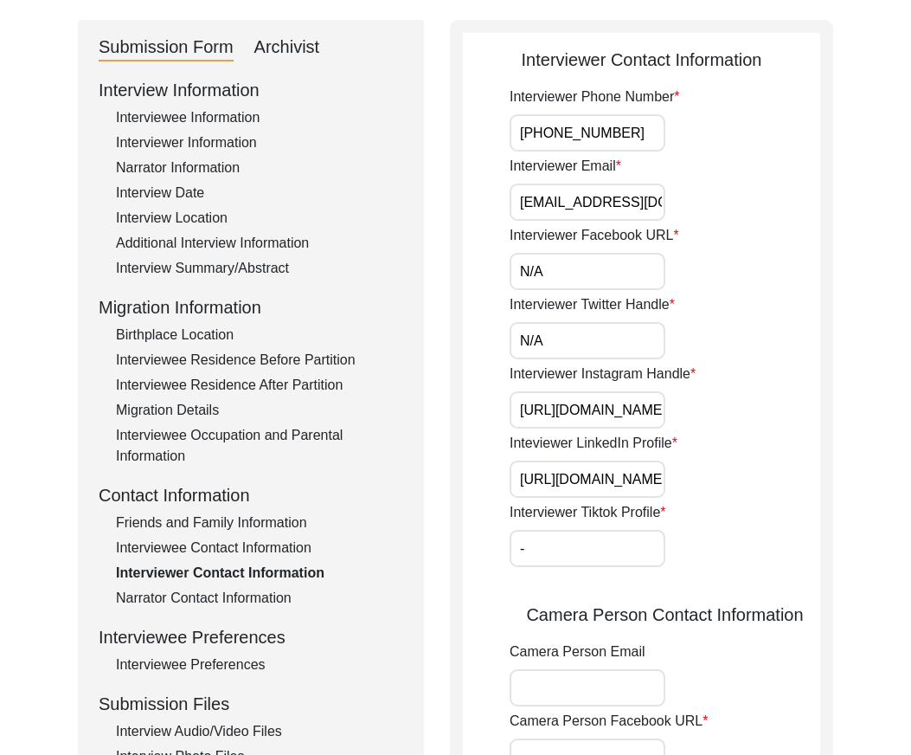
type input "N/A"
click at [537, 538] on input "-" at bounding box center [588, 548] width 156 height 37
paste input "N/A"
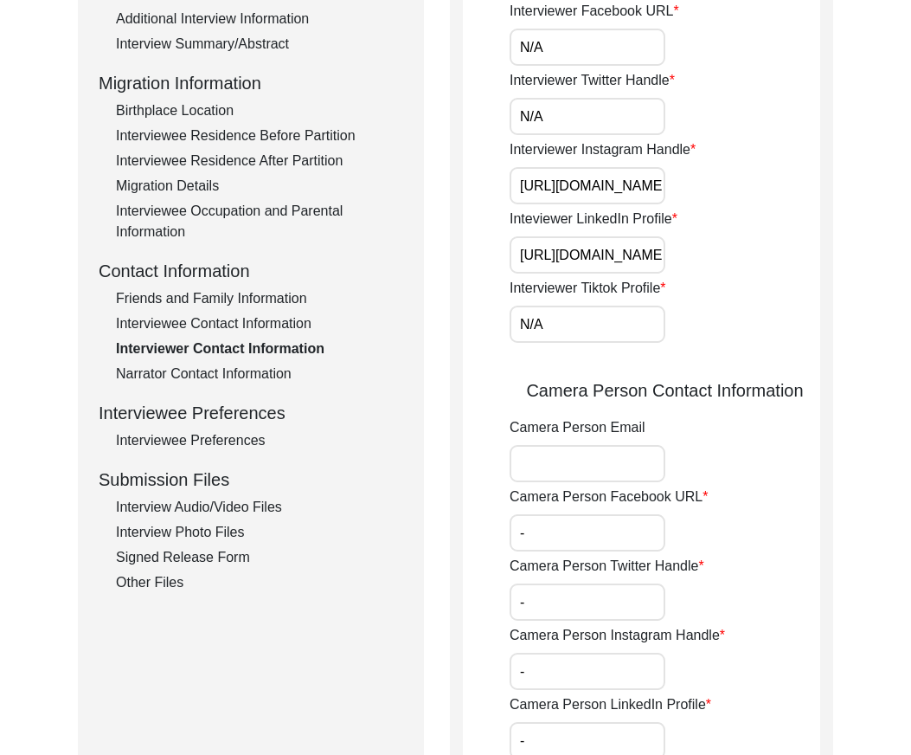
scroll to position [692, 0]
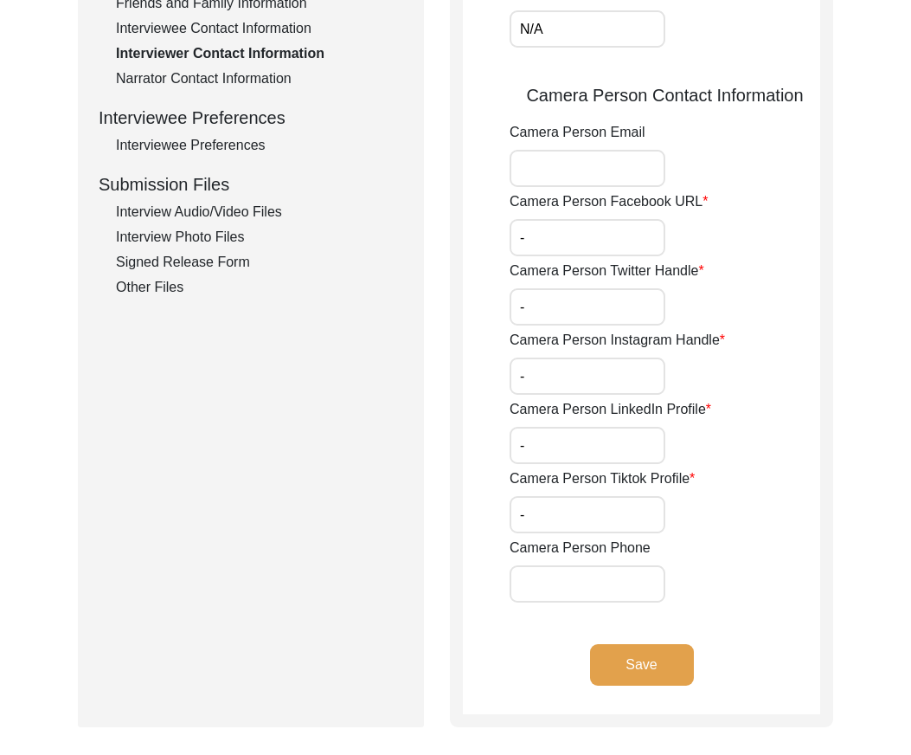
type input "N/A"
click at [542, 261] on label "Camera Person Twitter Handle" at bounding box center [607, 271] width 195 height 21
click at [542, 288] on input "-" at bounding box center [588, 306] width 156 height 37
click at [538, 241] on input "-" at bounding box center [588, 237] width 156 height 37
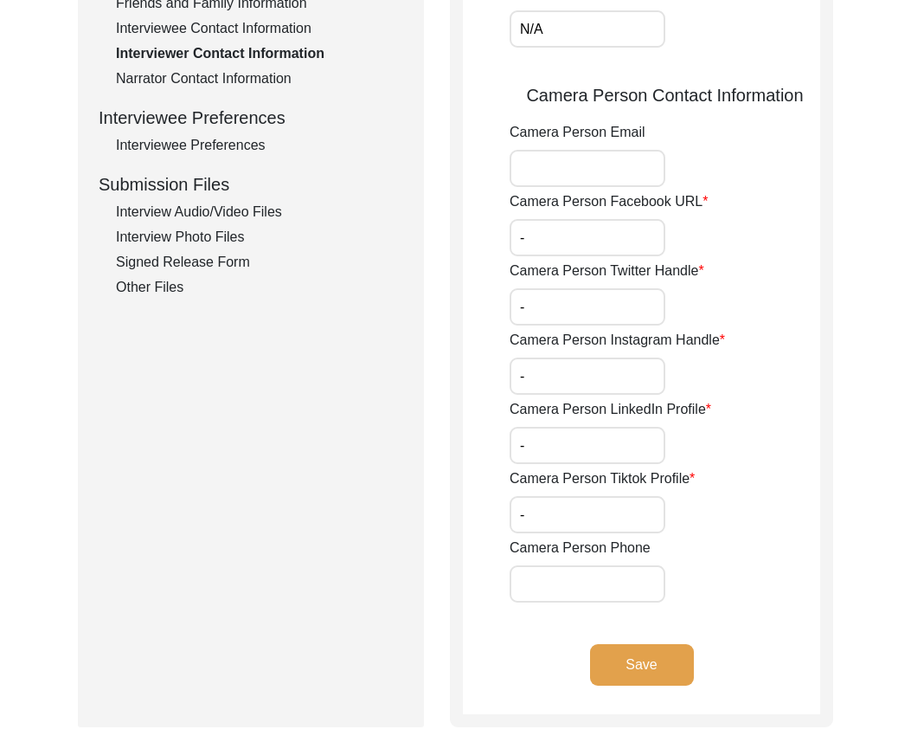
click at [538, 241] on input "-" at bounding box center [588, 237] width 156 height 37
paste input "N/A"
type input "N/A"
click at [538, 303] on input "-" at bounding box center [588, 306] width 156 height 37
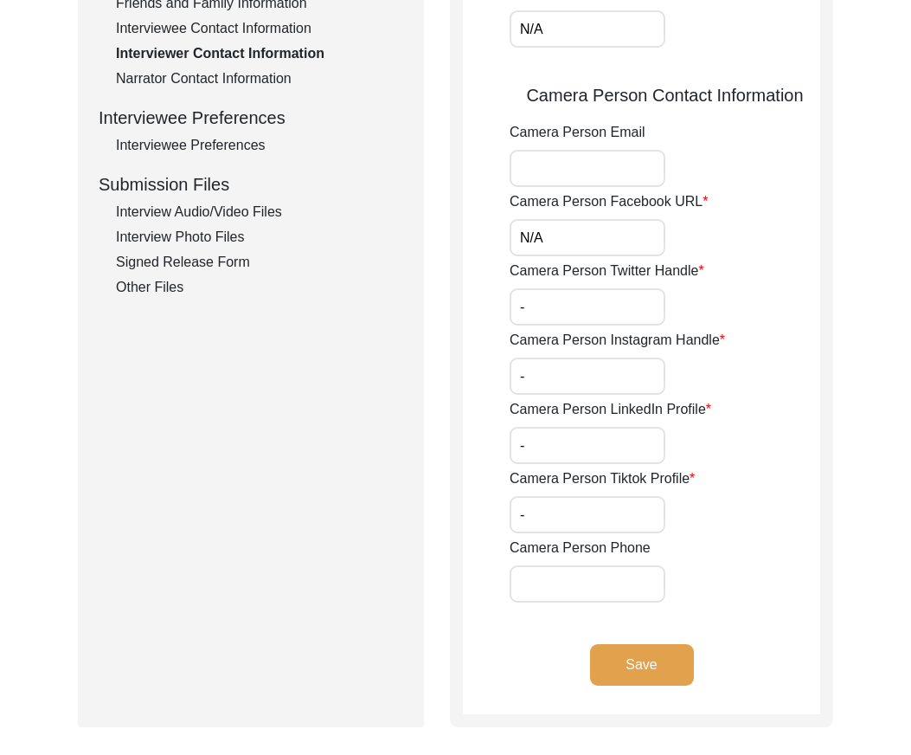
paste input "N/A"
type input "N/A"
click at [537, 378] on input "-" at bounding box center [588, 375] width 156 height 37
paste input "N/A"
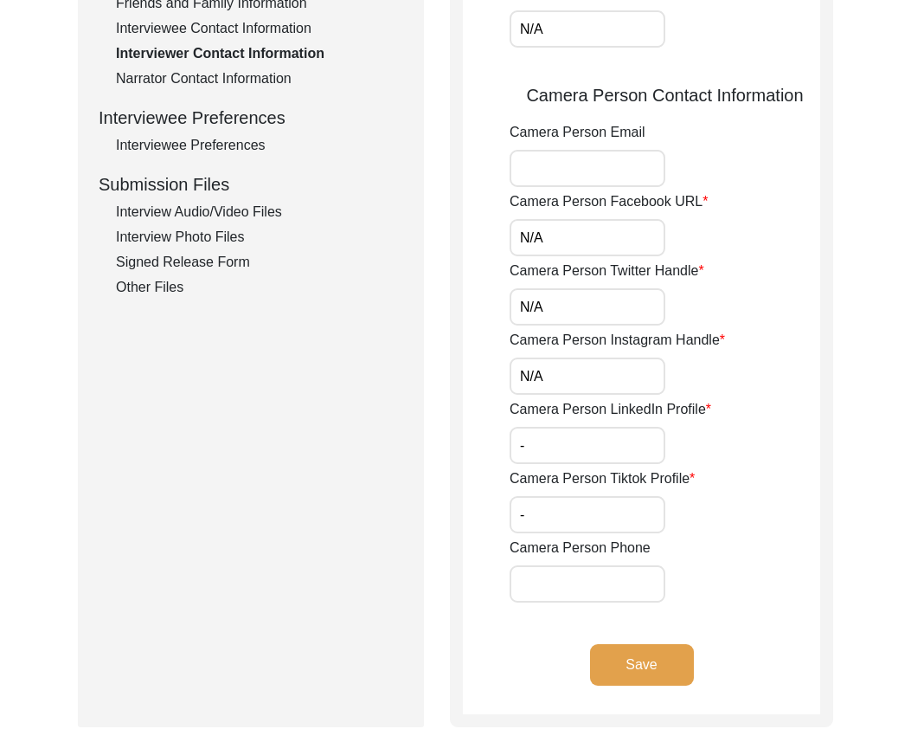
type input "N/A"
click at [536, 441] on input "-" at bounding box center [588, 445] width 156 height 37
paste input "N/A"
type input "N/A"
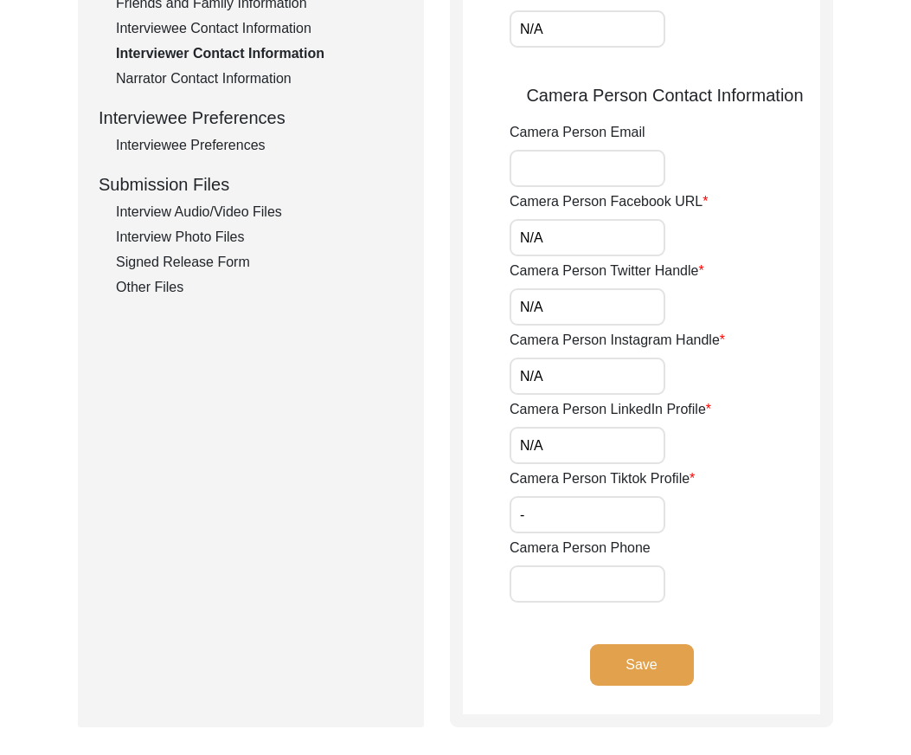
click at [532, 527] on input "-" at bounding box center [588, 514] width 156 height 37
paste input "N/A"
type input "N/A"
drag, startPoint x: 471, startPoint y: 531, endPoint x: 497, endPoint y: 606, distance: 79.7
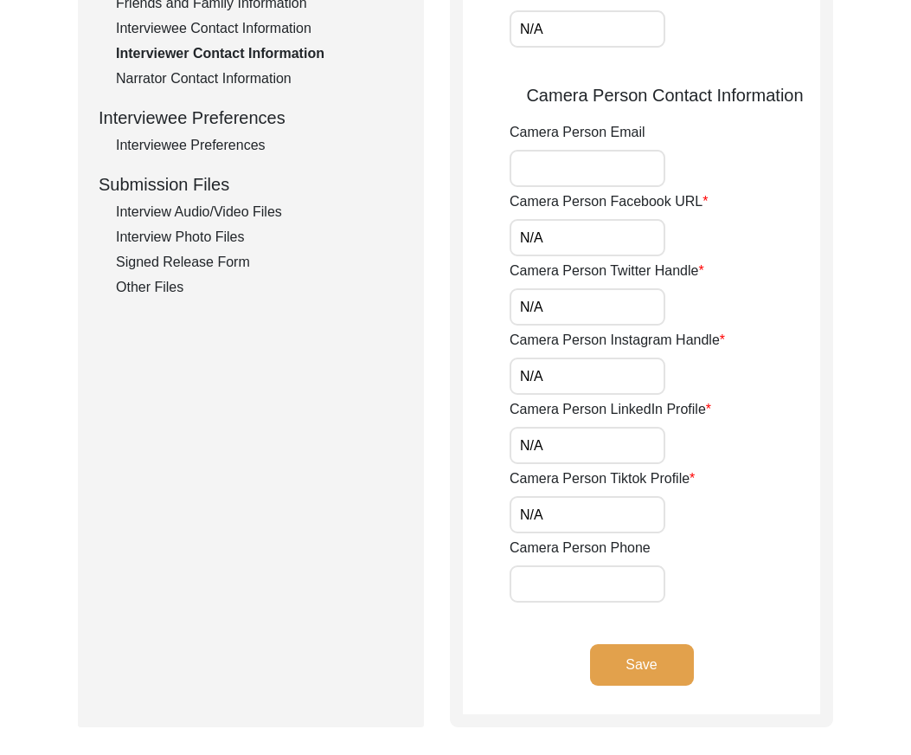
click at [471, 531] on app-interviewer-contact-information "Interviewer Contact Information Interviewer Phone Number [PHONE_NUMBER] Intervi…" at bounding box center [641, 120] width 357 height 1187
click at [603, 656] on button "Save" at bounding box center [642, 665] width 104 height 42
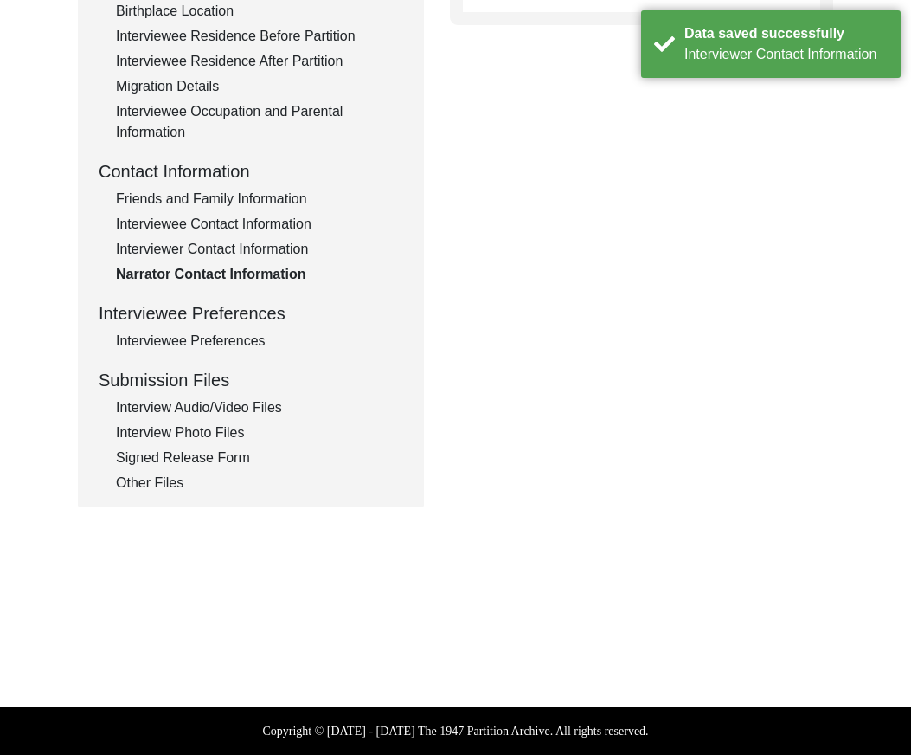
type textarea "[PERSON_NAME] 88678 08876 [EMAIL_ADDRESS][DOMAIN_NAME] [PERSON_NAME] [PERSON_NA…"
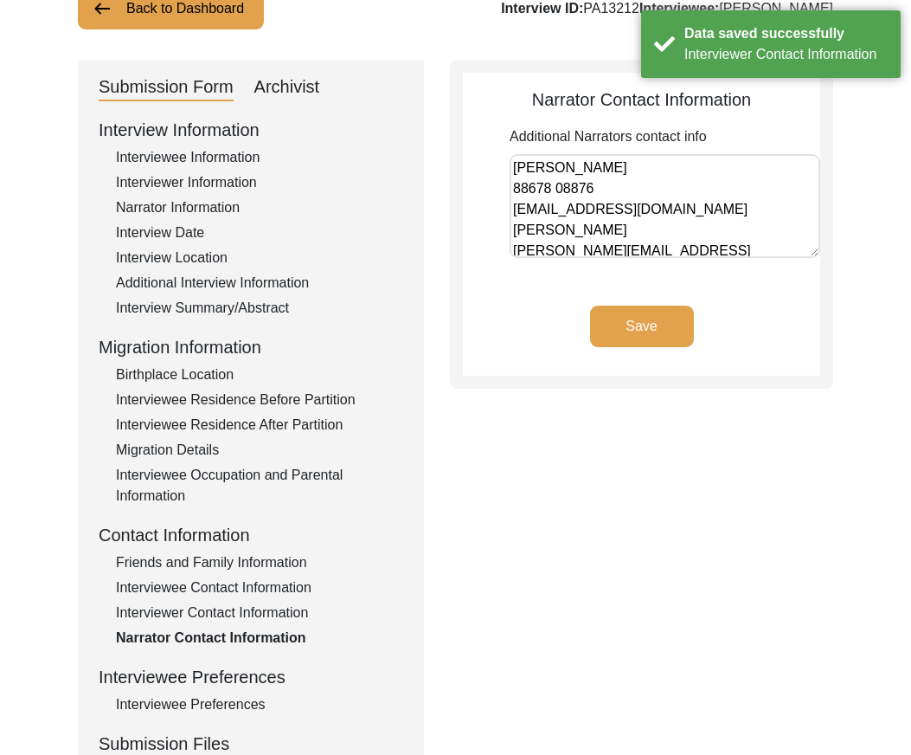
scroll to position [0, 0]
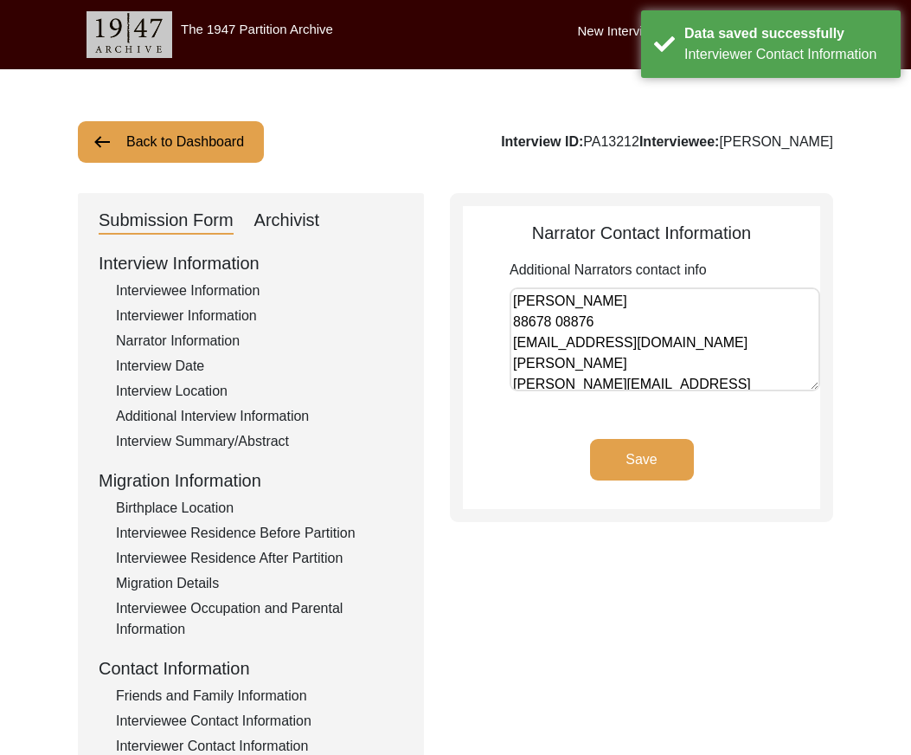
drag, startPoint x: 702, startPoint y: 343, endPoint x: 489, endPoint y: 300, distance: 217.1
click at [489, 300] on app-narrator-contact-information "Narrator Contact Information Additional Narrators contact info [PERSON_NAME] 88…" at bounding box center [641, 364] width 357 height 289
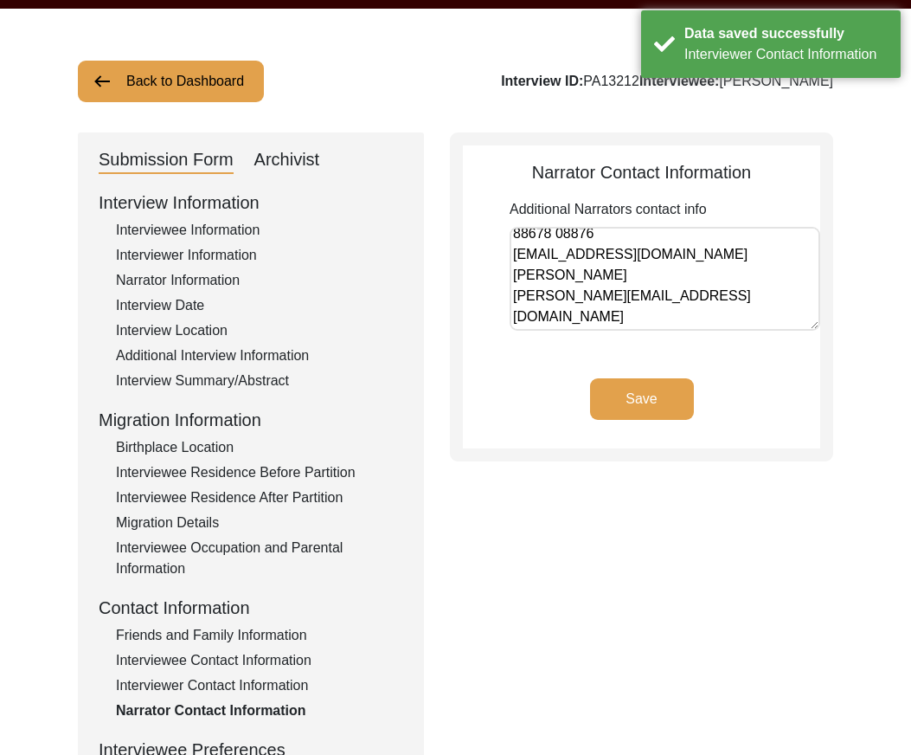
scroll to position [87, 0]
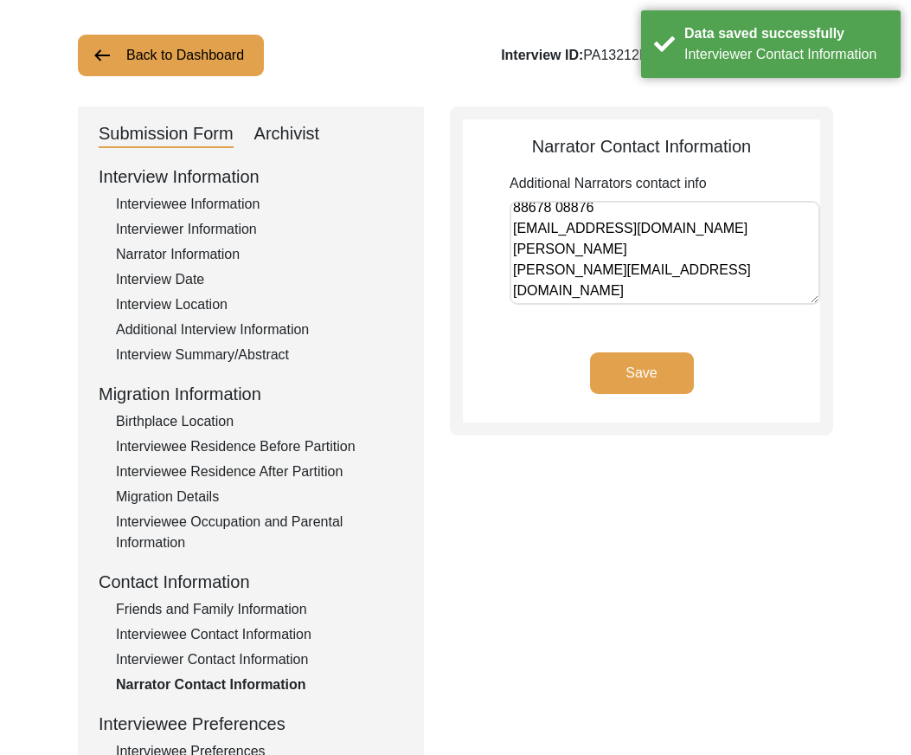
drag, startPoint x: 609, startPoint y: 299, endPoint x: 493, endPoint y: 252, distance: 125.0
click at [493, 252] on app-narrator-contact-information "Narrator Contact Information Additional Narrators contact info [PERSON_NAME] 88…" at bounding box center [641, 277] width 357 height 289
click at [506, 339] on app-narrator-contact-information "Narrator Contact Information Additional Narrators contact info [PERSON_NAME] 88…" at bounding box center [641, 277] width 357 height 289
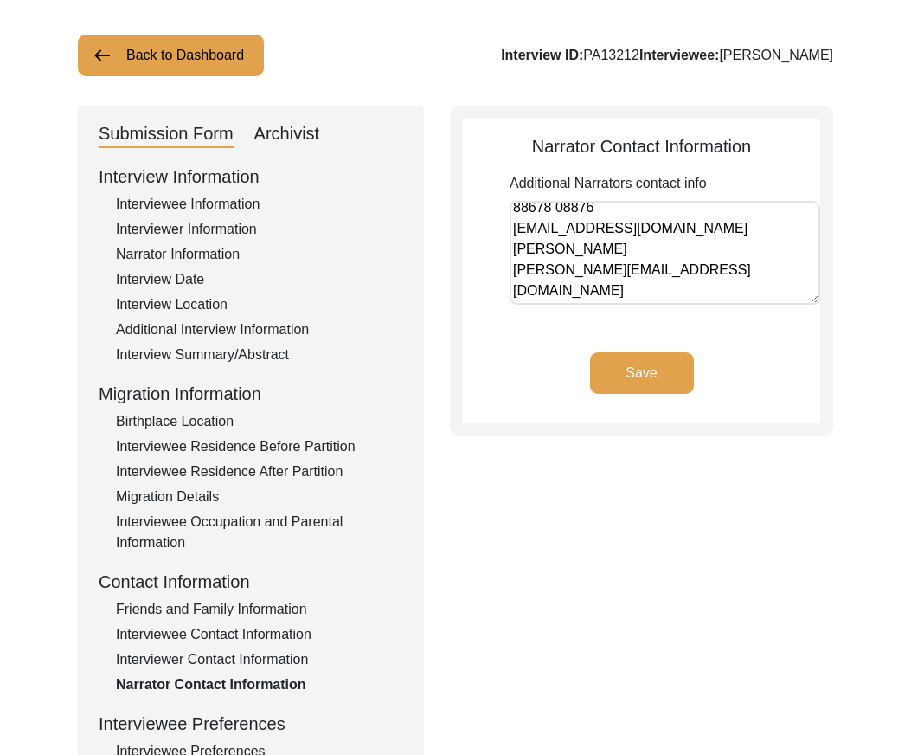
click at [211, 192] on div "Interview Information Interviewee Information Interviewer Information Narrator …" at bounding box center [251, 534] width 305 height 740
click at [211, 197] on div "Interviewee Information" at bounding box center [259, 204] width 287 height 21
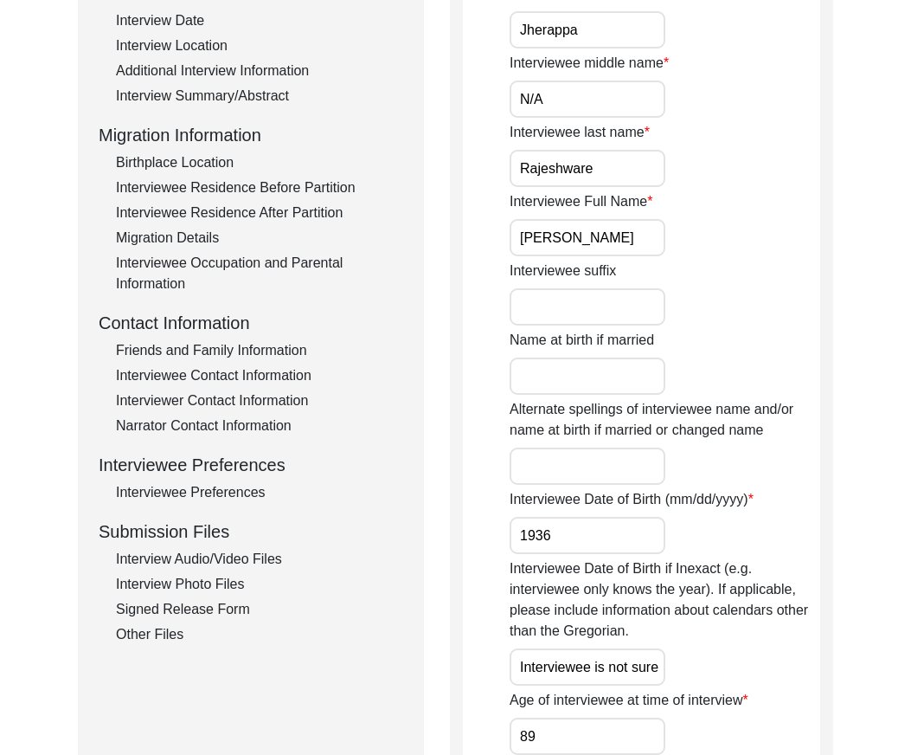
scroll to position [346, 0]
click at [196, 498] on div "Interviewee Preferences" at bounding box center [259, 491] width 287 height 21
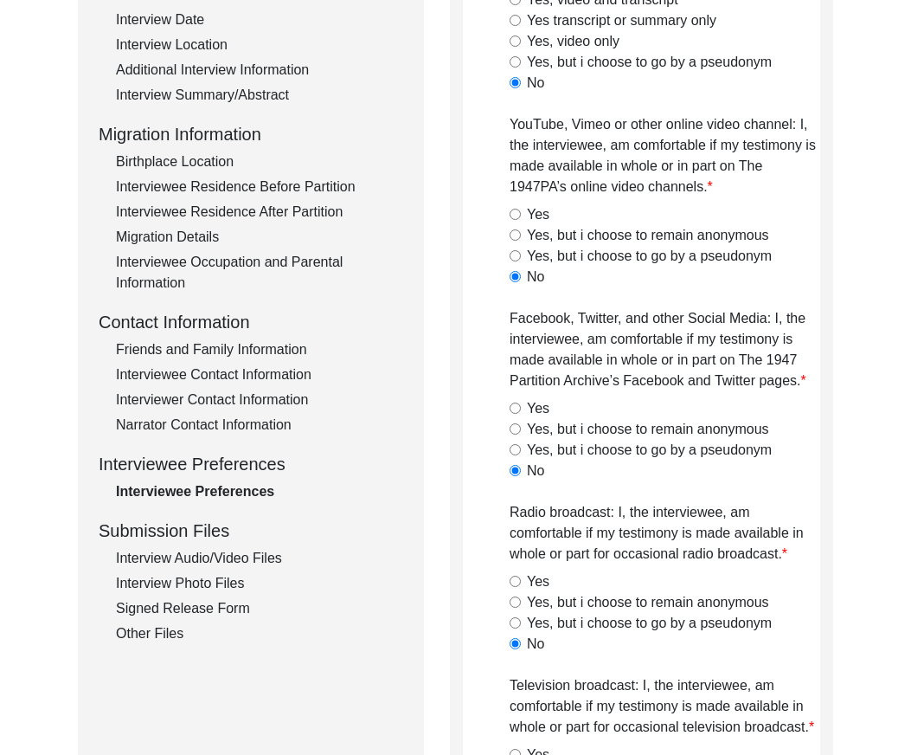
click at [213, 420] on div "Narrator Contact Information" at bounding box center [259, 425] width 287 height 21
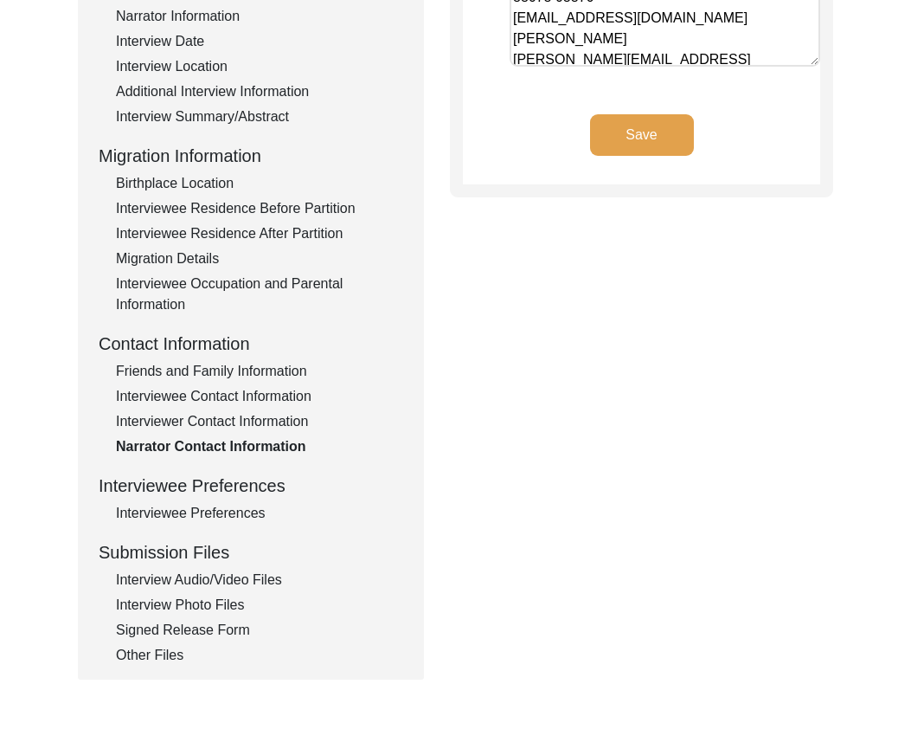
scroll to position [433, 0]
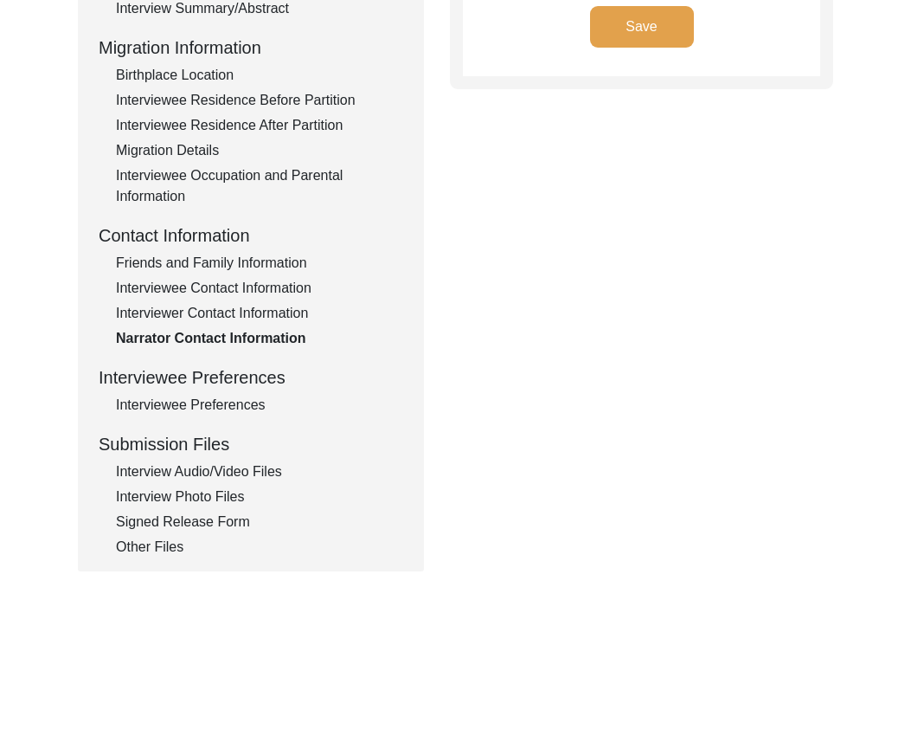
click at [211, 415] on div "Interview Information Interviewee Information Interviewer Information Narrator …" at bounding box center [251, 187] width 305 height 740
click at [210, 412] on div "Interviewee Preferences" at bounding box center [259, 405] width 287 height 21
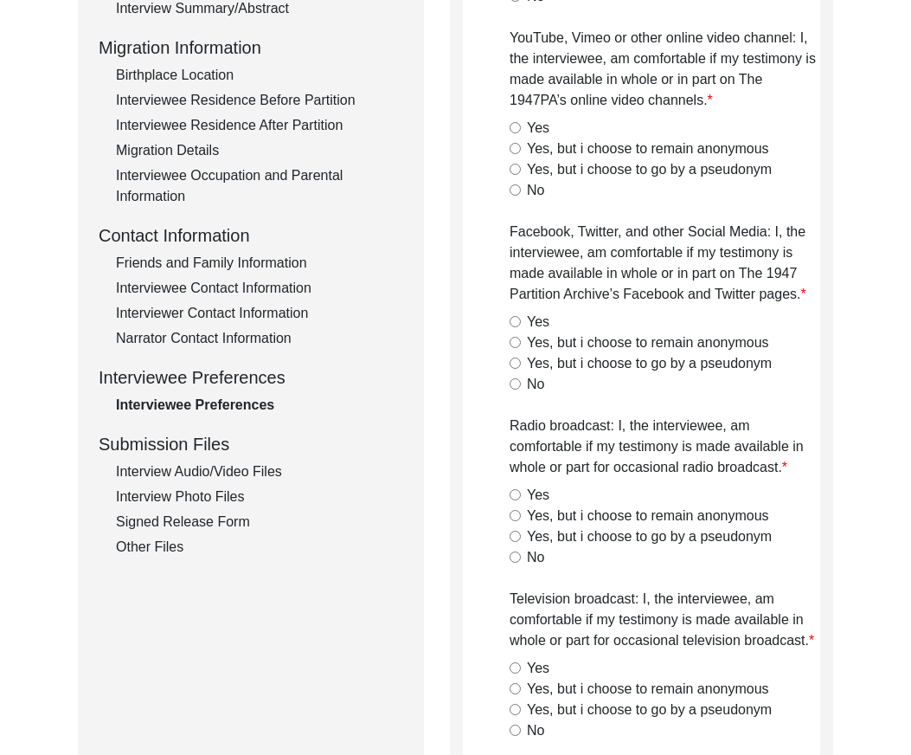
radio input "true"
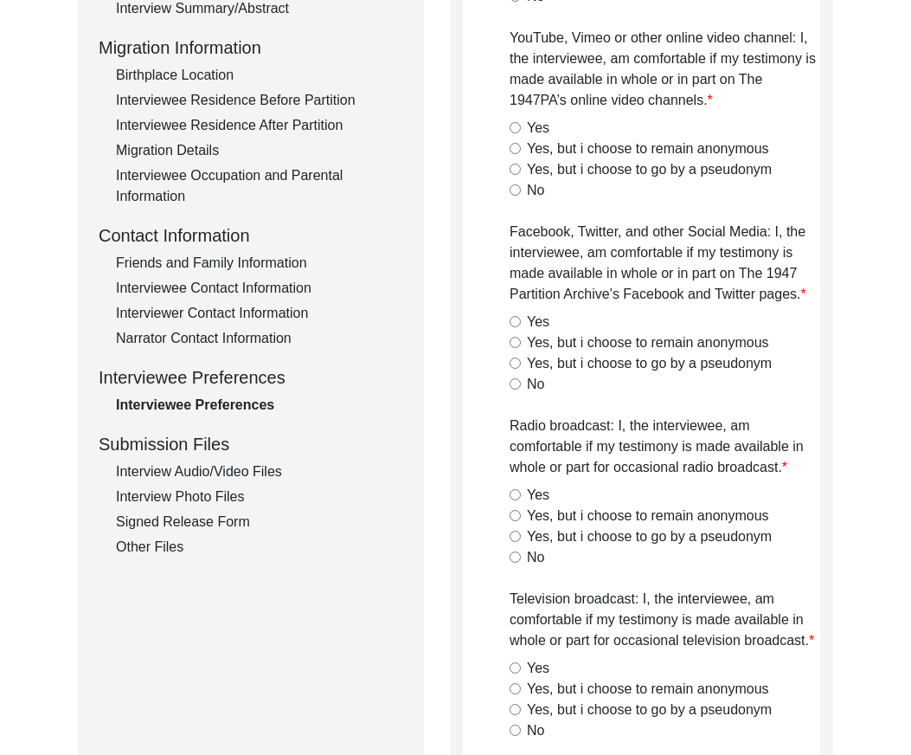
radio input "true"
type textarea "Happy to give social, Youtube, TV, radio and print permission after viewing vid…"
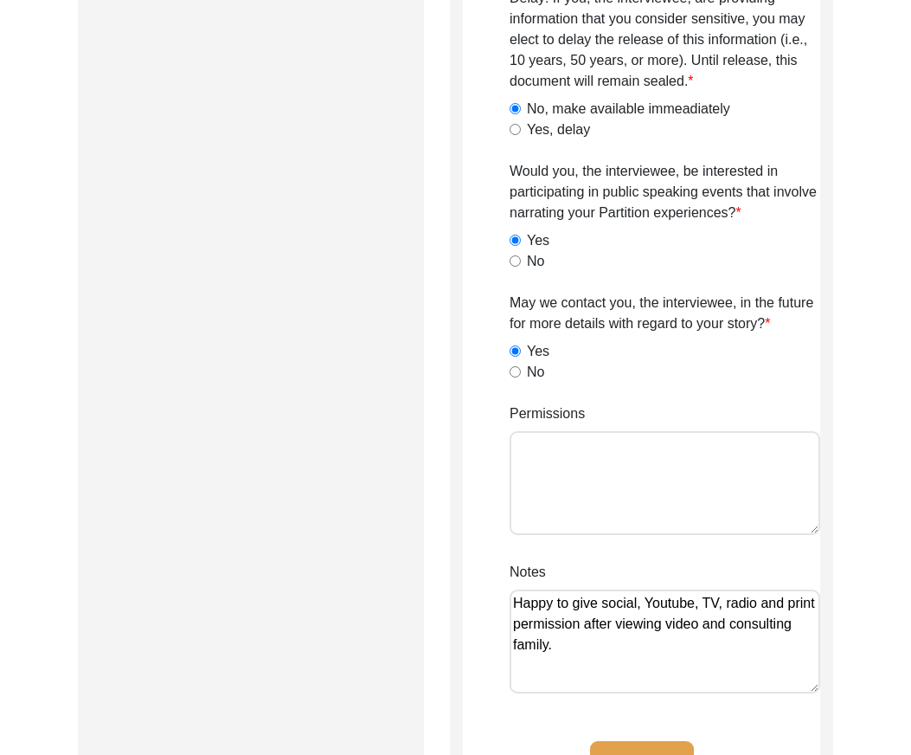
scroll to position [1558, 0]
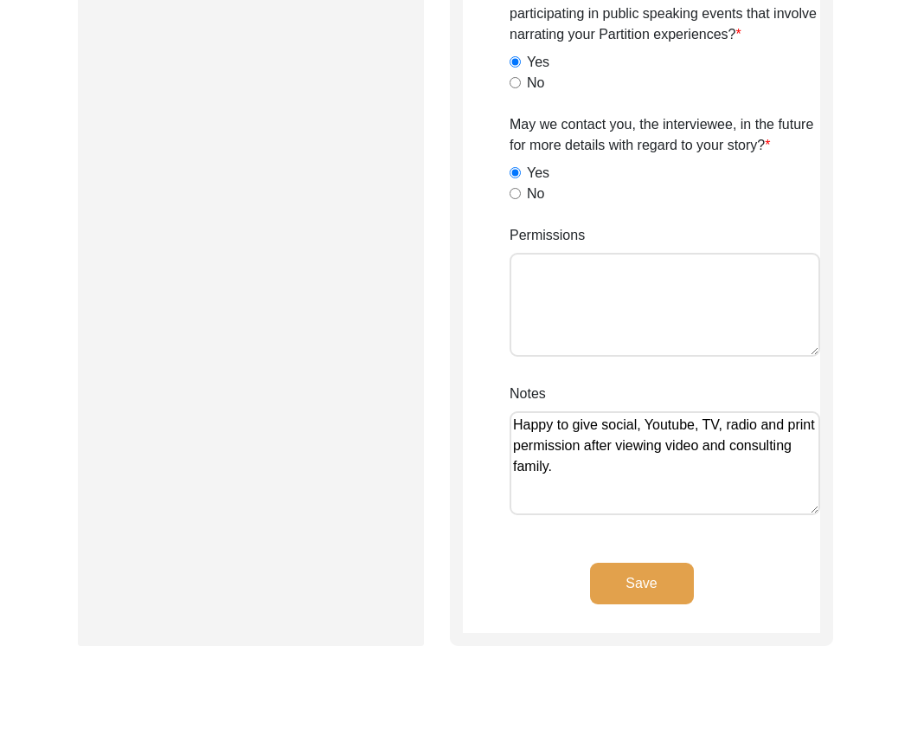
click at [621, 473] on textarea "Happy to give social, Youtube, TV, radio and print permission after viewing vid…" at bounding box center [665, 463] width 311 height 104
click at [628, 572] on button "Save" at bounding box center [642, 584] width 104 height 42
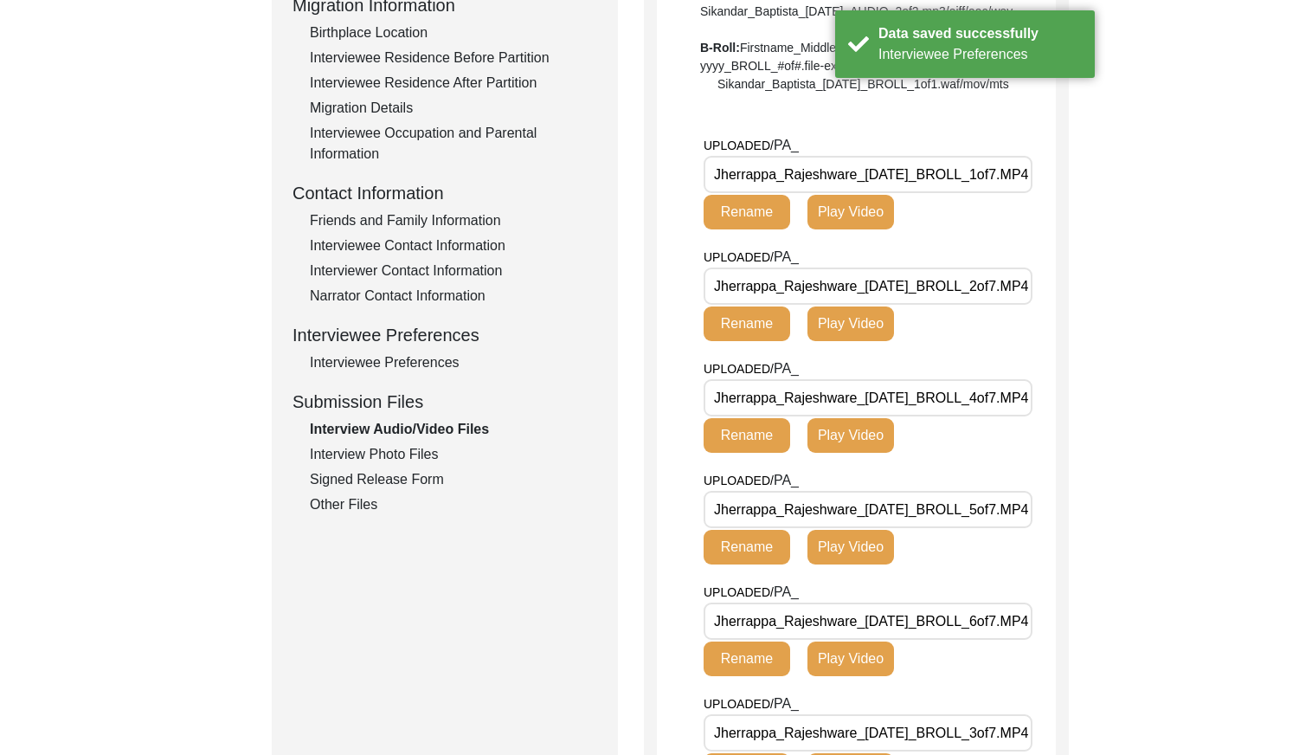
scroll to position [473, 0]
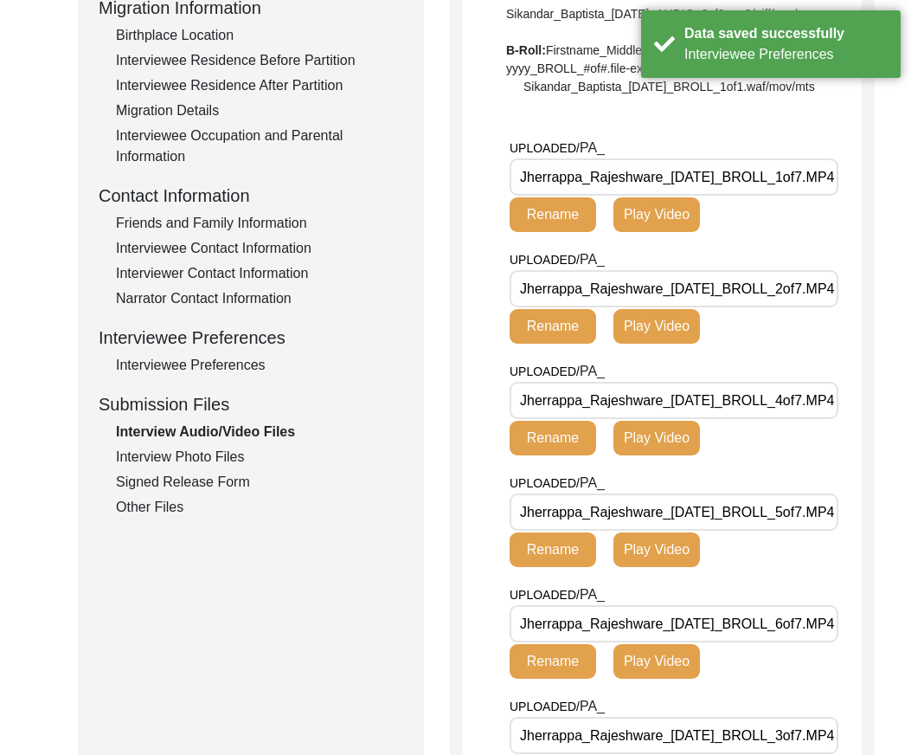
click at [428, 574] on div "Submission Form Archivist Interview Information Interviewee Information Intervi…" at bounding box center [456, 562] width 756 height 1684
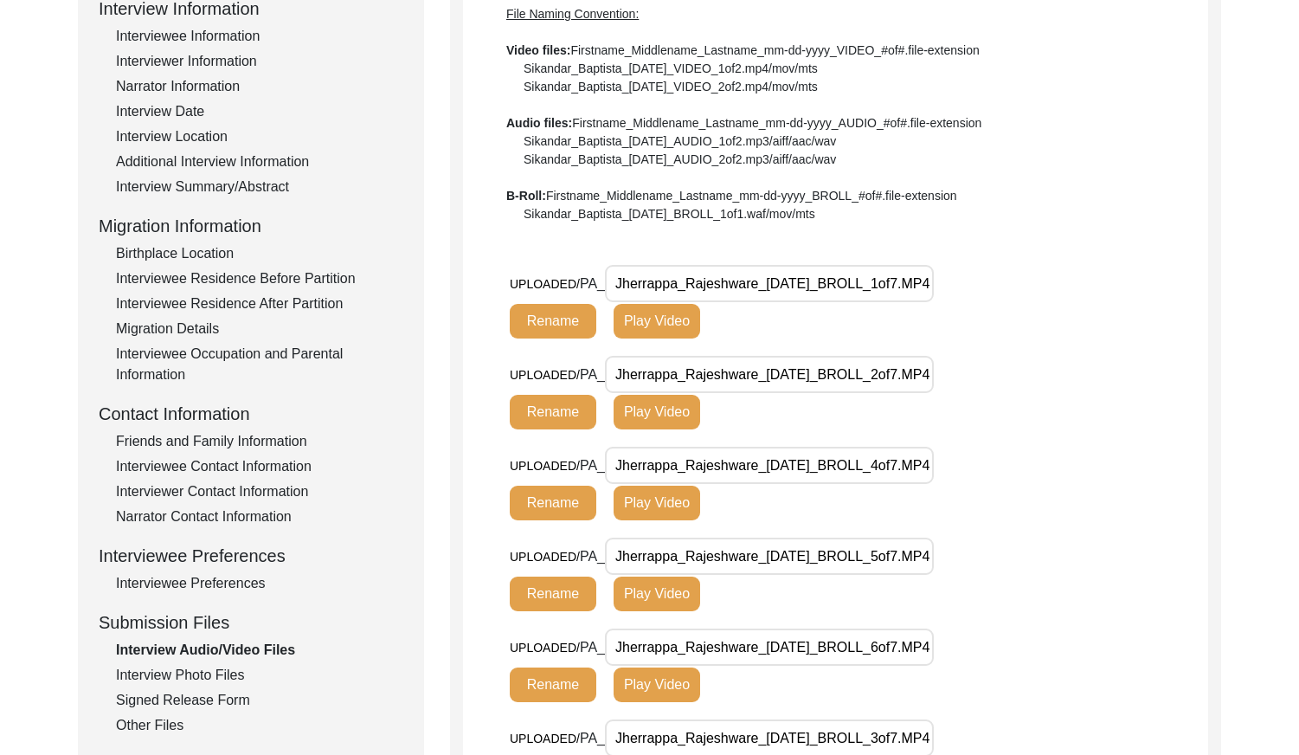
scroll to position [0, 0]
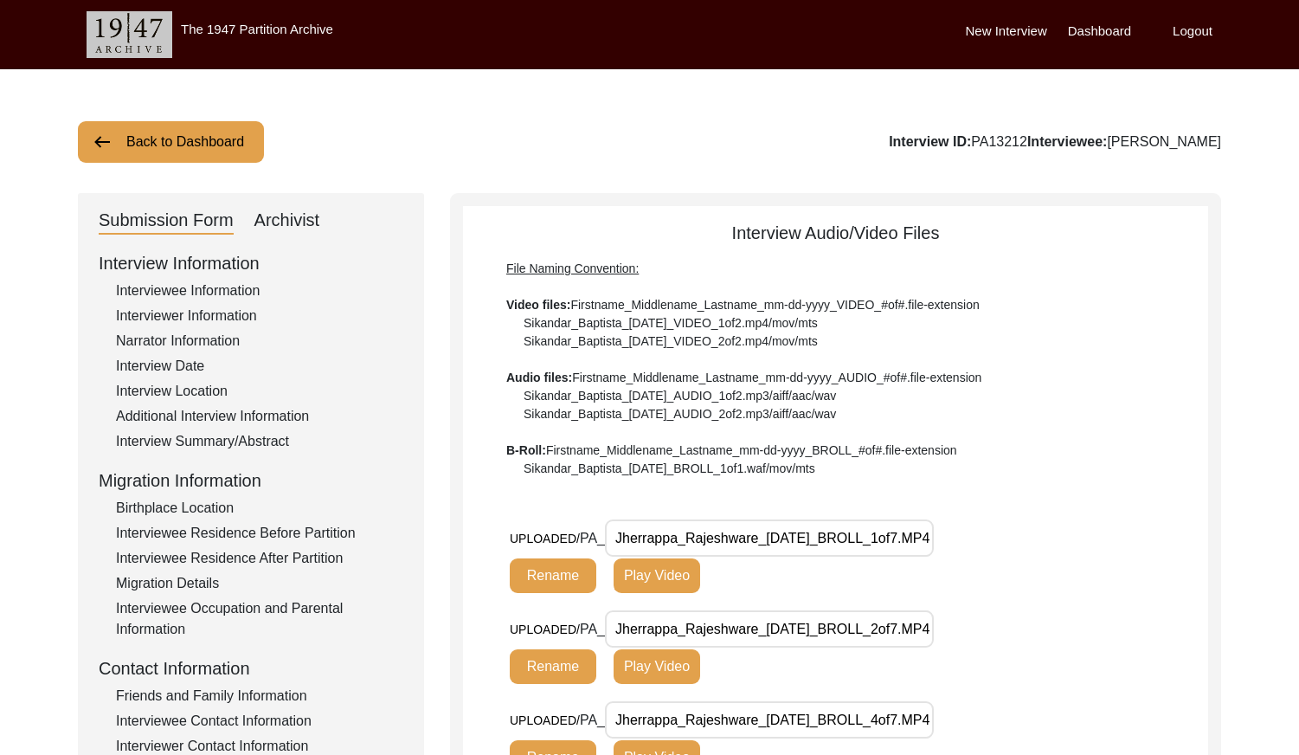
click at [190, 291] on div "Interviewee Information" at bounding box center [259, 290] width 287 height 21
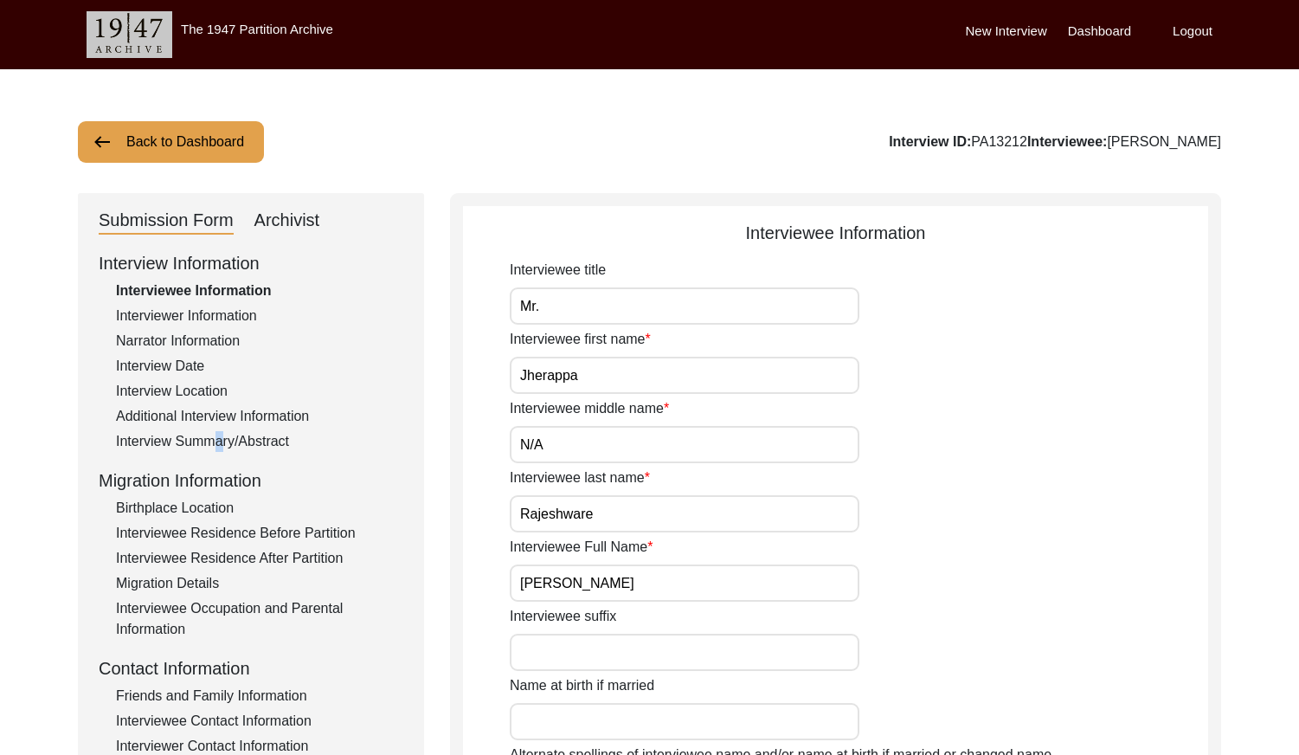
click at [209, 436] on div "Interview Summary/Abstract" at bounding box center [259, 441] width 287 height 21
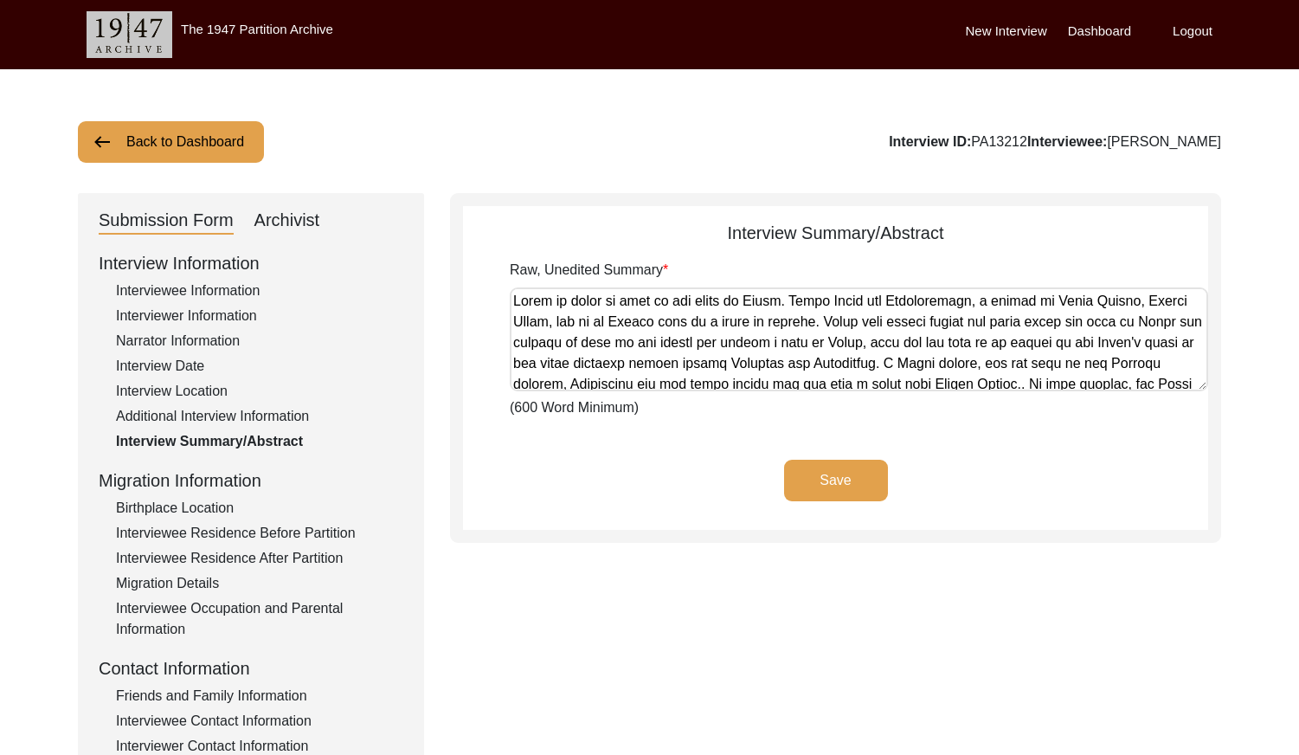
click at [30, 447] on div "Back to Dashboard Interview ID: PA13212 Interviewee: [PERSON_NAME] Submission F…" at bounding box center [649, 601] width 1299 height 1065
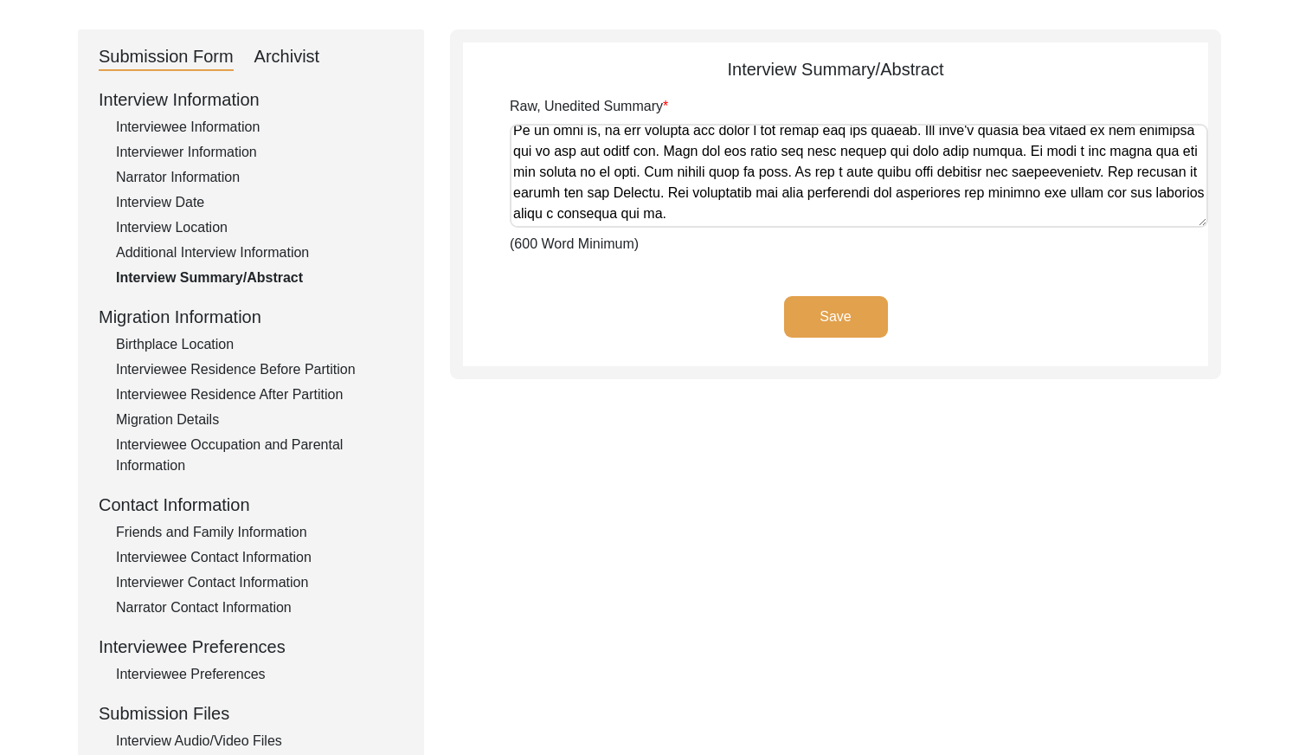
scroll to position [173, 0]
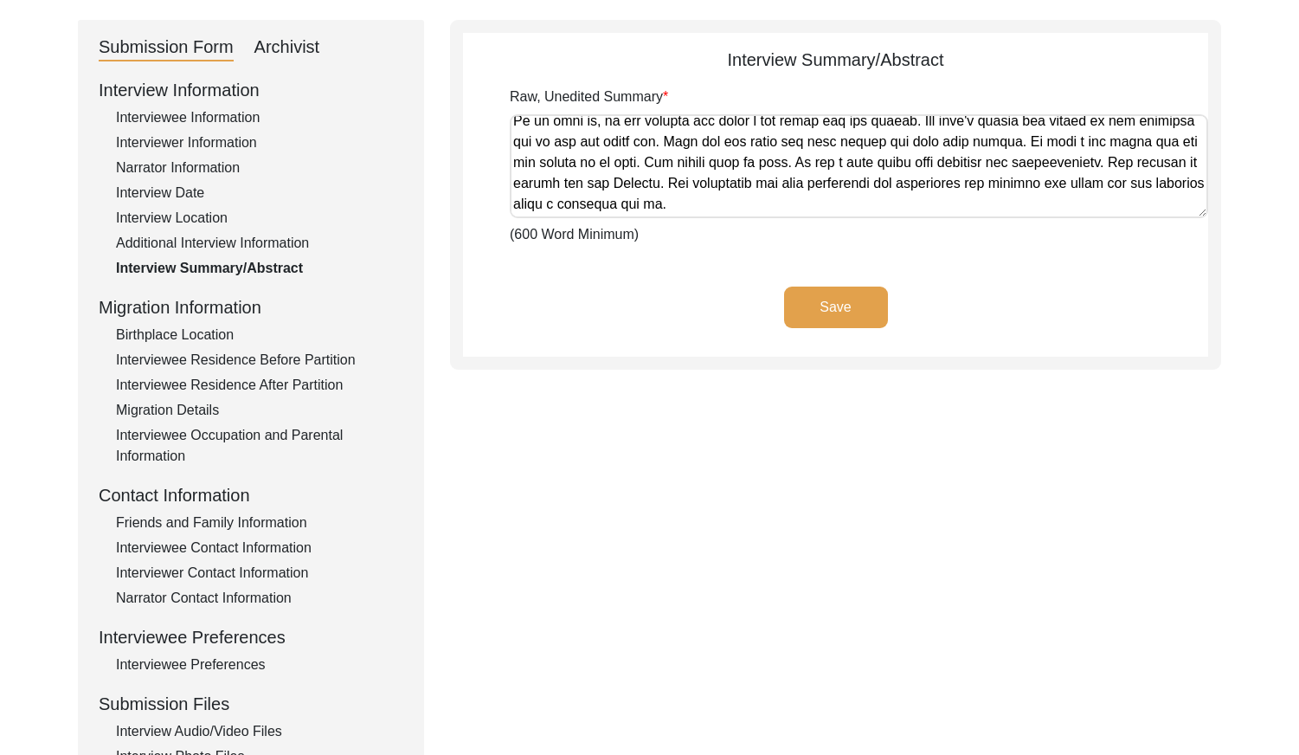
click at [176, 544] on div "Interviewee Contact Information" at bounding box center [259, 548] width 287 height 21
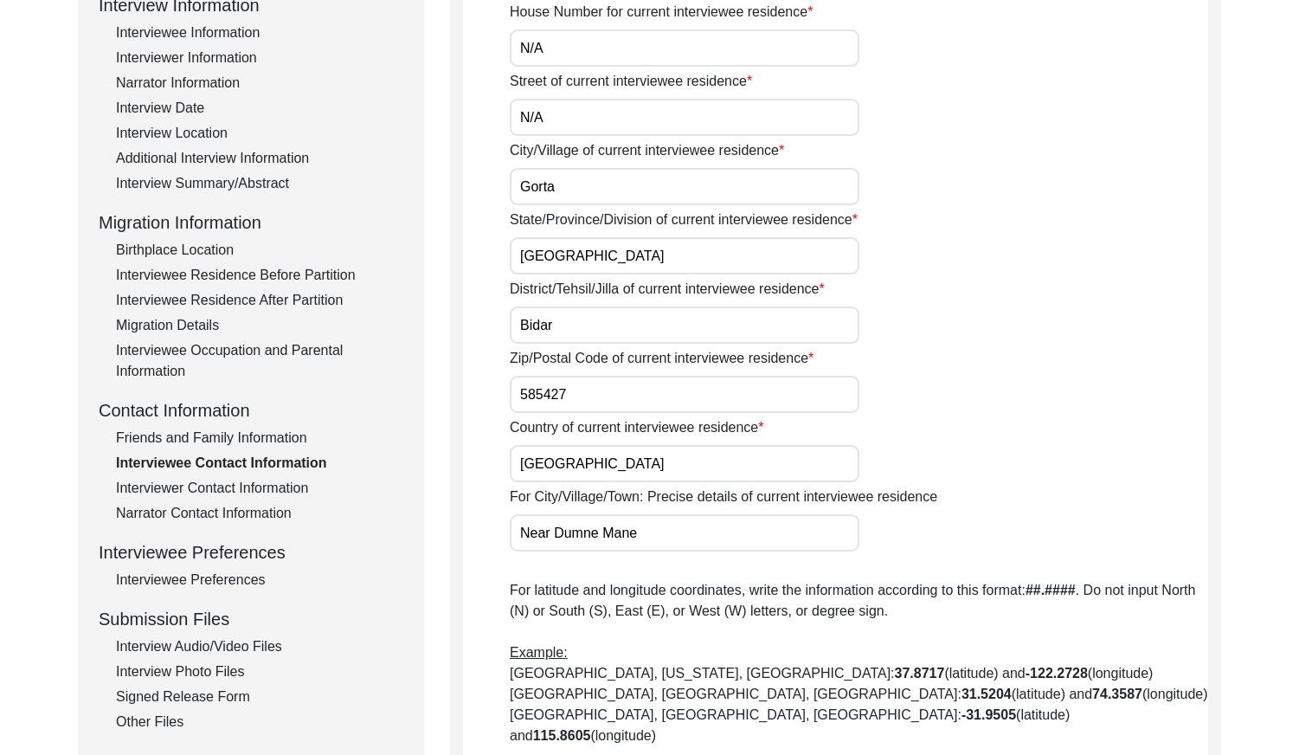
scroll to position [260, 0]
click at [165, 582] on div "Interviewee Preferences" at bounding box center [259, 578] width 287 height 21
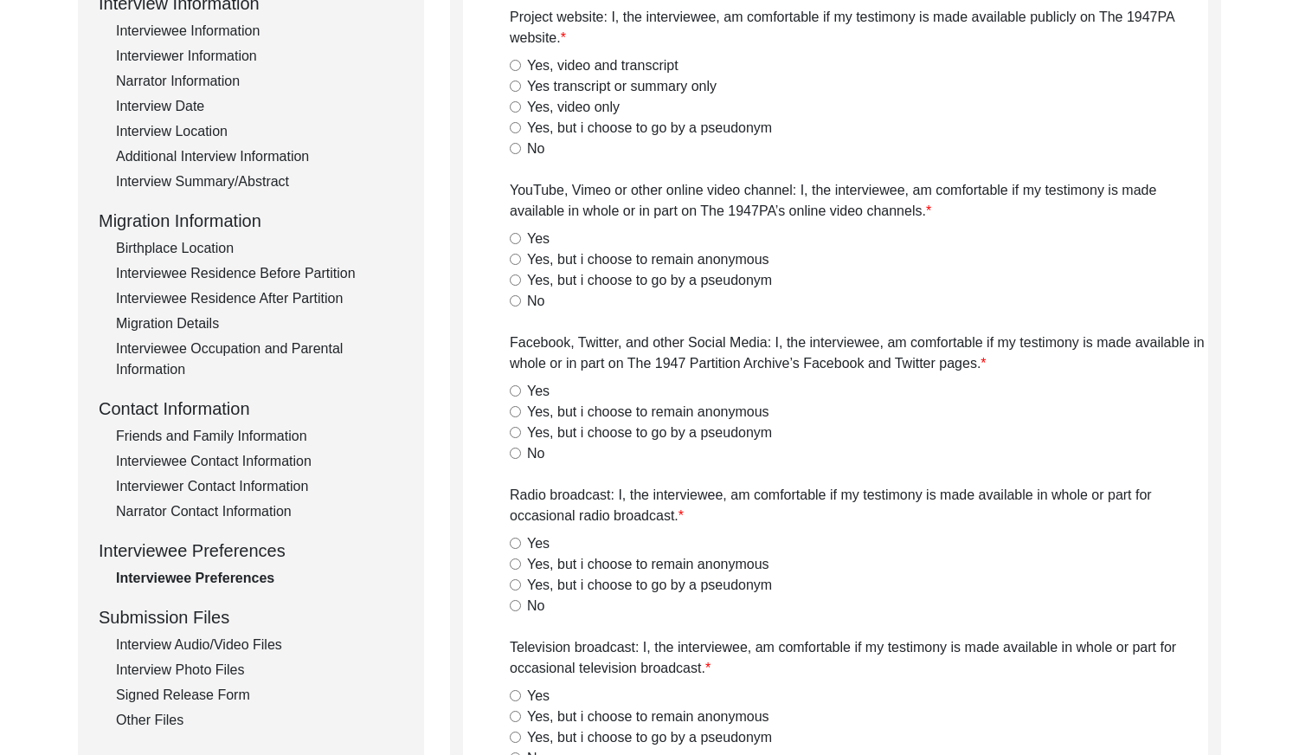
radio input "true"
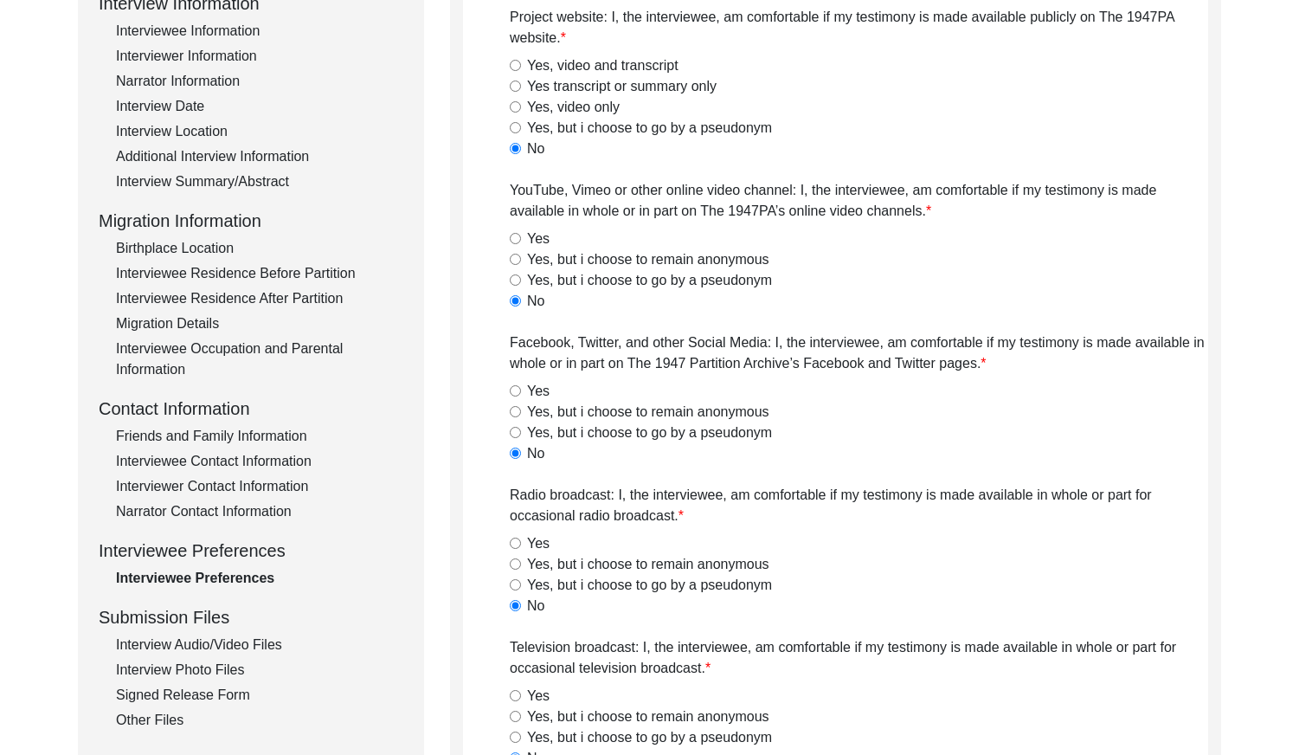
radio input "true"
type textarea "Happy to give social, Youtube, TV, radio and print permission after viewing vid…"
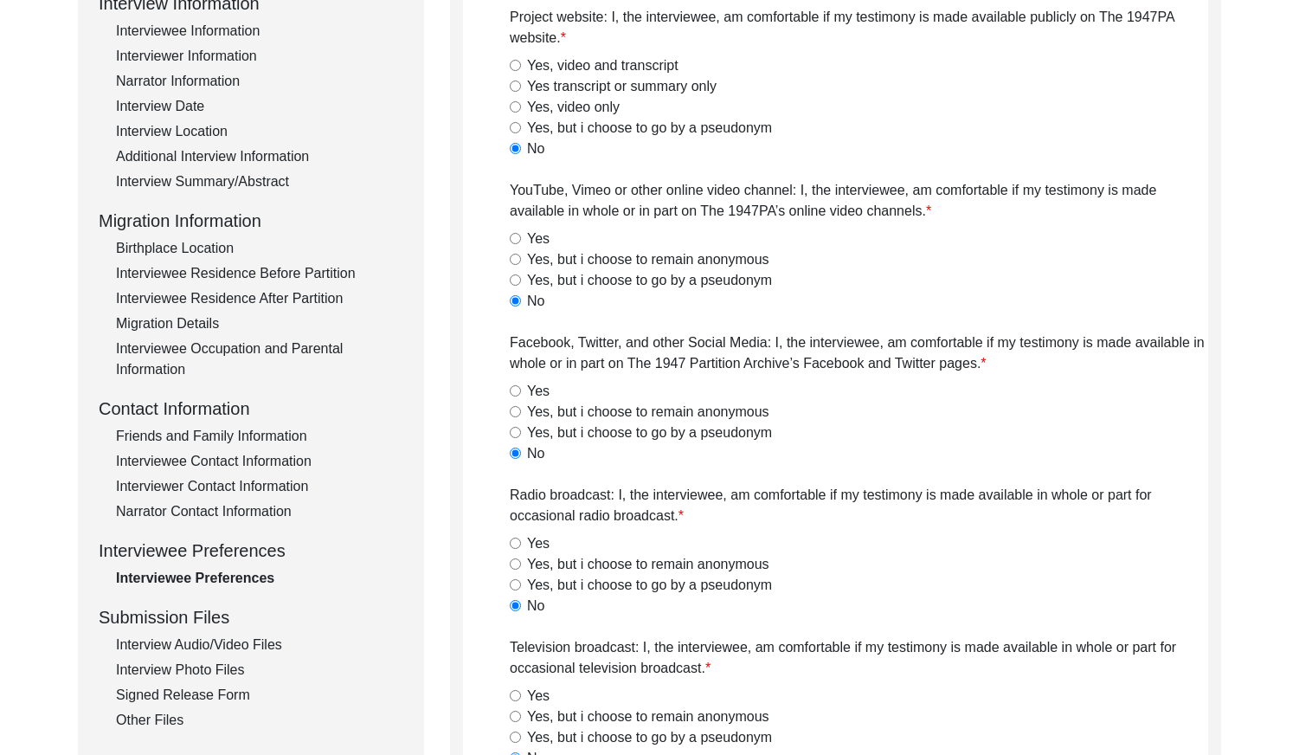
click at [177, 643] on div "Interview Audio/Video Files" at bounding box center [259, 644] width 287 height 21
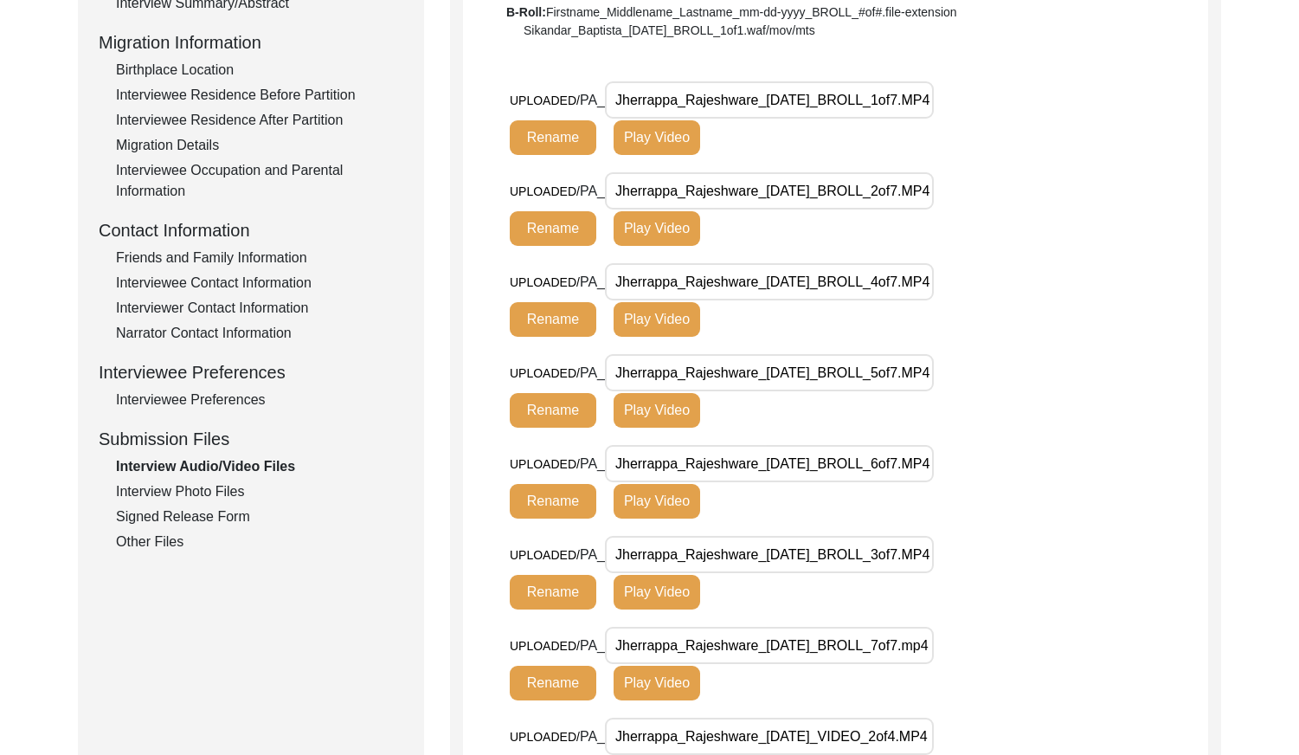
scroll to position [433, 0]
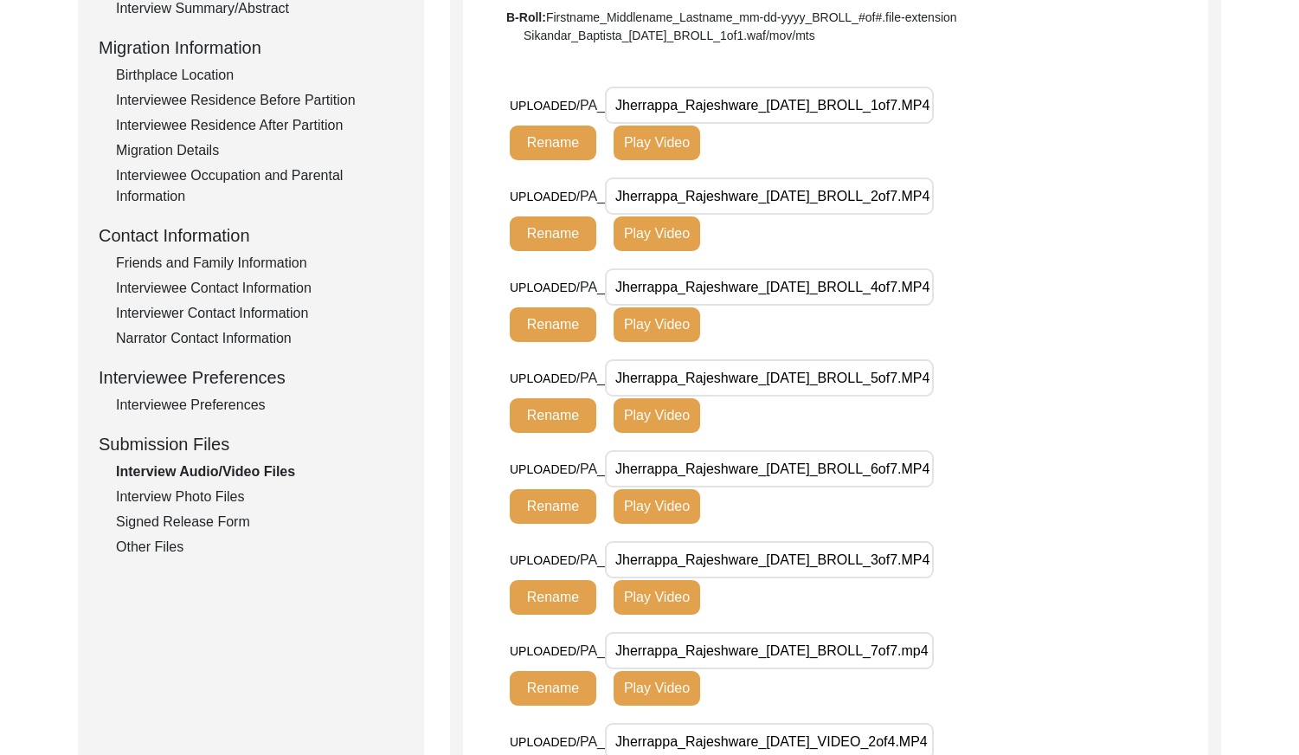
click at [190, 503] on div "Interview Photo Files" at bounding box center [259, 496] width 287 height 21
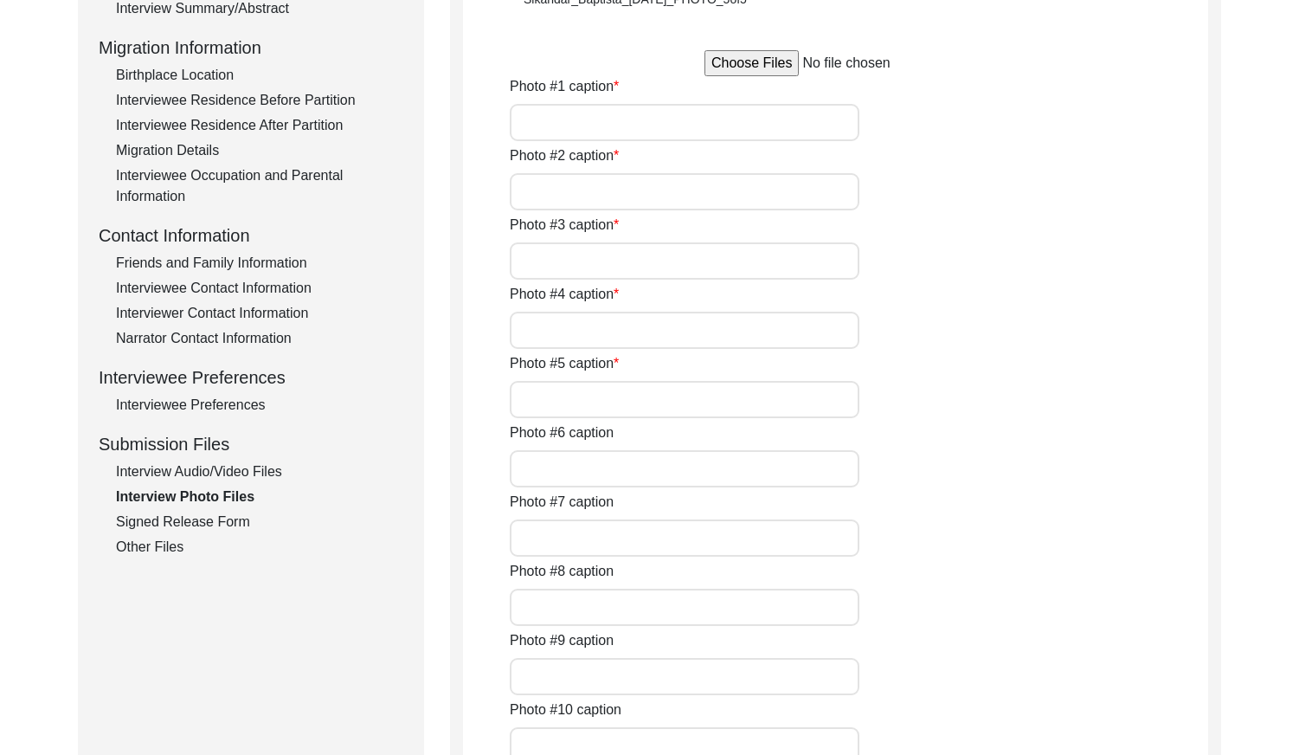
type input "Terrace of Dumne Mane where people hid during the Razakar attack."
type input "Water fountain about [PERSON_NAME]'s old house."
type input "Dumne Patil who gave 300 people shelter during the Razakar attack in [DATE]."
type input "[PERSON_NAME]'s old house that was burnt down during the Razakar attack."
type input "Memorial of the Gorta massacre."
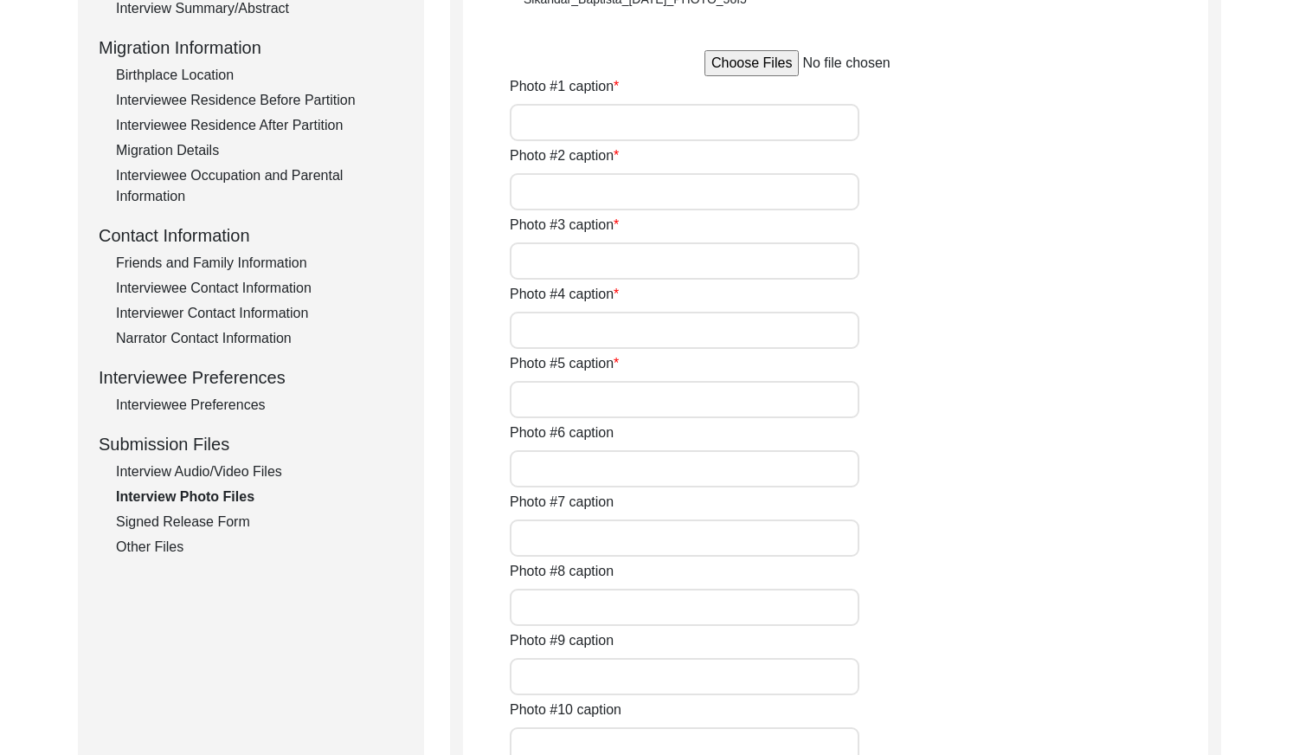
type input "Water tank next to the old well in [GEOGRAPHIC_DATA]."
type input "[PERSON_NAME]'s current house"
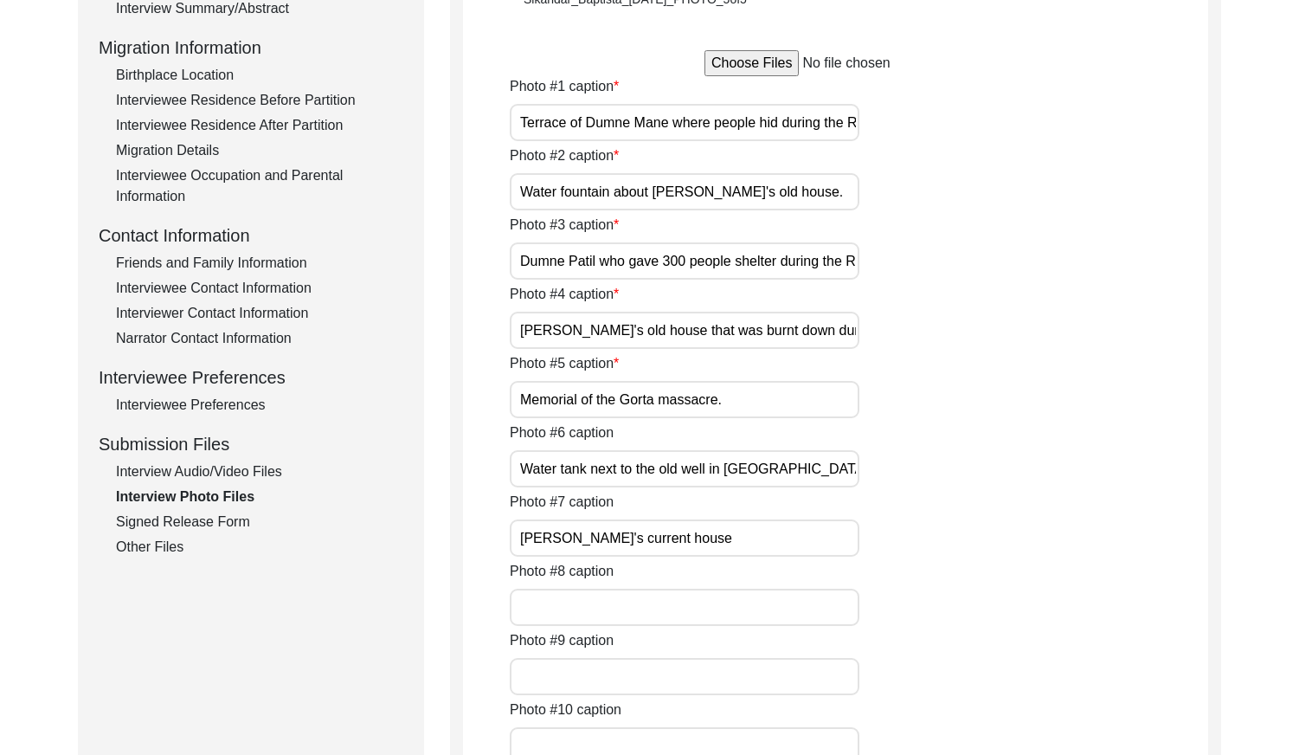
type input "Wall painting done as part of [PERSON_NAME]."
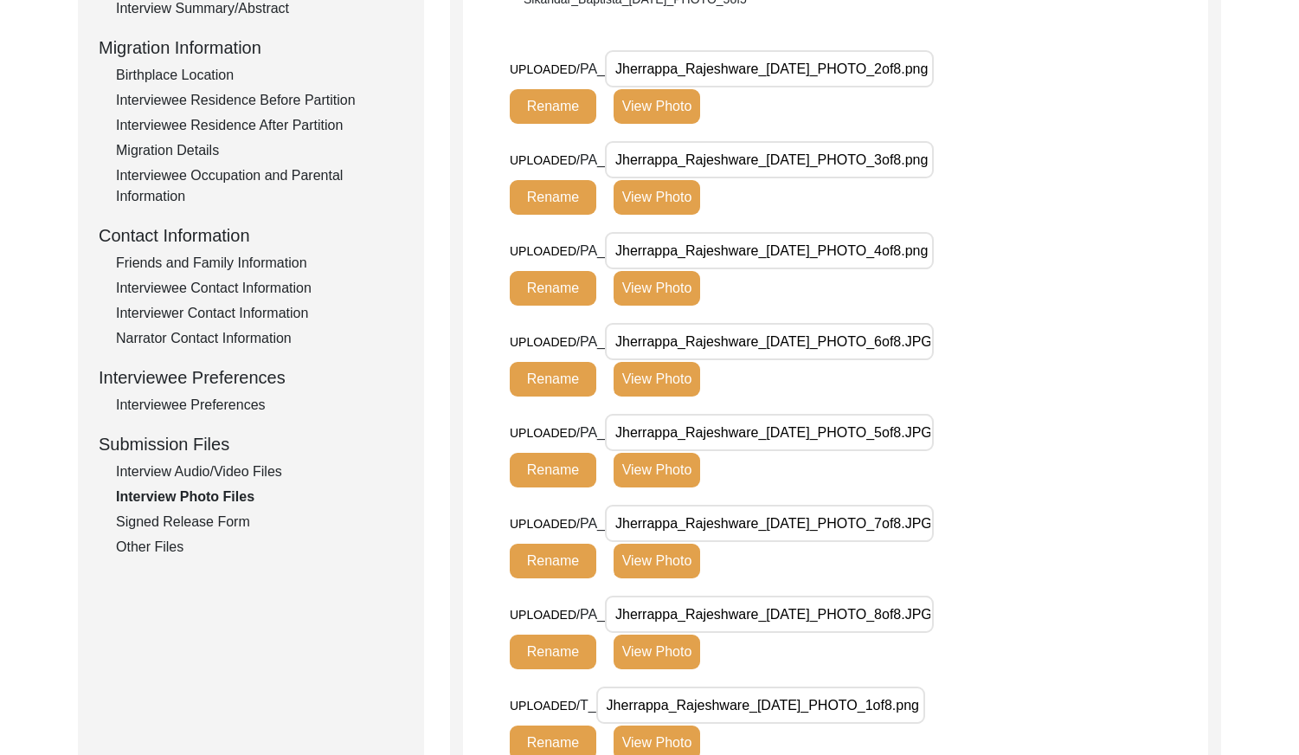
click at [138, 516] on div "Signed Release Form" at bounding box center [259, 522] width 287 height 21
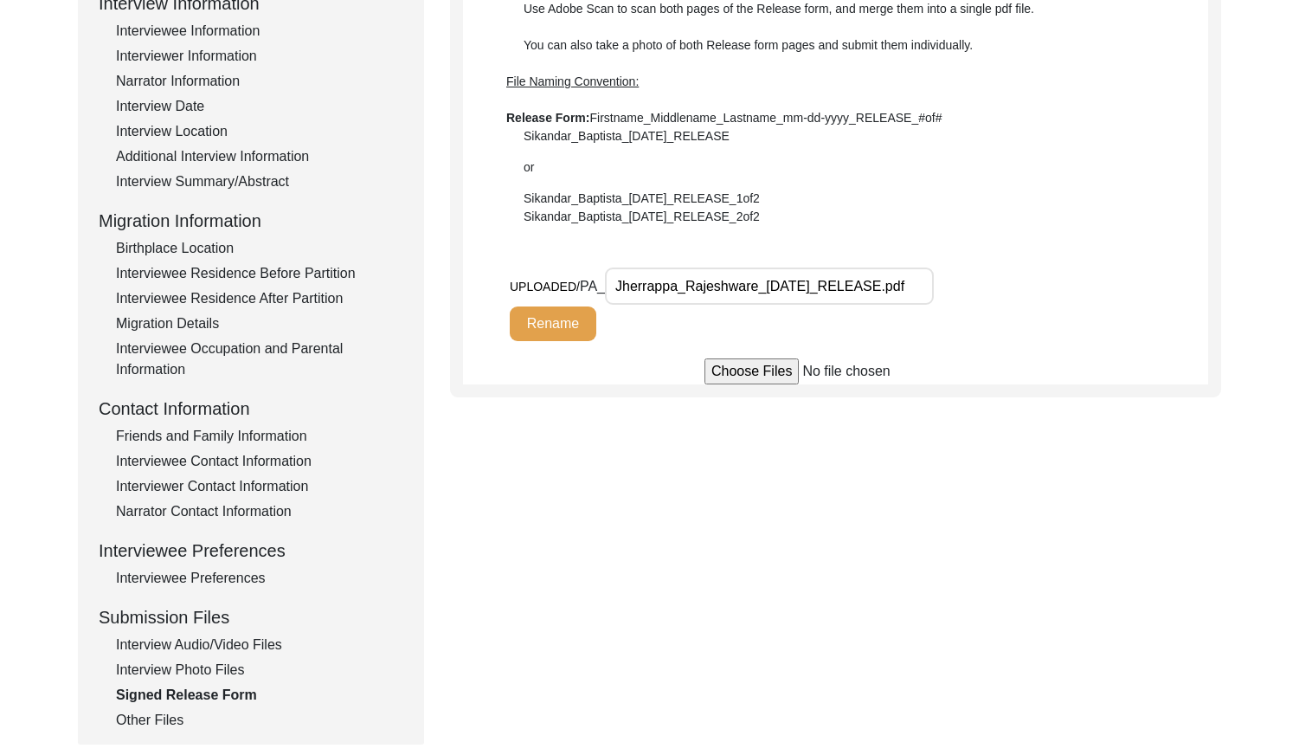
scroll to position [0, 2]
drag, startPoint x: 644, startPoint y: 283, endPoint x: 993, endPoint y: 299, distance: 349.2
click at [993, 299] on div "UPLOADED/ PA_ Jherrappa_Rajeshware_[DATE]_RELEASE.pdf Rename" at bounding box center [754, 304] width 489 height 74
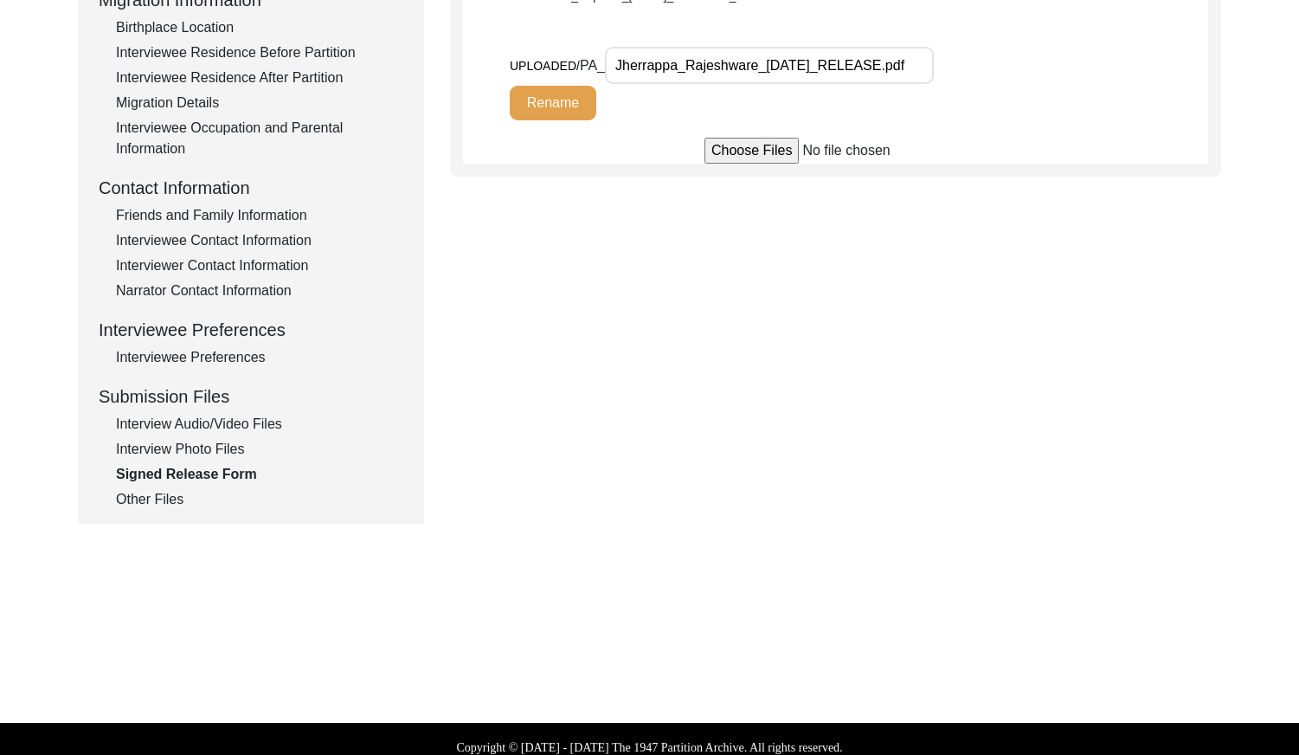
scroll to position [497, 0]
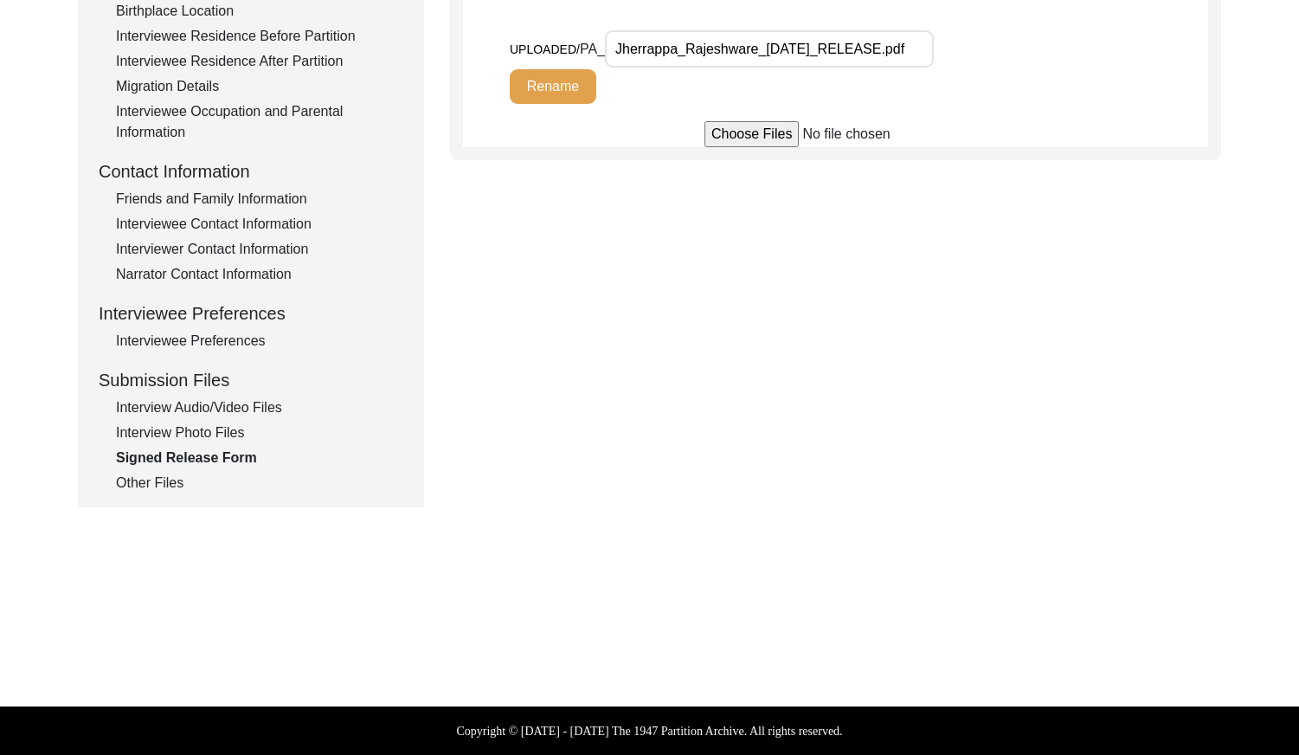
click at [168, 496] on div "Submission Form Archivist Interview Information Interviewee Information Intervi…" at bounding box center [251, 101] width 346 height 811
click at [166, 492] on div "Other Files" at bounding box center [259, 483] width 287 height 21
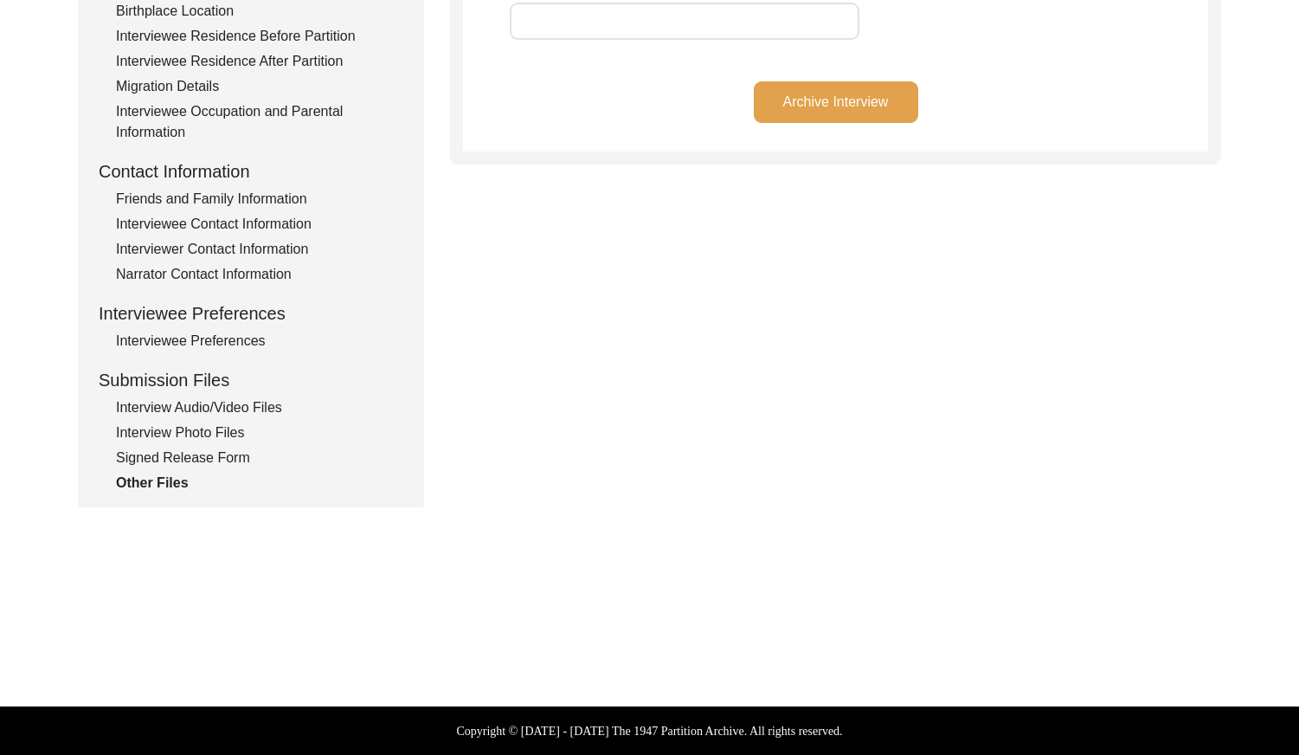
scroll to position [237, 0]
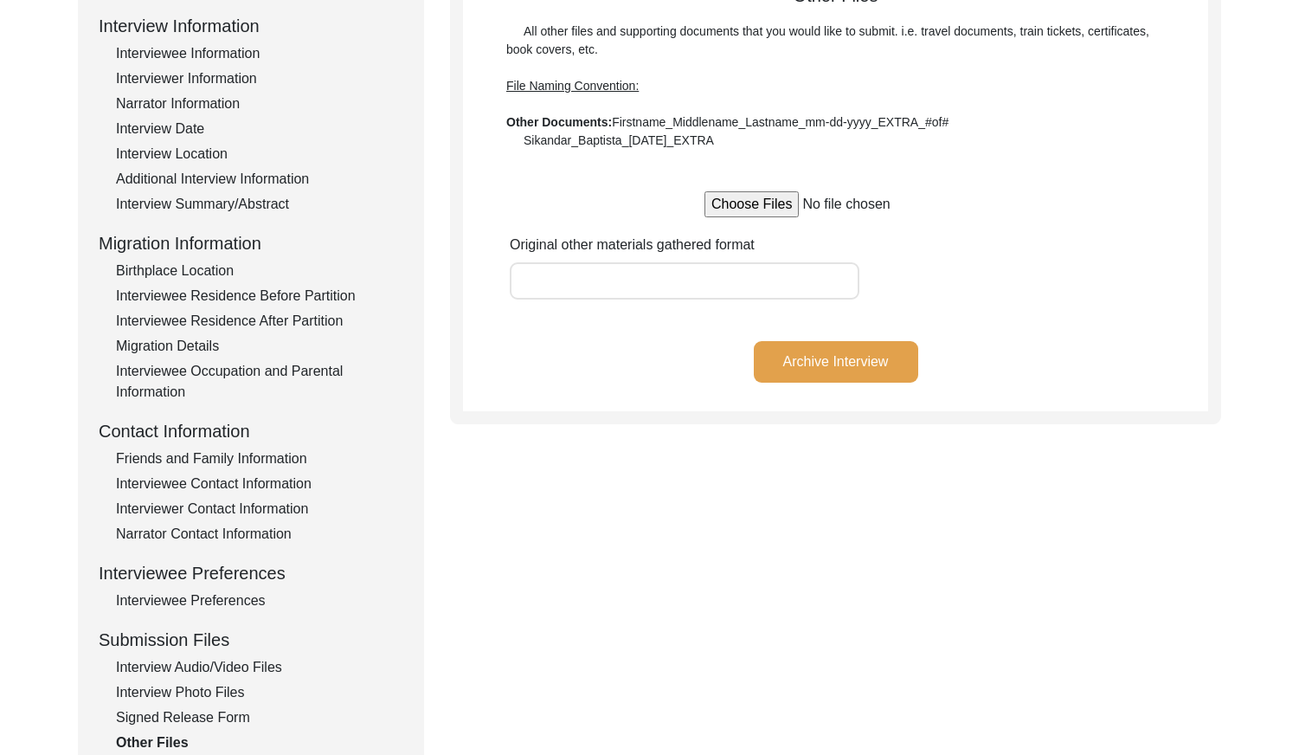
click at [479, 653] on div "Submission Form Archivist Interview Information Interviewee Information Intervi…" at bounding box center [649, 361] width 1143 height 811
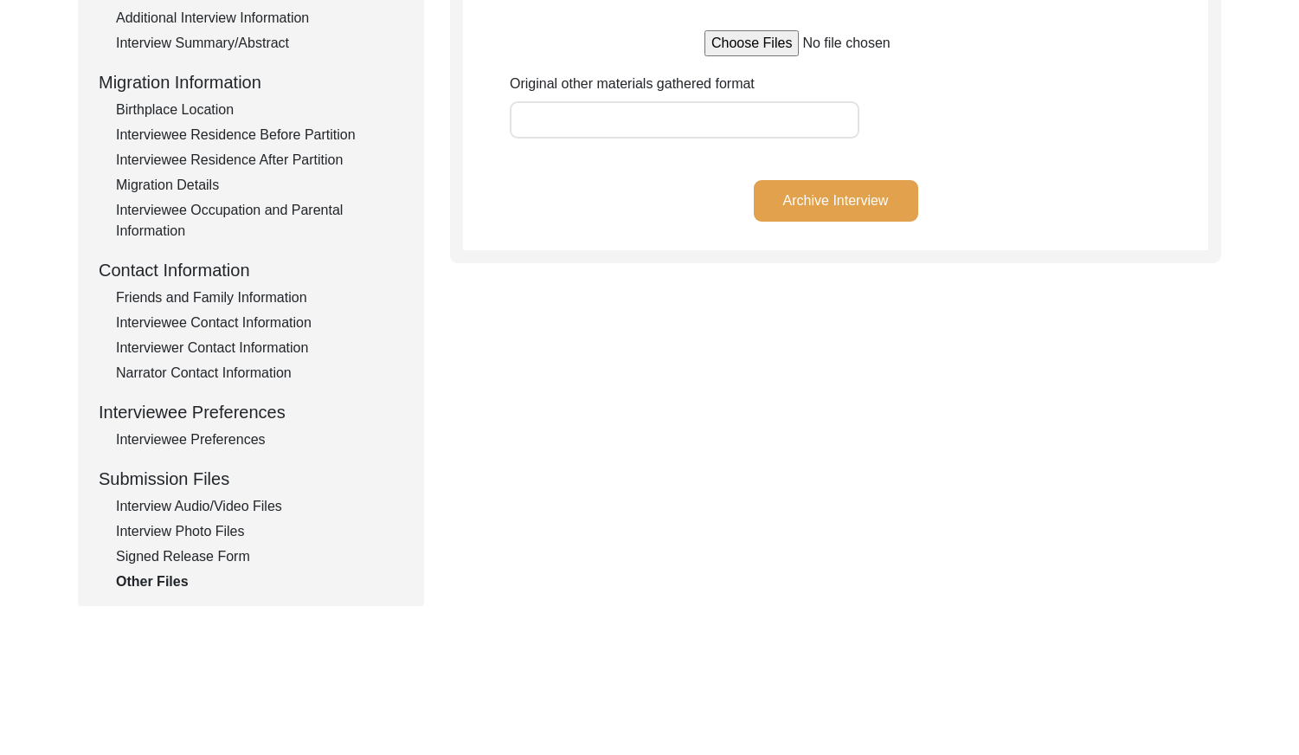
scroll to position [410, 0]
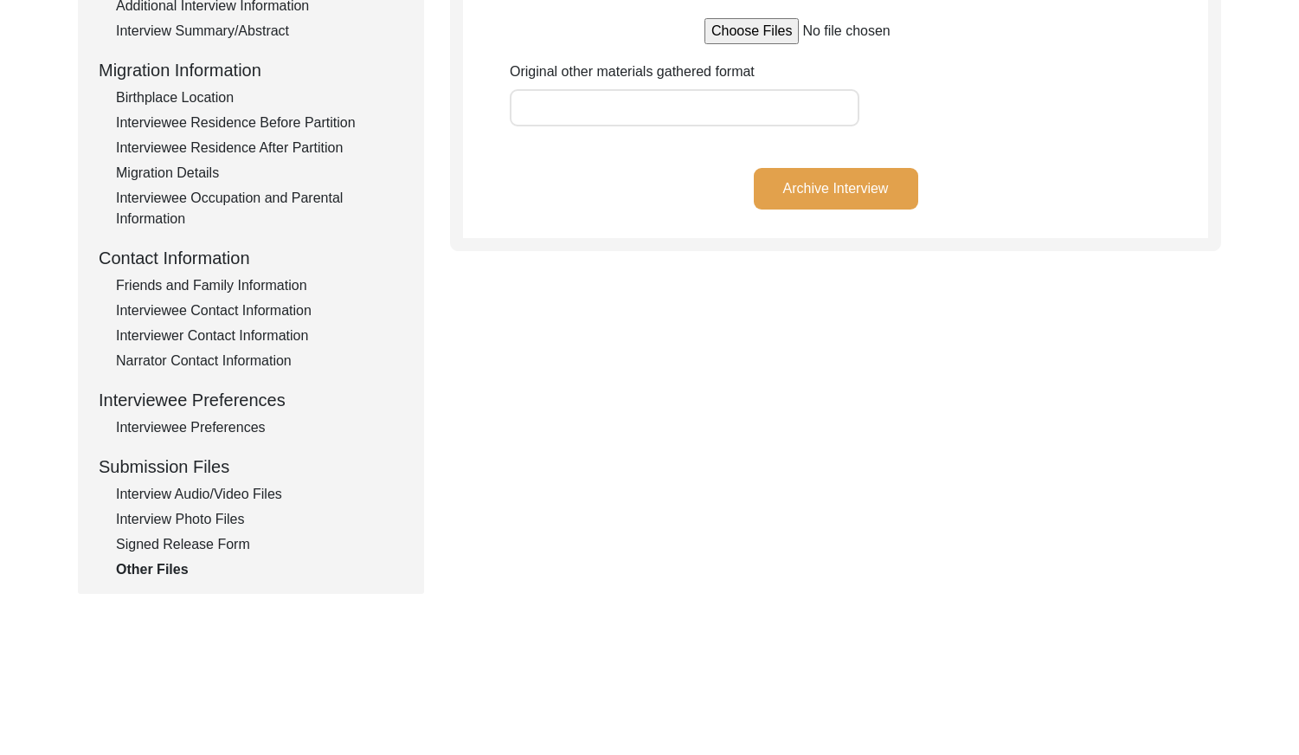
click at [229, 557] on div "Interview Information Interviewee Information Interviewer Information Narrator …" at bounding box center [251, 210] width 305 height 740
click at [228, 556] on div "Interview Information Interviewee Information Interviewer Information Narrator …" at bounding box center [251, 210] width 305 height 740
click at [227, 554] on div "Signed Release Form" at bounding box center [259, 544] width 287 height 21
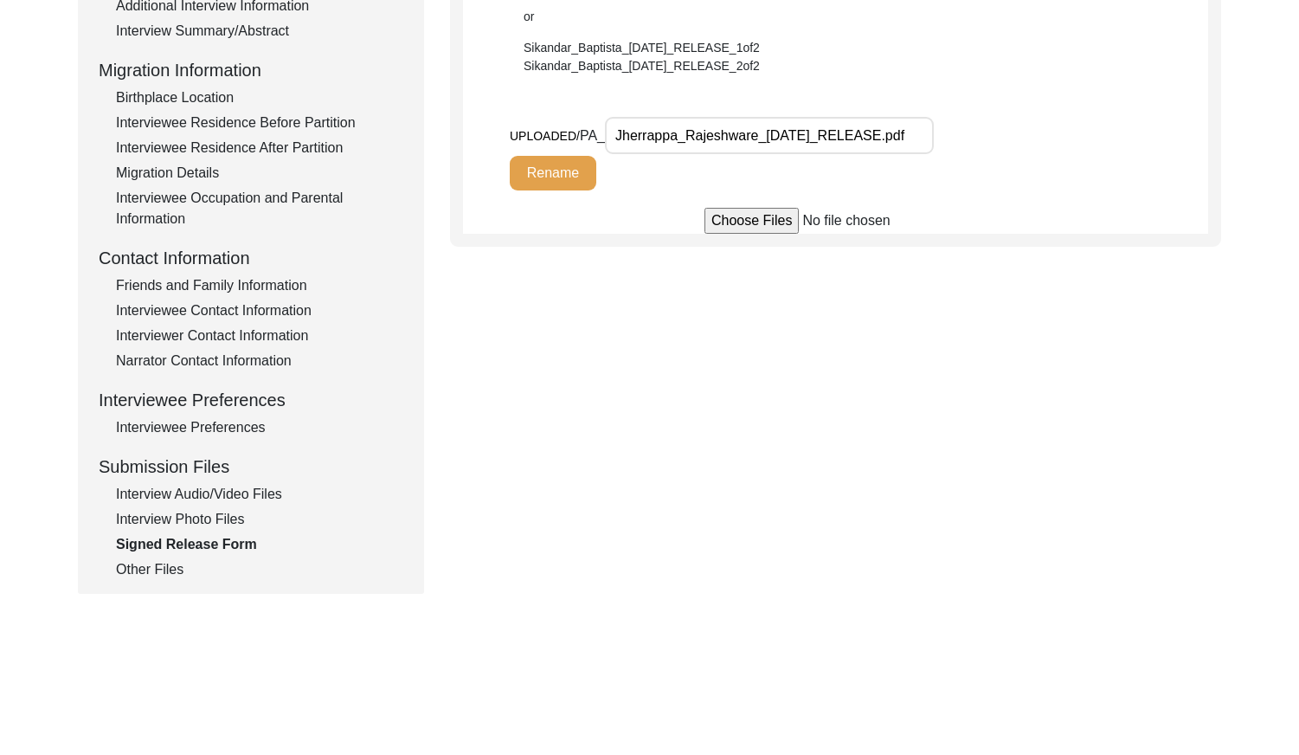
click at [216, 531] on div "Interview Information Interviewee Information Interviewer Information Narrator …" at bounding box center [251, 210] width 305 height 740
click at [216, 526] on div "Interview Photo Files" at bounding box center [259, 519] width 287 height 21
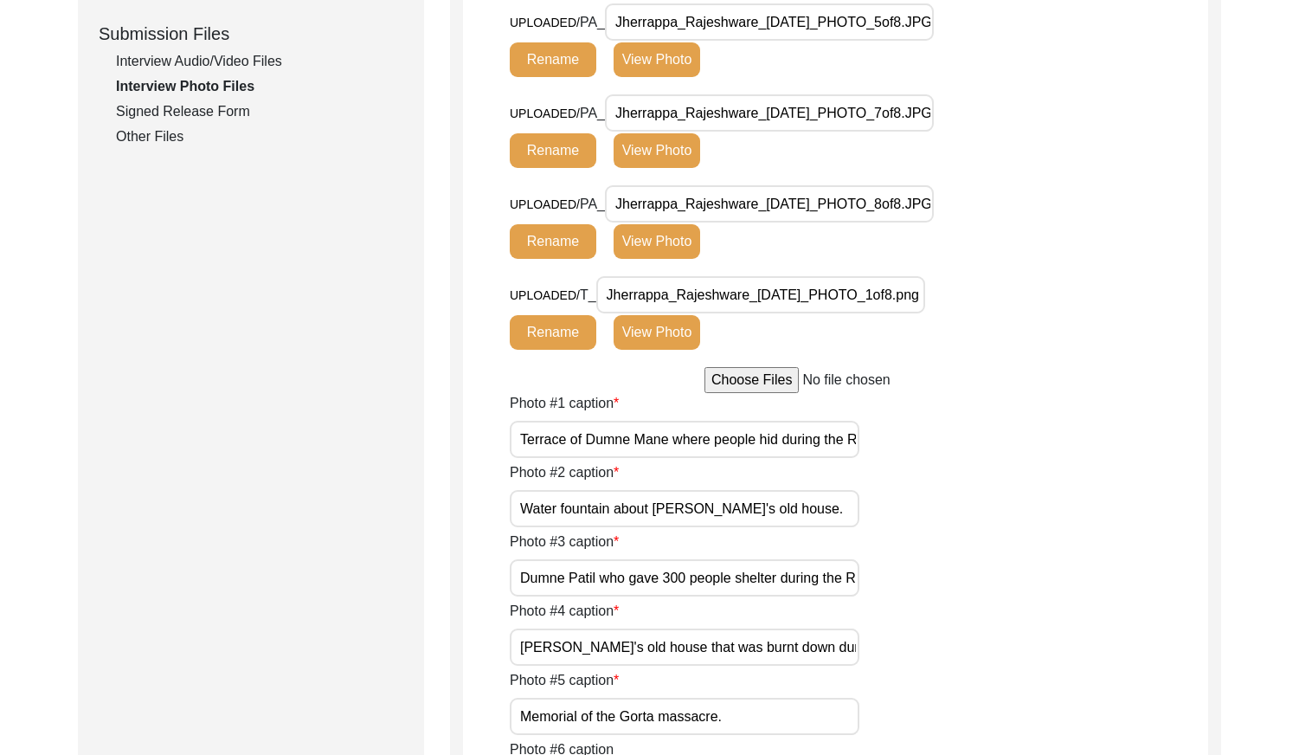
scroll to position [0, 87]
drag, startPoint x: 559, startPoint y: 444, endPoint x: 1066, endPoint y: 455, distance: 506.5
click at [1066, 455] on div "Photo #1 caption Terrace of Dumne Mane where people hid during the Razakar atta…" at bounding box center [859, 425] width 699 height 65
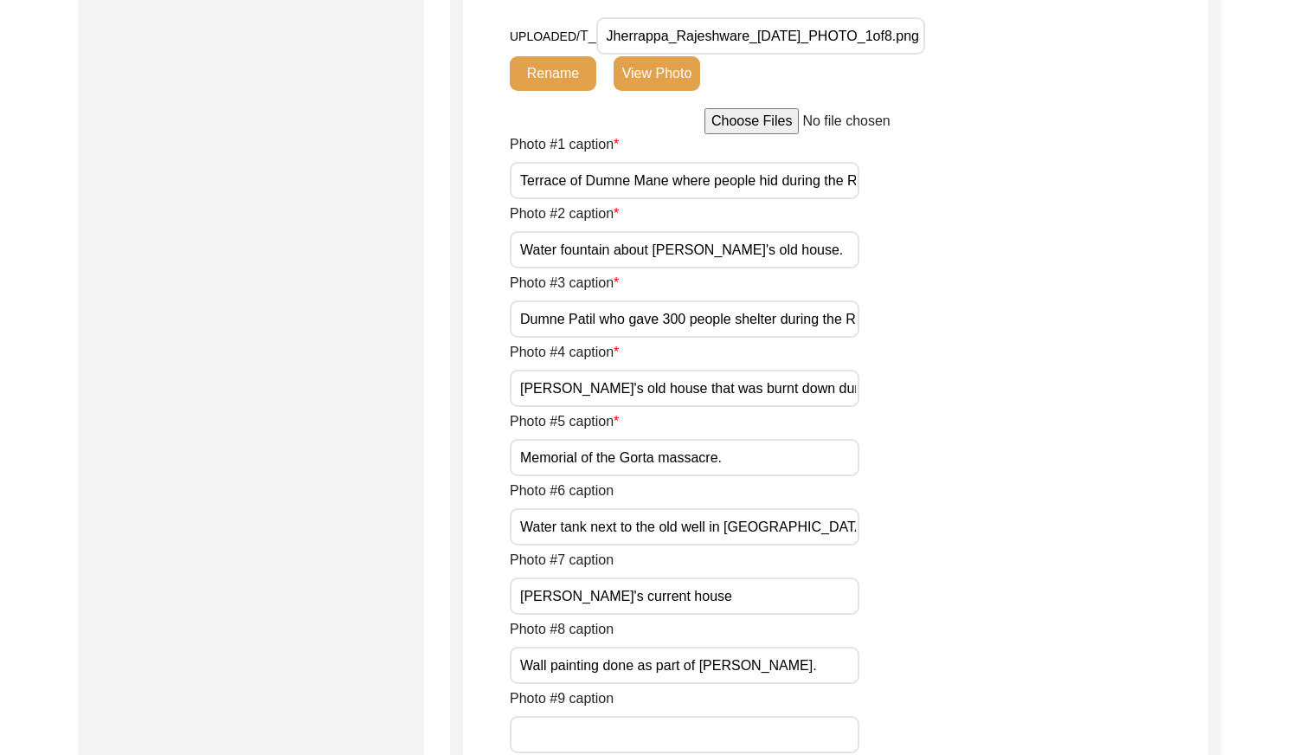
scroll to position [1103, 0]
click at [299, 410] on div "Submission Form Archivist Interview Information Interviewee Information Intervi…" at bounding box center [251, 192] width 346 height 2205
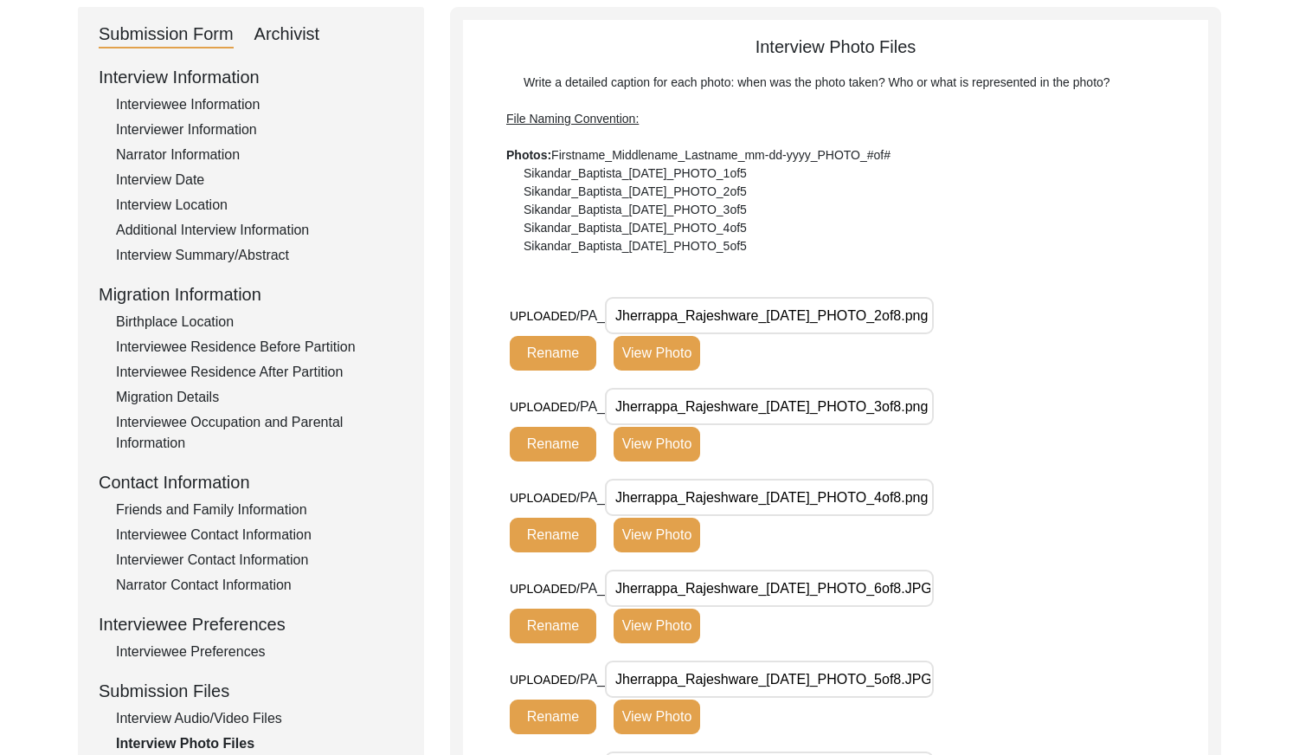
scroll to position [151, 0]
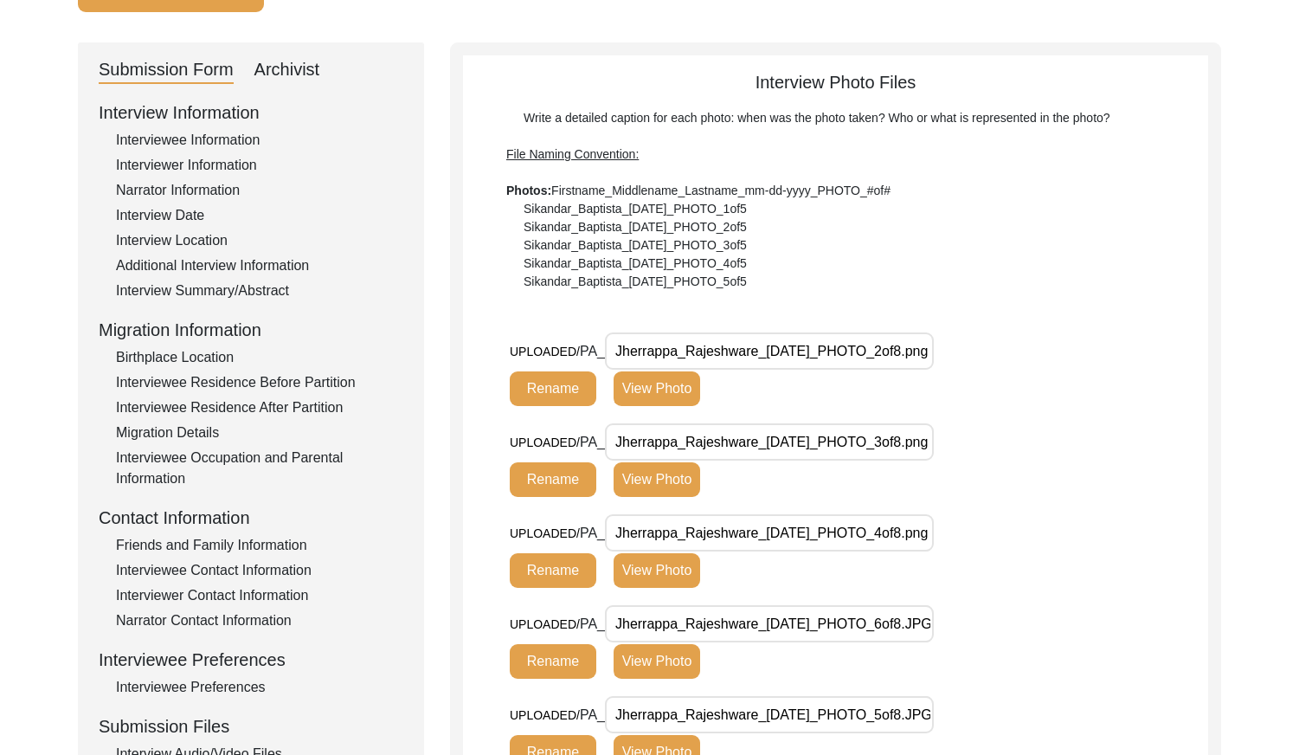
click at [196, 136] on div "Interviewee Information" at bounding box center [259, 140] width 287 height 21
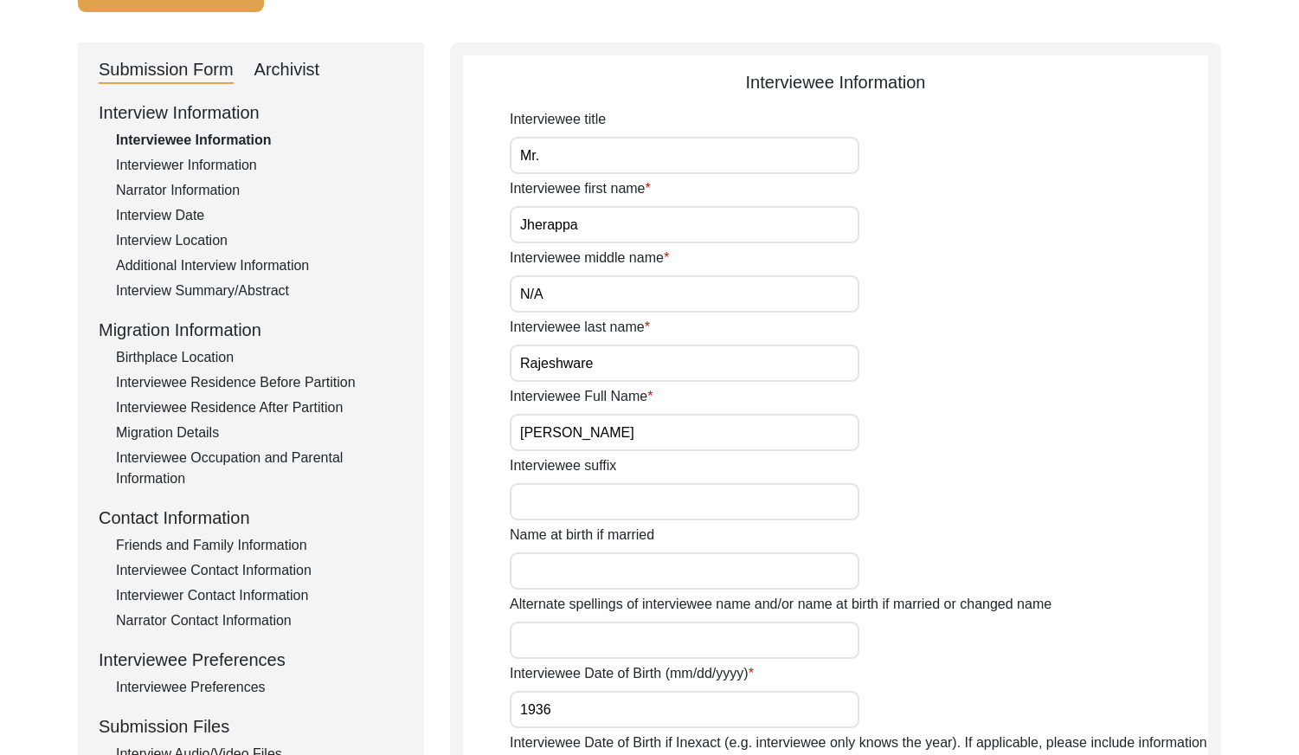
click at [583, 230] on input "Jherappa" at bounding box center [685, 224] width 350 height 37
paste input "r"
type input "Jherrappa"
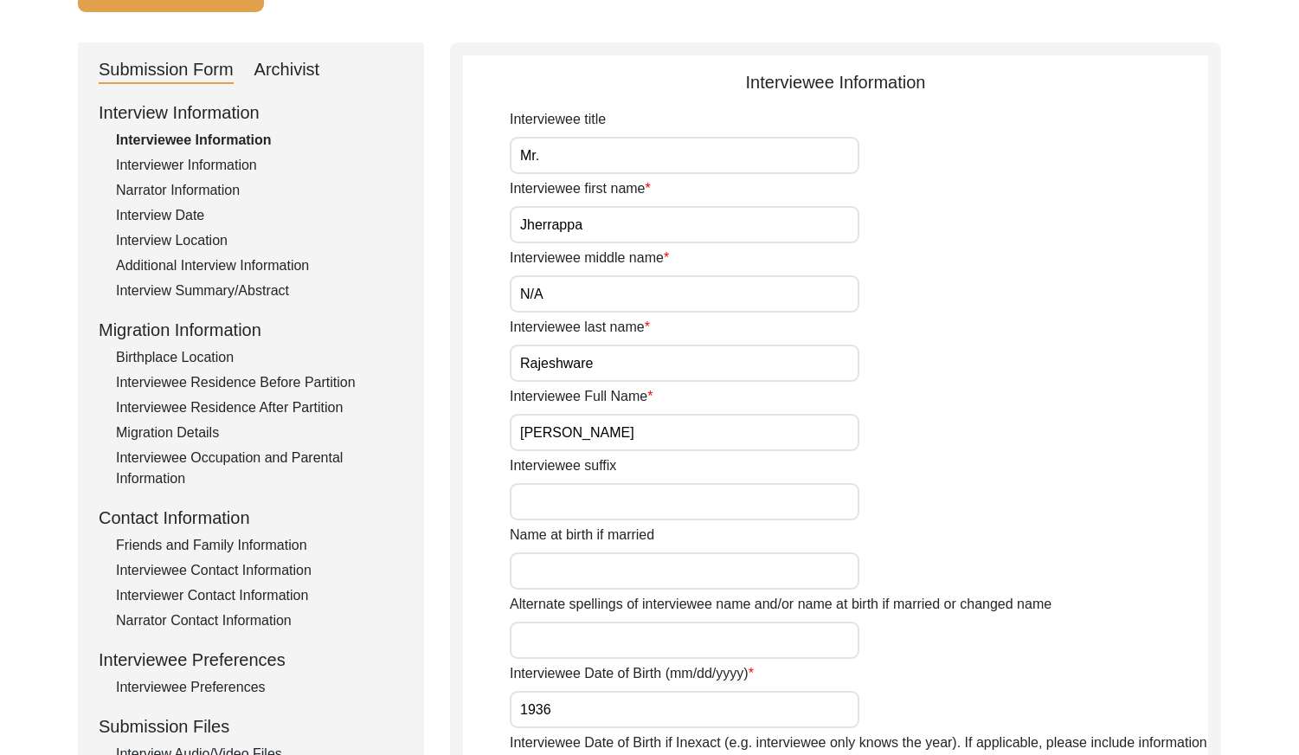
drag, startPoint x: 576, startPoint y: 433, endPoint x: 518, endPoint y: 433, distance: 58.0
click at [518, 433] on input "[PERSON_NAME]" at bounding box center [685, 432] width 350 height 37
paste input "r"
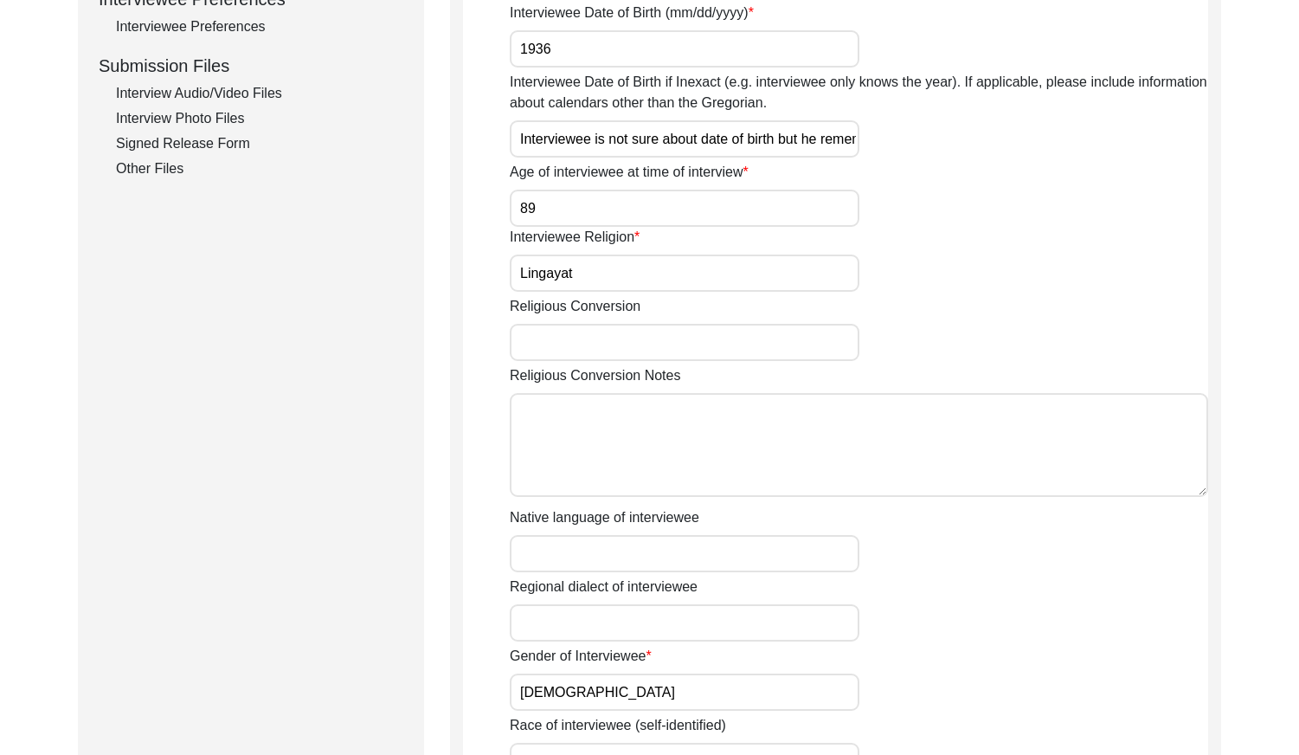
type input "Jherrappa Rajeshware"
click at [386, 519] on div "Submission Form Archivist Interview Information Interviewee Information Intervi…" at bounding box center [251, 143] width 346 height 1523
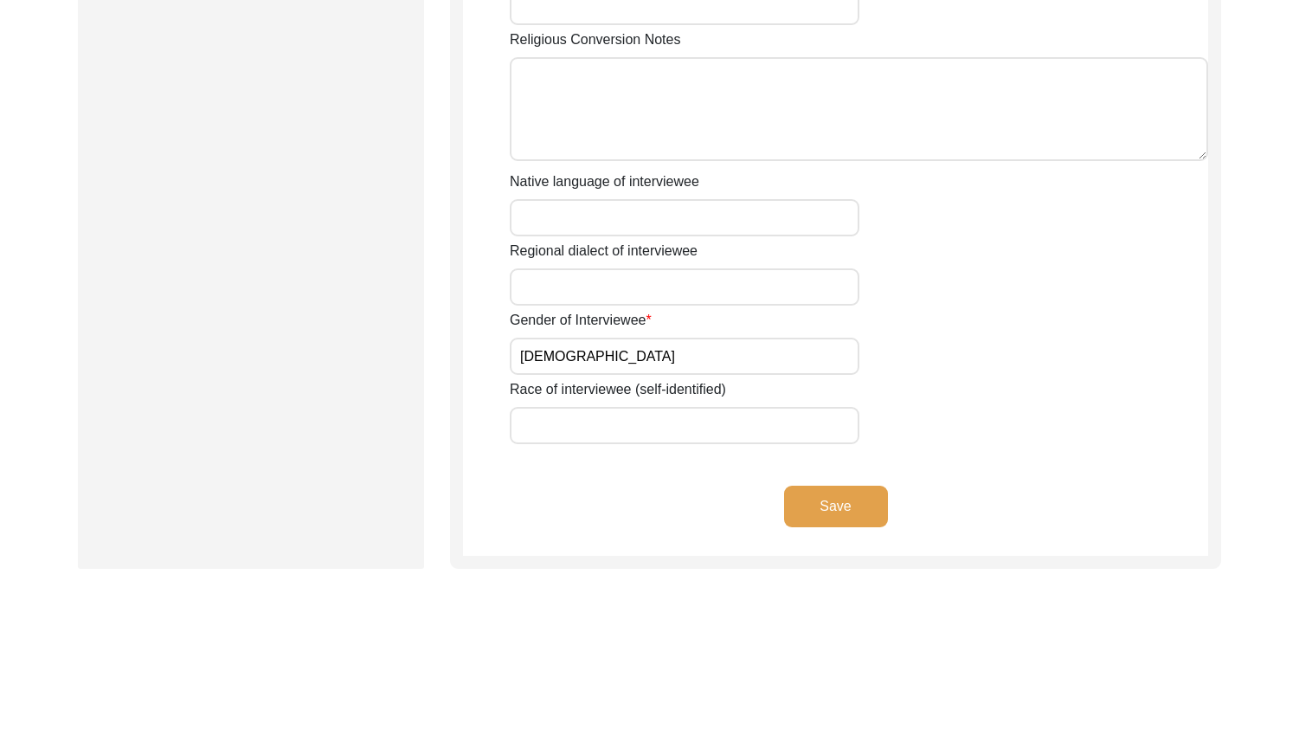
scroll to position [1208, 0]
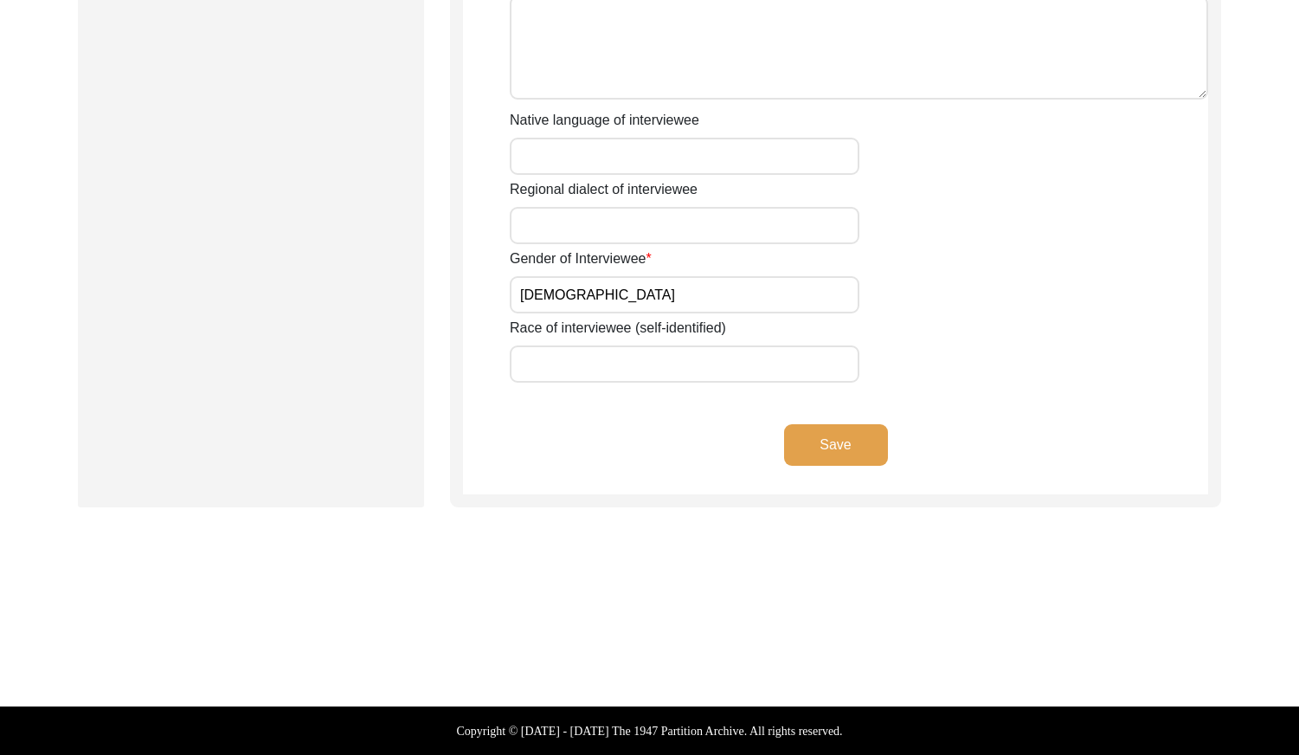
click at [806, 445] on button "Save" at bounding box center [836, 445] width 104 height 42
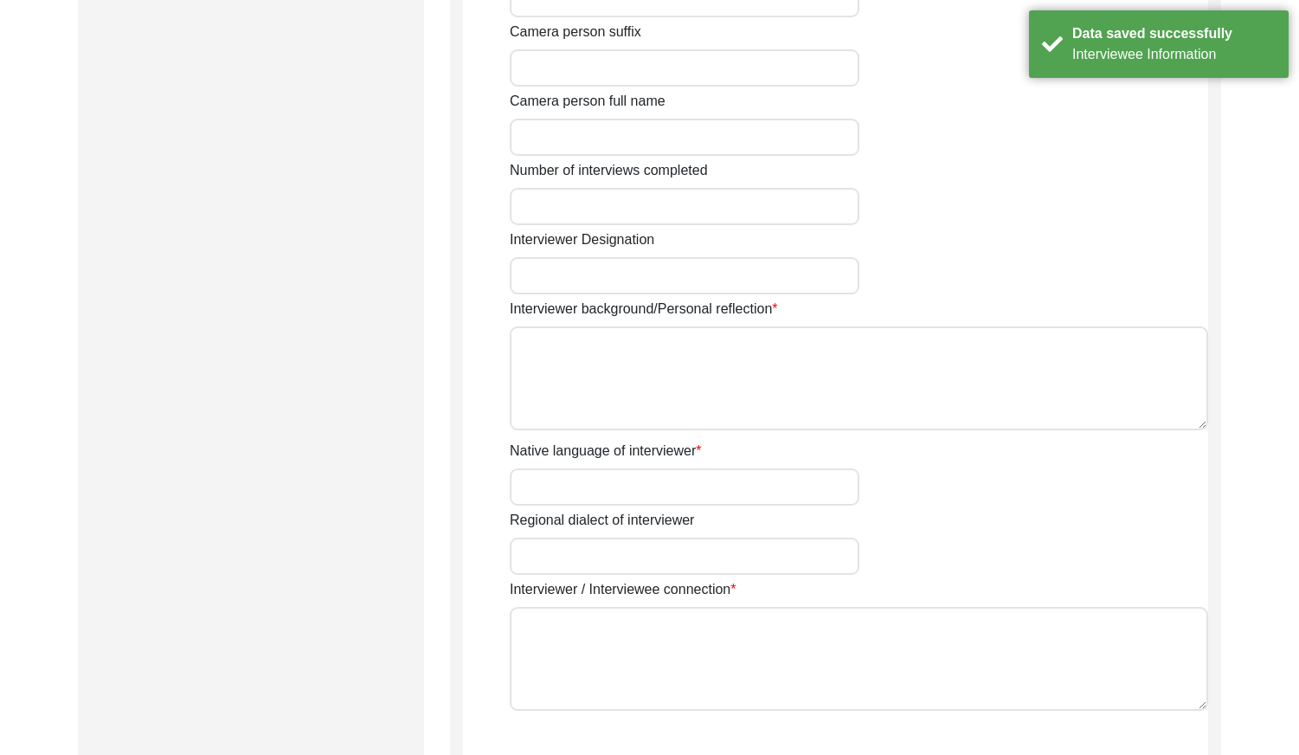
type input "[PERSON_NAME]"
type input "Agarwal"
type input "[PERSON_NAME]"
type input "[DEMOGRAPHIC_DATA]"
type input "[DATE]"
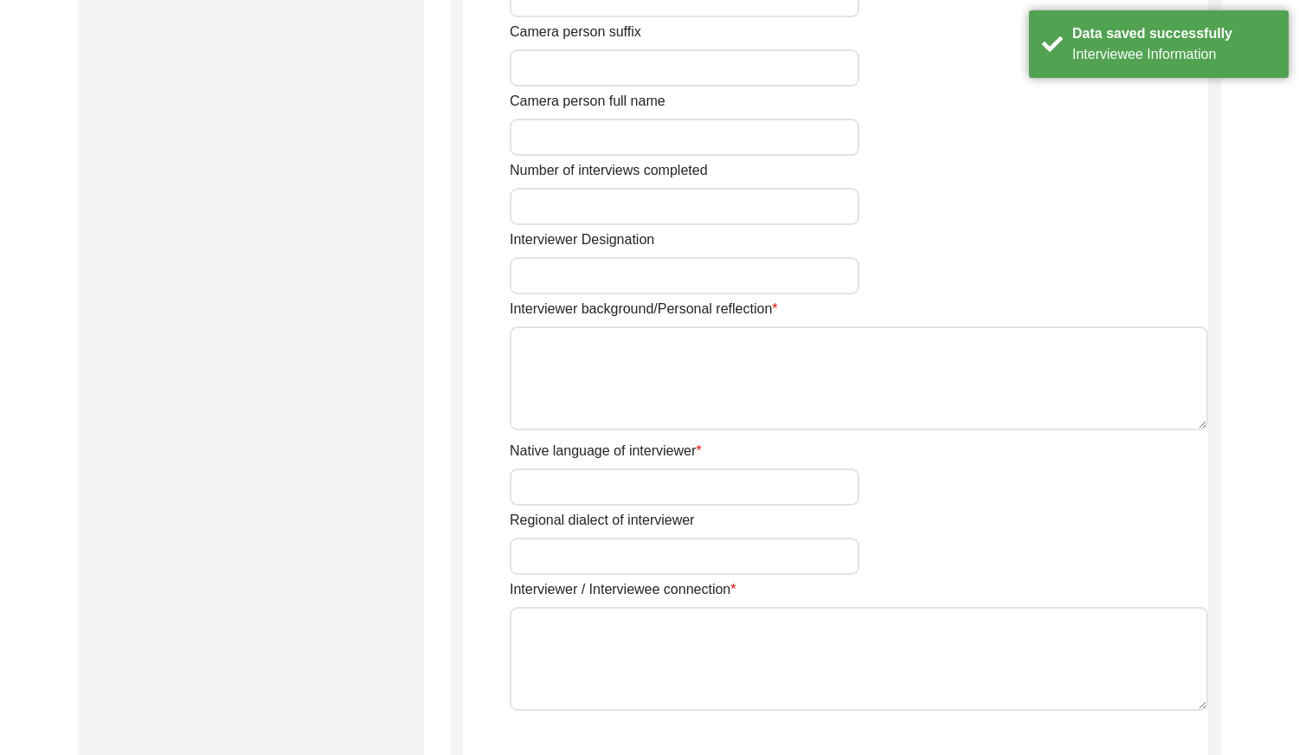
type input "Navi [GEOGRAPHIC_DATA], [GEOGRAPHIC_DATA], [GEOGRAPHIC_DATA]"
type input "Writer and designer"
type textarea "I am writer, designer and storyteller with experience working in social, educat…"
type input "Hindi"
type textarea "Unrelated"
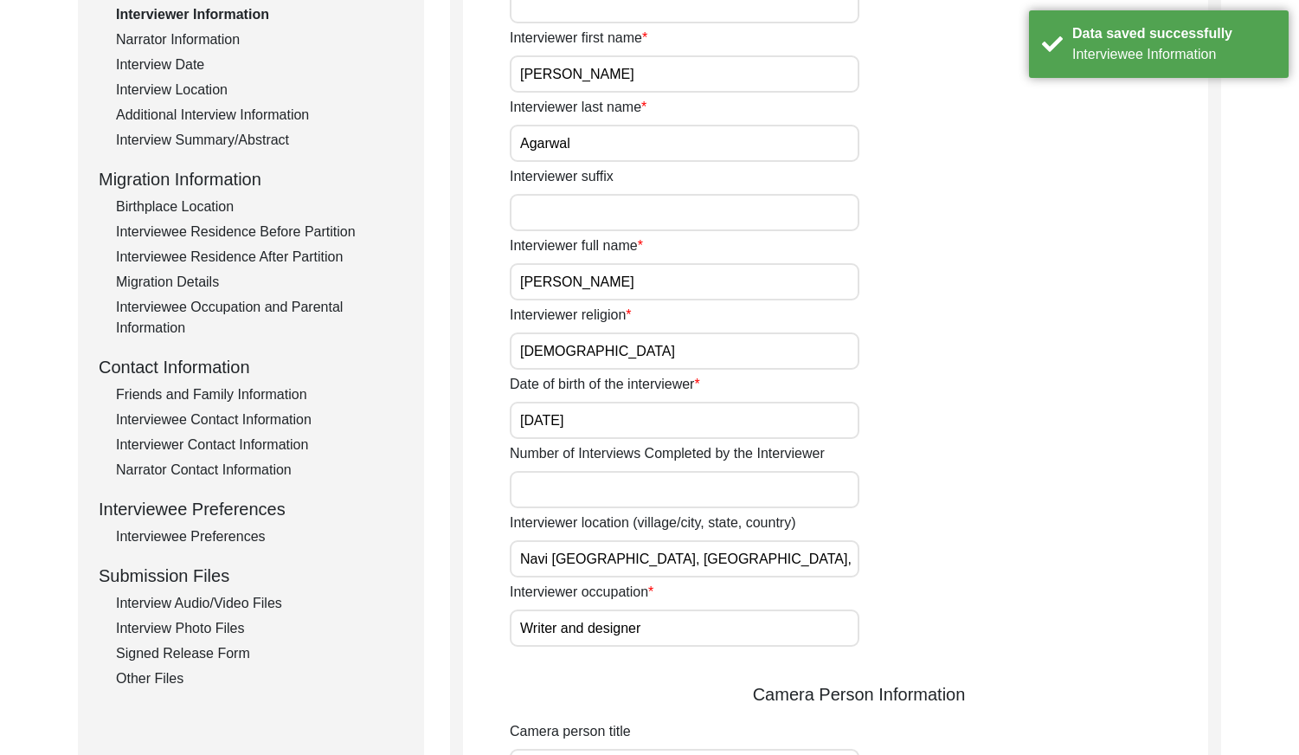
scroll to position [83, 0]
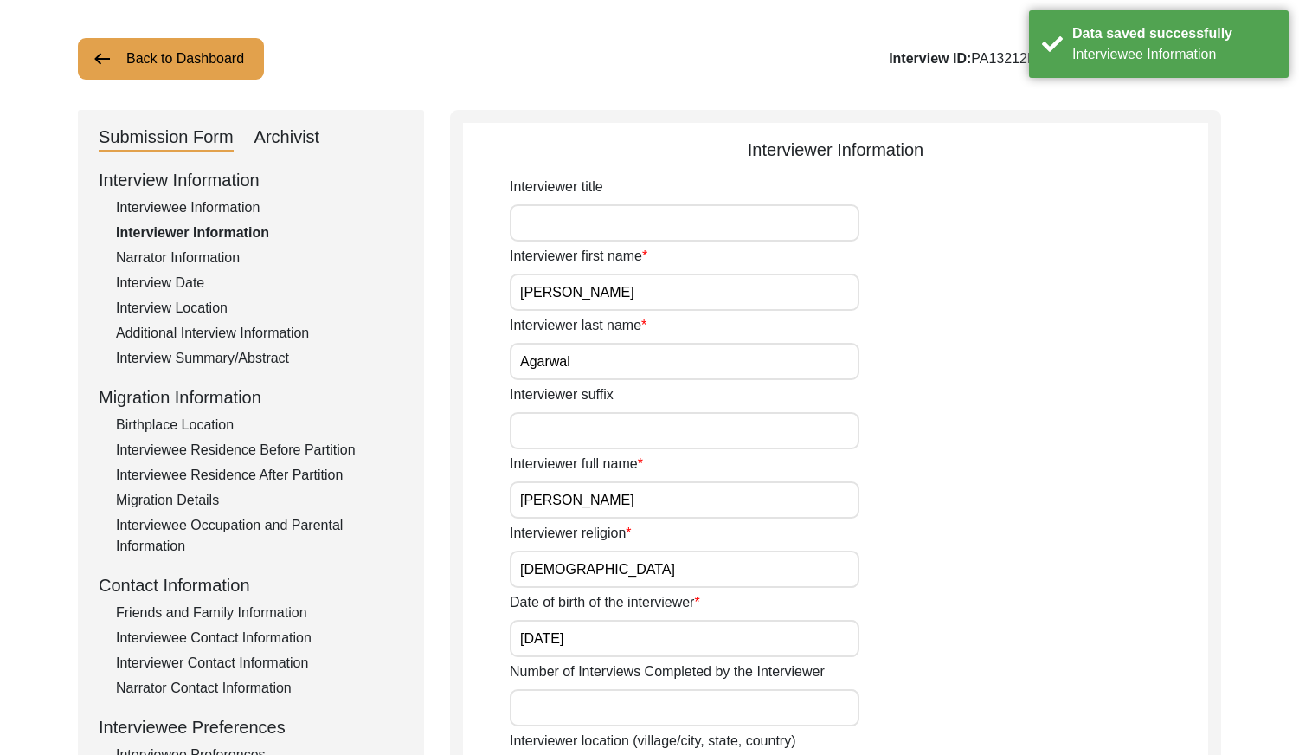
click at [255, 620] on div "Friends and Family Information" at bounding box center [259, 612] width 287 height 21
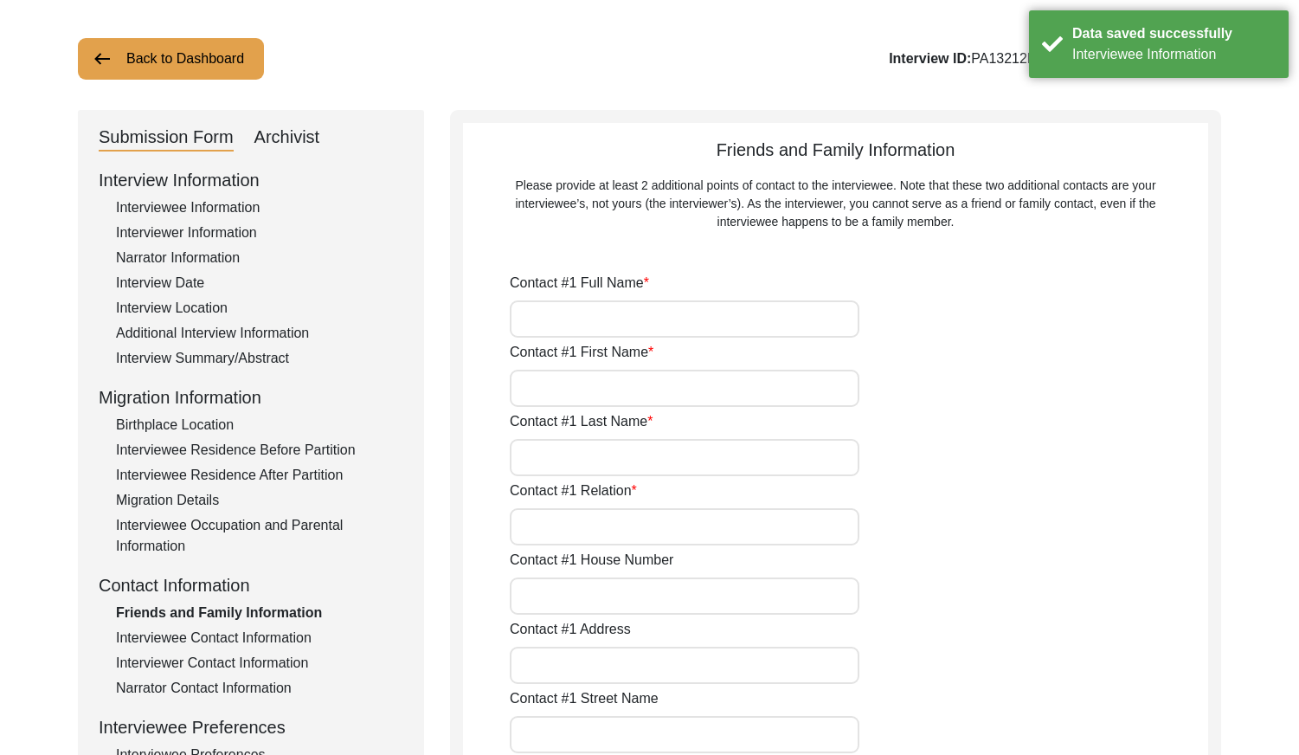
type input "[PERSON_NAME]"
type input "Aruna"
type input "Rajeshware"
type input "Daughter"
type input "[GEOGRAPHIC_DATA]"
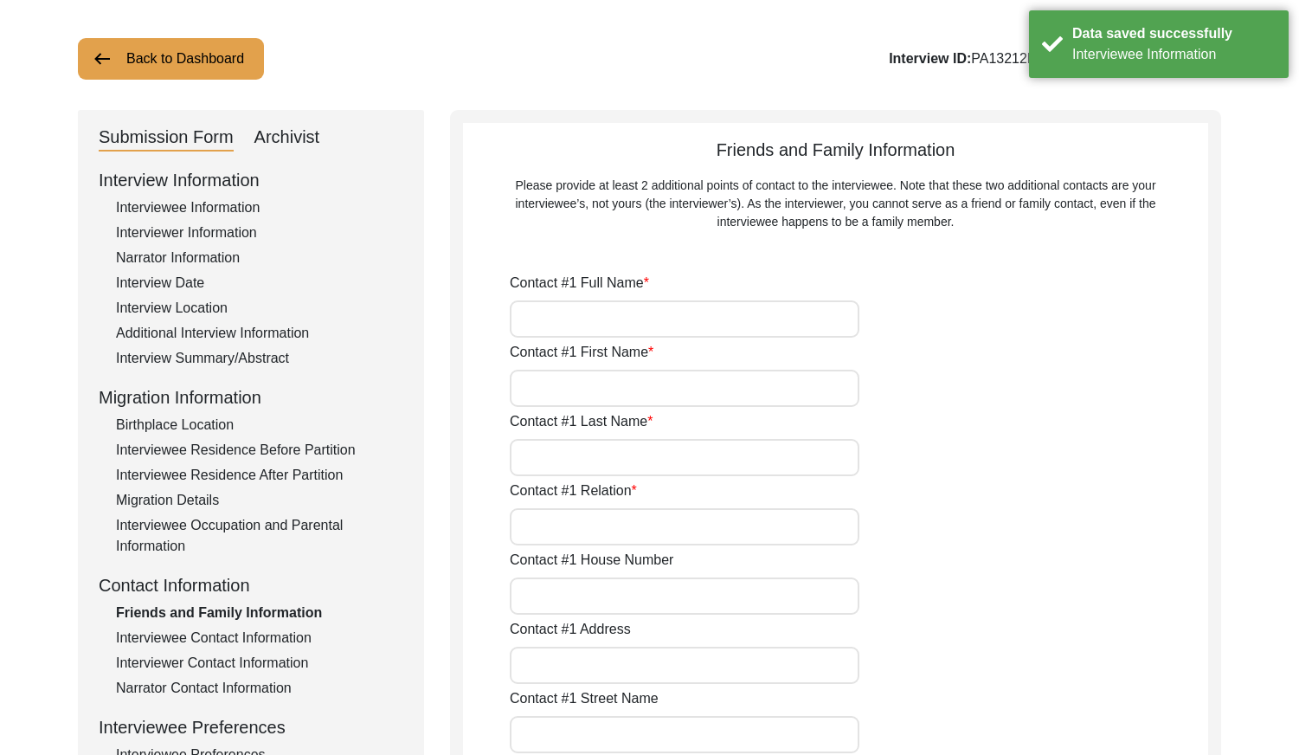
type input "[PHONE_NUMBER]"
click at [253, 678] on div "Narrator Contact Information" at bounding box center [259, 688] width 287 height 21
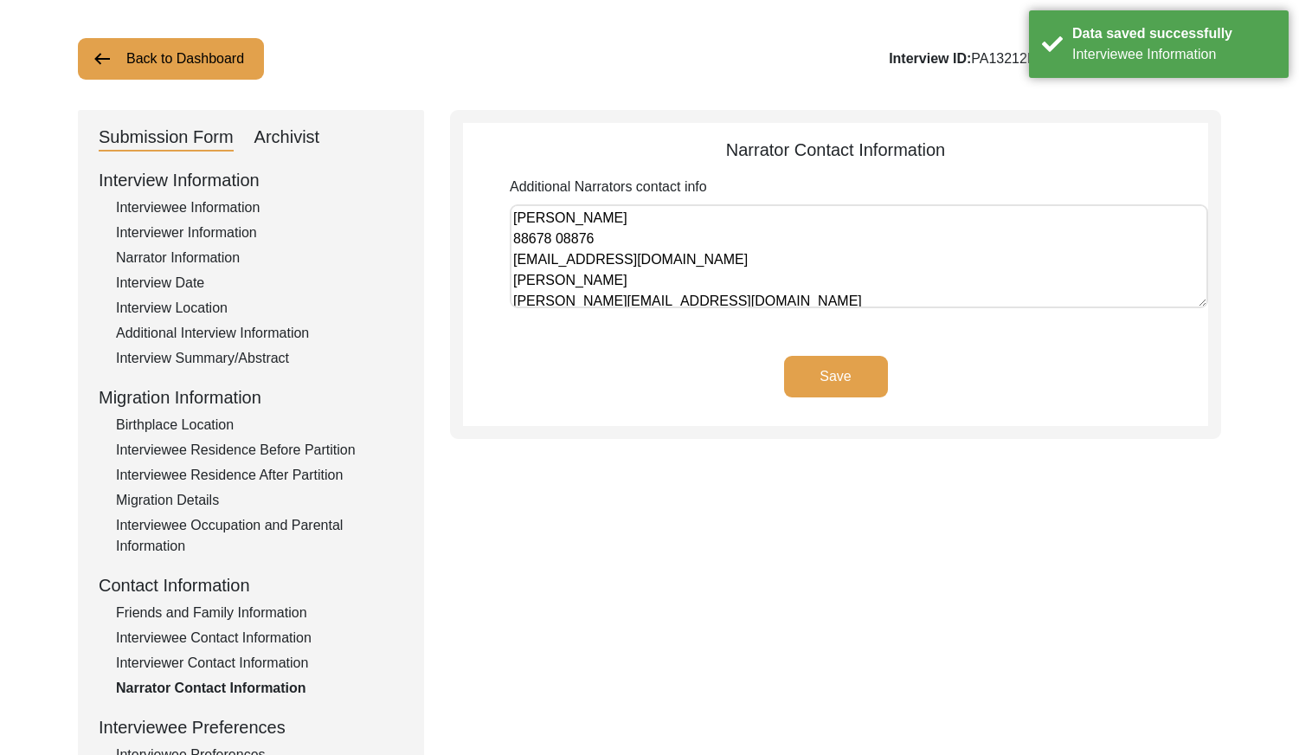
scroll to position [170, 0]
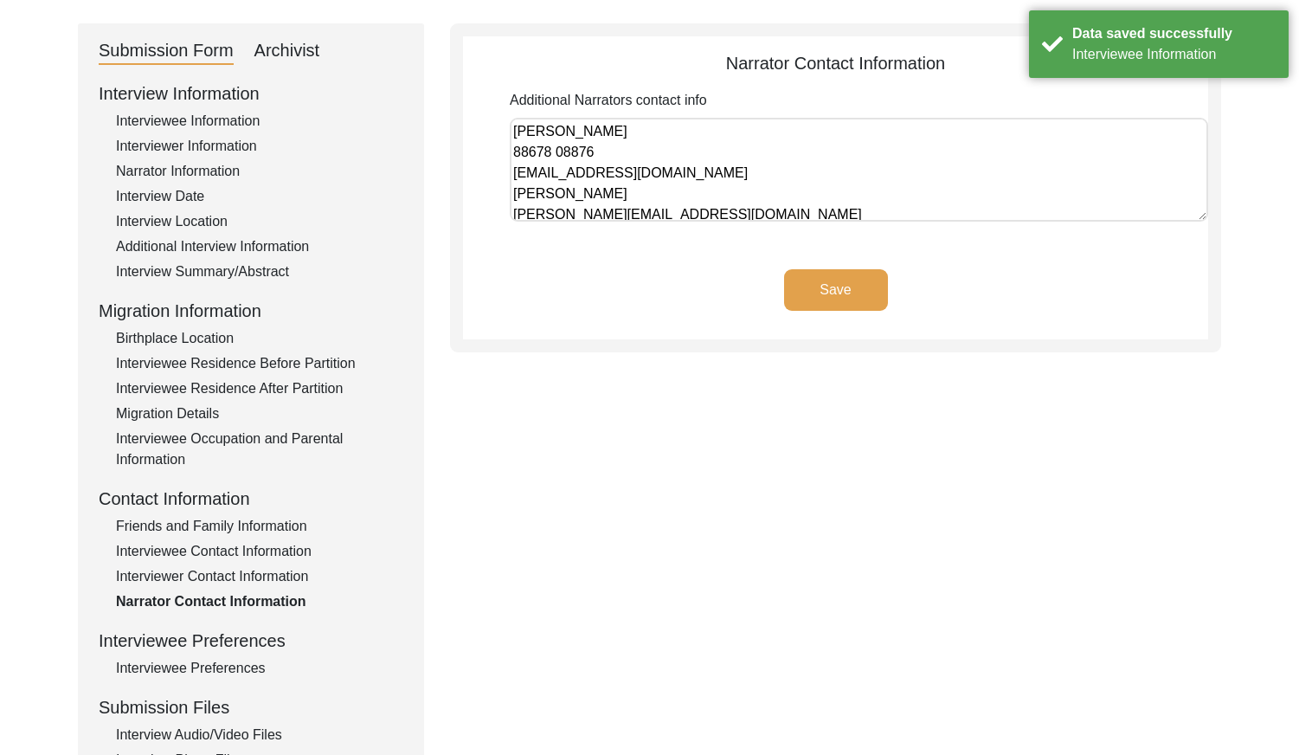
click at [250, 676] on div "Interviewee Preferences" at bounding box center [259, 668] width 287 height 21
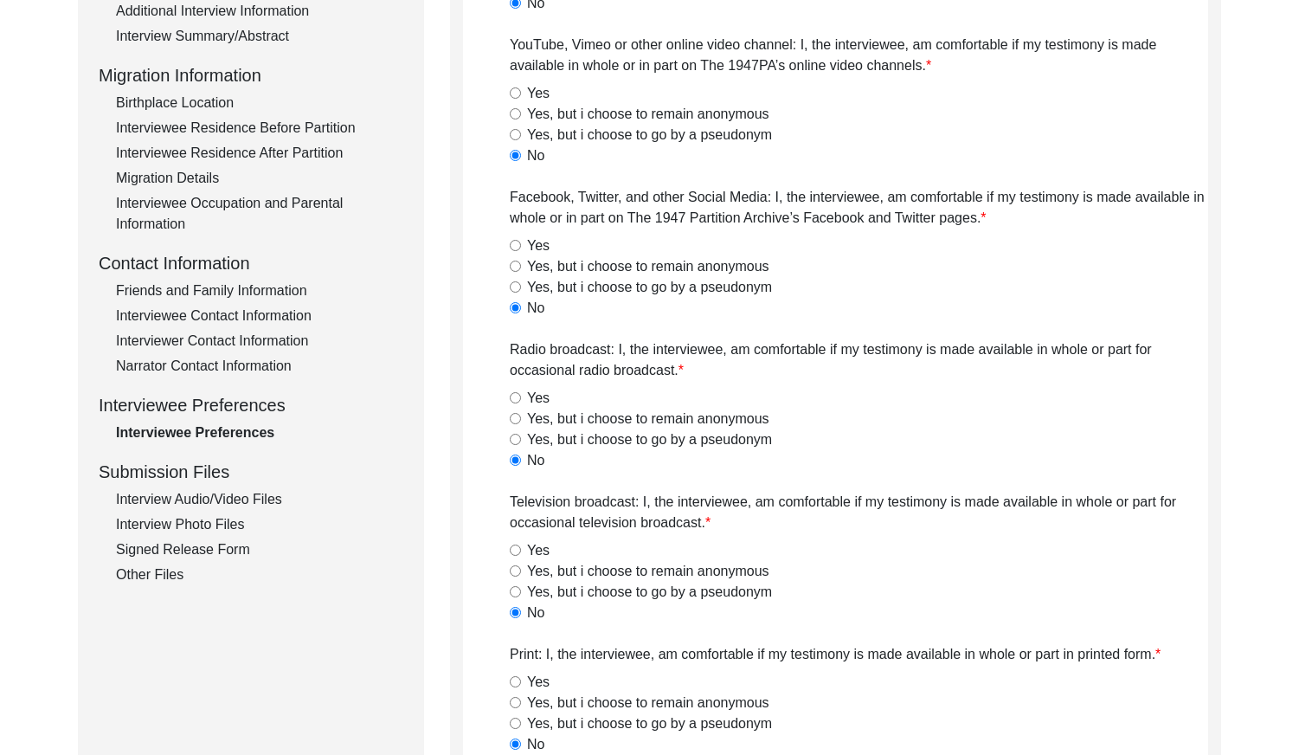
scroll to position [429, 0]
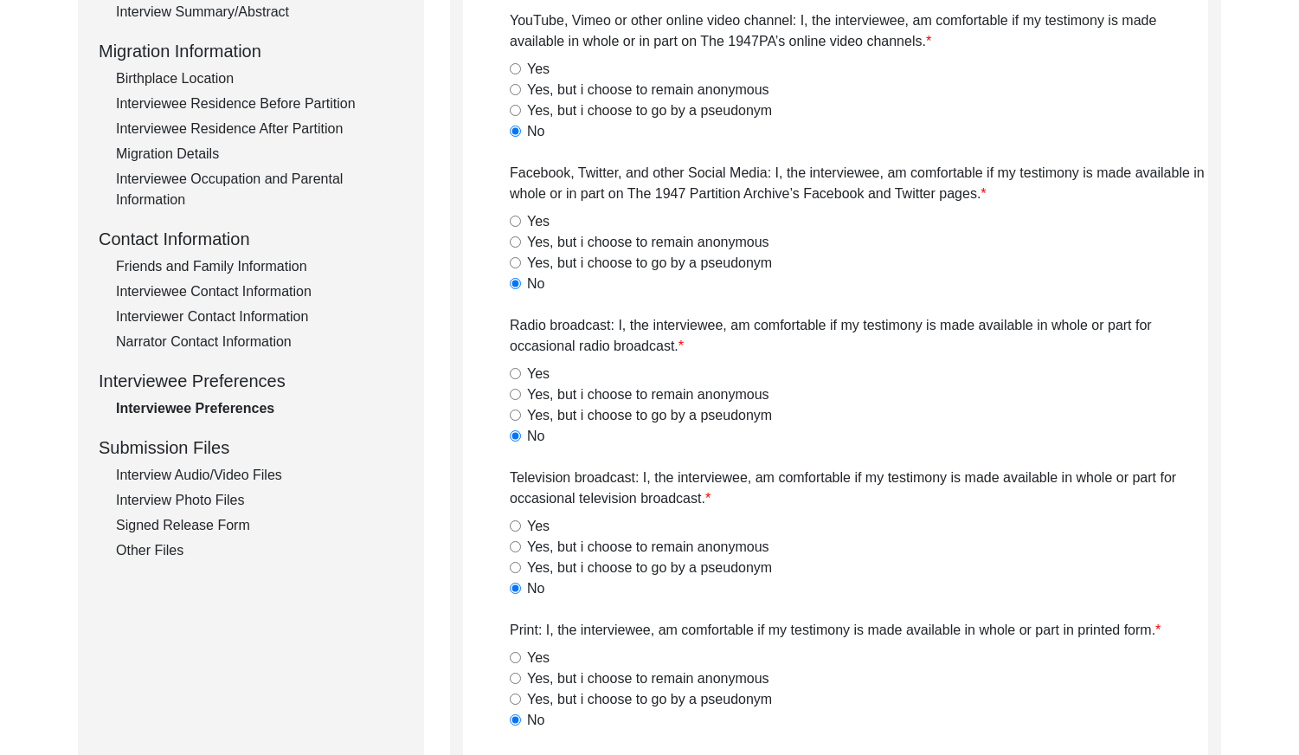
click at [182, 481] on div "Interview Audio/Video Files" at bounding box center [259, 475] width 287 height 21
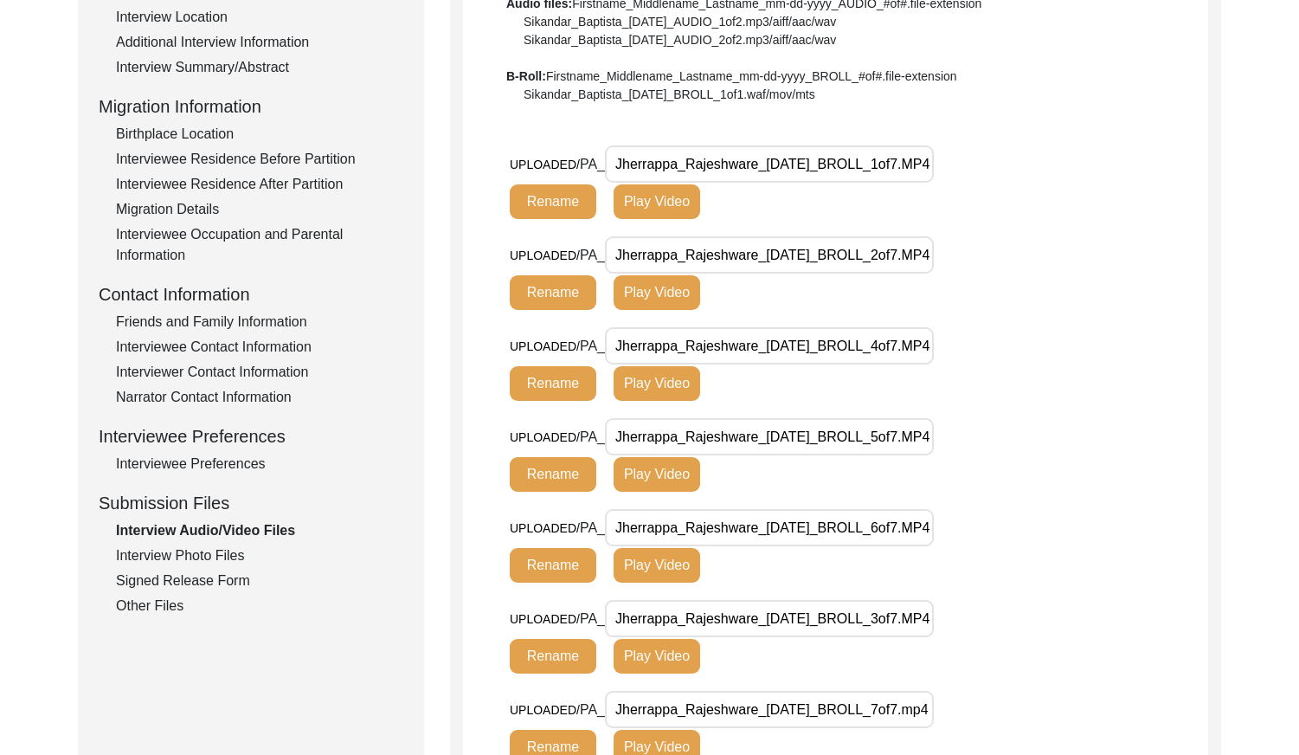
scroll to position [83, 0]
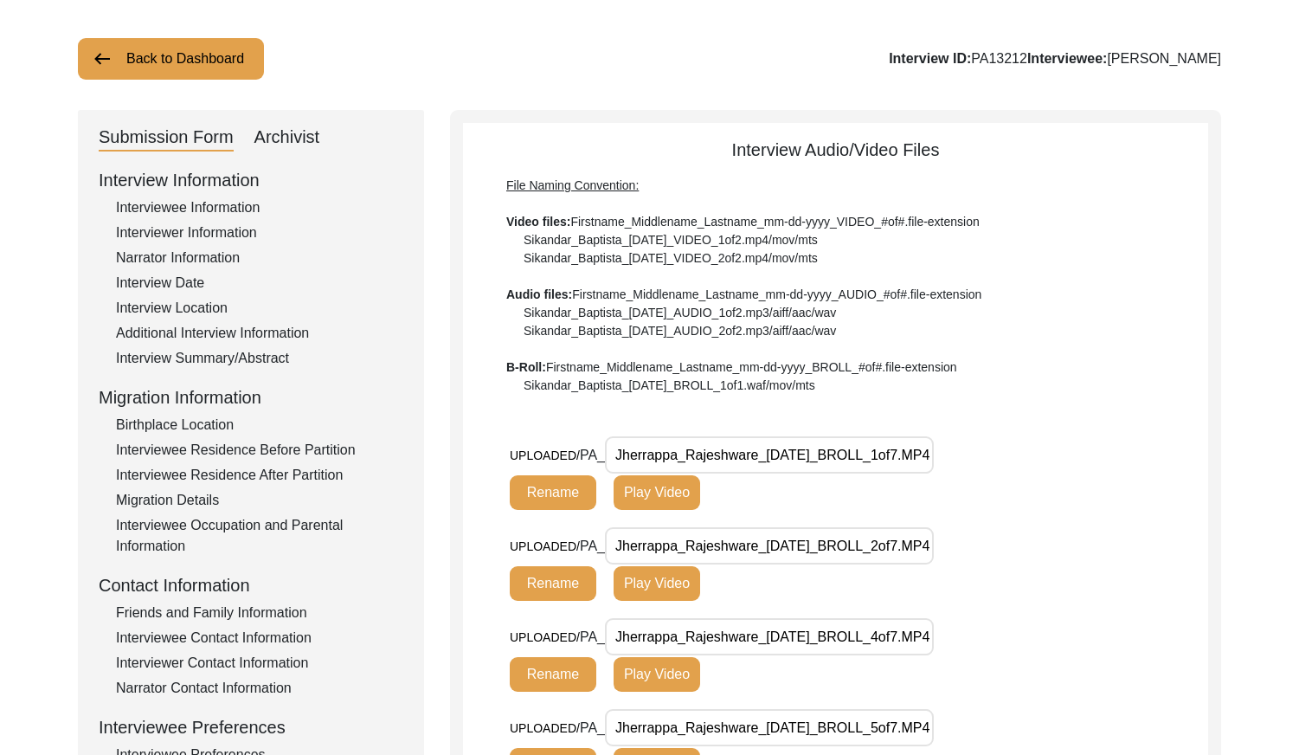
drag, startPoint x: 832, startPoint y: 450, endPoint x: 1046, endPoint y: 450, distance: 213.8
click at [1046, 450] on div "UPLOADED/ PA_ Jherrappa_Rajeshware_[DATE]_BROLL_1of7.MP4 Rename Play Video" at bounding box center [859, 481] width 699 height 91
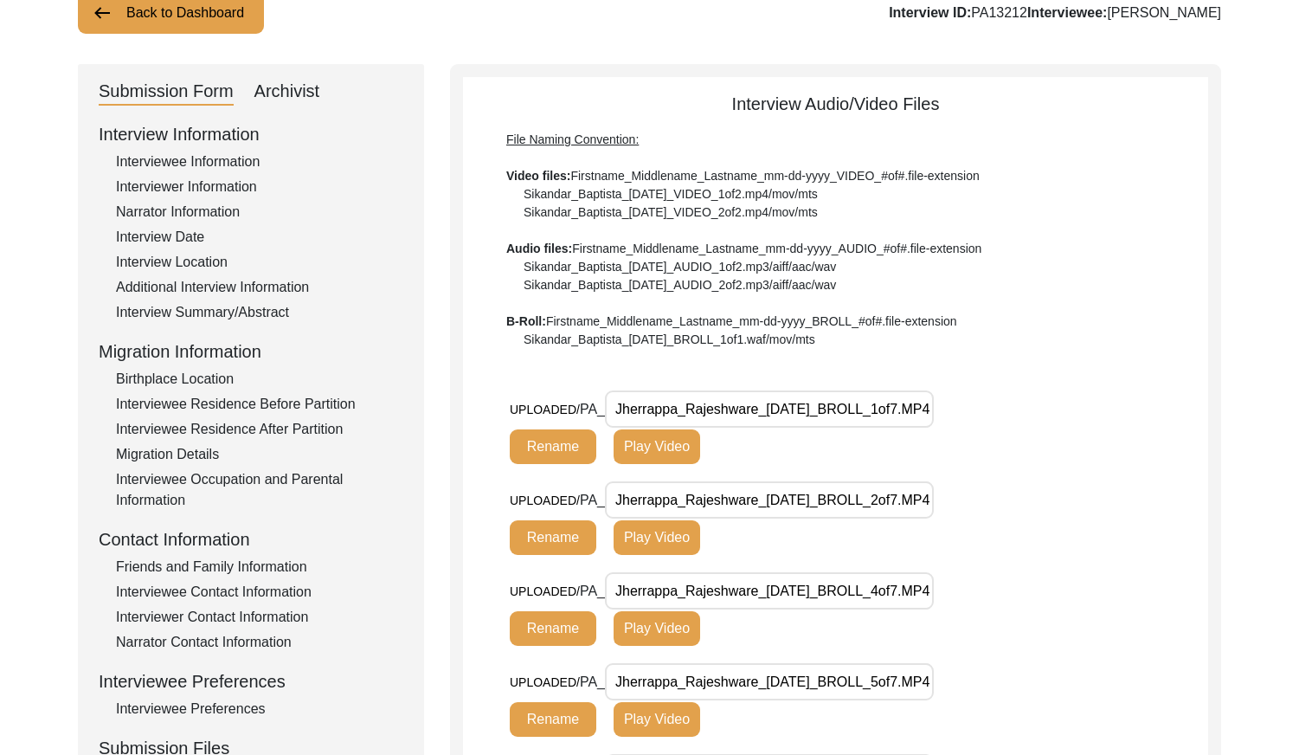
scroll to position [170, 0]
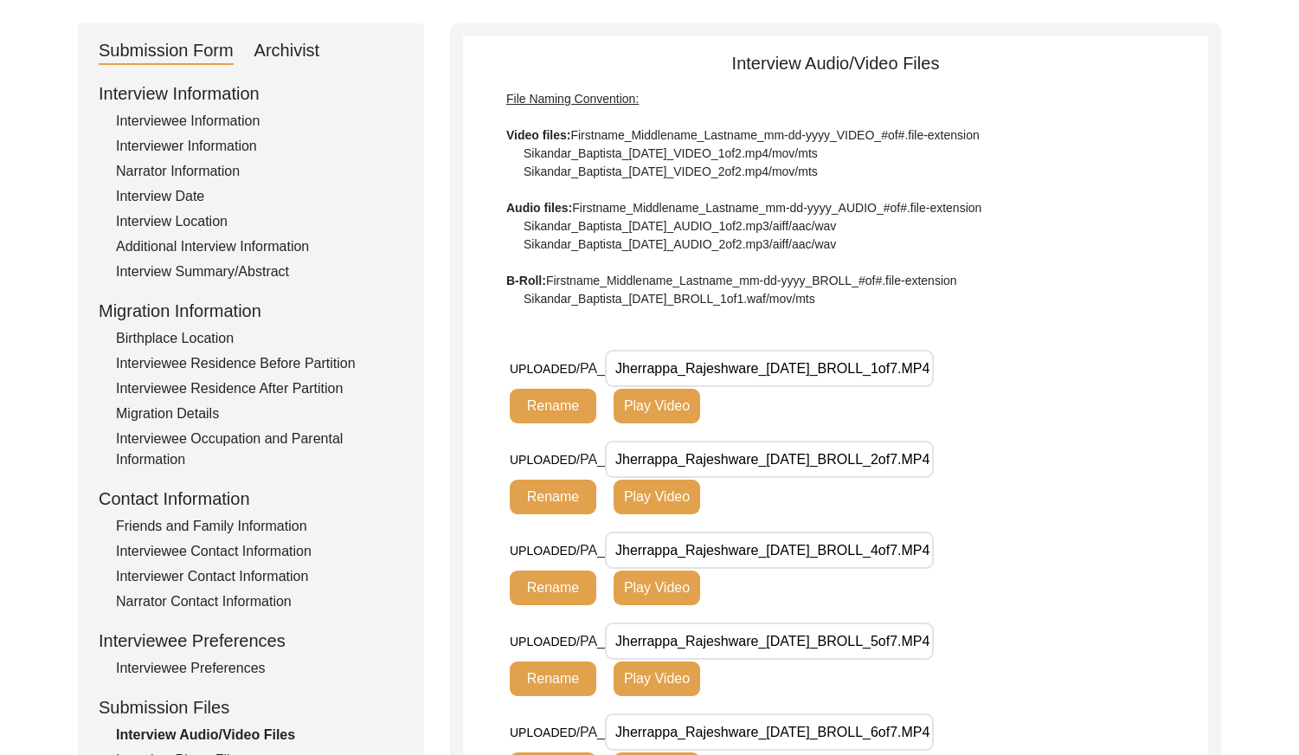
click at [1027, 459] on div "UPLOADED/ PA_ Jherrappa_Rajeshware_[DATE]_BROLL_2of7.MP4 Rename Play Video" at bounding box center [859, 486] width 699 height 91
drag, startPoint x: 732, startPoint y: 450, endPoint x: 1008, endPoint y: 461, distance: 276.3
click at [1008, 461] on div "UPLOADED/ PA_ Jherrappa_Rajeshware_[DATE]_BROLL_2of7.MP4 Rename Play Video" at bounding box center [859, 486] width 699 height 91
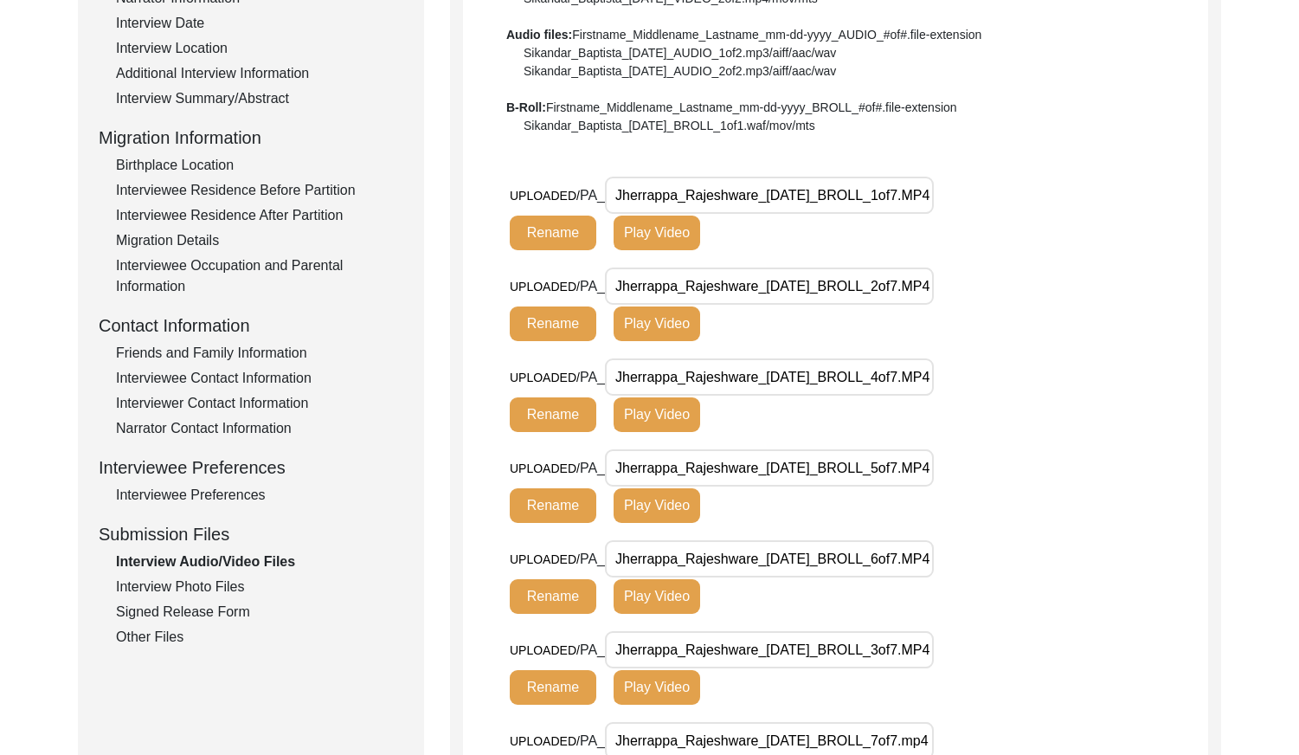
drag, startPoint x: 753, startPoint y: 368, endPoint x: 1060, endPoint y: 380, distance: 307.5
click at [1060, 380] on div "UPLOADED/ PA_ Jherrappa_Rajeshware_[DATE]_BROLL_4of7.MP4 Rename Play Video" at bounding box center [859, 403] width 699 height 91
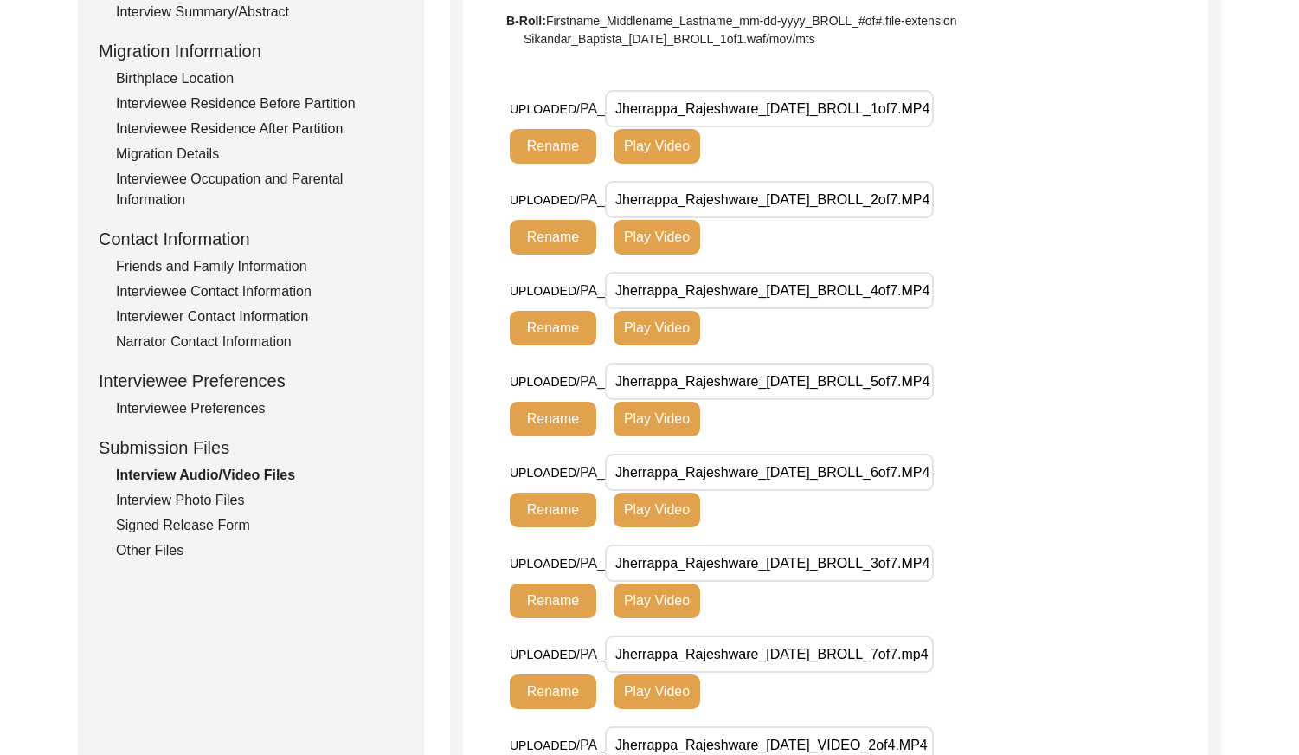
drag, startPoint x: 767, startPoint y: 376, endPoint x: 1106, endPoint y: 410, distance: 341.1
click at [1106, 410] on div "UPLOADED/ PA_ Jherrappa_Rajeshware_[DATE]_BROLL_5of7.MP4 Rename Play Video" at bounding box center [859, 408] width 699 height 91
click at [441, 500] on div "Submission Form Archivist Interview Information Interviewee Information Intervi…" at bounding box center [649, 446] width 1143 height 1365
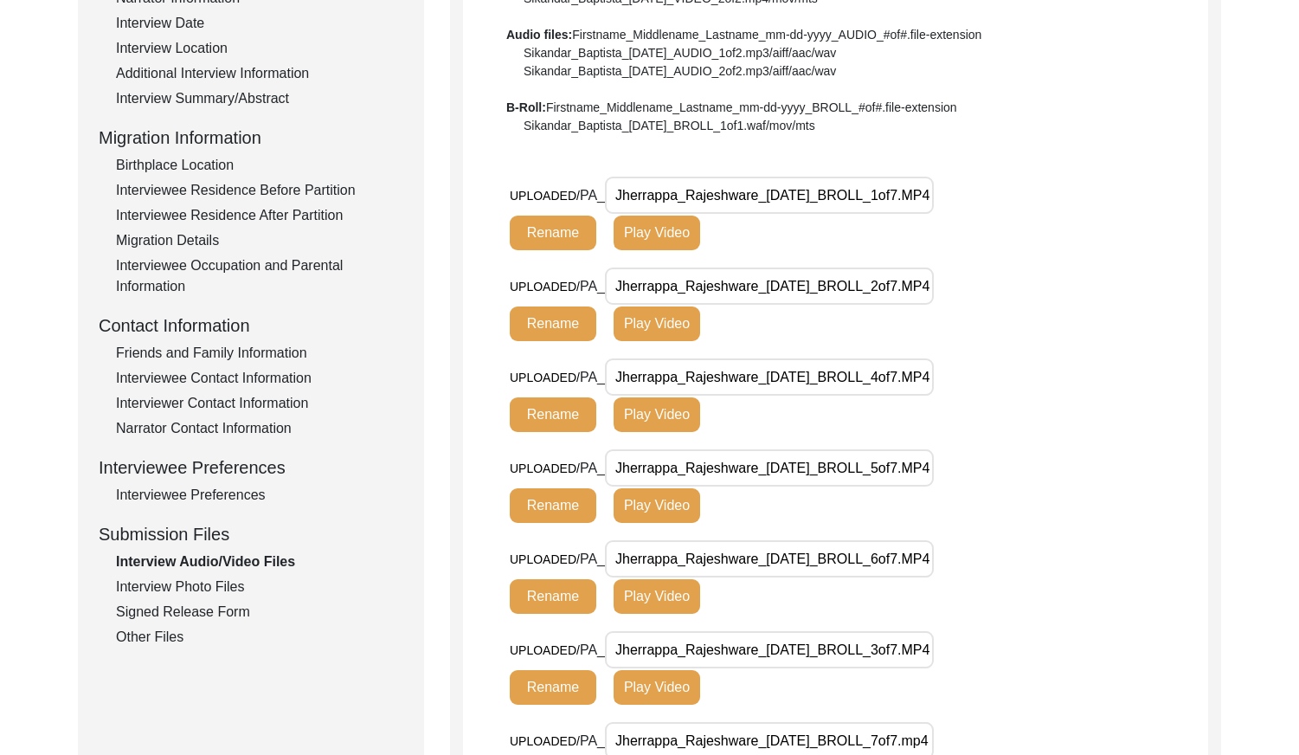
scroll to position [0, 27]
drag, startPoint x: 757, startPoint y: 382, endPoint x: 1049, endPoint y: 434, distance: 297.1
click at [1049, 434] on div "UPLOADED/ PA_ Jherrappa_Rajeshware_[DATE]_BROLL_4of7.MP4 Rename Play Video" at bounding box center [859, 403] width 699 height 91
drag, startPoint x: 851, startPoint y: 472, endPoint x: 933, endPoint y: 526, distance: 98.7
click at [1072, 491] on div "UPLOADED/ PA_ Jherrappa_Rajeshware_[DATE]_BROLL_5of7.MP4 Rename Play Video" at bounding box center [859, 494] width 699 height 91
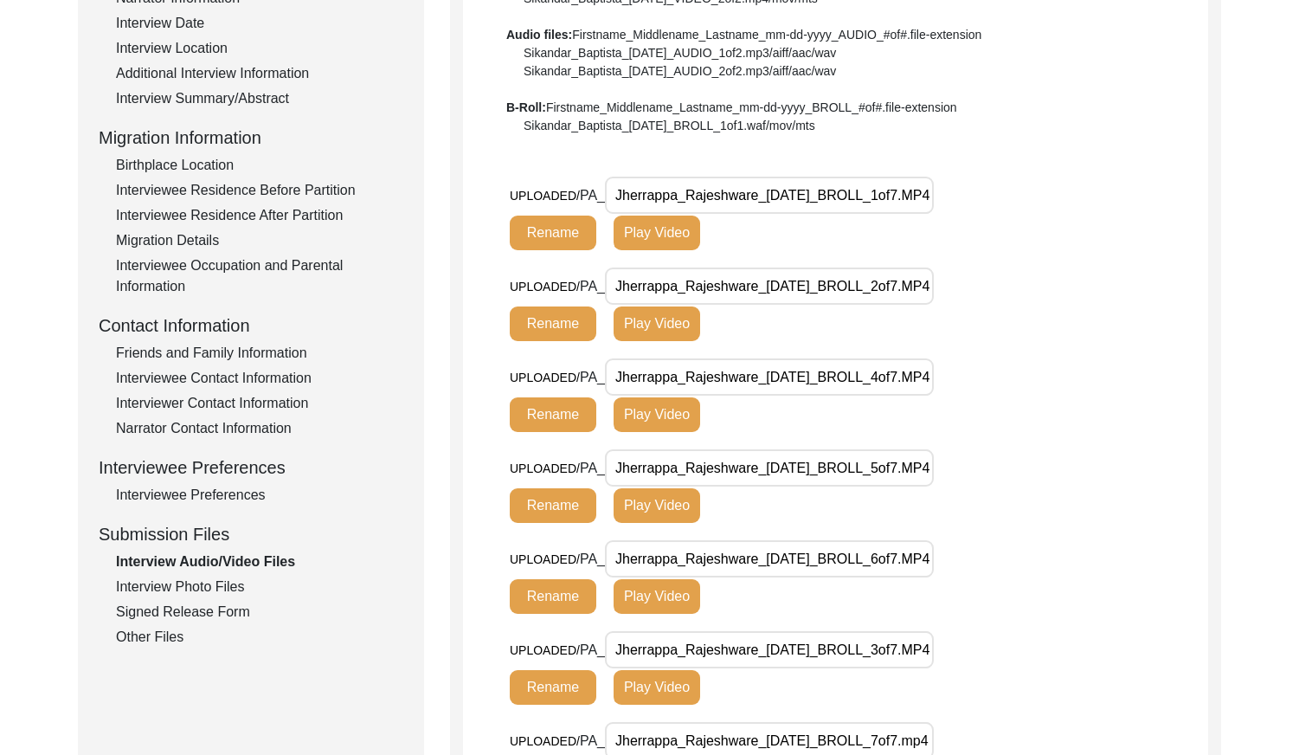
drag, startPoint x: 750, startPoint y: 565, endPoint x: 1088, endPoint y: 570, distance: 338.5
click at [1088, 570] on div "UPLOADED/ PA_ Jherrappa_Rajeshware_[DATE]_BROLL_6of7.MP4 Rename Play Video" at bounding box center [859, 585] width 699 height 91
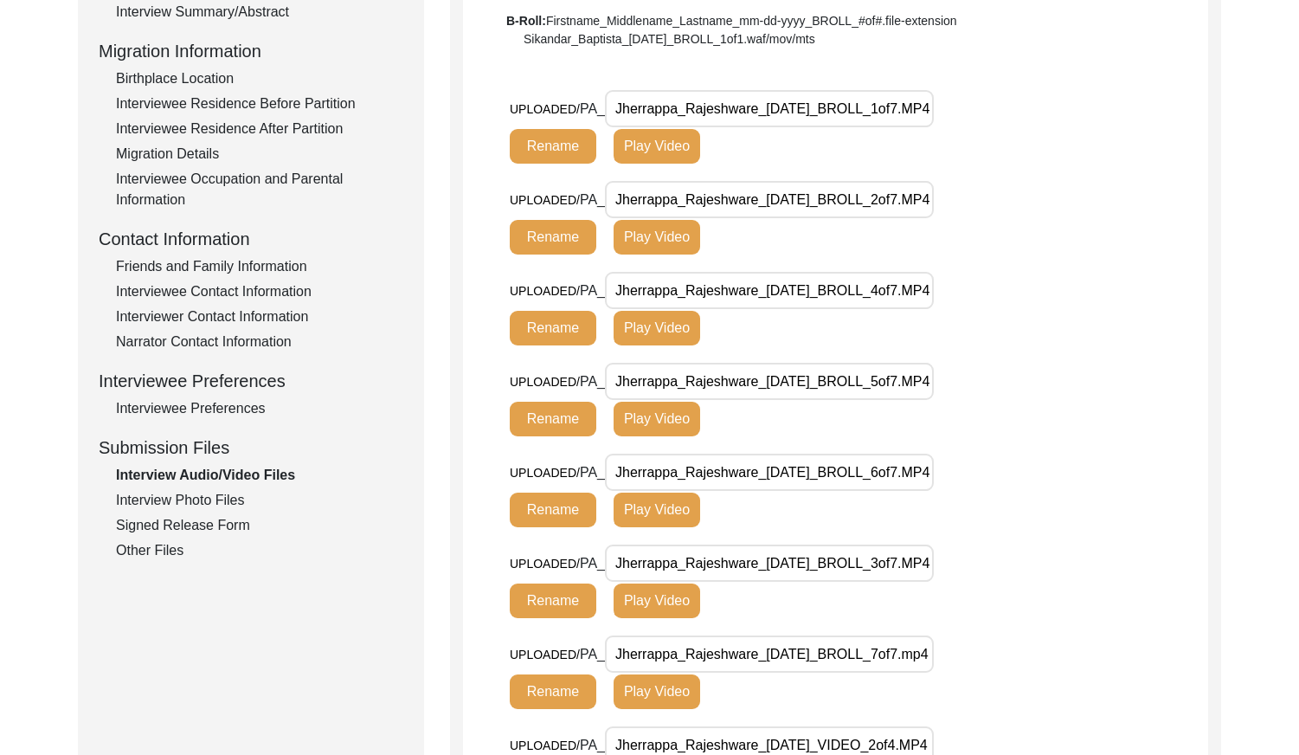
click at [1027, 559] on div "UPLOADED/ PA_ Jherrappa_Rajeshware_[DATE]_BROLL_3of7.MP4 Rename Play Video" at bounding box center [859, 589] width 699 height 91
drag, startPoint x: 750, startPoint y: 81, endPoint x: 1167, endPoint y: 112, distance: 418.3
click at [1167, 112] on div "Interview Audio/Video Files File Naming Convention: Video files: Firstname_Midd…" at bounding box center [835, 453] width 745 height 1325
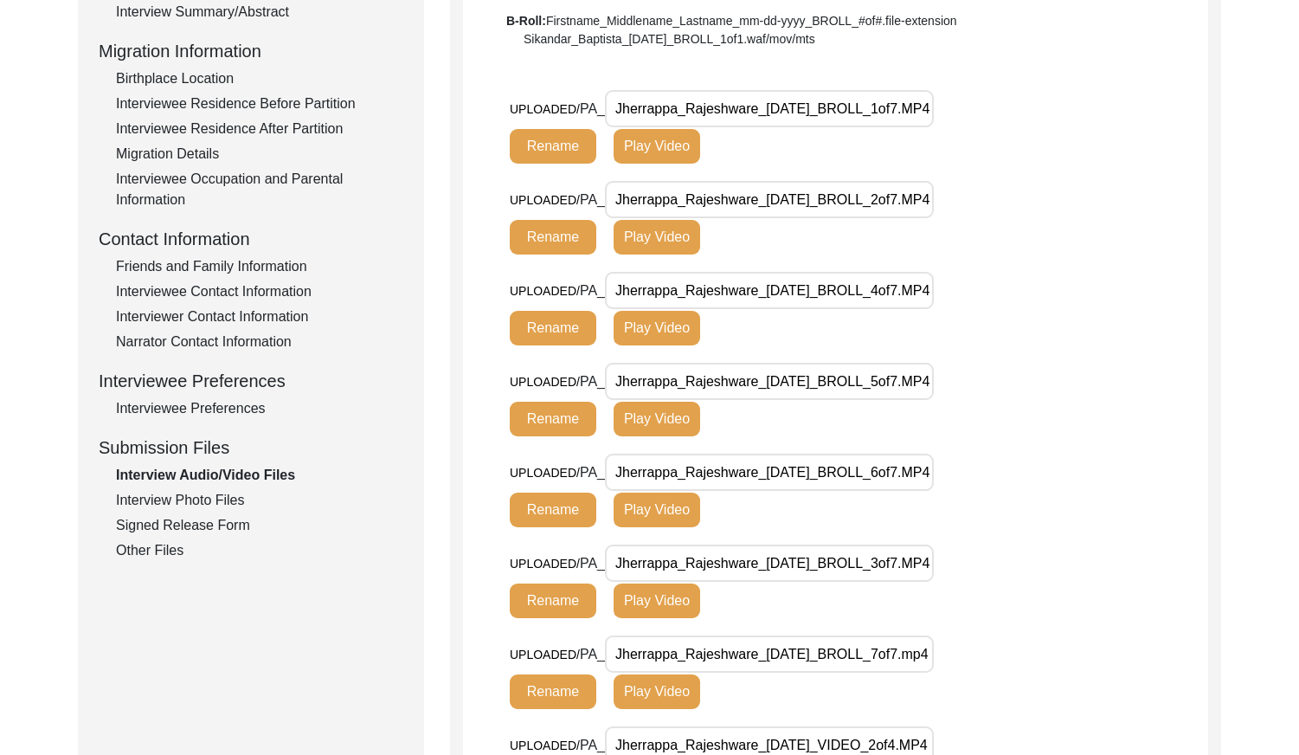
drag, startPoint x: 831, startPoint y: 198, endPoint x: 1047, endPoint y: 235, distance: 219.6
click at [1085, 217] on div "UPLOADED/ PA_ Jherrappa_Rajeshware_[DATE]_BROLL_2of7.MP4 Rename Play Video" at bounding box center [859, 226] width 699 height 91
drag, startPoint x: 841, startPoint y: 575, endPoint x: 972, endPoint y: 569, distance: 130.8
click at [978, 582] on div "UPLOADED/ PA_ Jherrappa_Rajeshware_[DATE]_BROLL_3of7.MP4 Rename Play Video" at bounding box center [754, 581] width 489 height 74
drag, startPoint x: 831, startPoint y: 291, endPoint x: 1003, endPoint y: 293, distance: 172.3
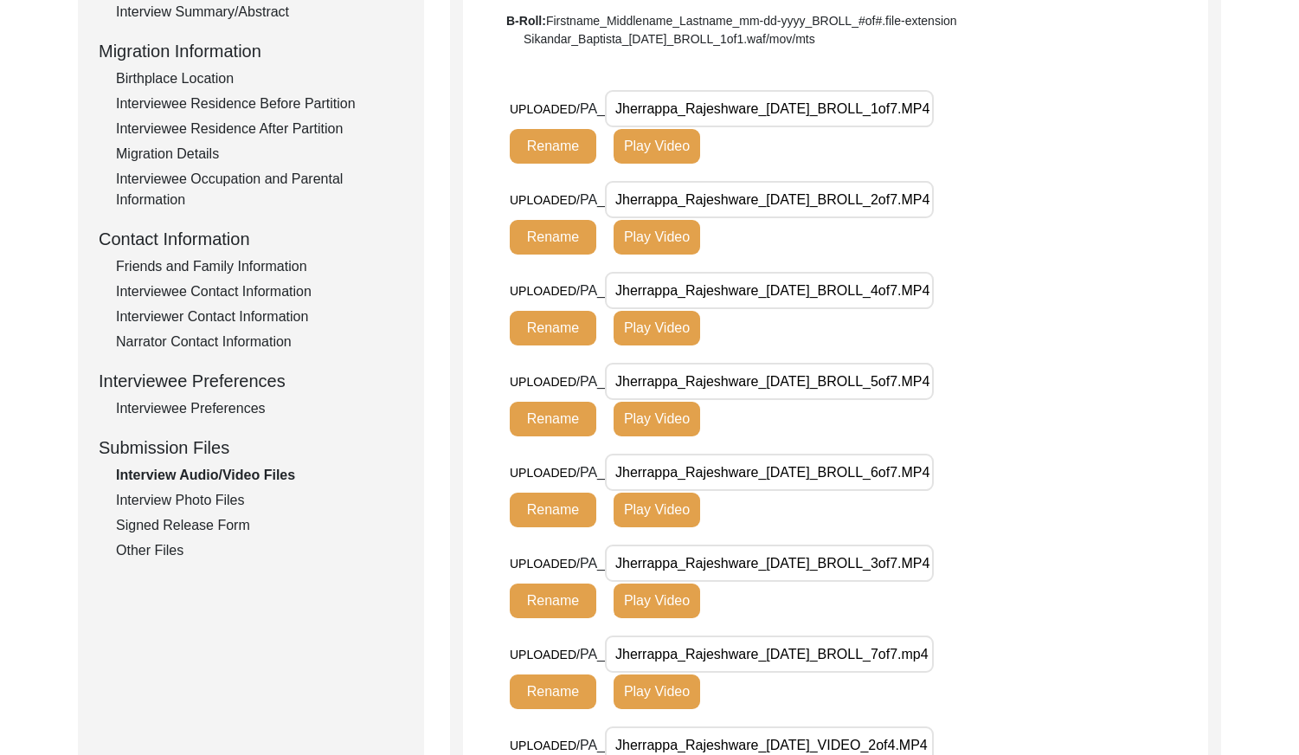
click at [1006, 293] on div "UPLOADED/ PA_ Jherrappa_Rajeshware_[DATE]_BROLL_4of7.MP4 Rename Play Video" at bounding box center [859, 317] width 699 height 91
drag, startPoint x: 865, startPoint y: 370, endPoint x: 936, endPoint y: 428, distance: 92.2
click at [1000, 412] on div "UPLOADED/ PA_ Jherrappa_Rajeshware_[DATE]_BROLL_5of7.MP4 Rename Play Video" at bounding box center [859, 408] width 699 height 91
drag, startPoint x: 846, startPoint y: 463, endPoint x: 958, endPoint y: 463, distance: 112.5
click at [958, 464] on div "UPLOADED/ PA_ Jherrappa_Rajeshware_[DATE]_BROLL_6of7.MP4 Rename Play Video" at bounding box center [754, 491] width 489 height 74
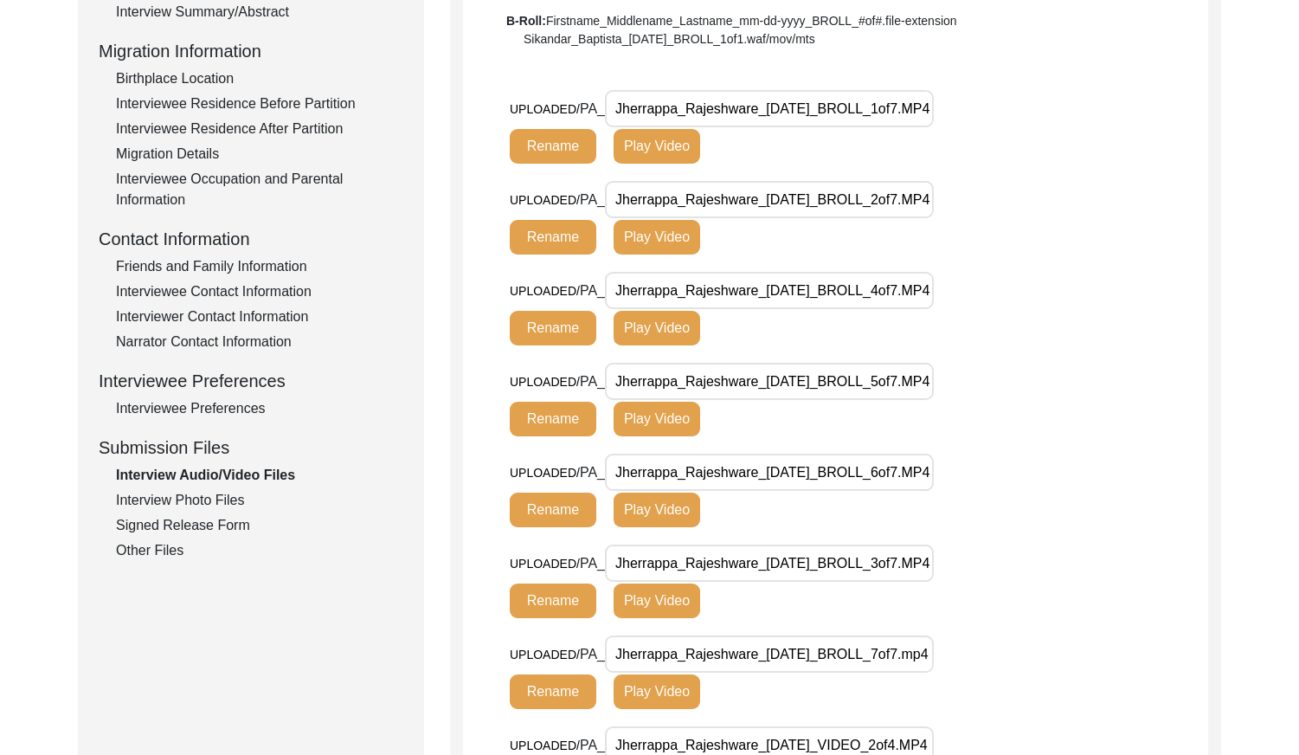
scroll to position [0, 0]
drag, startPoint x: 873, startPoint y: 650, endPoint x: 952, endPoint y: 668, distance: 80.8
click at [952, 668] on div "UPLOADED/ PA_ Jherrappa_Rajeshware_[DATE]_BROLL_7of7.mp4 Rename Play Video" at bounding box center [754, 672] width 489 height 74
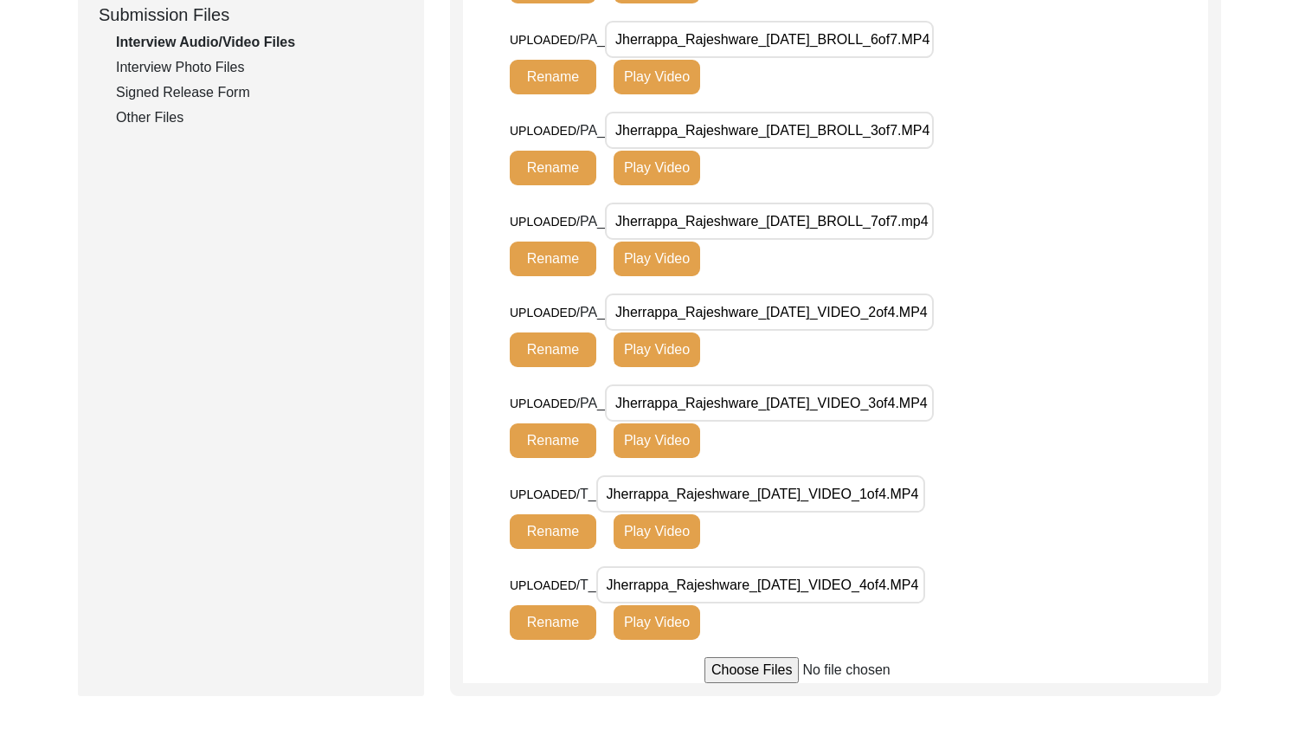
drag, startPoint x: 879, startPoint y: 500, endPoint x: 956, endPoint y: 465, distance: 84.8
click at [991, 511] on div "UPLOADED/ T_ Jherrappa_Rajeshware_[DATE]_VIDEO_1of4.MP4 Rename Play Video" at bounding box center [754, 512] width 489 height 74
drag, startPoint x: 859, startPoint y: 312, endPoint x: 973, endPoint y: 339, distance: 117.6
click at [973, 339] on div "UPLOADED/ PA_ Jherrappa_Rajeshware_[DATE]_VIDEO_2of4.MP4 Rename Play Video" at bounding box center [754, 330] width 489 height 74
drag, startPoint x: 850, startPoint y: 388, endPoint x: 986, endPoint y: 493, distance: 171.6
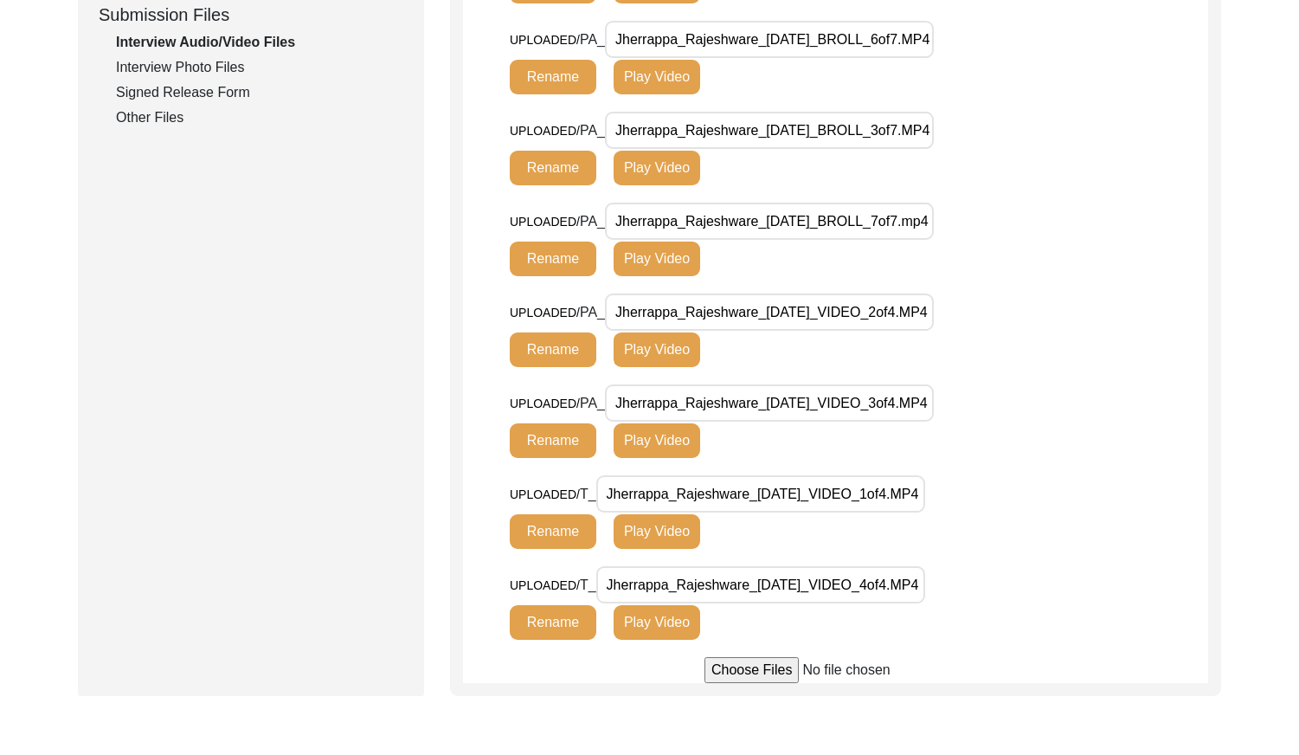
click at [1010, 432] on div "UPLOADED/ PA_ Jherrappa_Rajeshware_[DATE]_VIDEO_3of4.MP4 Rename Play Video" at bounding box center [859, 429] width 699 height 91
drag, startPoint x: 818, startPoint y: 590, endPoint x: 975, endPoint y: 604, distance: 157.3
click at [975, 604] on div "UPLOADED/ T_ Jherrappa_Rajeshware_[DATE]_VIDEO_4of4.MP4 Rename Play Video" at bounding box center [754, 603] width 489 height 74
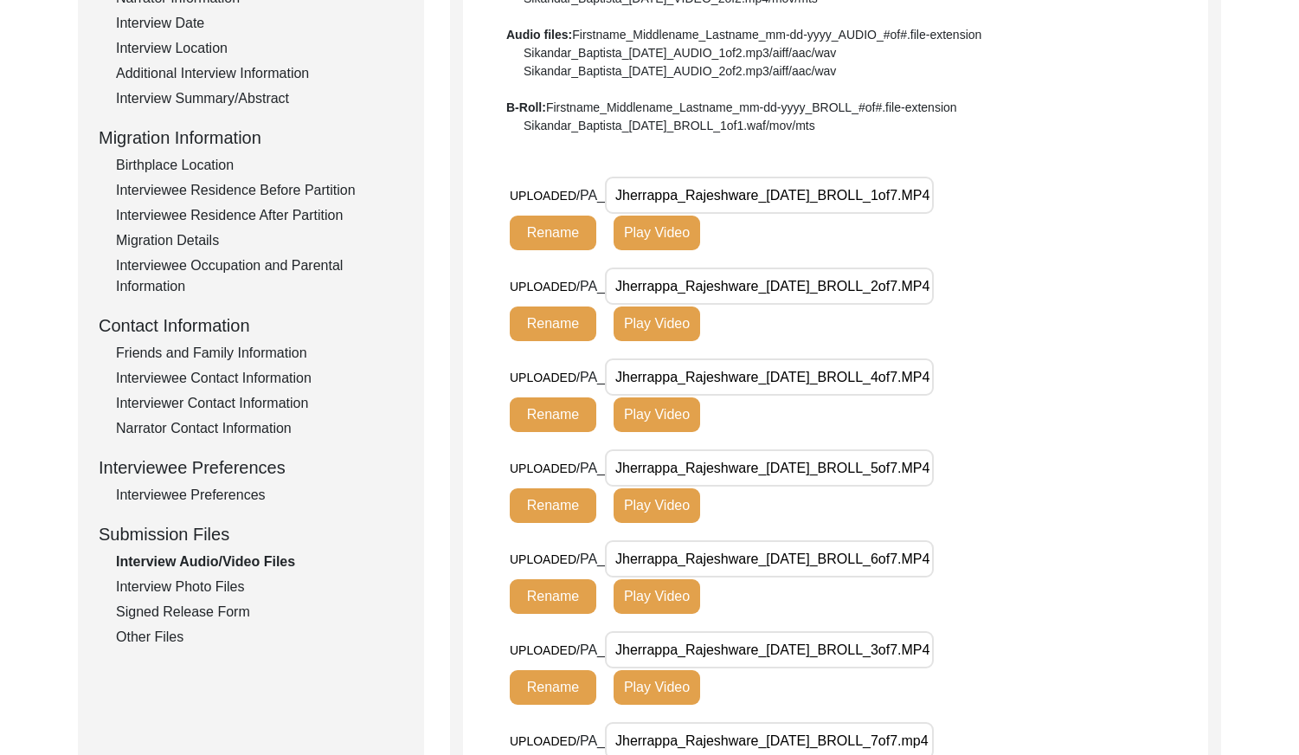
click at [227, 593] on div "Interview Photo Files" at bounding box center [259, 586] width 287 height 21
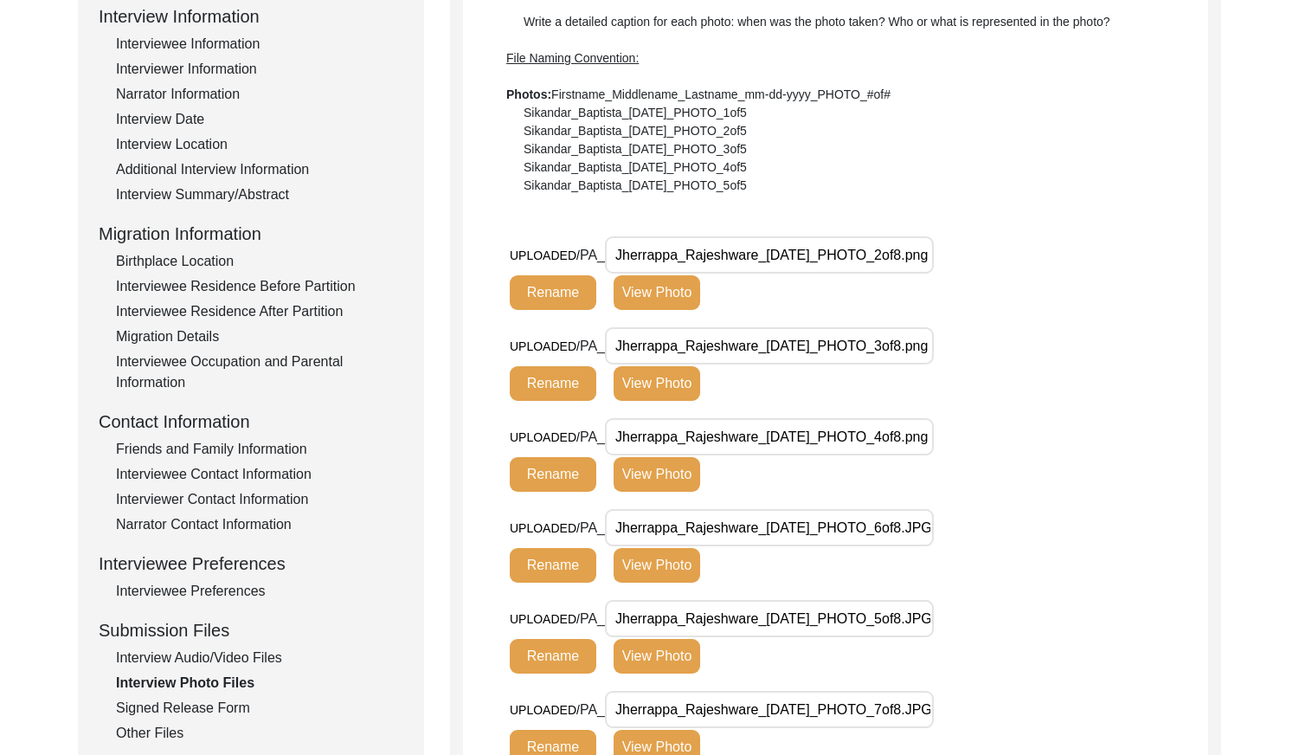
drag, startPoint x: 815, startPoint y: 261, endPoint x: 944, endPoint y: 267, distance: 129.1
click at [944, 267] on div "UPLOADED/ PA_ Jherrappa_Rajeshware_[DATE]_PHOTO_2of8.png Rename View Photo" at bounding box center [754, 273] width 489 height 74
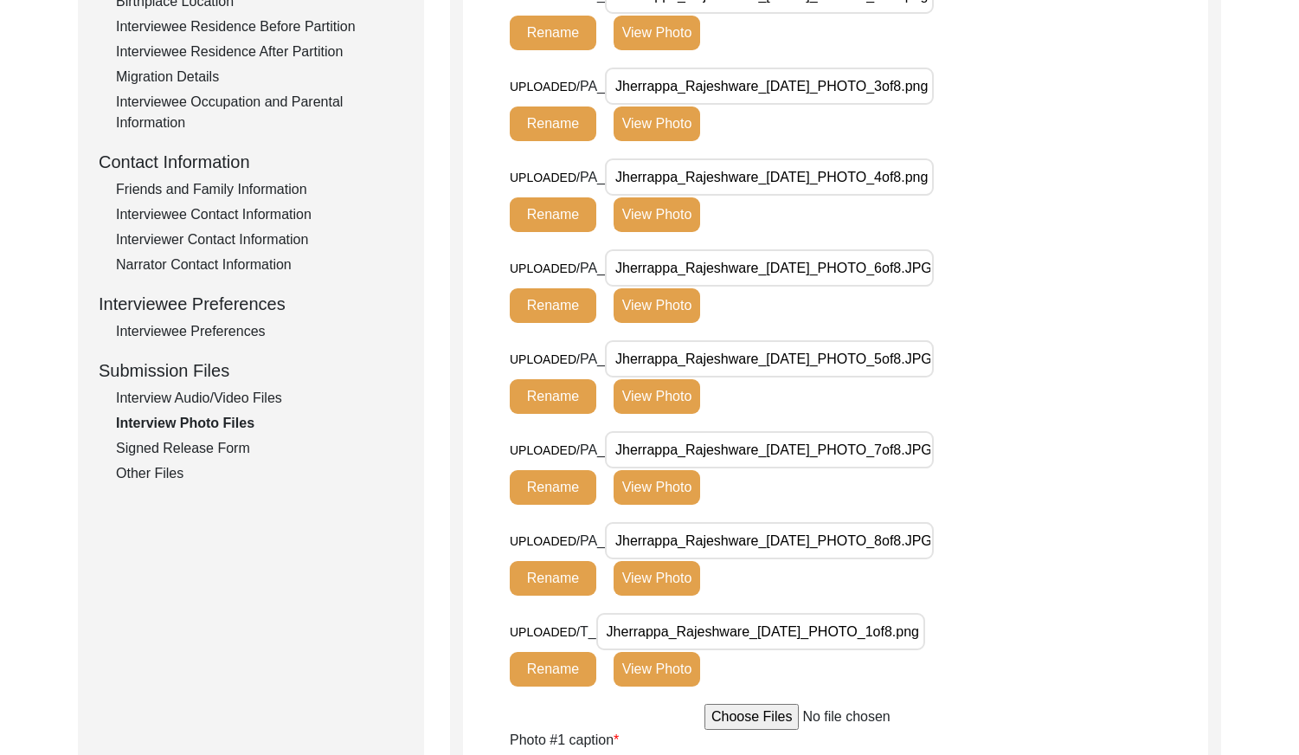
drag, startPoint x: 851, startPoint y: 621, endPoint x: 958, endPoint y: 618, distance: 107.4
click at [958, 618] on div "UPLOADED/ T_ Jherrappa_Rajeshware_[DATE]_PHOTO_1of8.png Rename View Photo" at bounding box center [754, 650] width 489 height 74
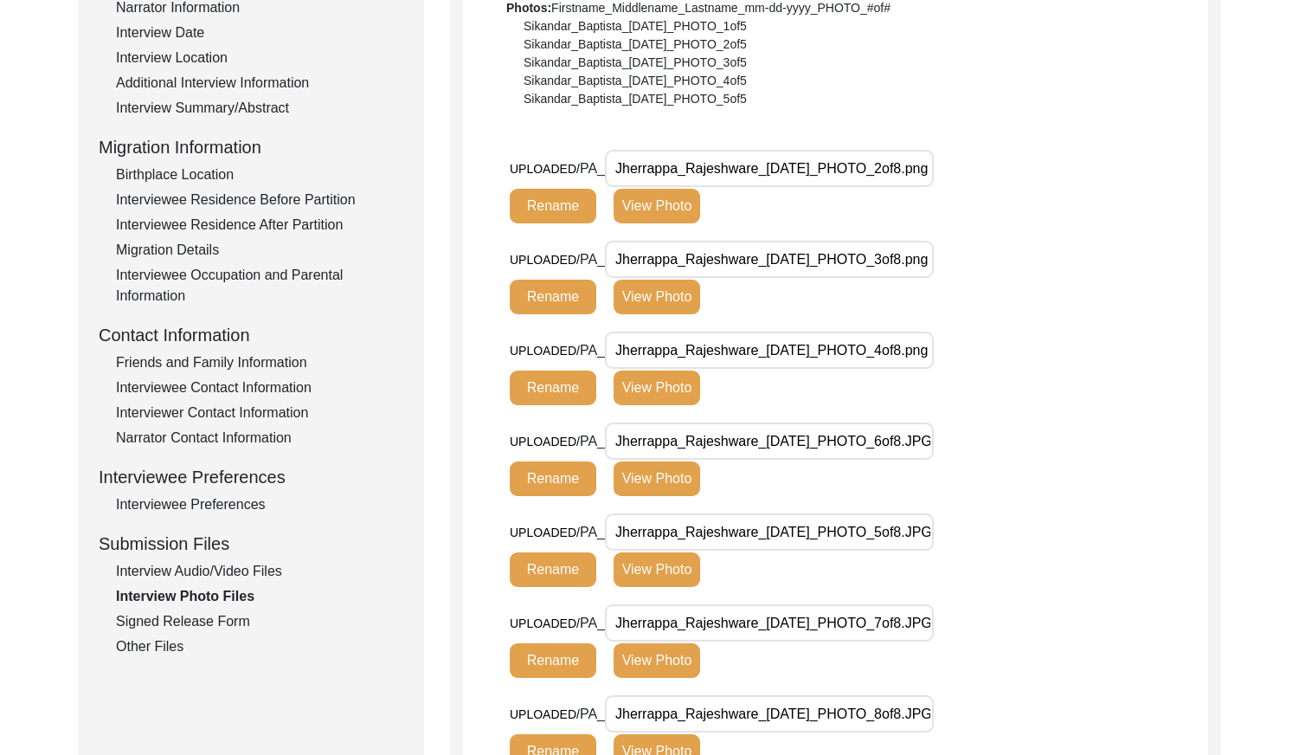
drag, startPoint x: 881, startPoint y: 175, endPoint x: 957, endPoint y: 184, distance: 76.7
click at [957, 184] on div "UPLOADED/ PA_ Jherrappa_Rajeshware_[DATE]_PHOTO_2of8.png Rename View Photo" at bounding box center [754, 187] width 489 height 74
drag, startPoint x: 853, startPoint y: 265, endPoint x: 1005, endPoint y: 267, distance: 151.5
click at [1005, 267] on div "UPLOADED/ PA_ Jherrappa_Rajeshware_[DATE]_PHOTO_3of8.png Rename View Photo" at bounding box center [859, 286] width 699 height 91
drag, startPoint x: 814, startPoint y: 337, endPoint x: 1006, endPoint y: 358, distance: 192.5
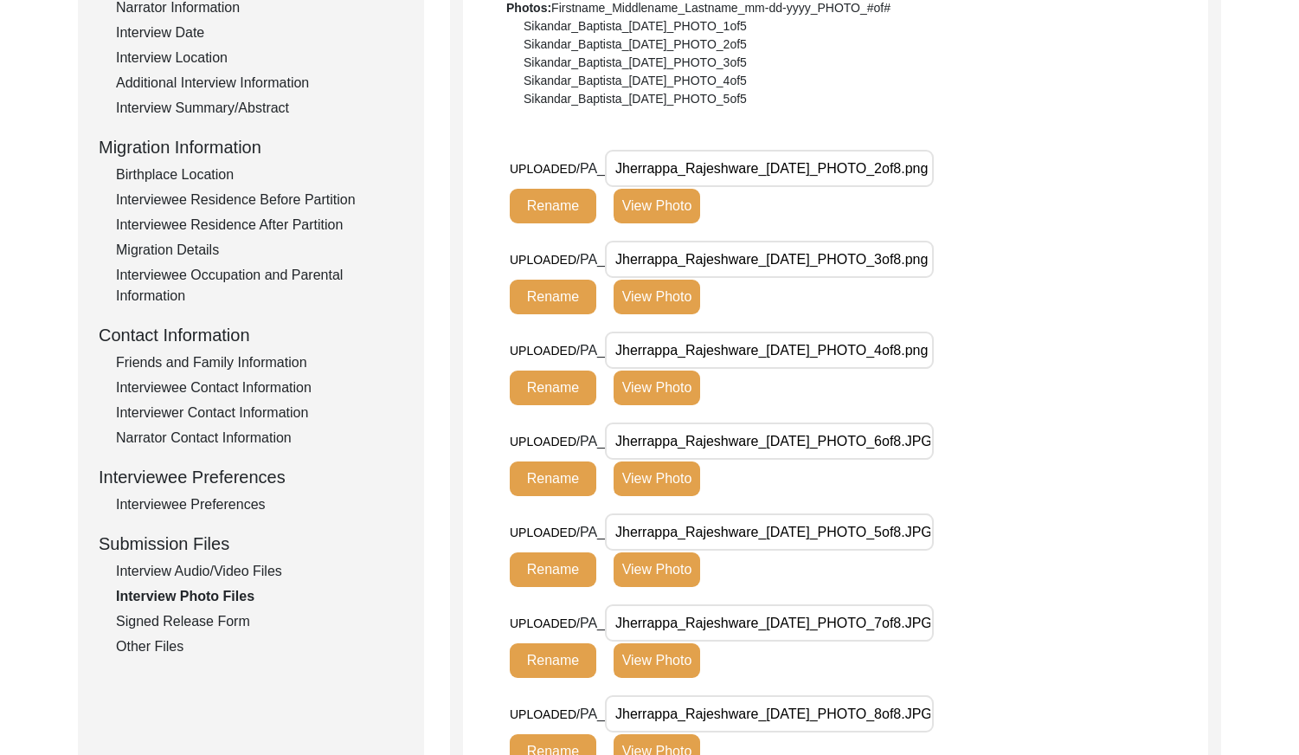
click at [1006, 358] on div "UPLOADED/ PA_ Jherrappa_Rajeshware_[DATE]_PHOTO_4of8.png Rename View Photo" at bounding box center [859, 377] width 699 height 91
drag, startPoint x: 835, startPoint y: 429, endPoint x: 968, endPoint y: 449, distance: 133.9
click at [968, 449] on div "UPLOADED/ PA_ Jherrappa_Rajeshware_[DATE]_PHOTO_6of8.JPG Rename View Photo" at bounding box center [754, 459] width 489 height 74
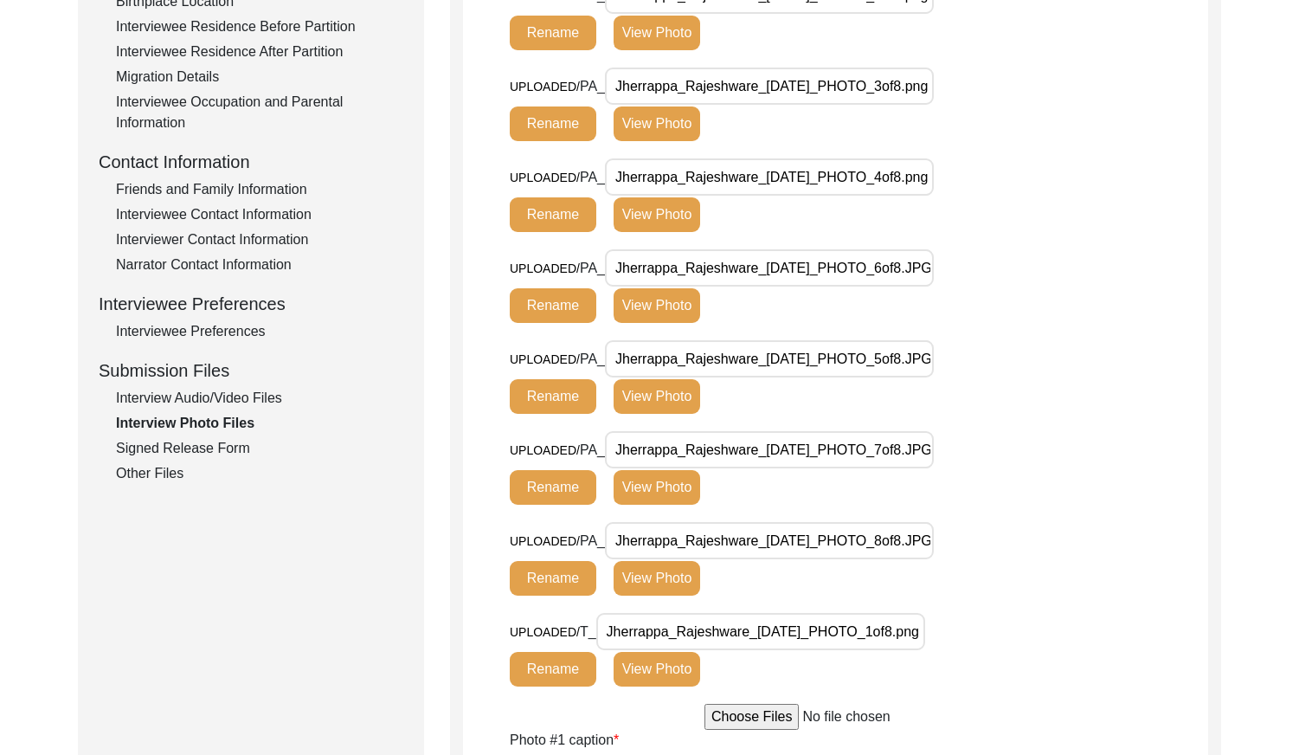
drag, startPoint x: 837, startPoint y: 448, endPoint x: 943, endPoint y: 506, distance: 121.2
click at [985, 489] on div "UPLOADED/ PA_ Jherrappa_Rajeshware_[DATE]_PHOTO_7of8.JPG Rename View Photo" at bounding box center [754, 468] width 489 height 74
drag, startPoint x: 866, startPoint y: 535, endPoint x: 1027, endPoint y: 539, distance: 161.1
click at [1027, 539] on div "UPLOADED/ PA_ Jherrappa_Rajeshware_[DATE]_PHOTO_8of8.JPG Rename View Photo" at bounding box center [859, 567] width 699 height 91
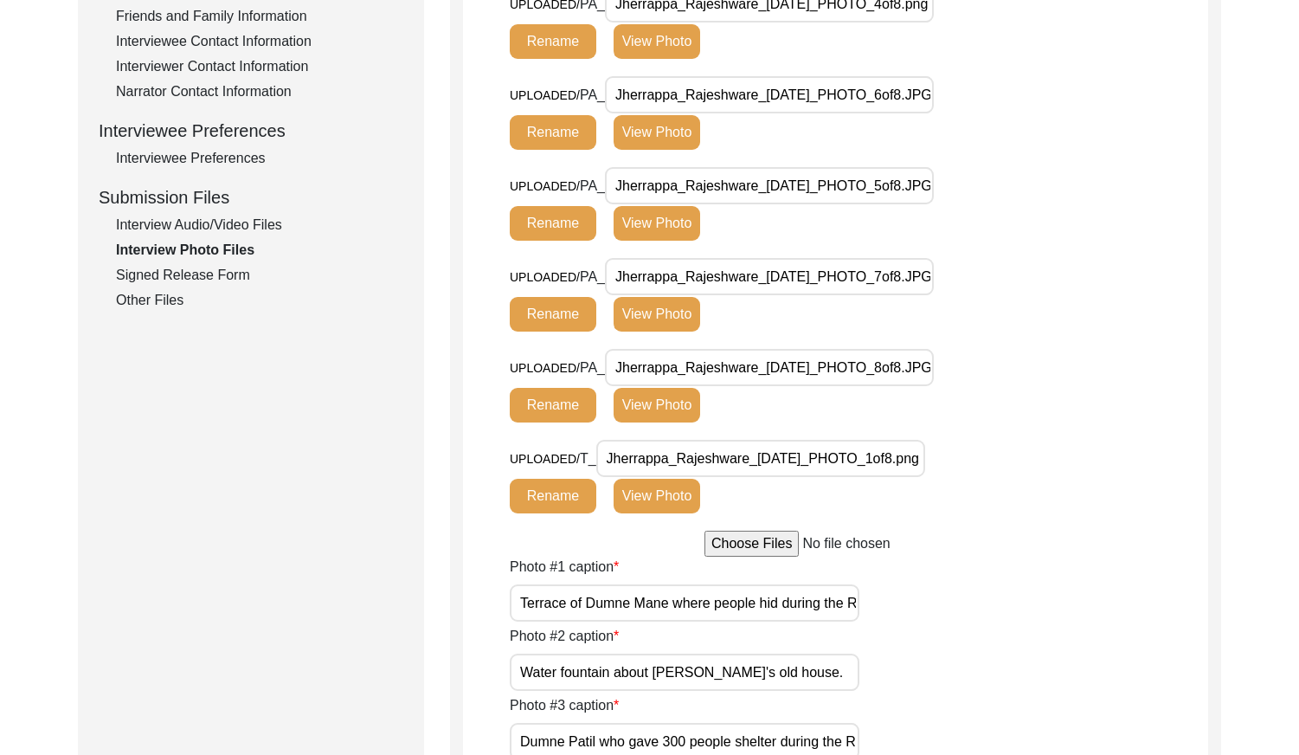
click at [652, 500] on button "View Photo" at bounding box center [657, 496] width 87 height 35
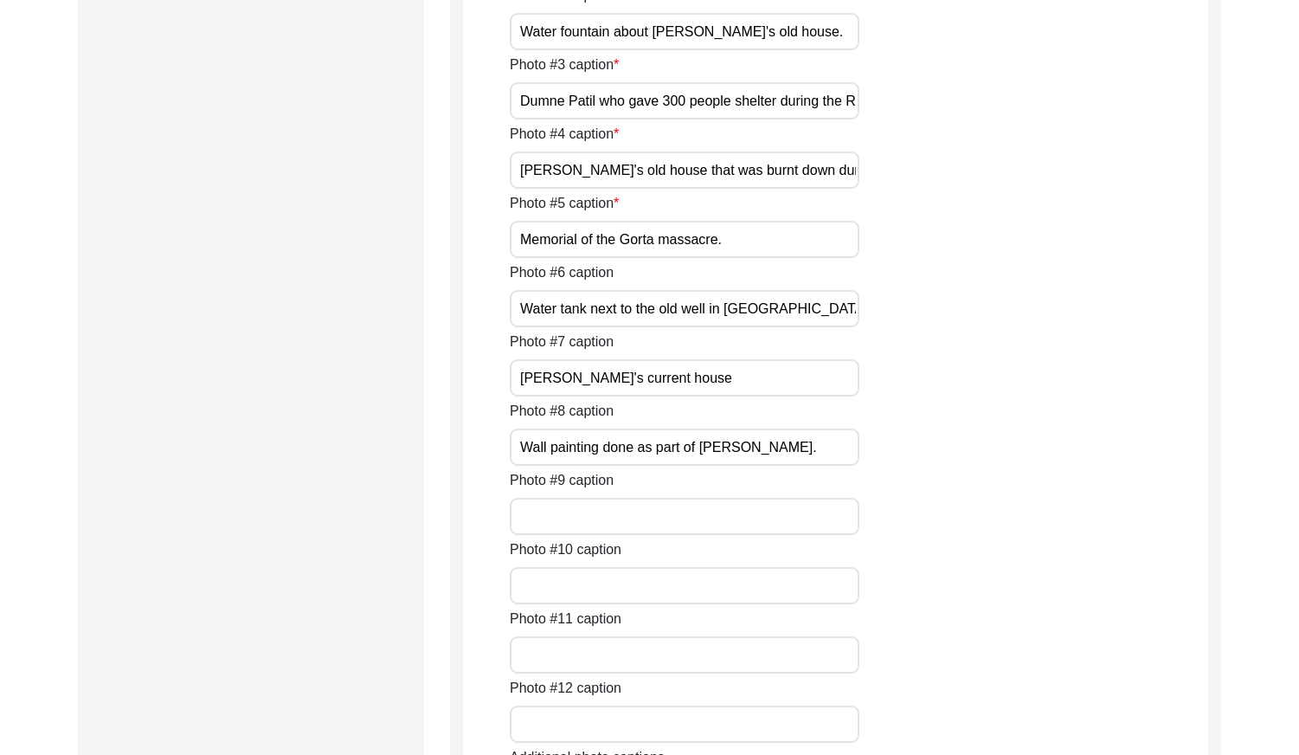
drag, startPoint x: 518, startPoint y: 272, endPoint x: 888, endPoint y: 280, distance: 369.7
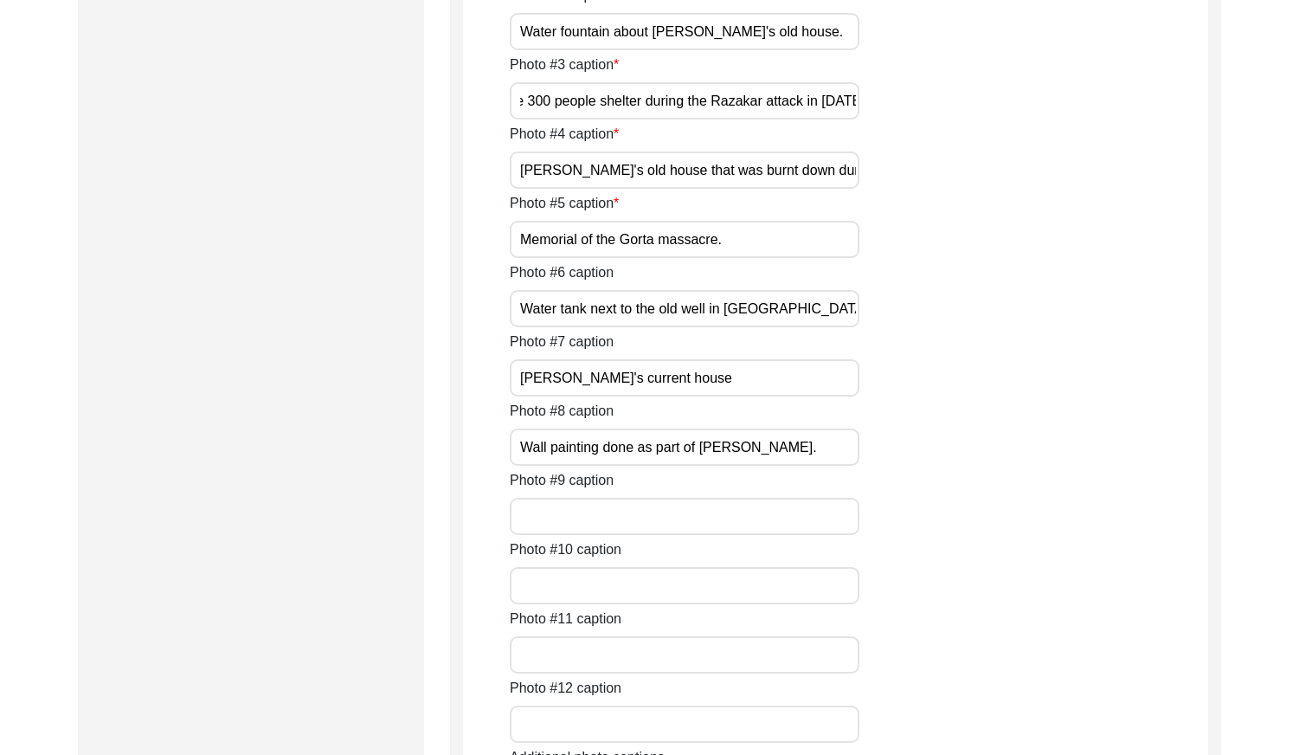
drag, startPoint x: 530, startPoint y: 409, endPoint x: 877, endPoint y: 412, distance: 347.1
click at [877, 119] on div "Photo #3 caption Dumne Patil who gave 300 people shelter during the Razakar att…" at bounding box center [859, 87] width 699 height 65
click at [885, 119] on div "Photo #3 caption Dumne Patil who gave 300 people shelter during the Razakar att…" at bounding box center [859, 87] width 699 height 65
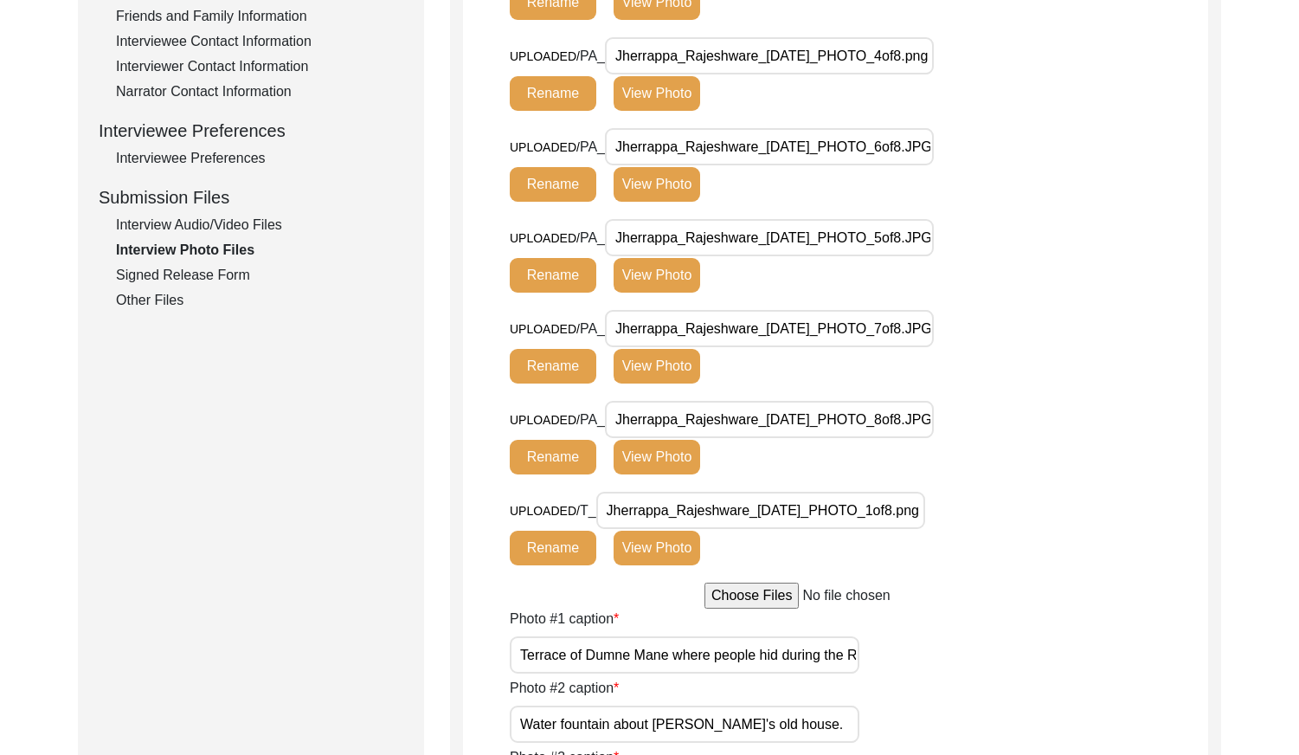
click at [679, 20] on button "View Photo" at bounding box center [657, 2] width 87 height 35
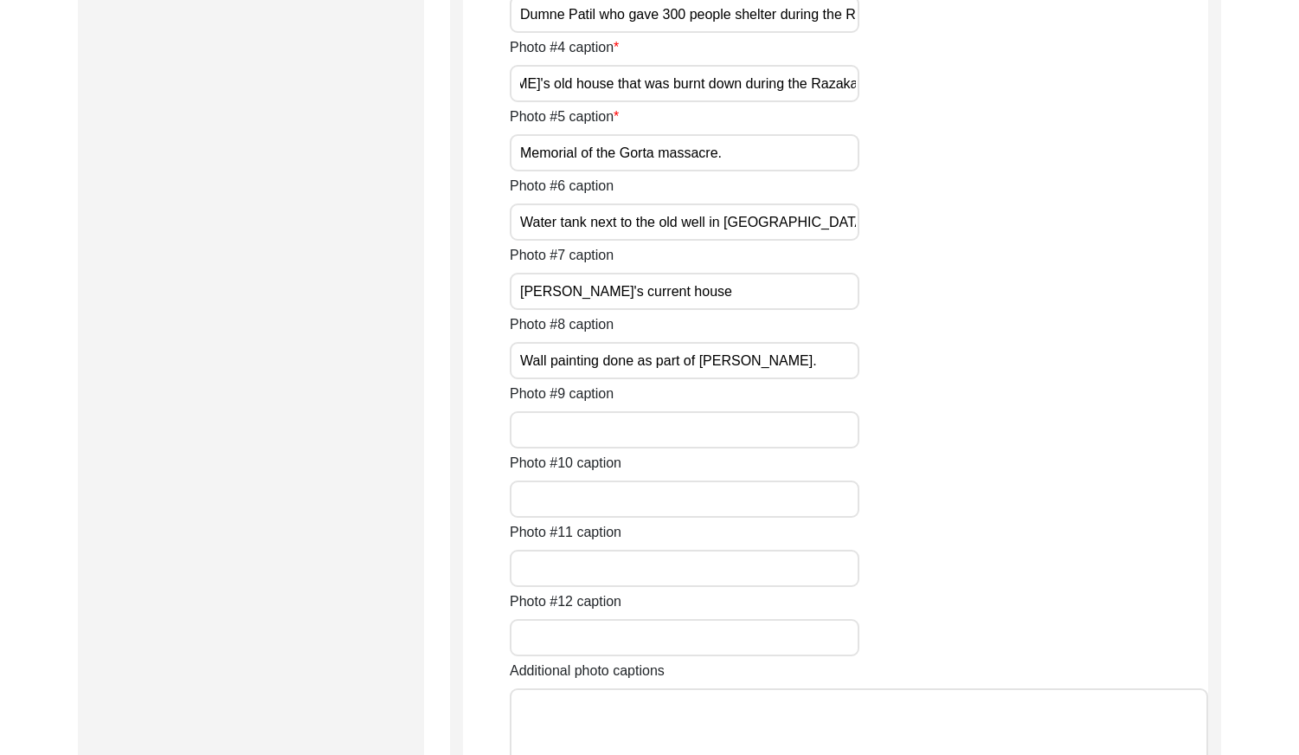
drag, startPoint x: 646, startPoint y: 557, endPoint x: 866, endPoint y: 561, distance: 219.9
click at [866, 102] on div "Photo #4 caption Jherrappa's old house that was burnt down during the Razakar a…" at bounding box center [859, 69] width 699 height 65
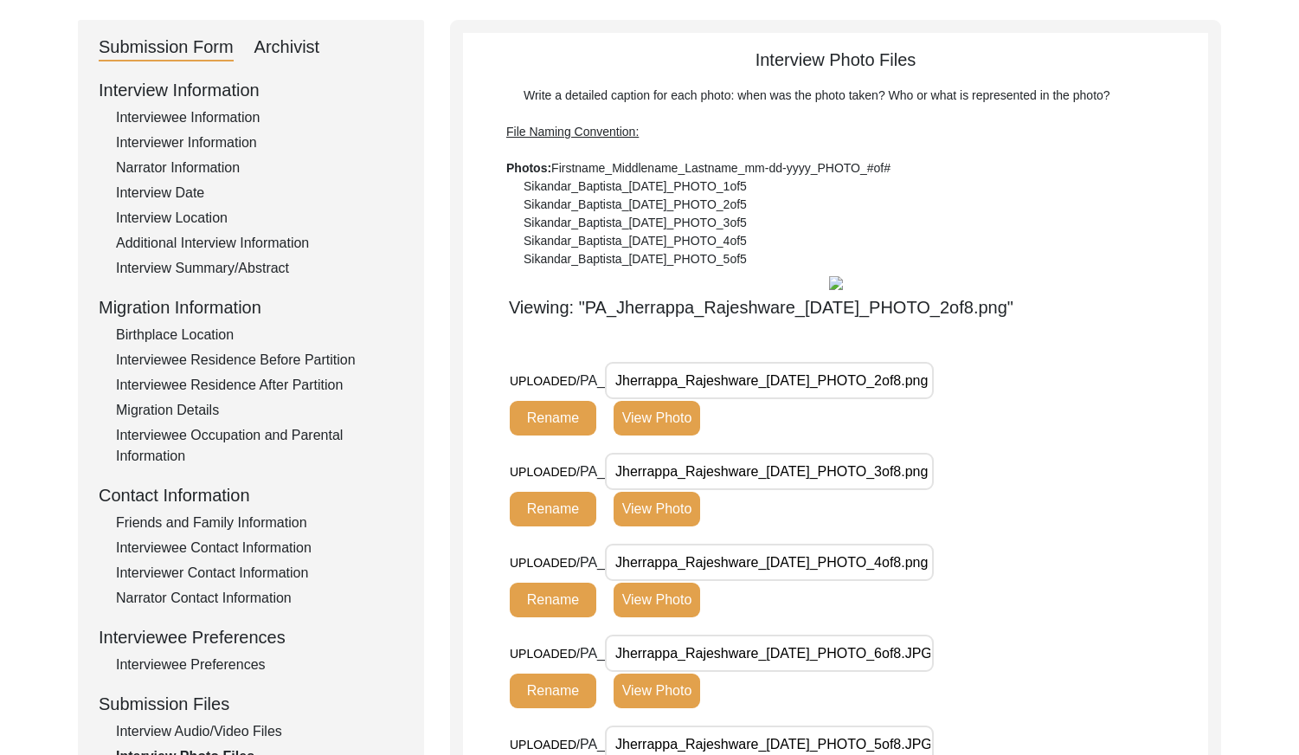
click at [646, 435] on button "View Photo" at bounding box center [657, 418] width 87 height 35
click at [647, 435] on button "View Photo" at bounding box center [657, 418] width 87 height 35
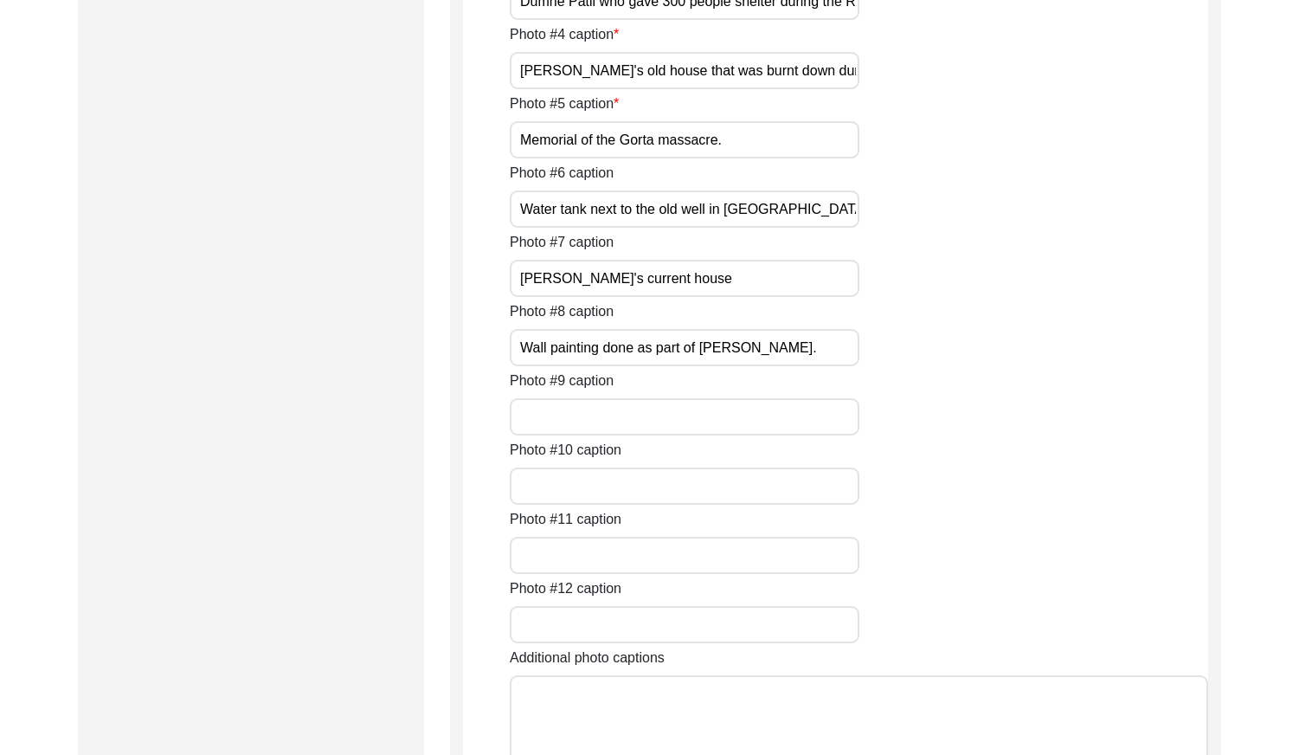
scroll to position [0, 93]
drag, startPoint x: 718, startPoint y: 383, endPoint x: 956, endPoint y: 390, distance: 239.0
click at [956, 89] on div "Photo #4 caption Jherrappa's old house that was burnt down during the Razakar a…" at bounding box center [859, 56] width 699 height 65
click at [773, 158] on input "Memorial of the Gorta massacre." at bounding box center [685, 139] width 350 height 37
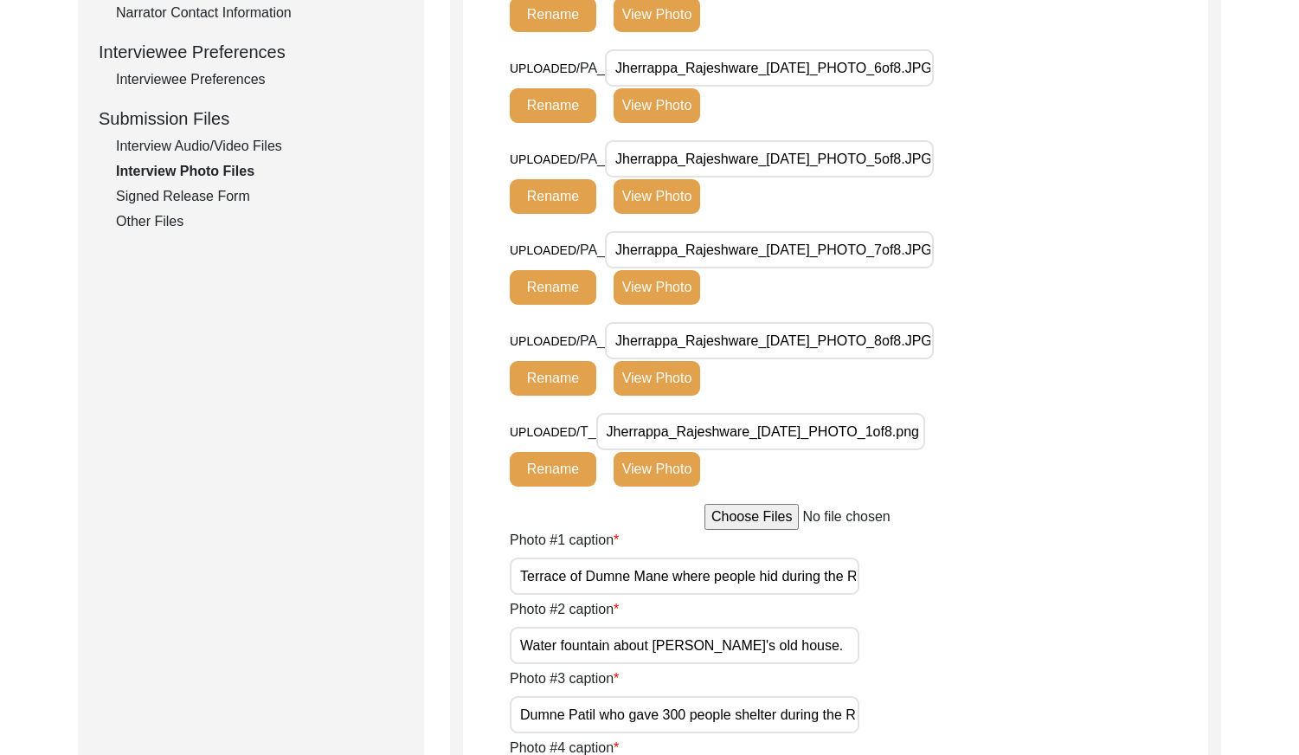
scroll to position [692, 0]
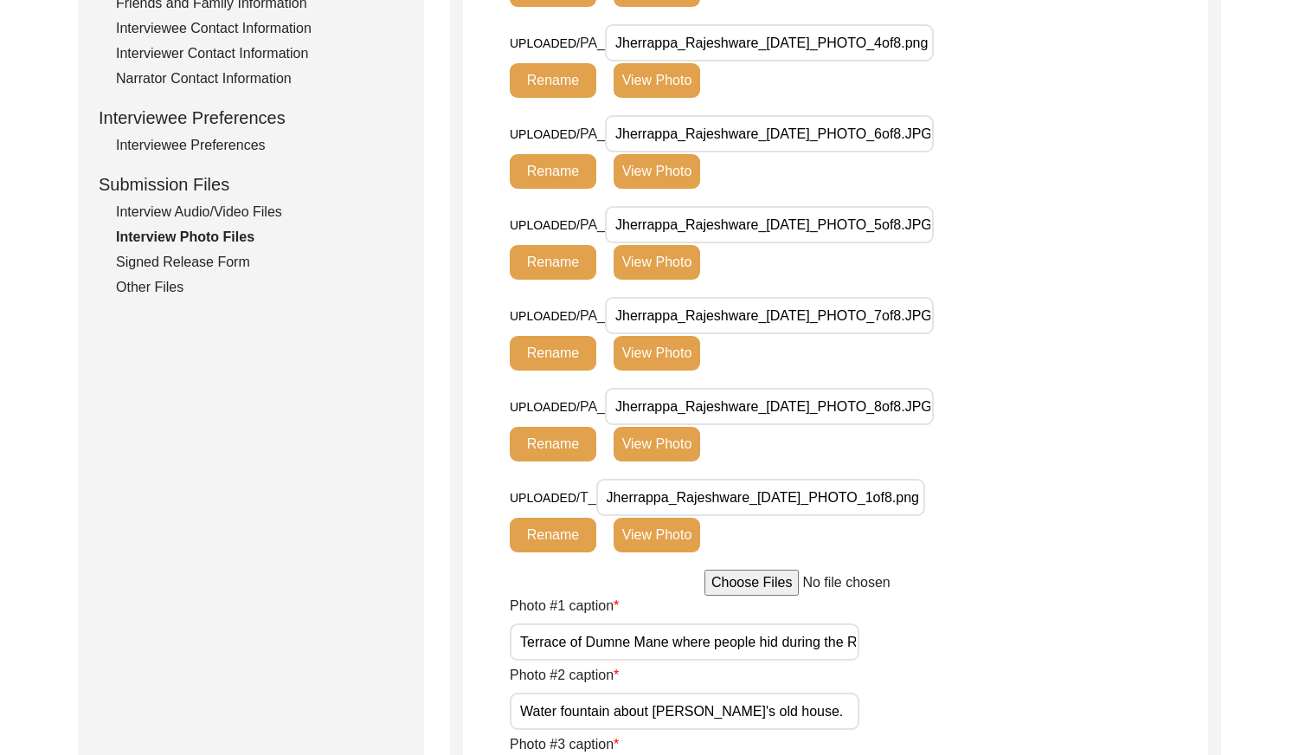
click at [674, 280] on button "View Photo" at bounding box center [657, 262] width 87 height 35
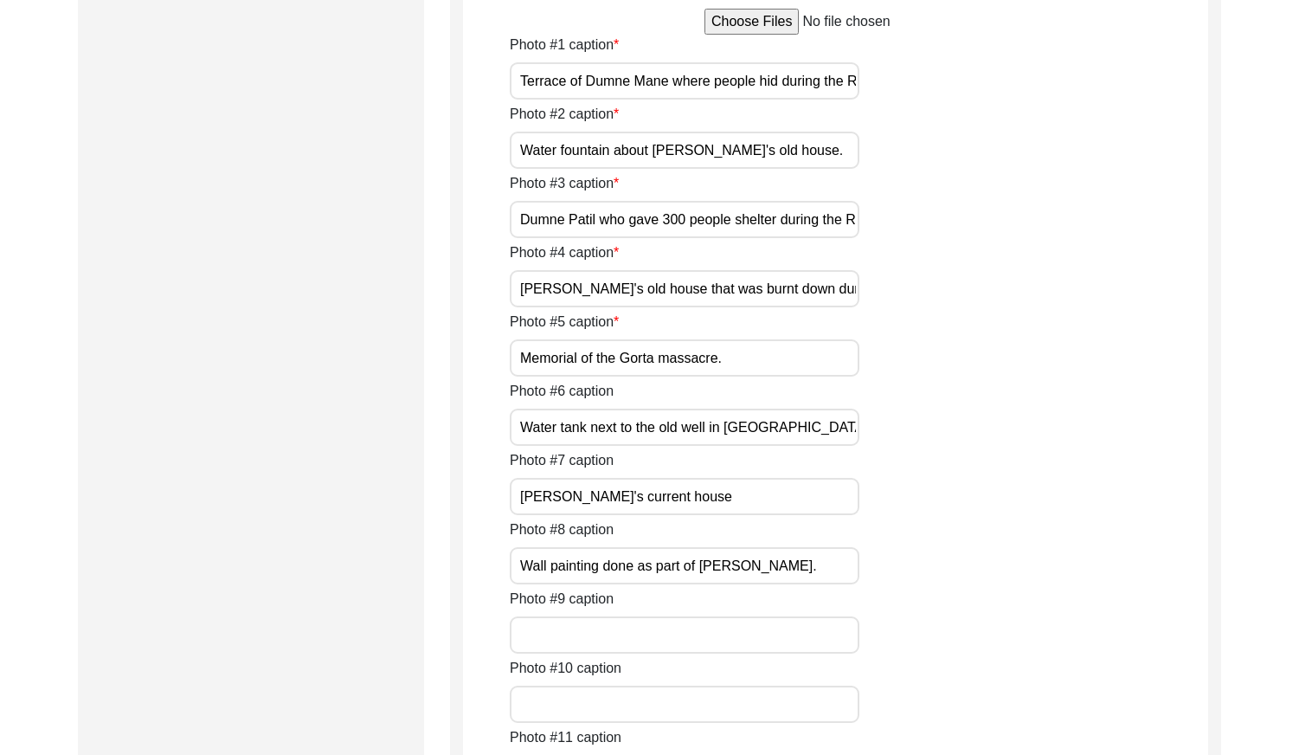
scroll to position [1039, 0]
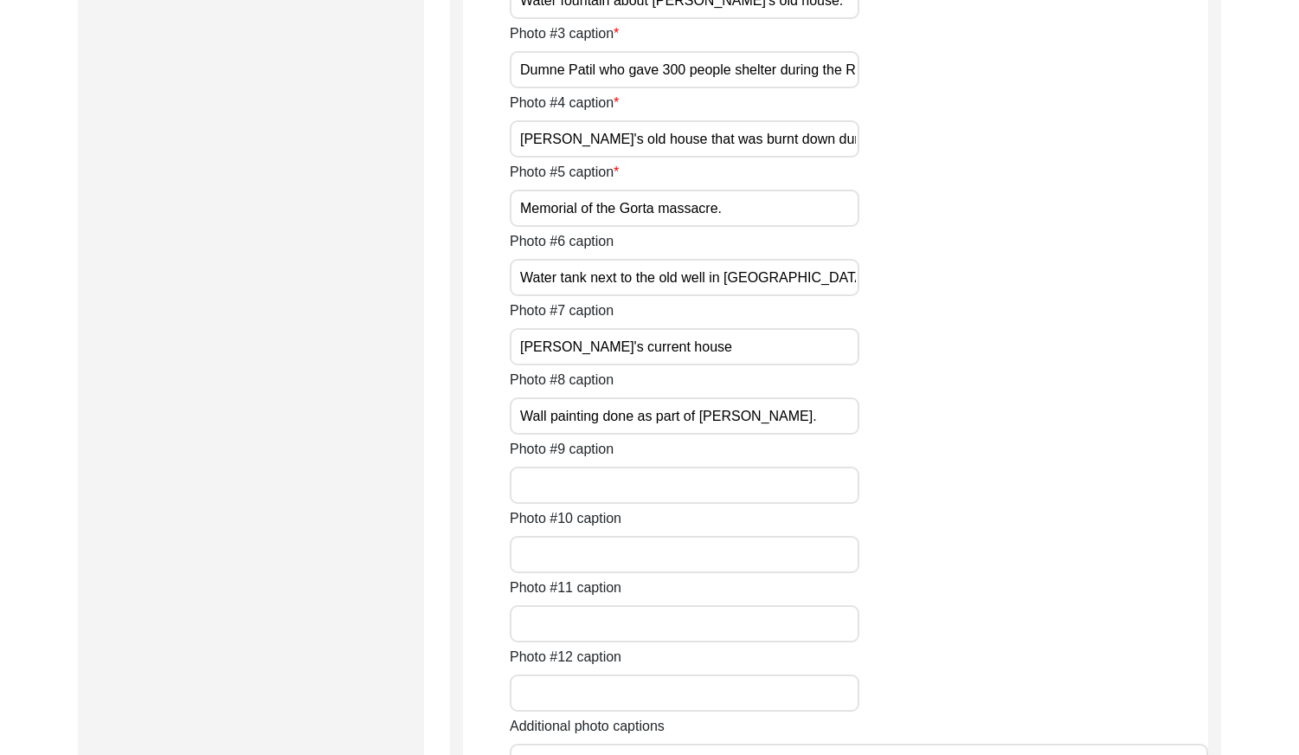
scroll to position [1558, 0]
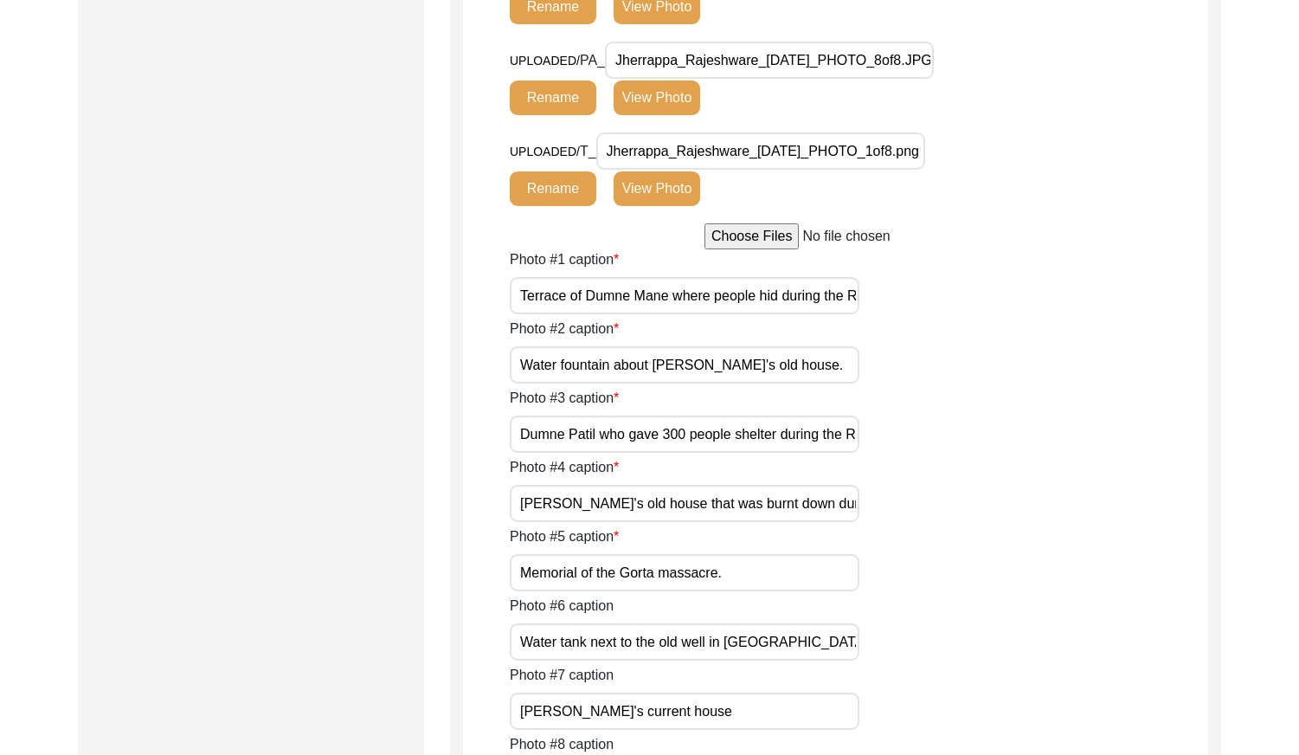
click at [660, 24] on button "View Photo" at bounding box center [657, 7] width 87 height 35
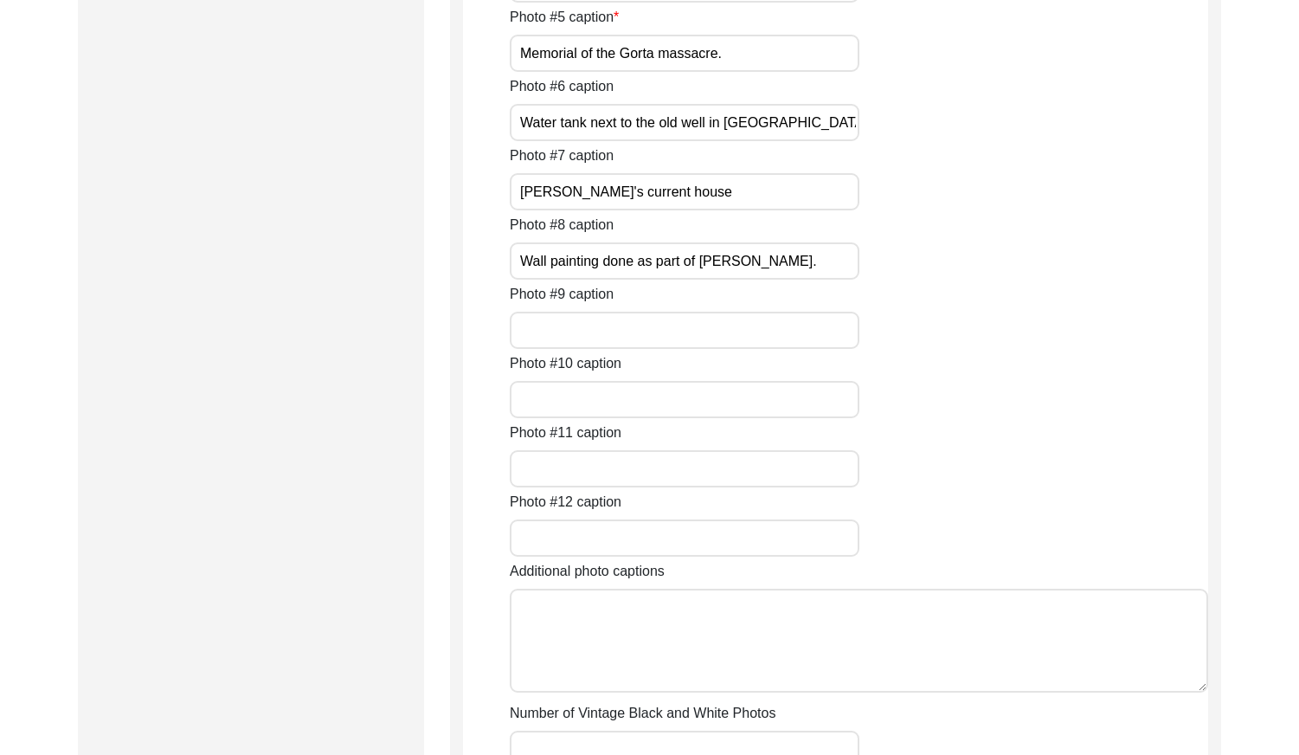
scroll to position [1212, 0]
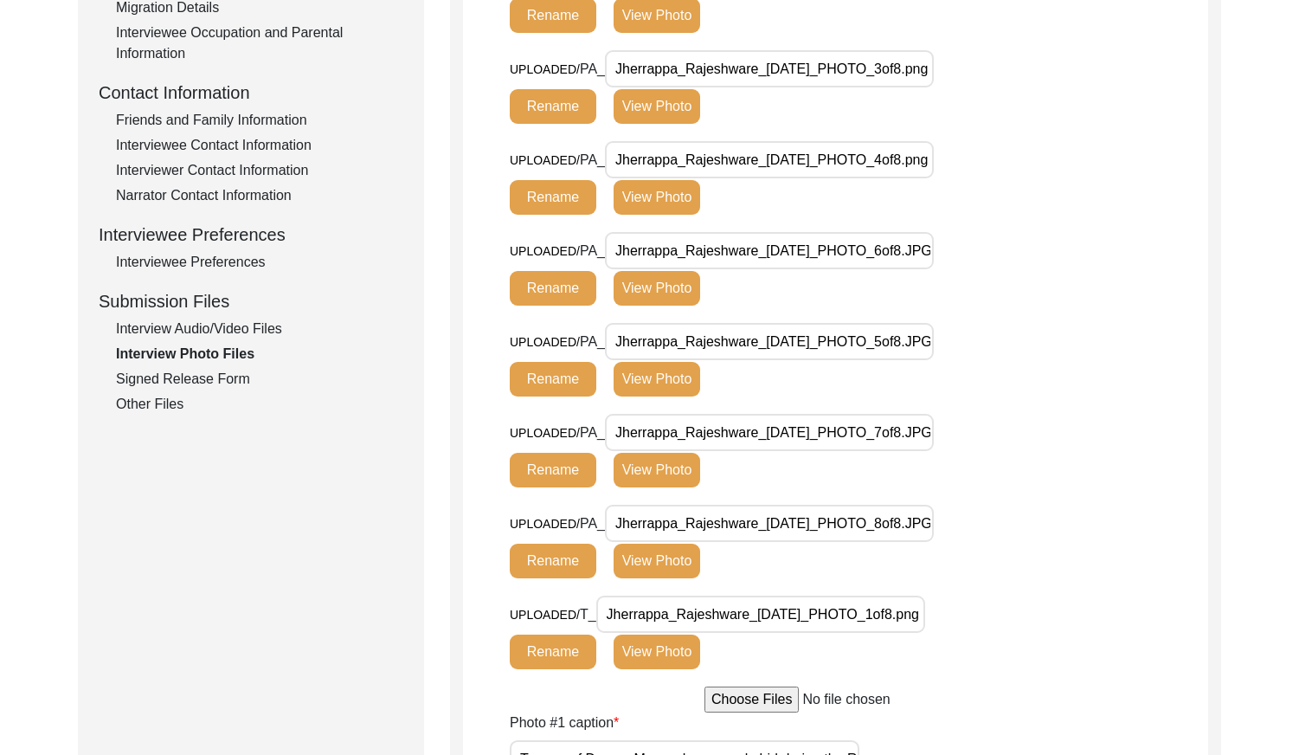
scroll to position [287, 0]
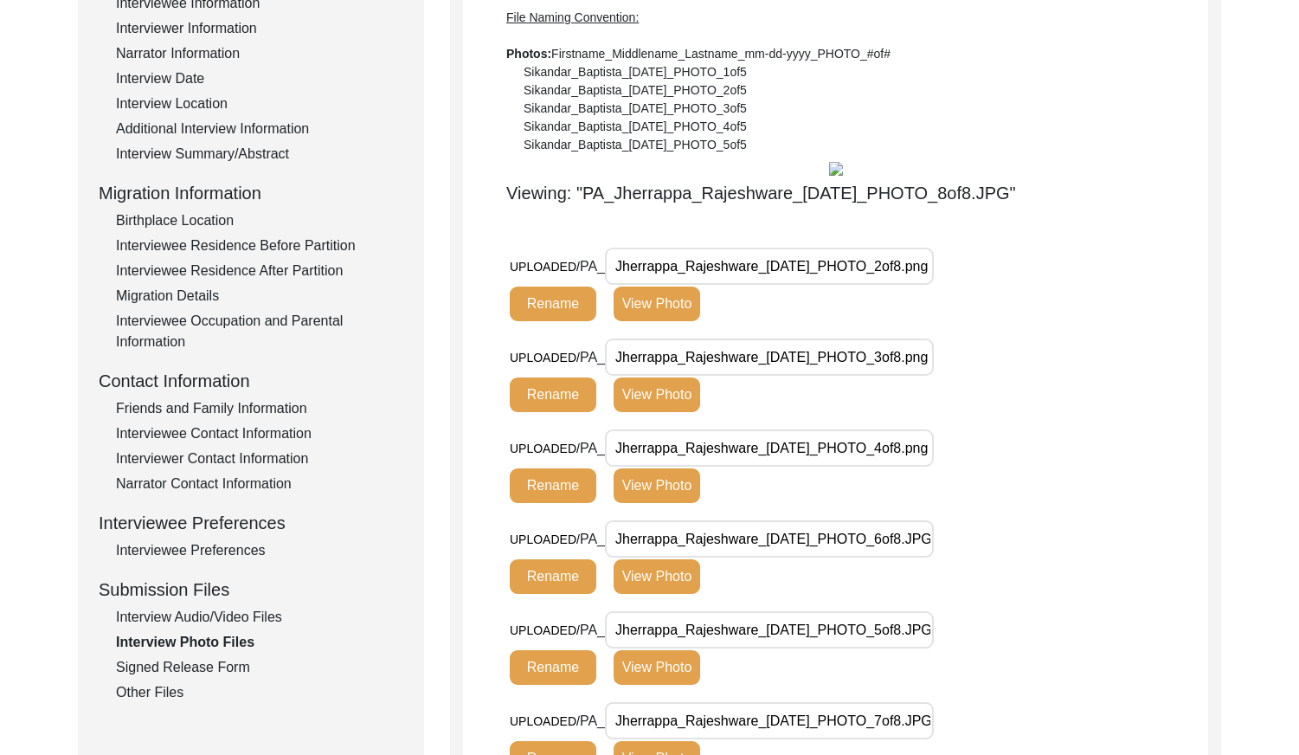
click at [241, 675] on div "Signed Release Form" at bounding box center [259, 667] width 287 height 21
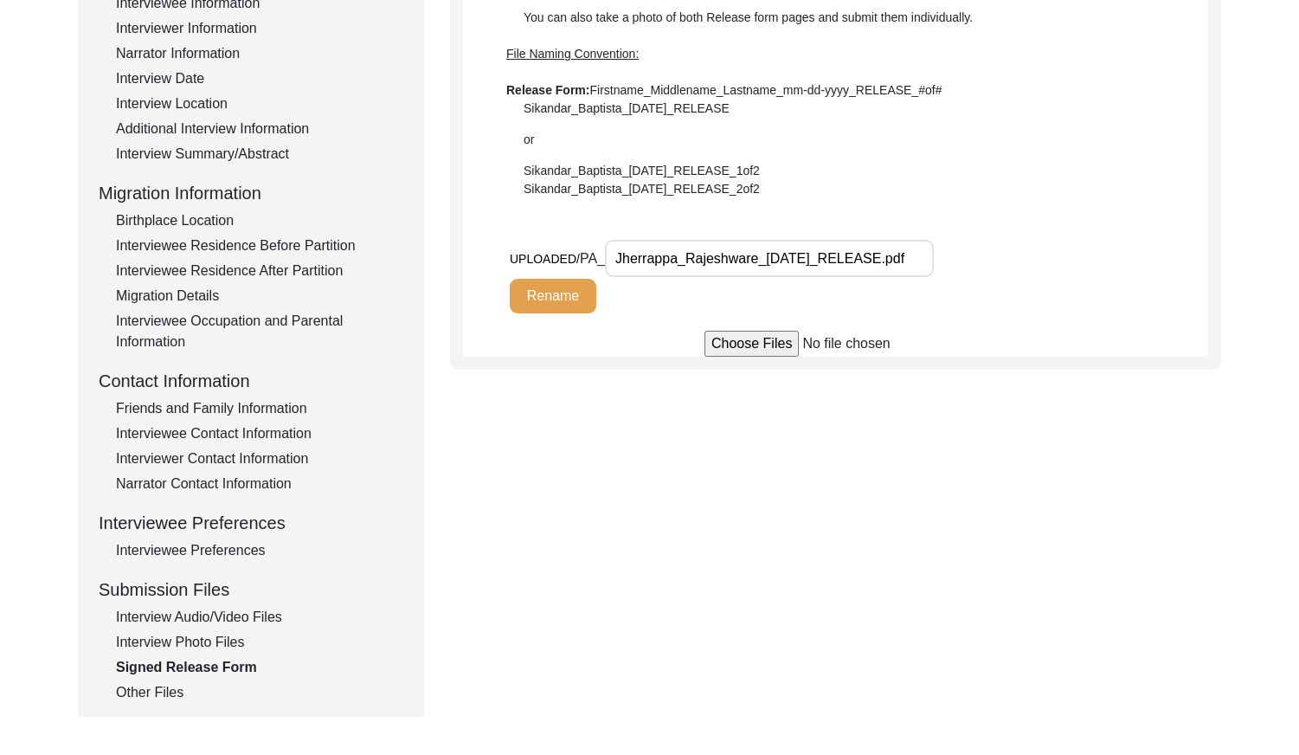
scroll to position [0, 2]
drag, startPoint x: 750, startPoint y: 252, endPoint x: 1044, endPoint y: 236, distance: 293.8
click at [1044, 236] on div "Signed Release Form Use Adobe Scan to scan both pages of the Release form, and …" at bounding box center [835, 144] width 745 height 424
click at [999, 436] on div "Submission Form Archivist Interview Information Interviewee Information Intervi…" at bounding box center [649, 311] width 1143 height 811
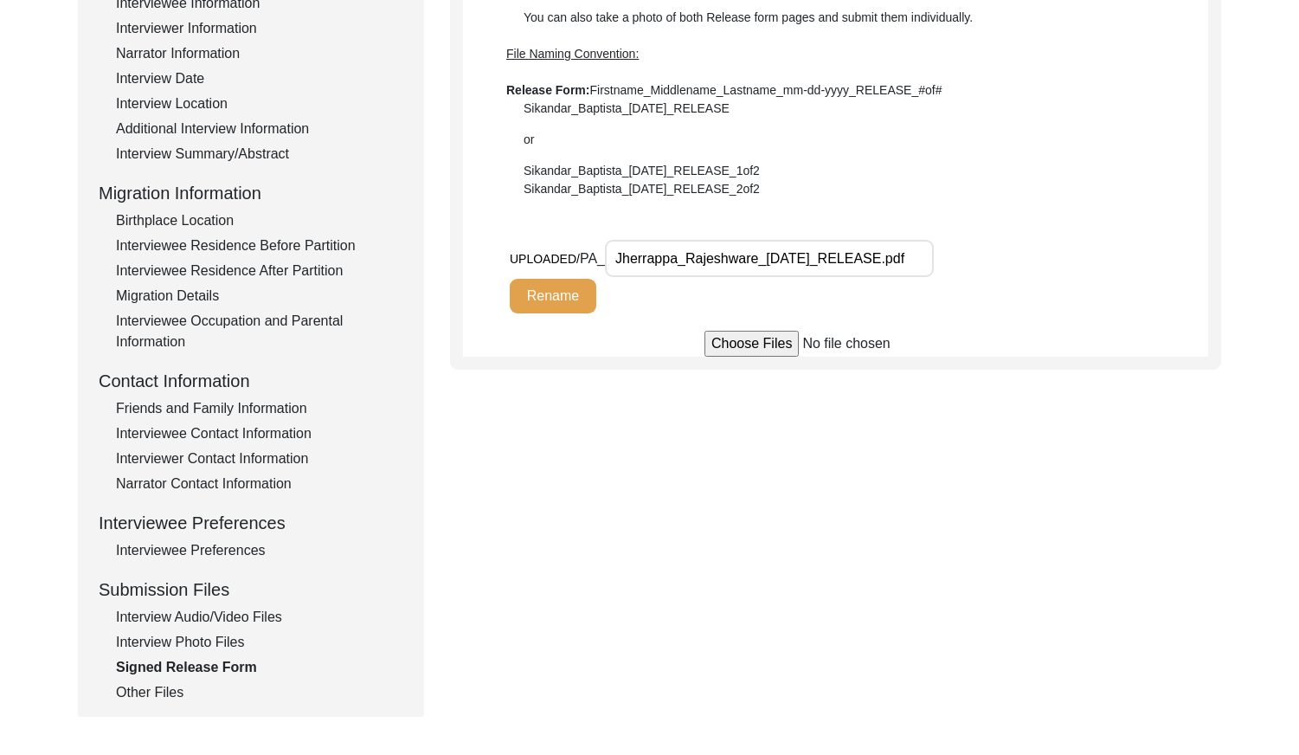
click at [185, 682] on div "Other Files" at bounding box center [259, 692] width 287 height 21
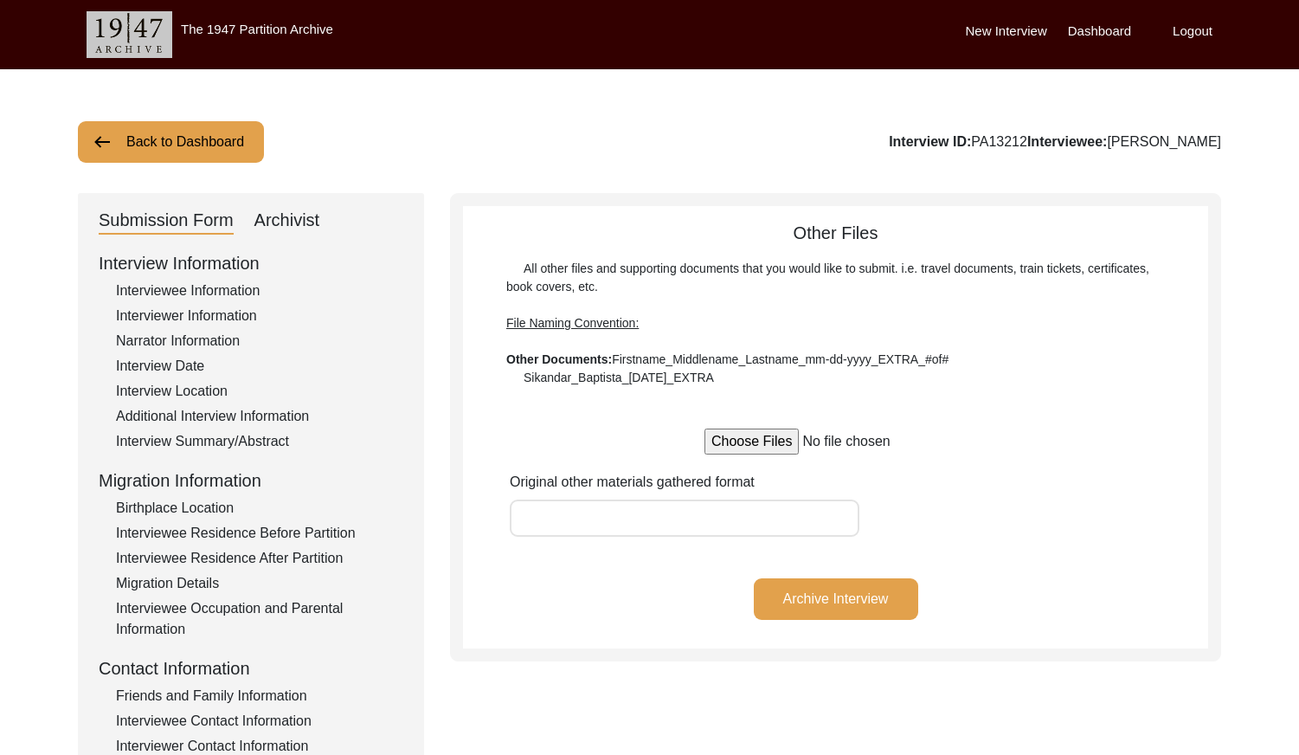
click at [571, 564] on app-other-files "Other Files All other files and supporting documents that you would like to sub…" at bounding box center [835, 434] width 745 height 428
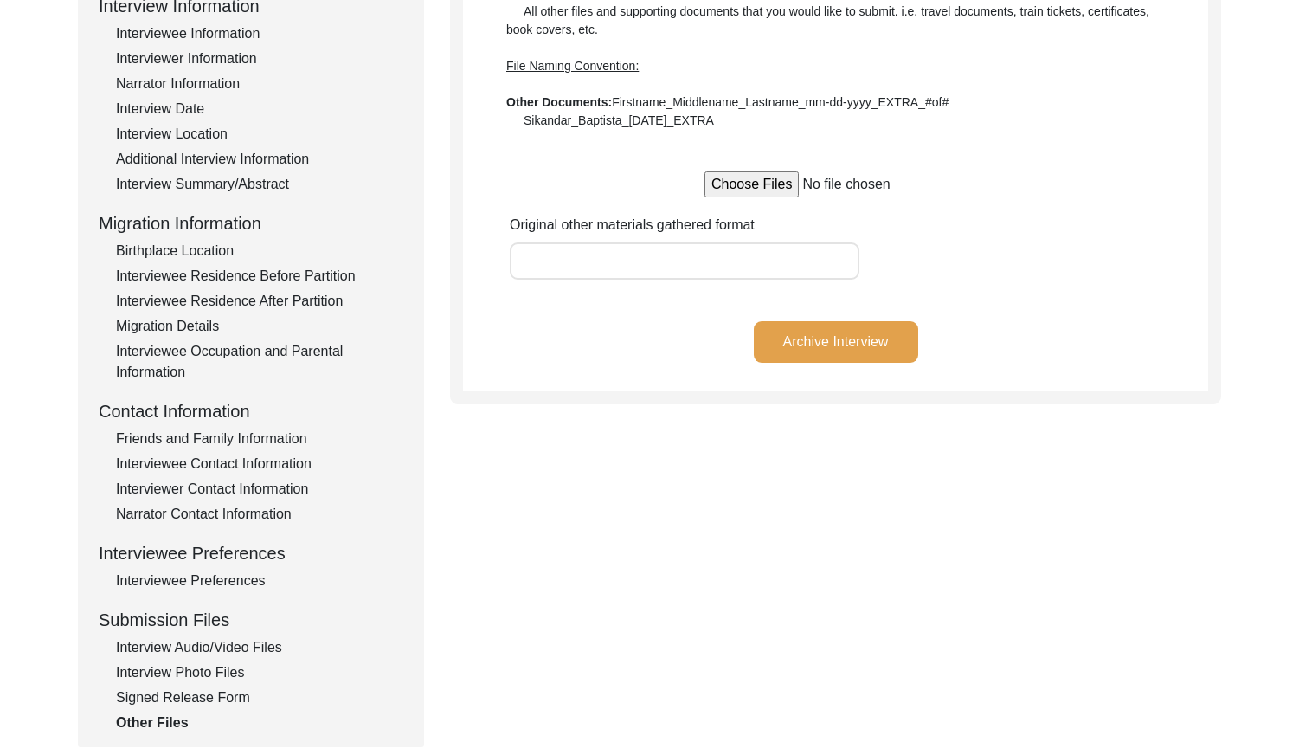
scroll to position [173, 0]
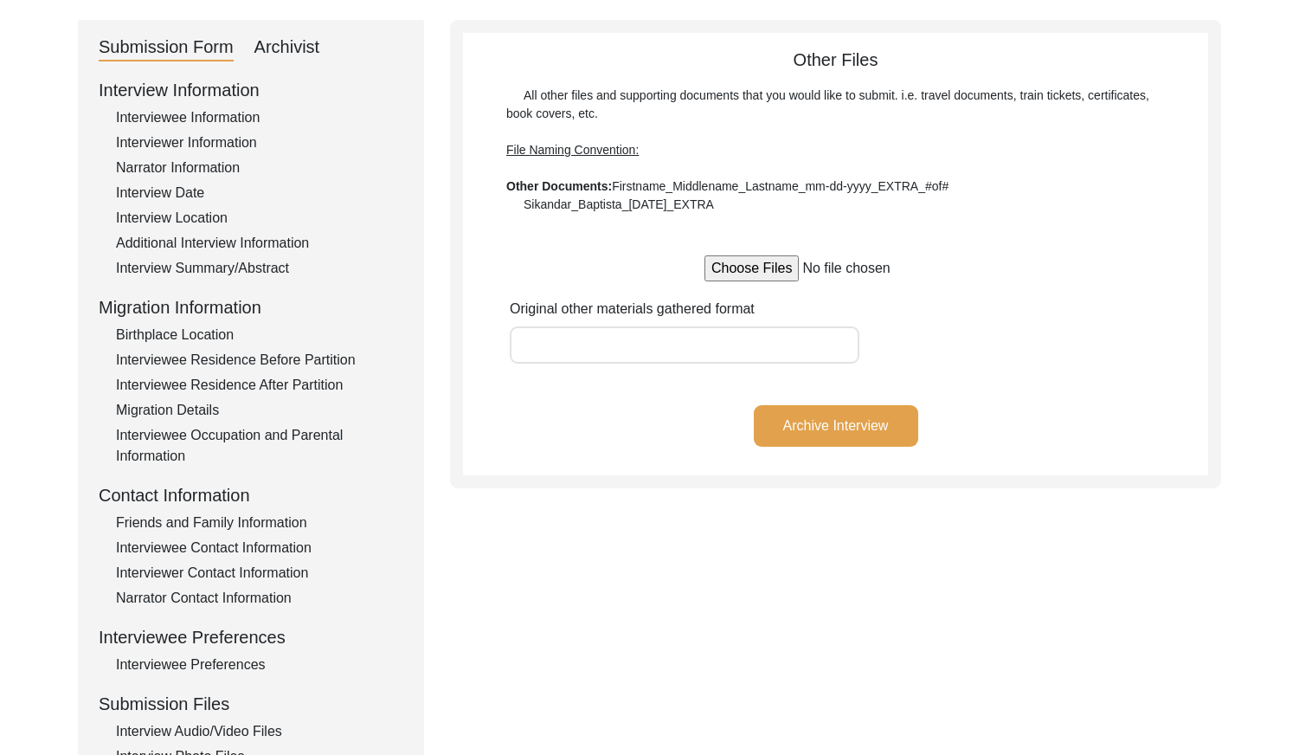
click at [481, 544] on div "Submission Form Archivist Interview Information Interviewee Information Intervi…" at bounding box center [649, 425] width 1143 height 811
click at [268, 62] on div "Submission Form Archivist Interview Information Interviewee Information Intervi…" at bounding box center [251, 425] width 346 height 811
click at [273, 36] on div "Archivist" at bounding box center [287, 48] width 66 height 28
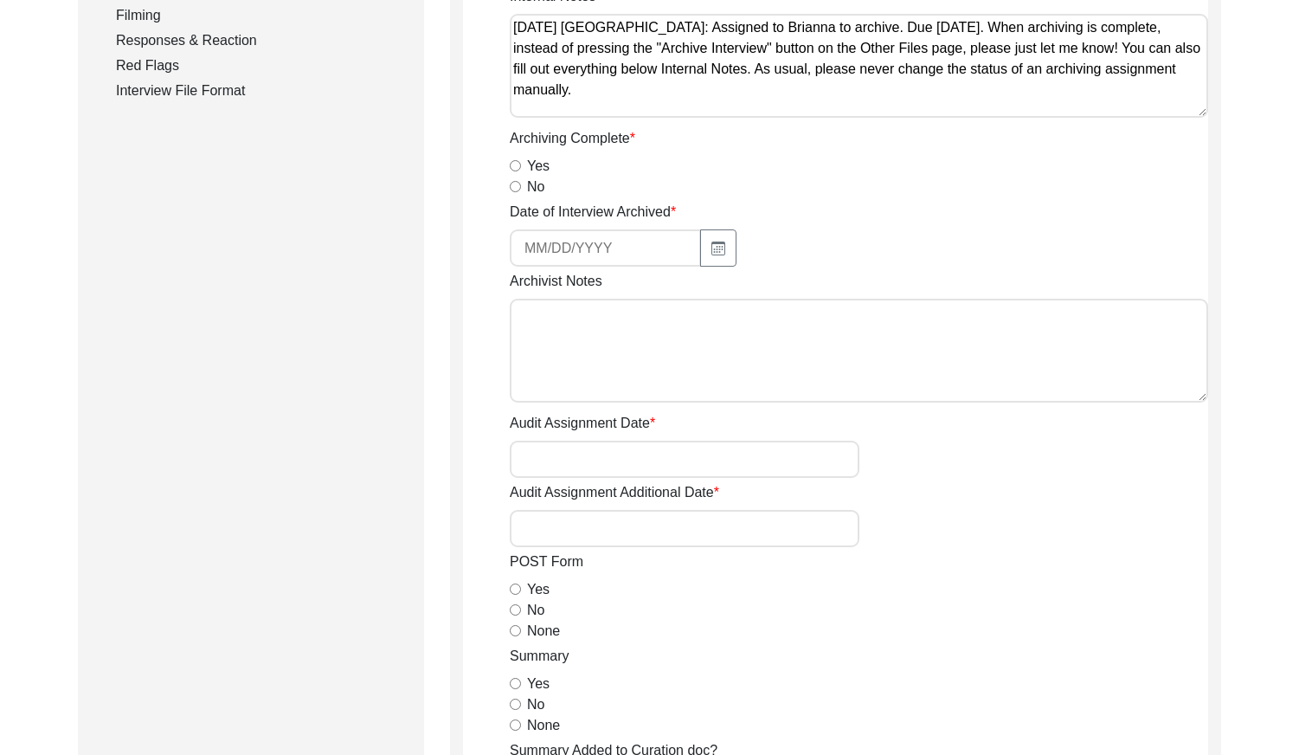
scroll to position [519, 0]
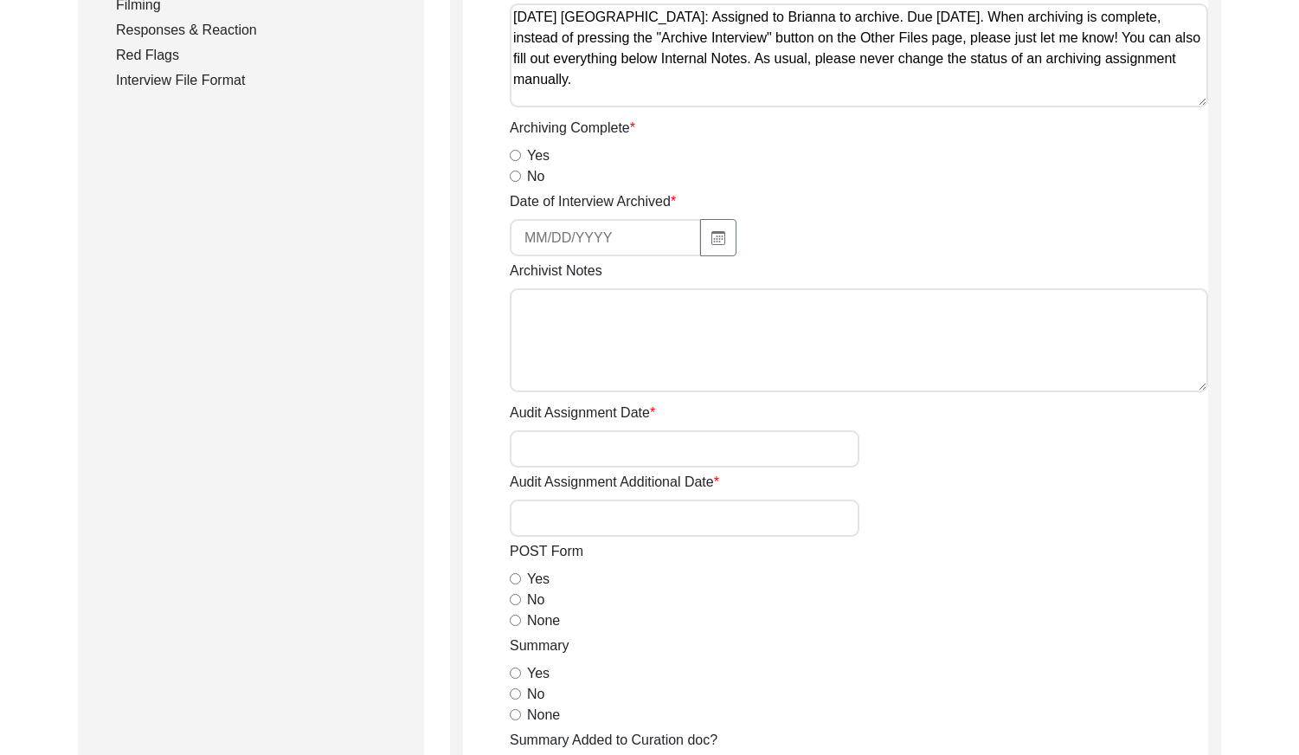
click at [518, 156] on input "Yes" at bounding box center [515, 155] width 11 height 11
click at [739, 254] on div at bounding box center [685, 237] width 350 height 37
click at [715, 243] on icon "button" at bounding box center [718, 238] width 14 height 14
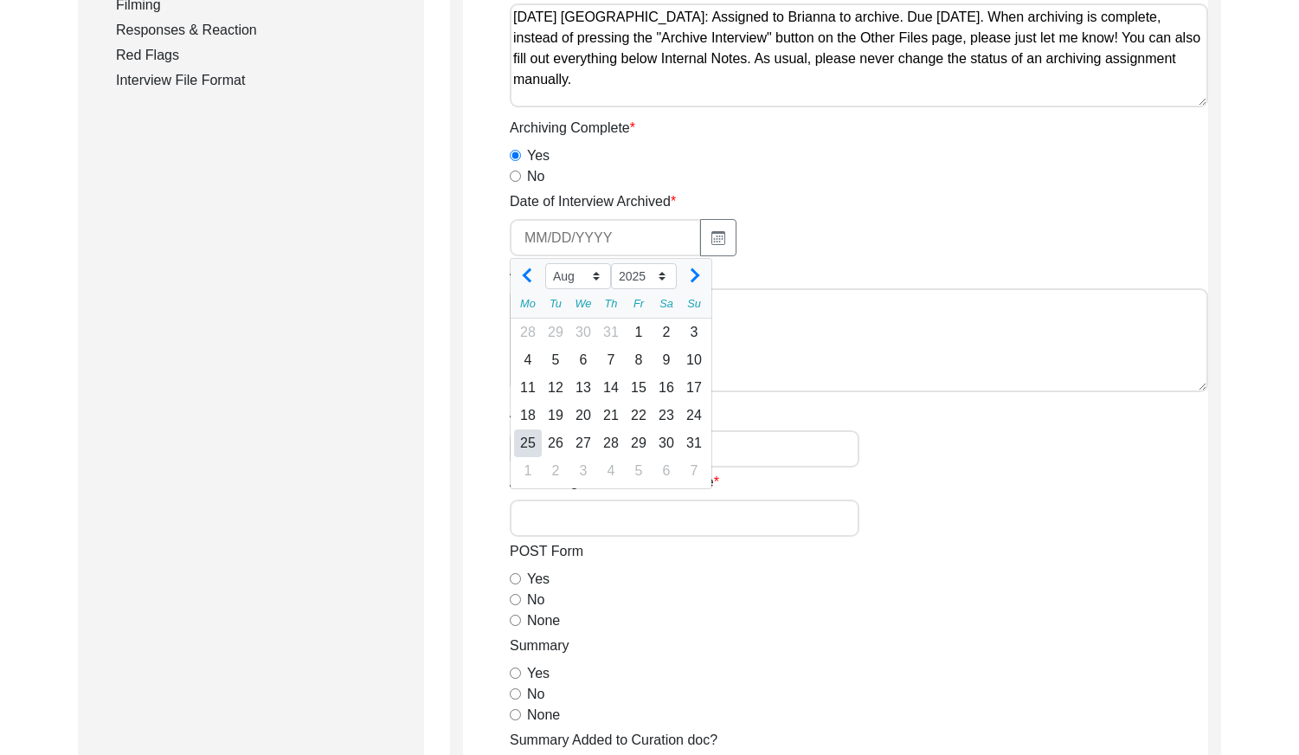
click at [525, 447] on div "25" at bounding box center [528, 443] width 28 height 28
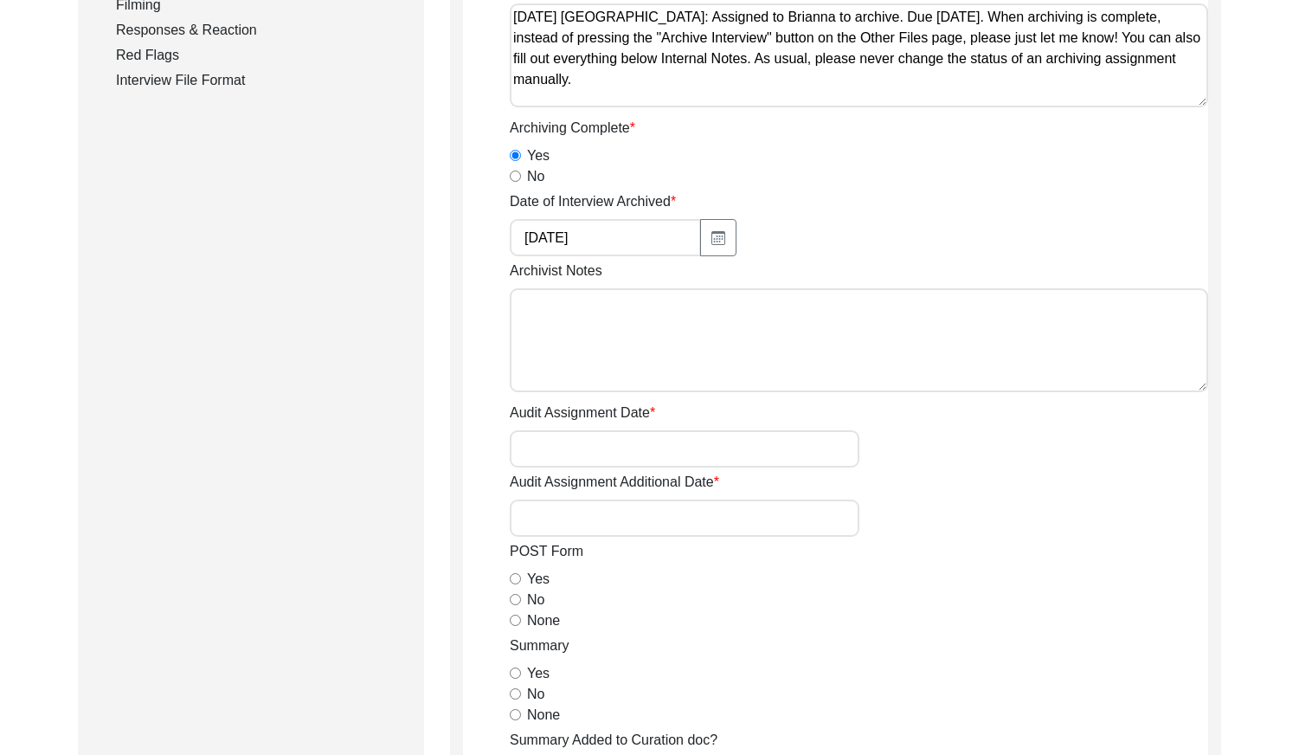
click at [581, 340] on textarea "Archivist Notes" at bounding box center [859, 340] width 699 height 104
click at [905, 314] on textarea "[DATE] [PERSON_NAME]: Archived. Meta-data edits below." at bounding box center [859, 340] width 699 height 104
click at [902, 336] on textarea "[DATE] [PERSON_NAME]: Archived. Meta-data edits below." at bounding box center [859, 340] width 699 height 104
paste textarea "Changed dashes to N/A Interviewee First/Full Name: Changed ‘[PERSON_NAME]’ to J…"
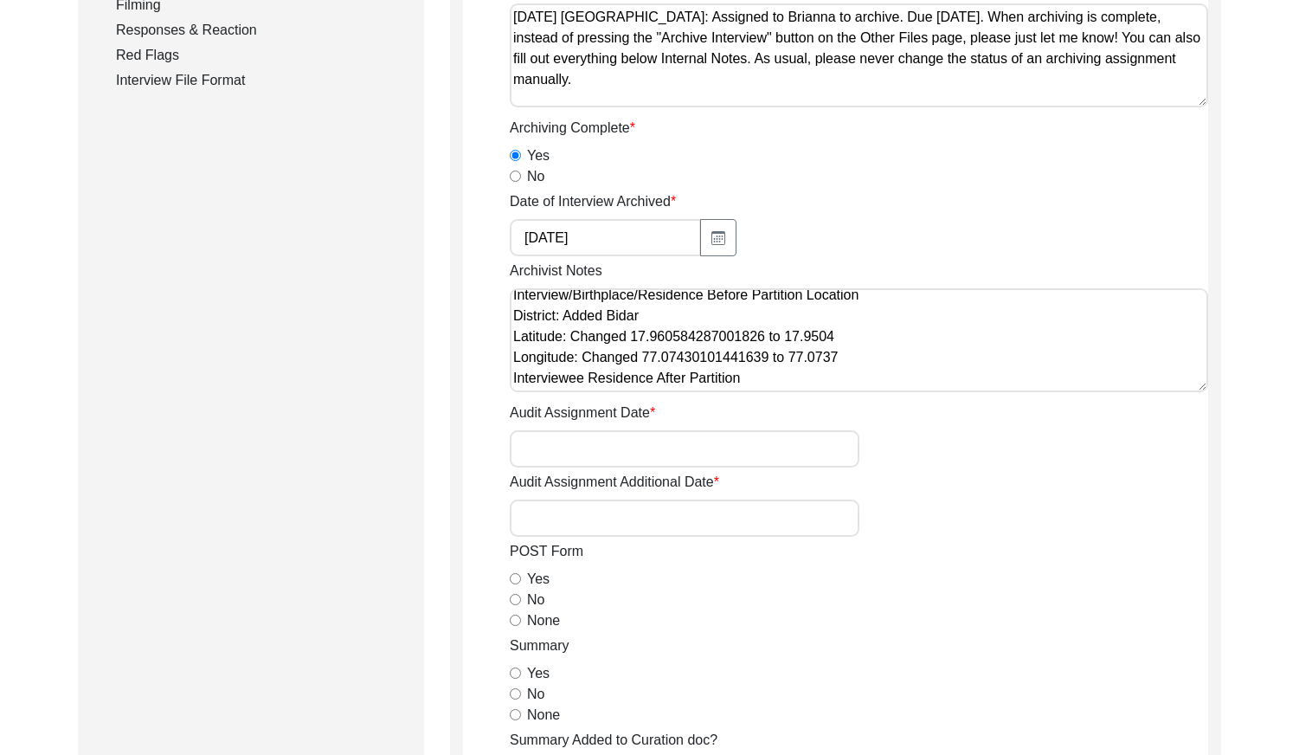
scroll to position [87, 0]
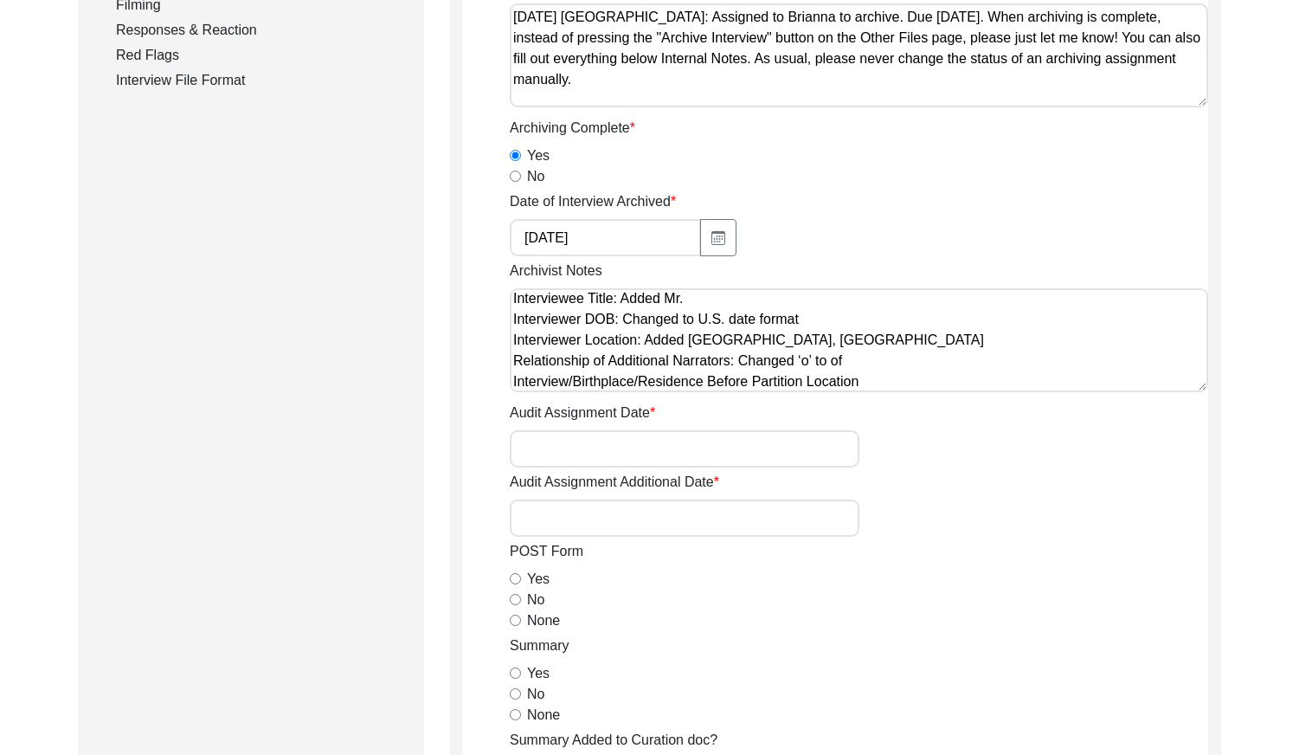
click at [885, 357] on textarea "[DATE] [PERSON_NAME]: Archived. Meta-data edits below. Changed dashes to N/A In…" at bounding box center [859, 340] width 699 height 104
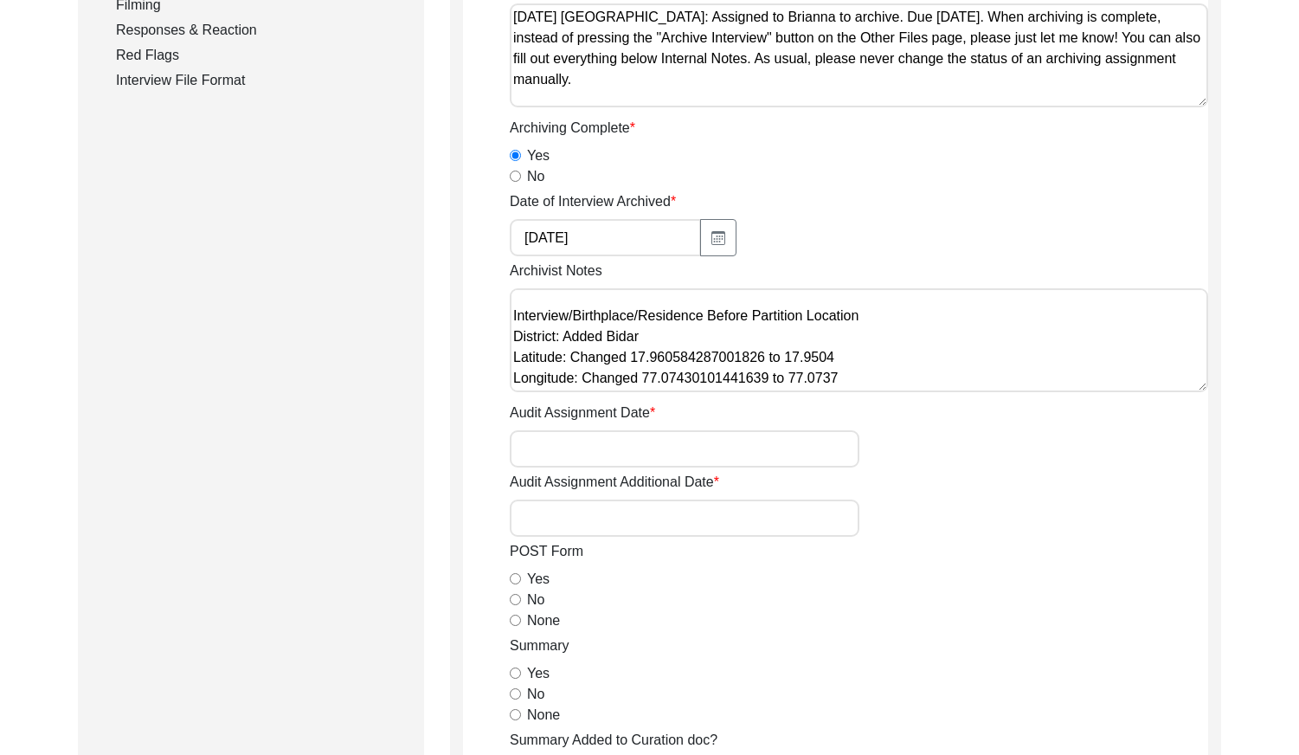
scroll to position [260, 0]
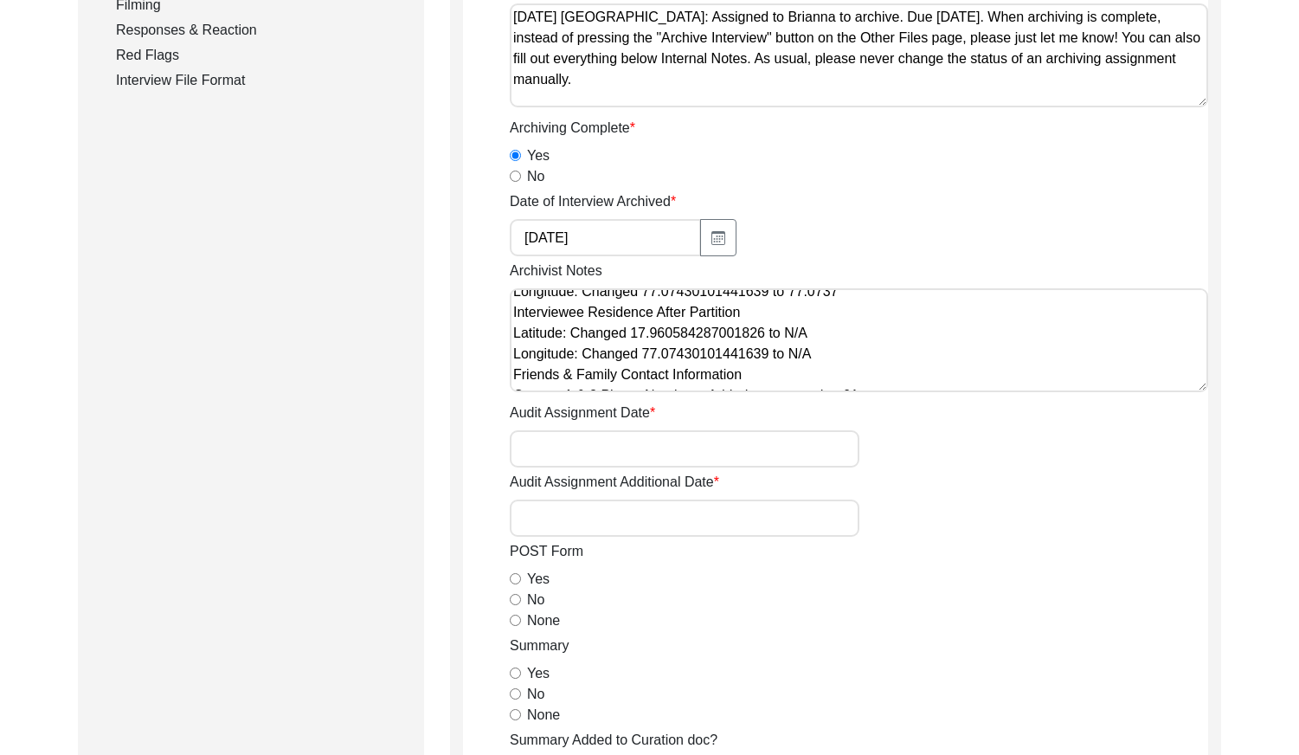
click at [864, 301] on textarea "[DATE] [PERSON_NAME]: Archived. Meta-data edits below. Changed dashes to N/A In…" at bounding box center [859, 340] width 699 height 104
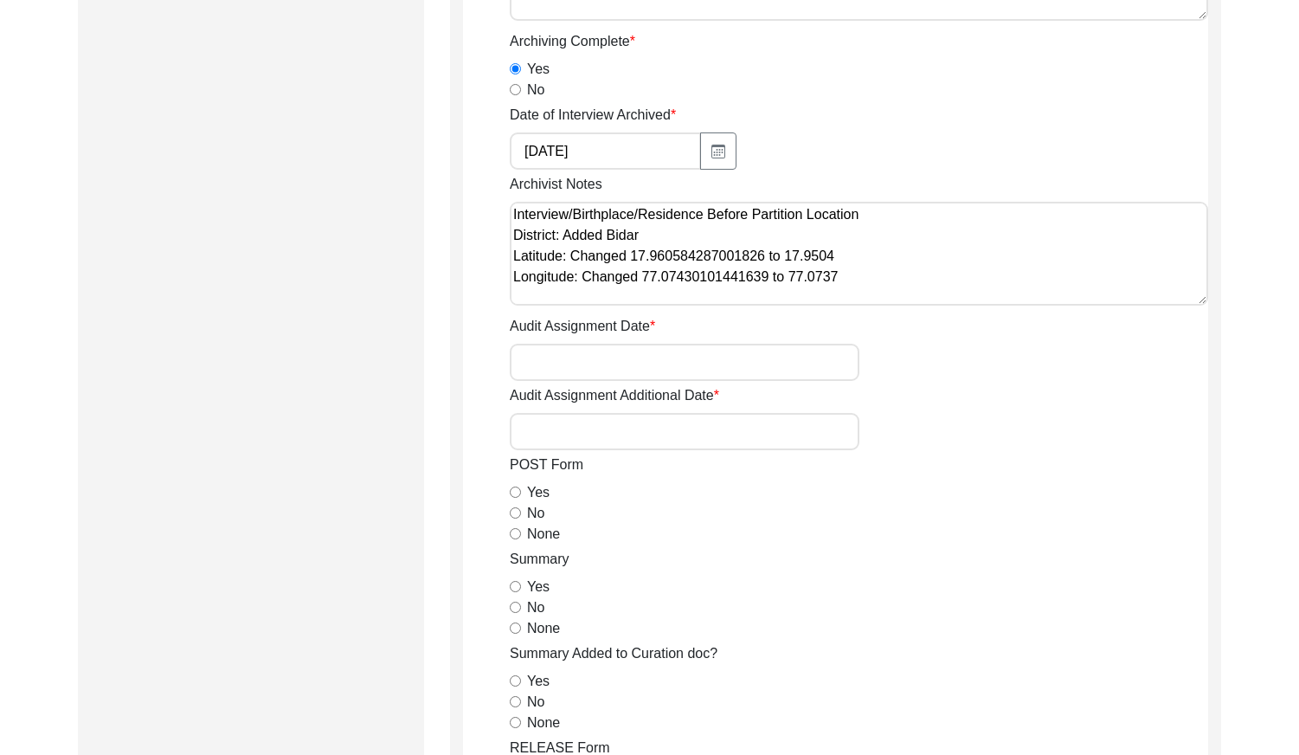
scroll to position [274, 0]
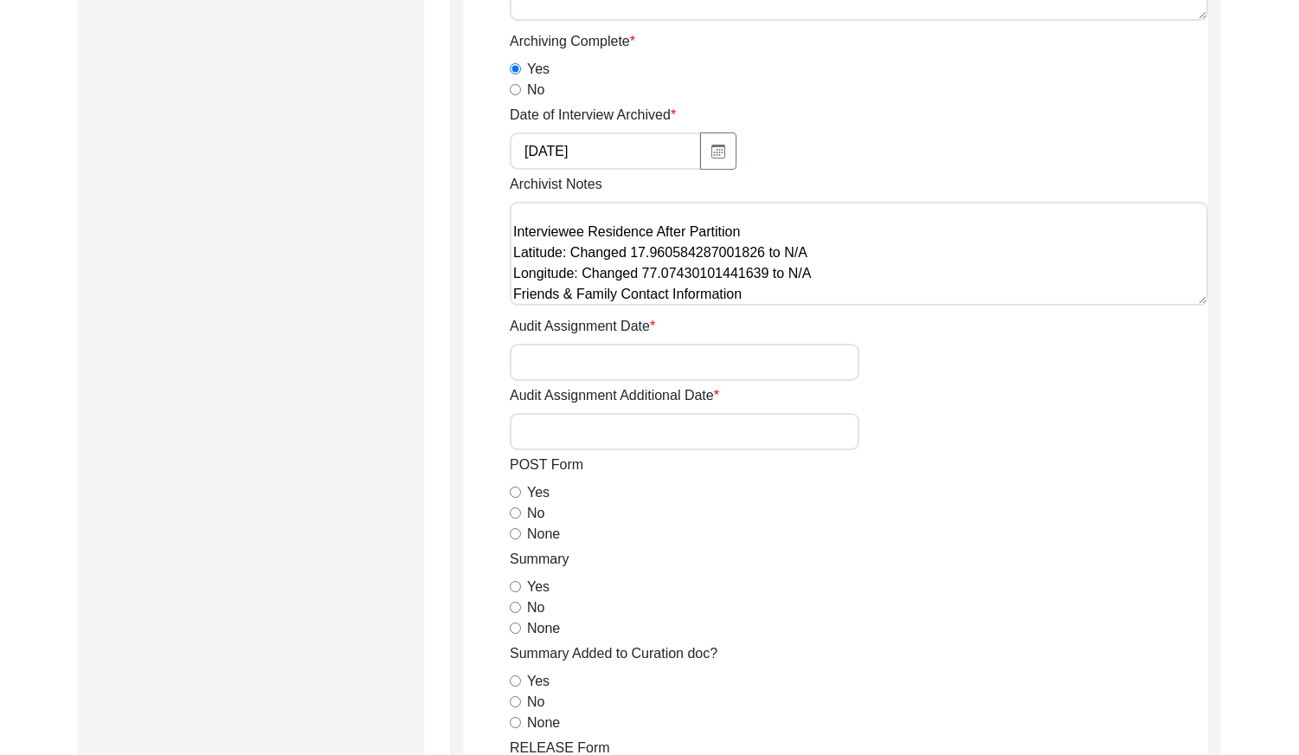
click at [825, 276] on textarea "[DATE] [PERSON_NAME]: Archived. Meta-data edits below. Changed dashes to N/A In…" at bounding box center [859, 254] width 699 height 104
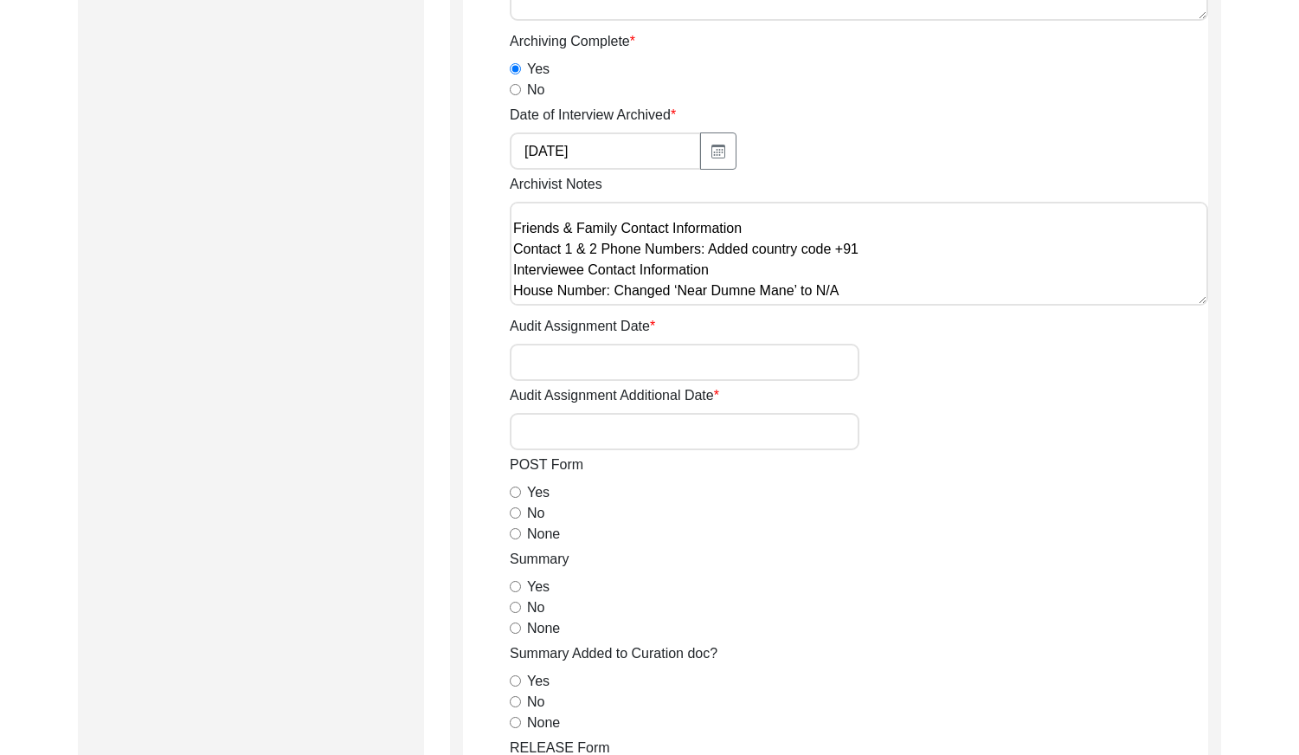
click at [875, 253] on textarea "[DATE] [PERSON_NAME]: Archived. Meta-data edits below. Changed dashes to N/A In…" at bounding box center [859, 254] width 699 height 104
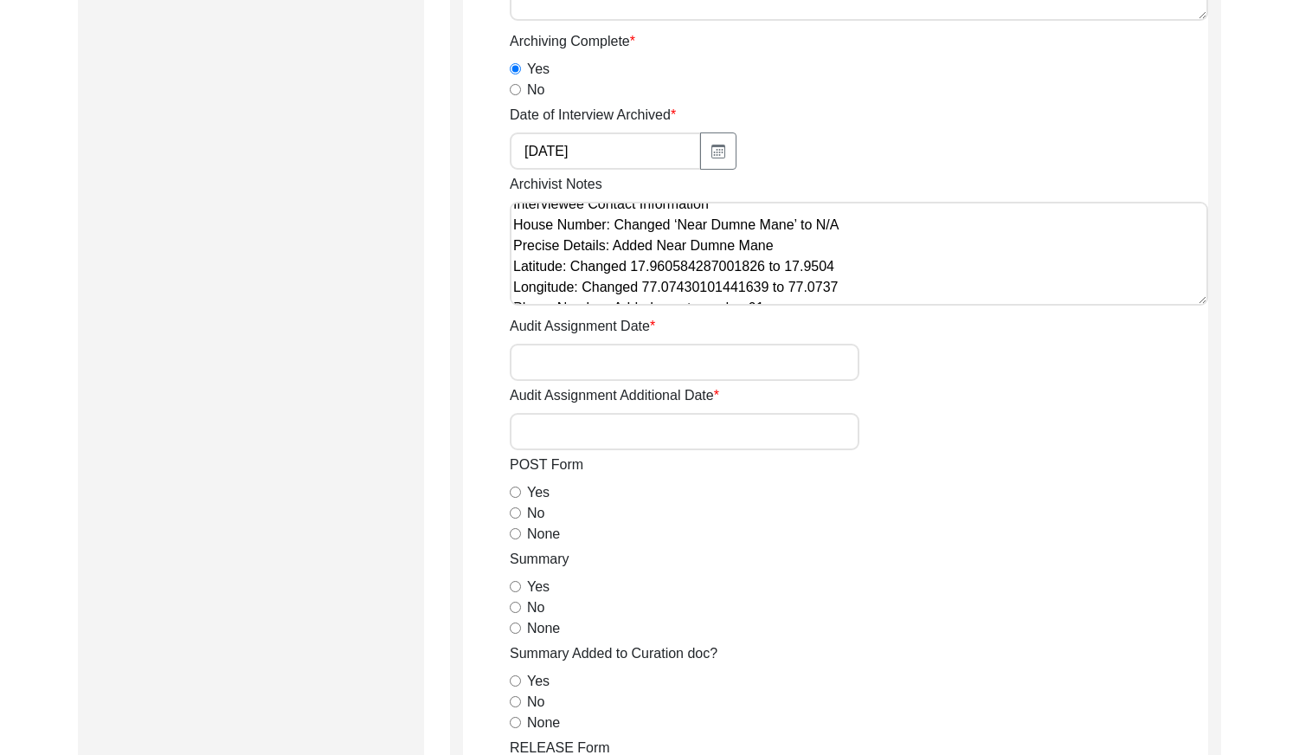
scroll to position [485, 0]
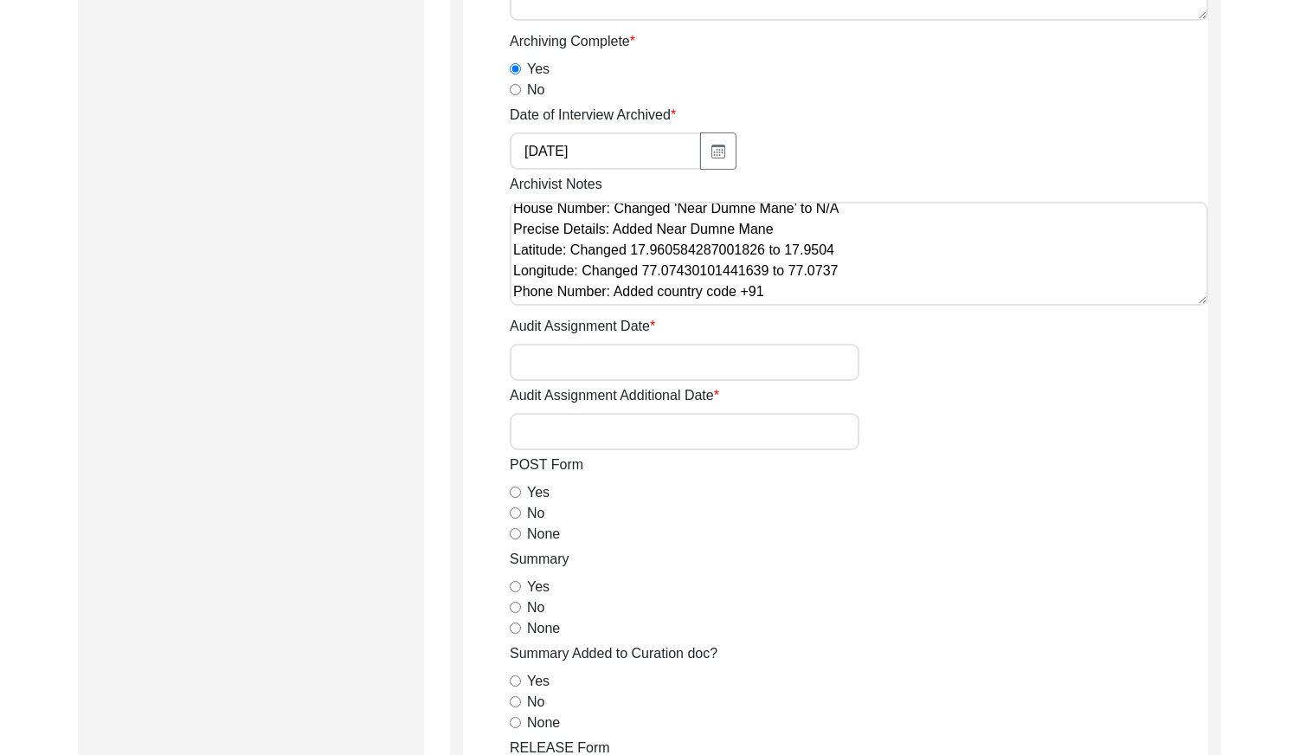
click at [871, 253] on textarea "[DATE] [PERSON_NAME]: Archived. Meta-data edits below. Changed dashes to N/A In…" at bounding box center [859, 254] width 699 height 104
click at [866, 295] on textarea "[DATE] [PERSON_NAME]: Archived. Meta-data edits below. Changed dashes to N/A In…" at bounding box center [859, 254] width 699 height 104
click at [512, 533] on input "None" at bounding box center [515, 533] width 11 height 11
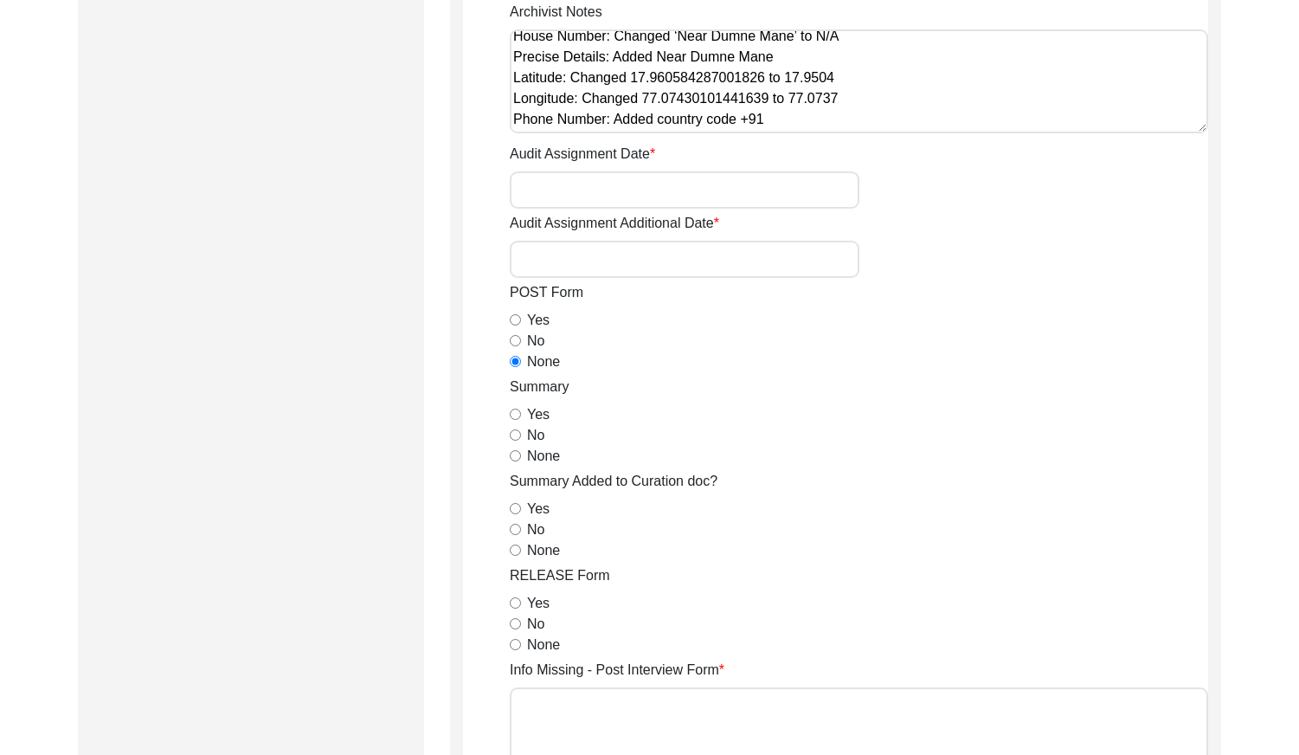
scroll to position [779, 0]
click at [518, 403] on div "Yes" at bounding box center [859, 413] width 699 height 21
click at [515, 412] on input "Yes" at bounding box center [515, 413] width 11 height 11
click at [518, 542] on div "None" at bounding box center [859, 549] width 699 height 21
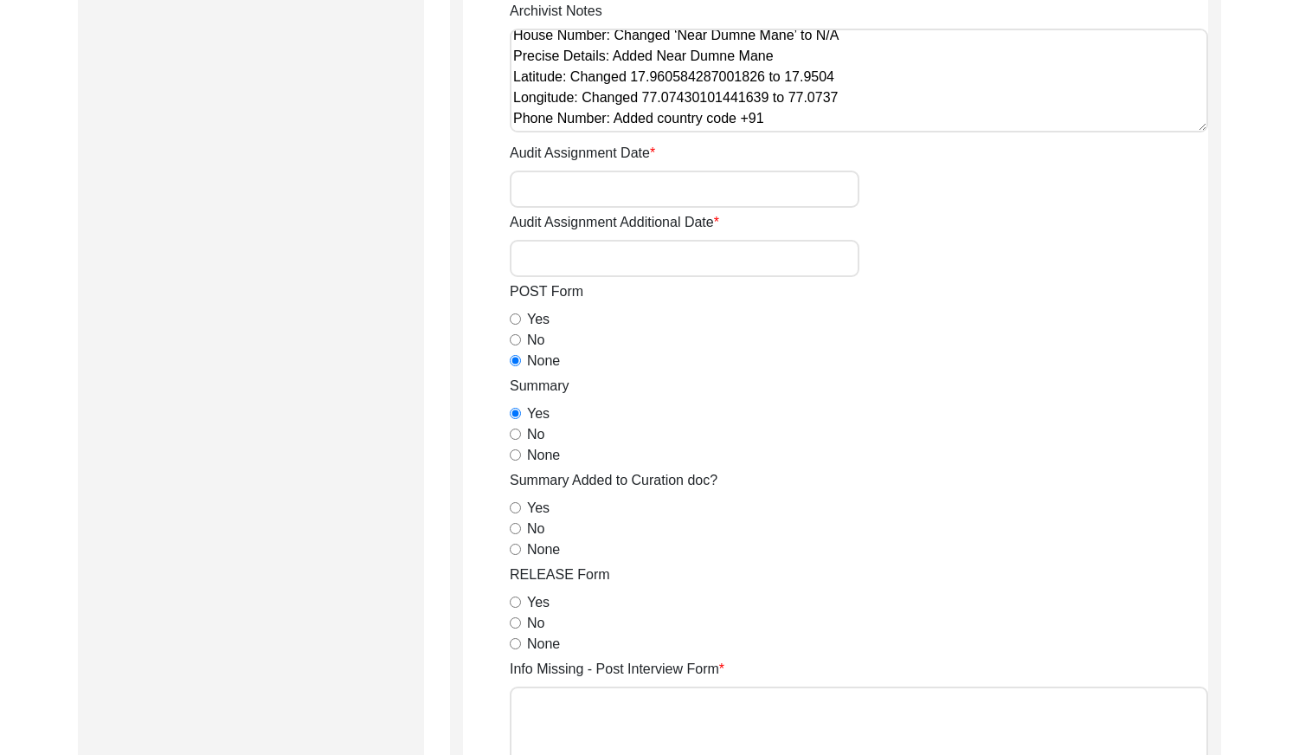
click at [513, 556] on div "None" at bounding box center [859, 549] width 699 height 21
click at [513, 555] on div "None" at bounding box center [859, 549] width 699 height 21
click at [515, 551] on input "None" at bounding box center [515, 549] width 11 height 11
click at [515, 602] on input "Yes" at bounding box center [515, 601] width 11 height 11
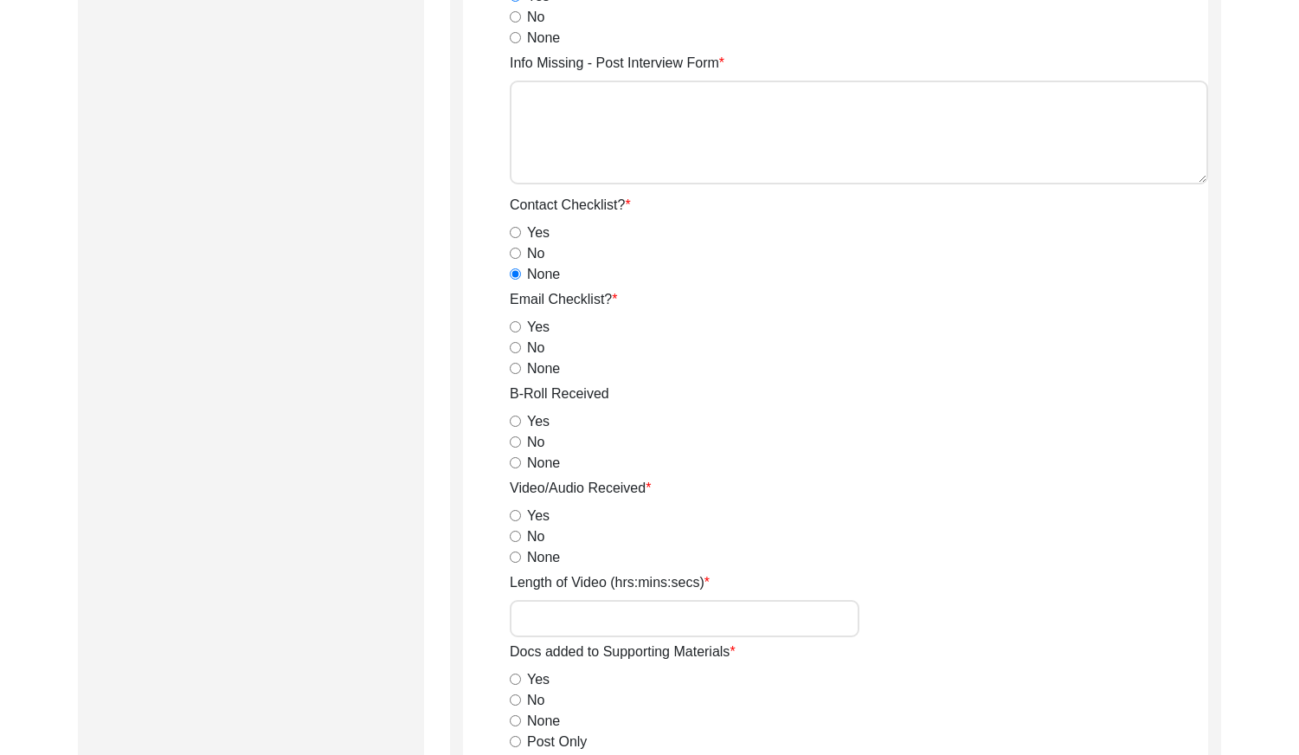
click at [518, 370] on input "None" at bounding box center [515, 368] width 11 height 11
click at [512, 422] on input "Yes" at bounding box center [515, 420] width 11 height 11
click at [515, 517] on input "Yes" at bounding box center [515, 515] width 11 height 11
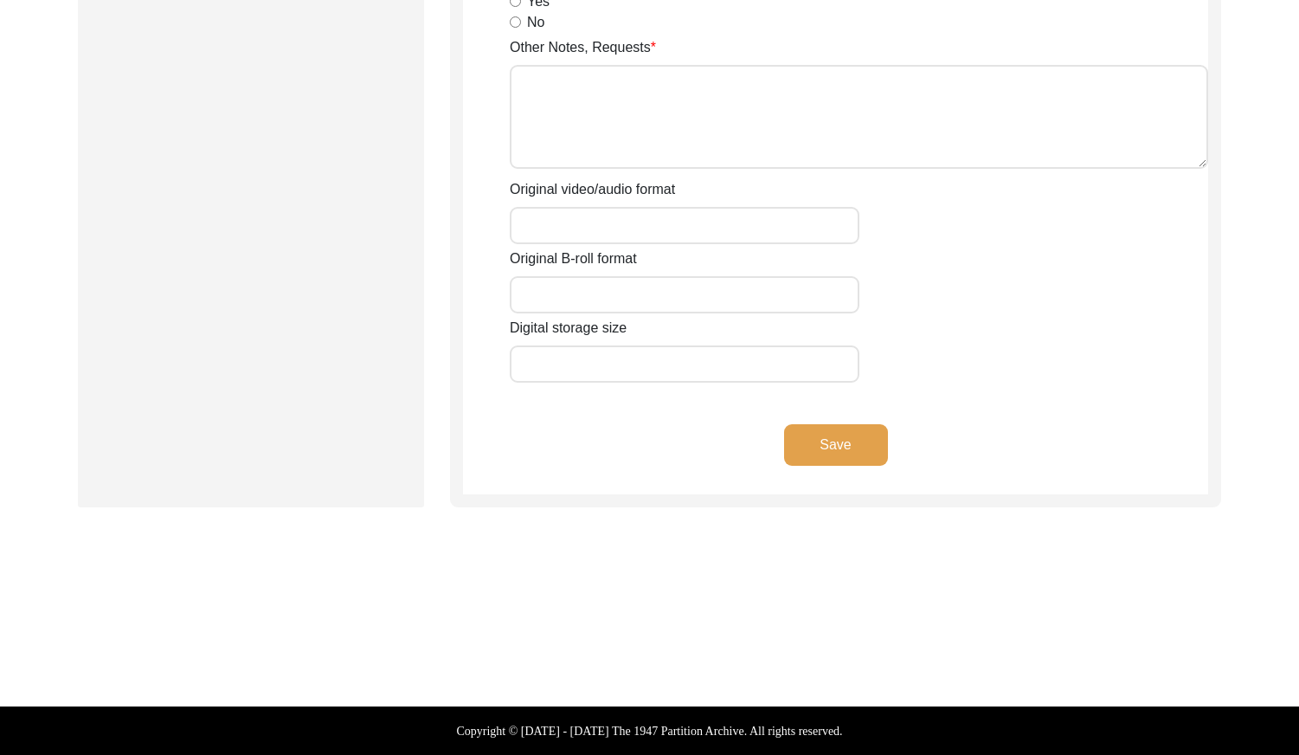
click at [826, 461] on button "Save" at bounding box center [836, 445] width 104 height 42
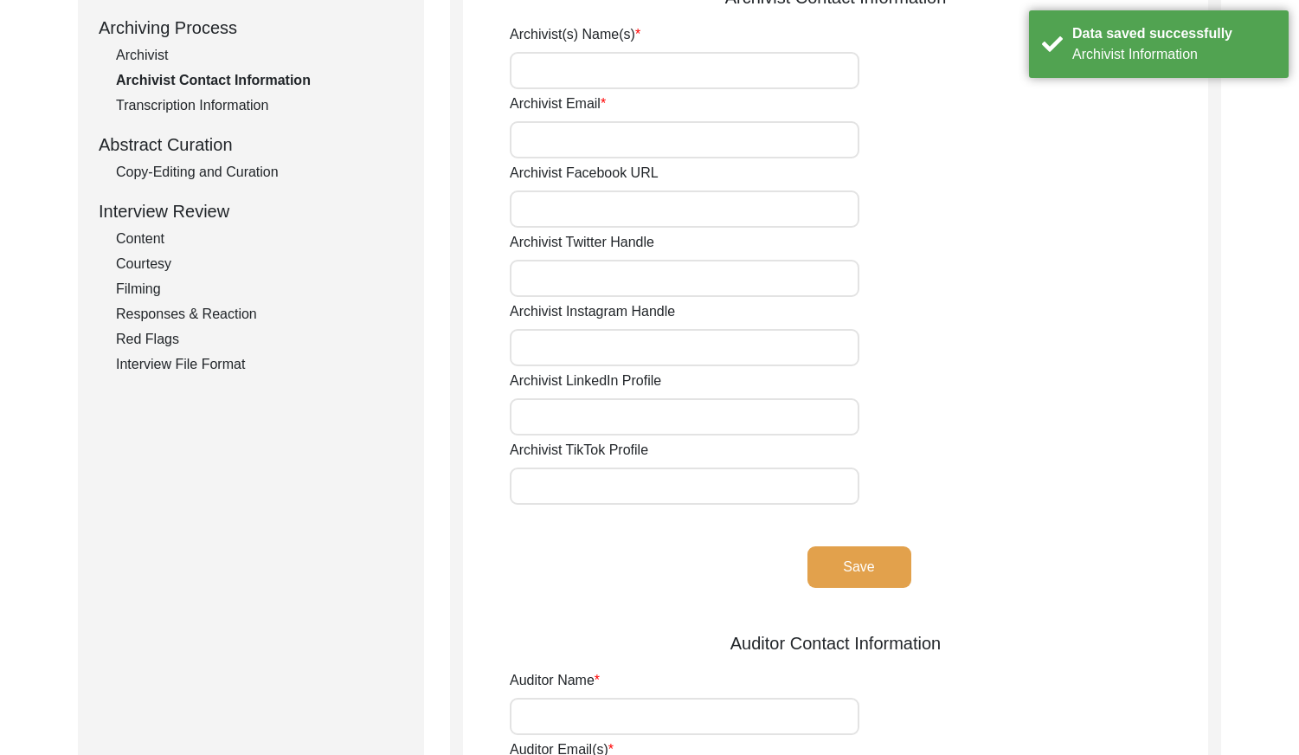
scroll to position [0, 0]
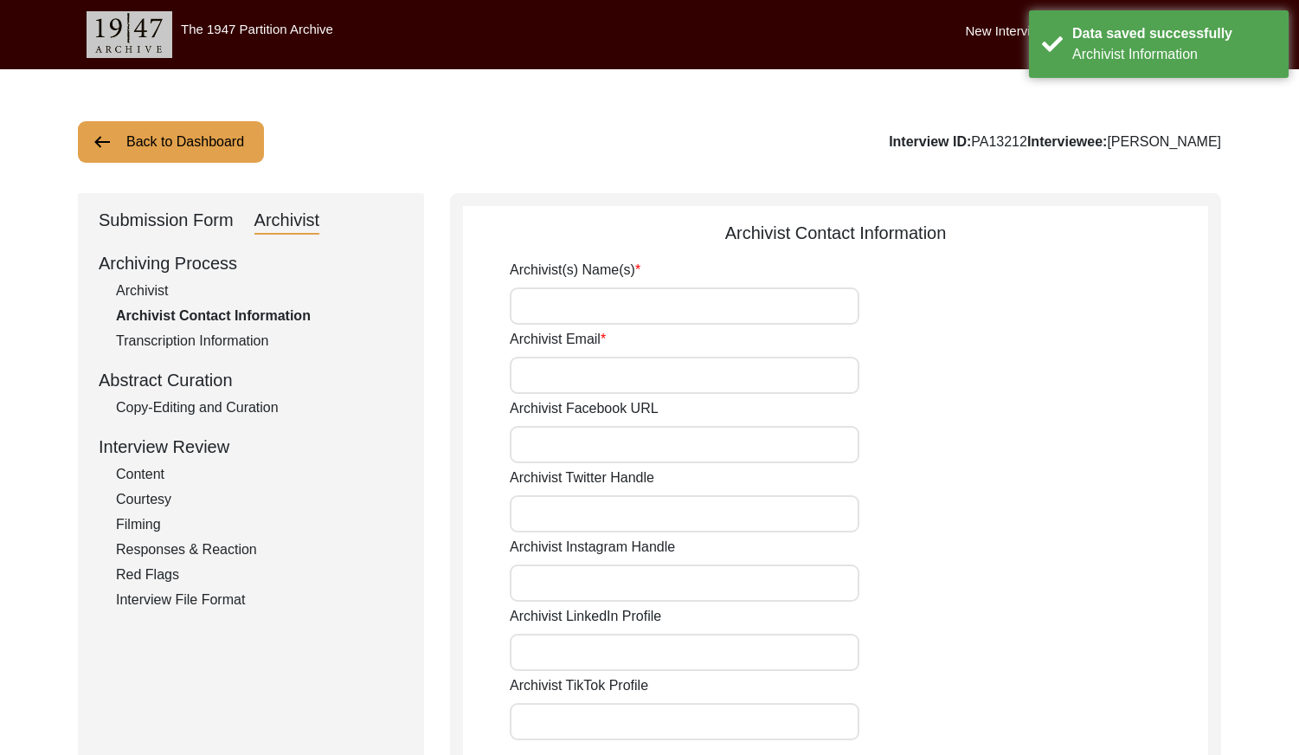
click at [579, 294] on input "Archivist(s) Name(s)" at bounding box center [685, 305] width 350 height 37
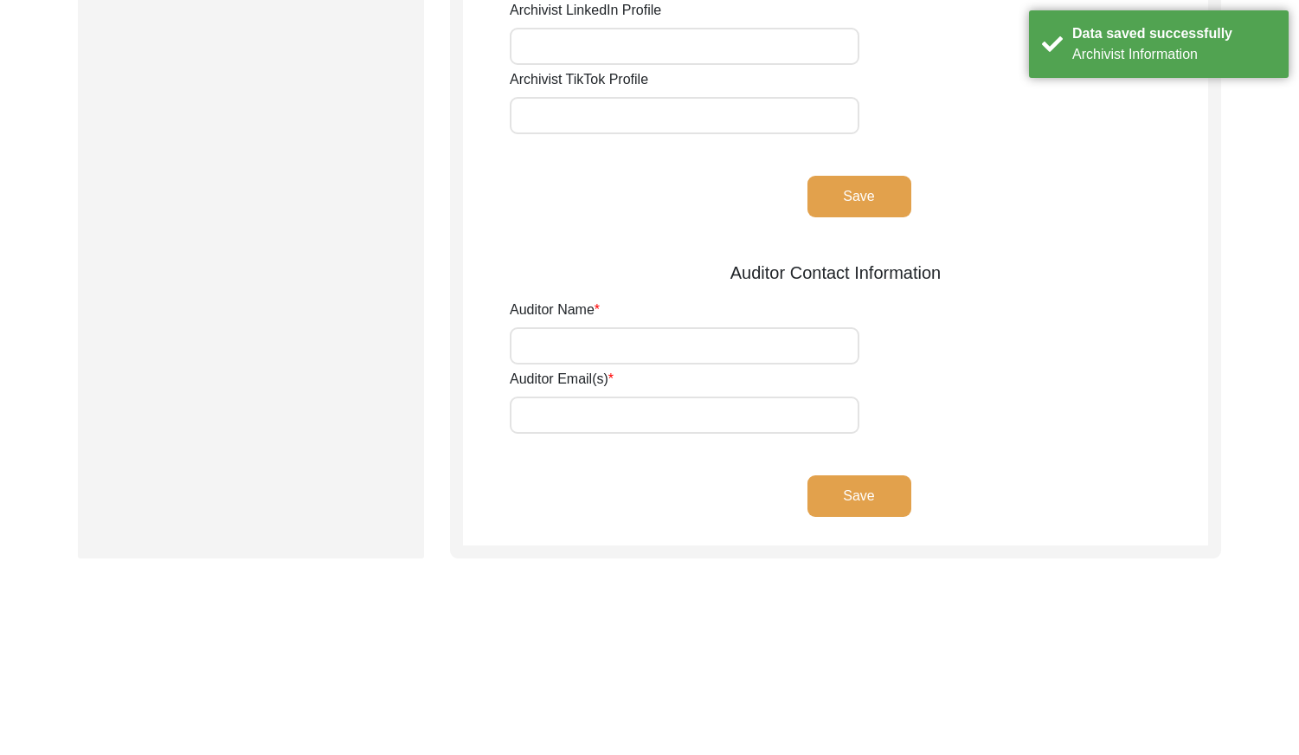
click at [849, 204] on button "Save" at bounding box center [860, 197] width 104 height 42
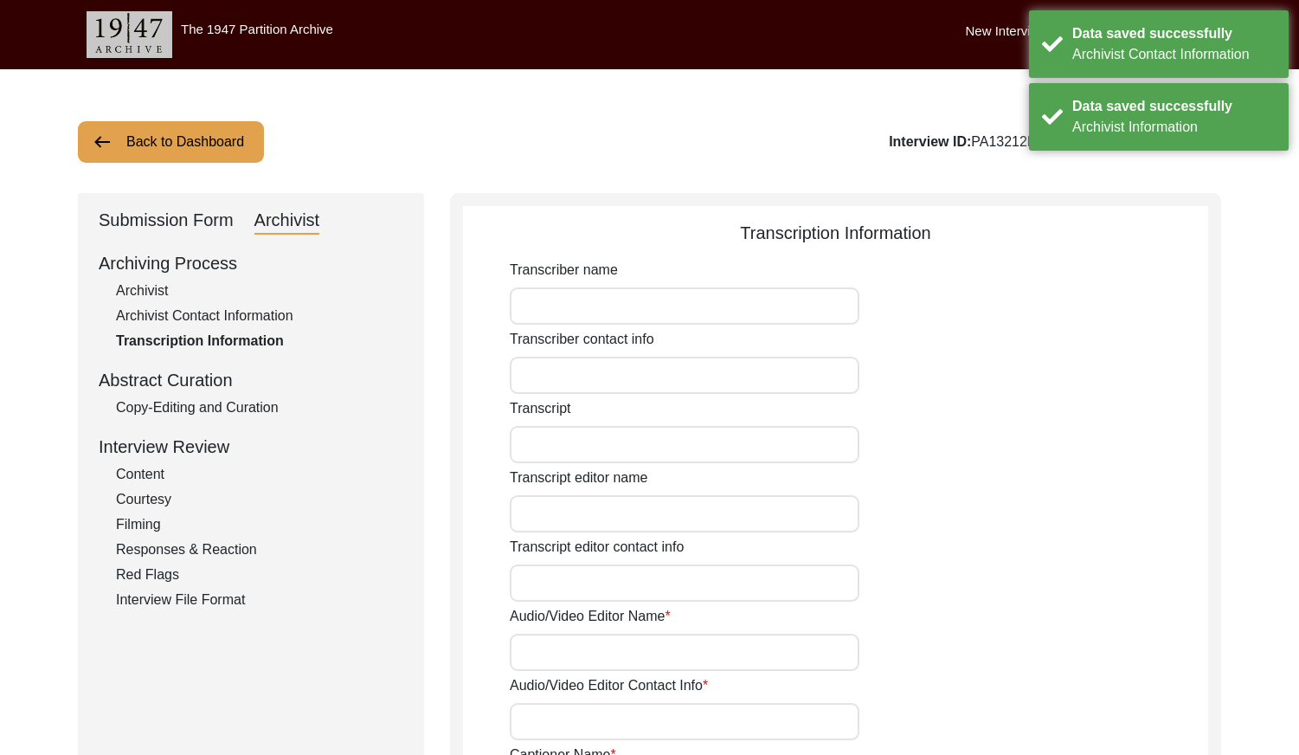
click at [229, 424] on div "Archiving Process Archivist Archivist Contact Information Transcription Informa…" at bounding box center [251, 430] width 305 height 360
click at [229, 417] on div "Copy-Editing and Curation" at bounding box center [259, 407] width 287 height 21
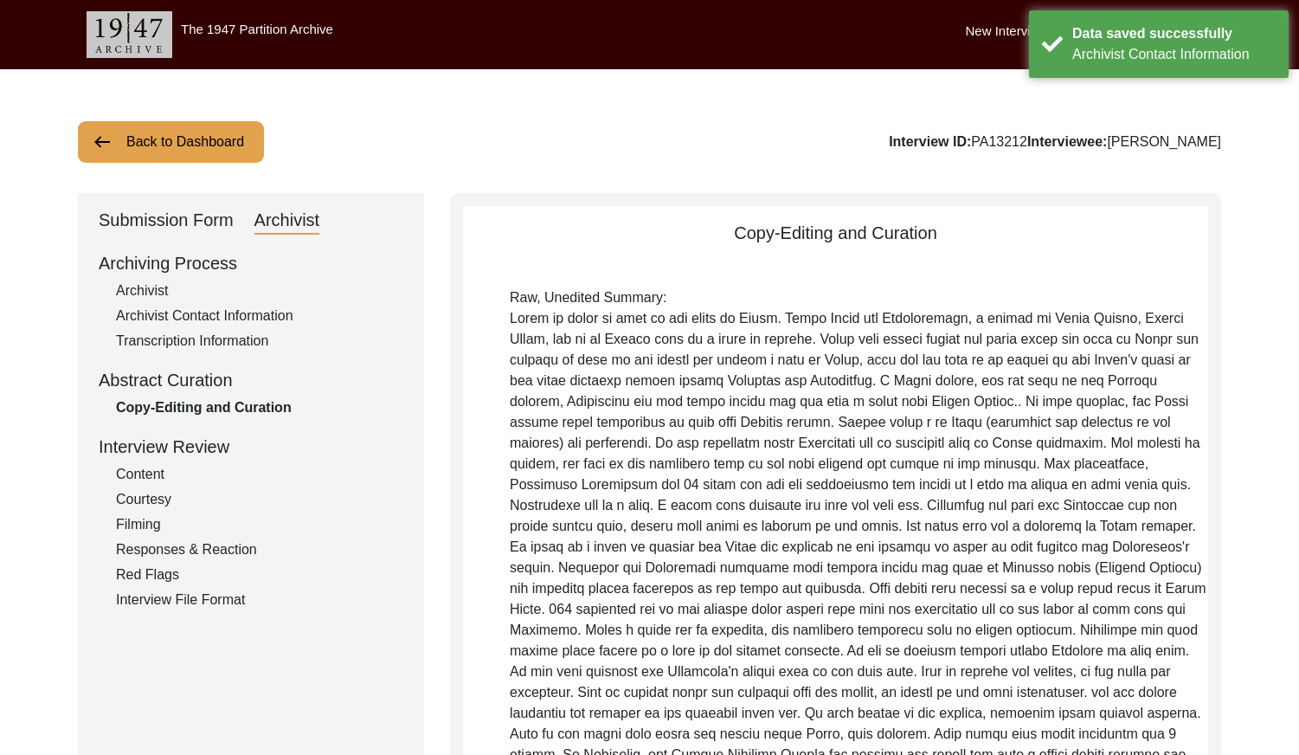
click at [211, 222] on div "Submission Form" at bounding box center [166, 221] width 135 height 28
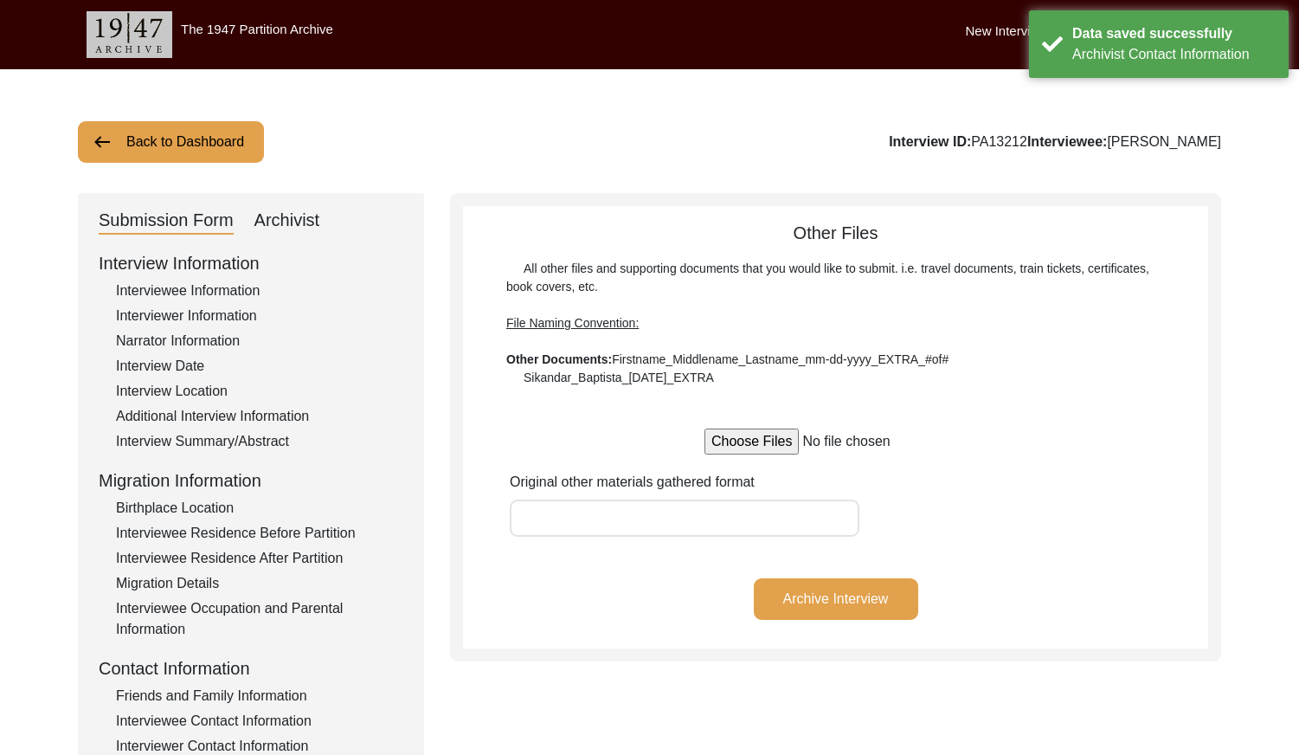
click at [243, 432] on div "Interview Summary/Abstract" at bounding box center [259, 441] width 287 height 21
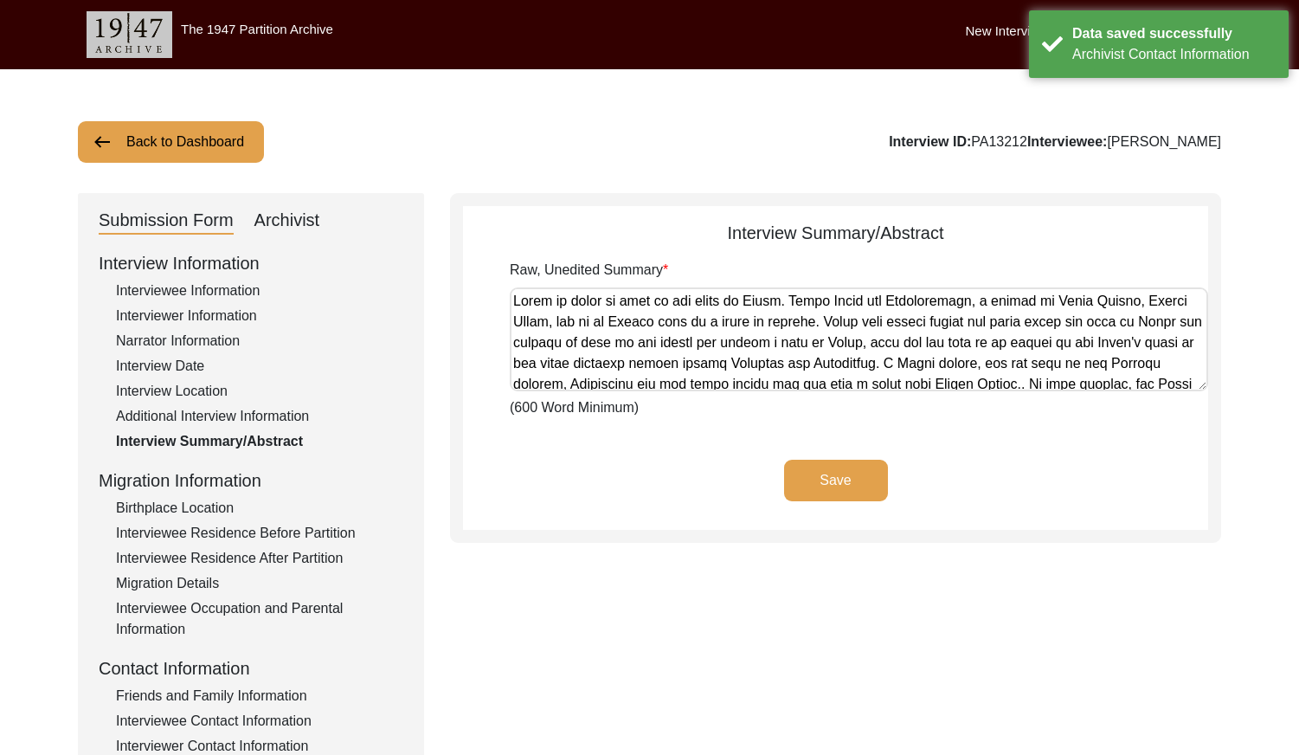
click at [614, 344] on textarea "Raw, Unedited Summary" at bounding box center [859, 339] width 699 height 104
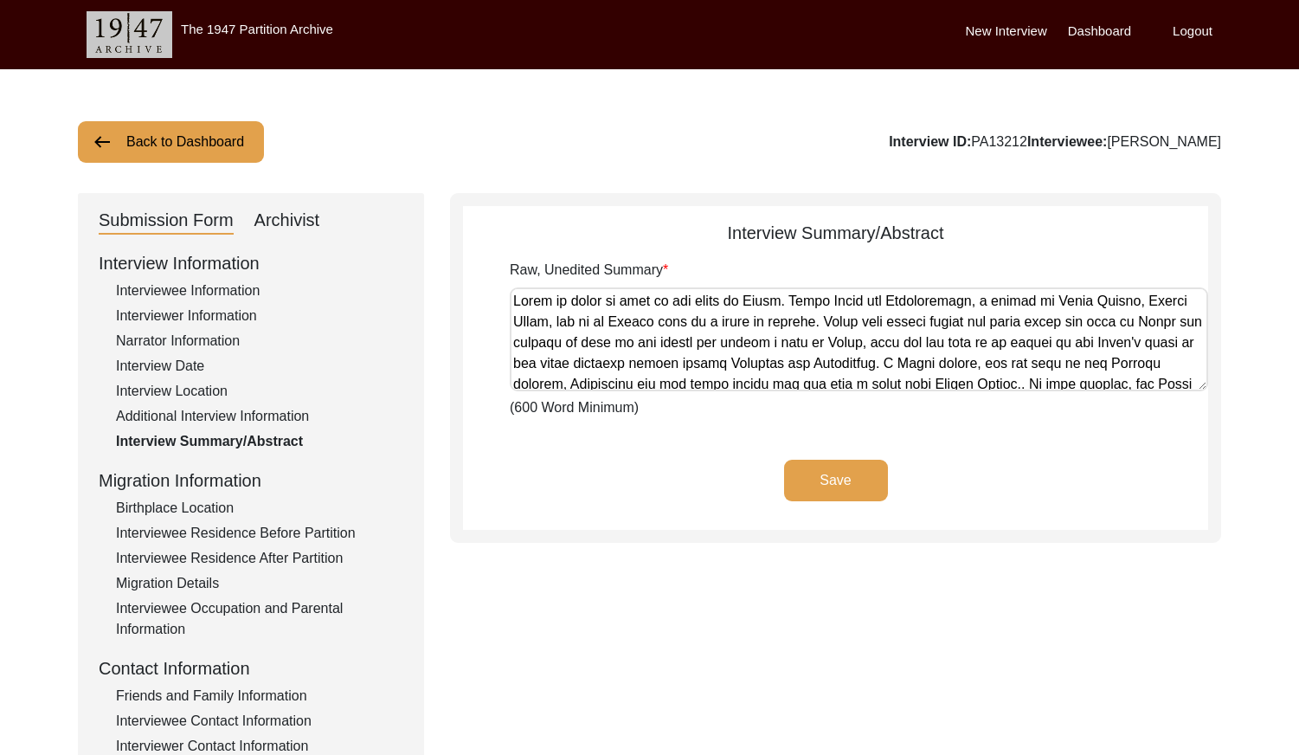
drag, startPoint x: 632, startPoint y: 497, endPoint x: 412, endPoint y: 254, distance: 327.9
click at [630, 492] on div "Save" at bounding box center [835, 495] width 745 height 70
click at [303, 215] on div "Archivist" at bounding box center [287, 221] width 66 height 28
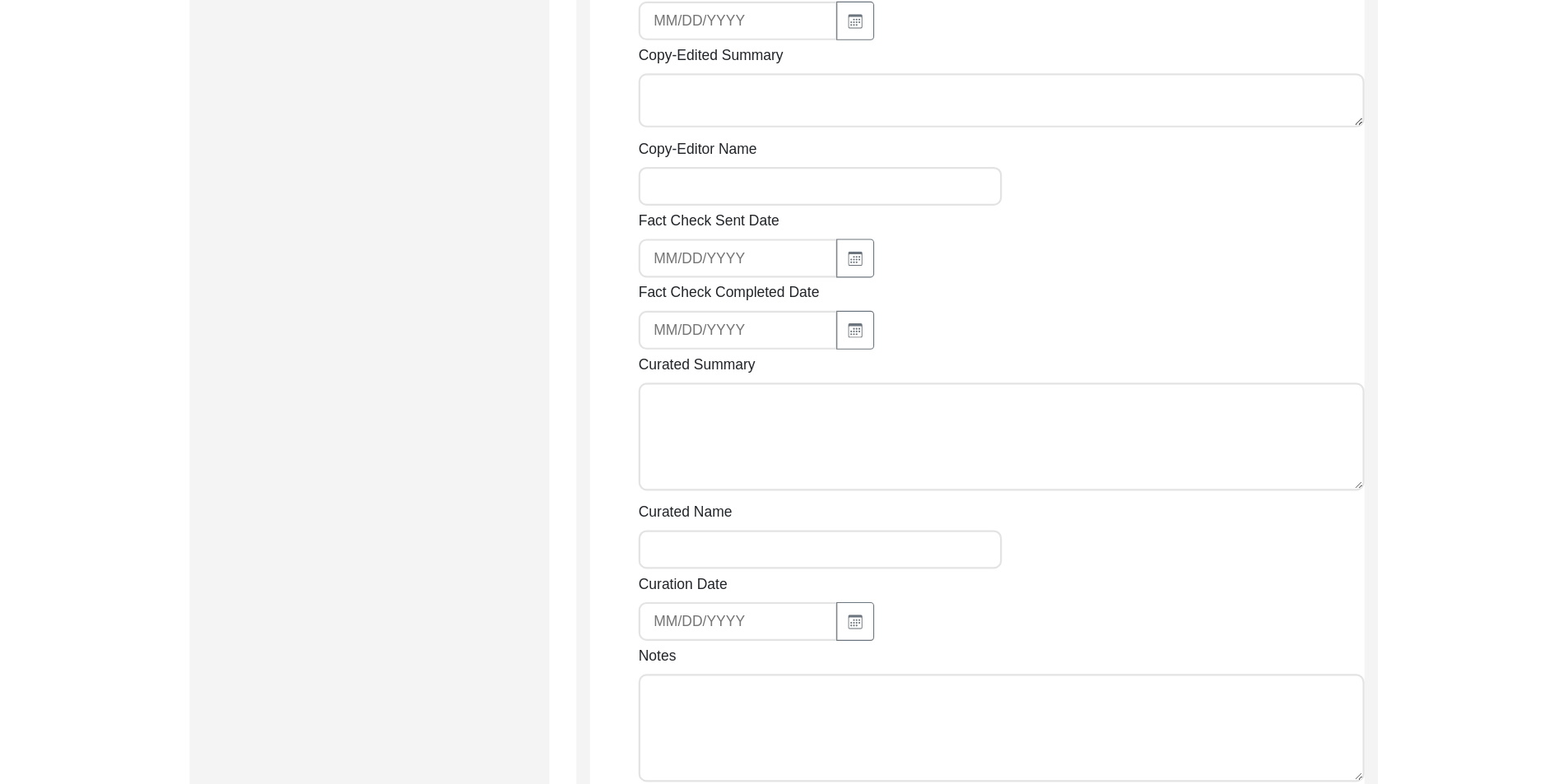
scroll to position [823, 0]
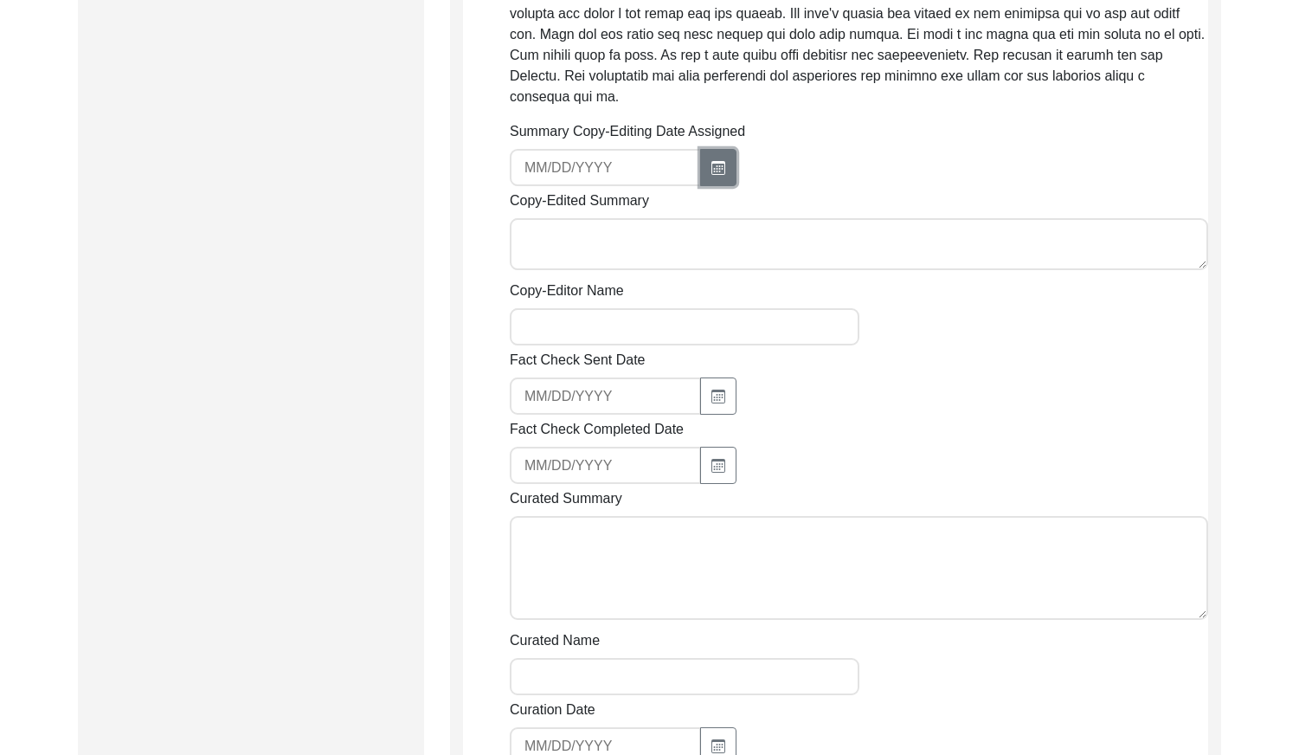
click at [727, 166] on button "button" at bounding box center [718, 167] width 36 height 37
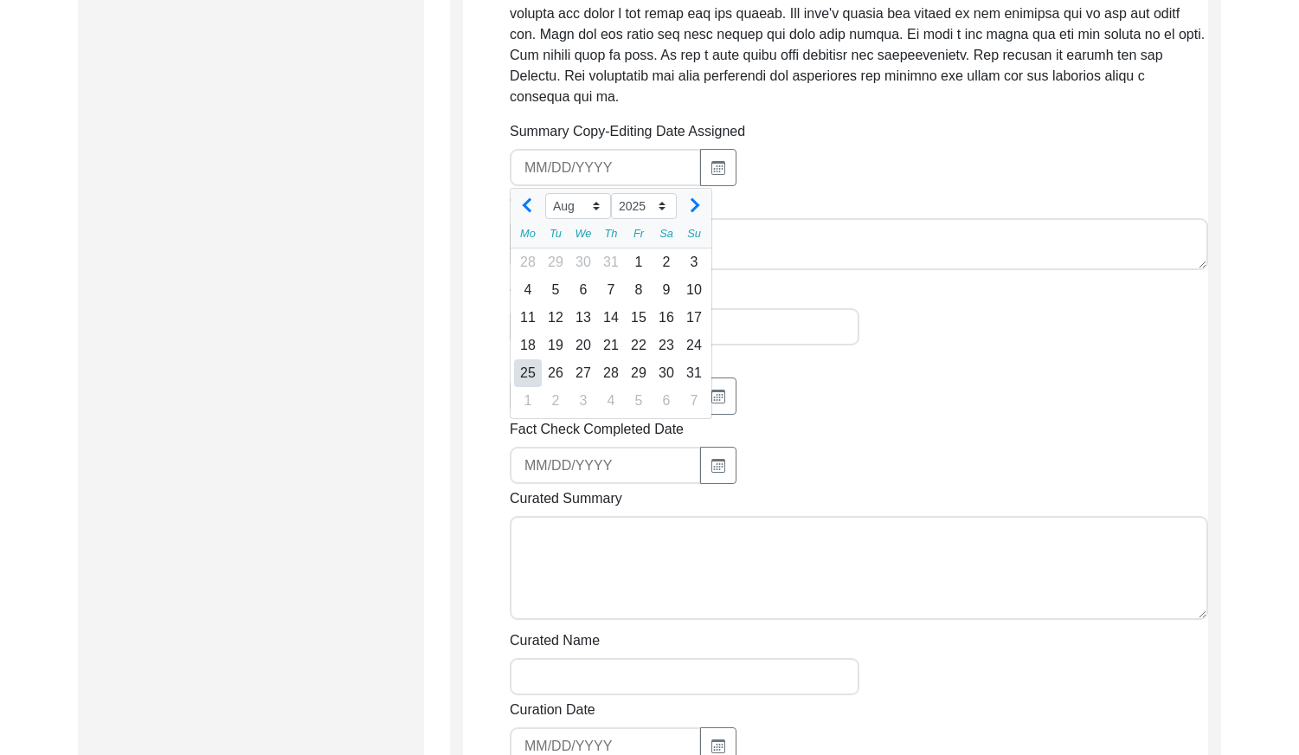
click at [530, 364] on div "25" at bounding box center [528, 373] width 28 height 28
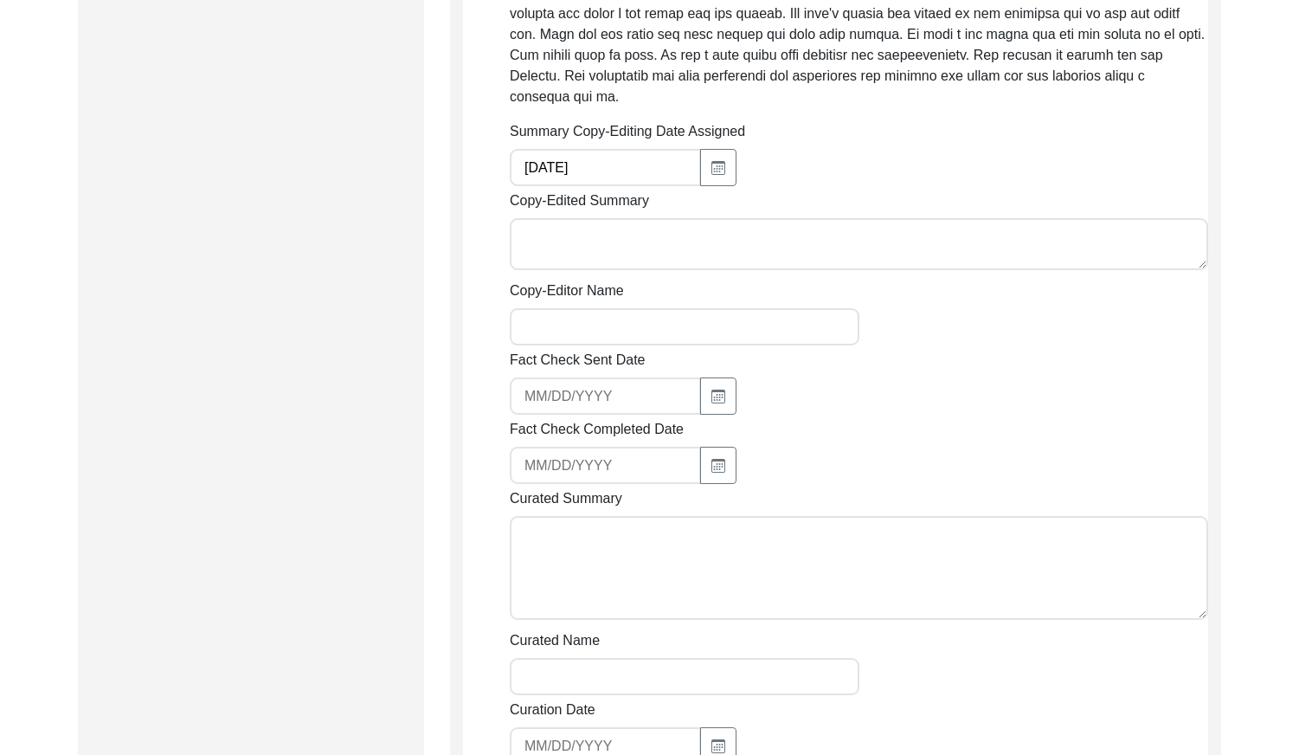
click at [950, 311] on div "Copy-Editor Name" at bounding box center [859, 312] width 699 height 65
click at [620, 248] on textarea "Copy-Edited Summary" at bounding box center [859, 244] width 699 height 52
click at [1114, 325] on div "Copy-Editor Name" at bounding box center [859, 312] width 699 height 65
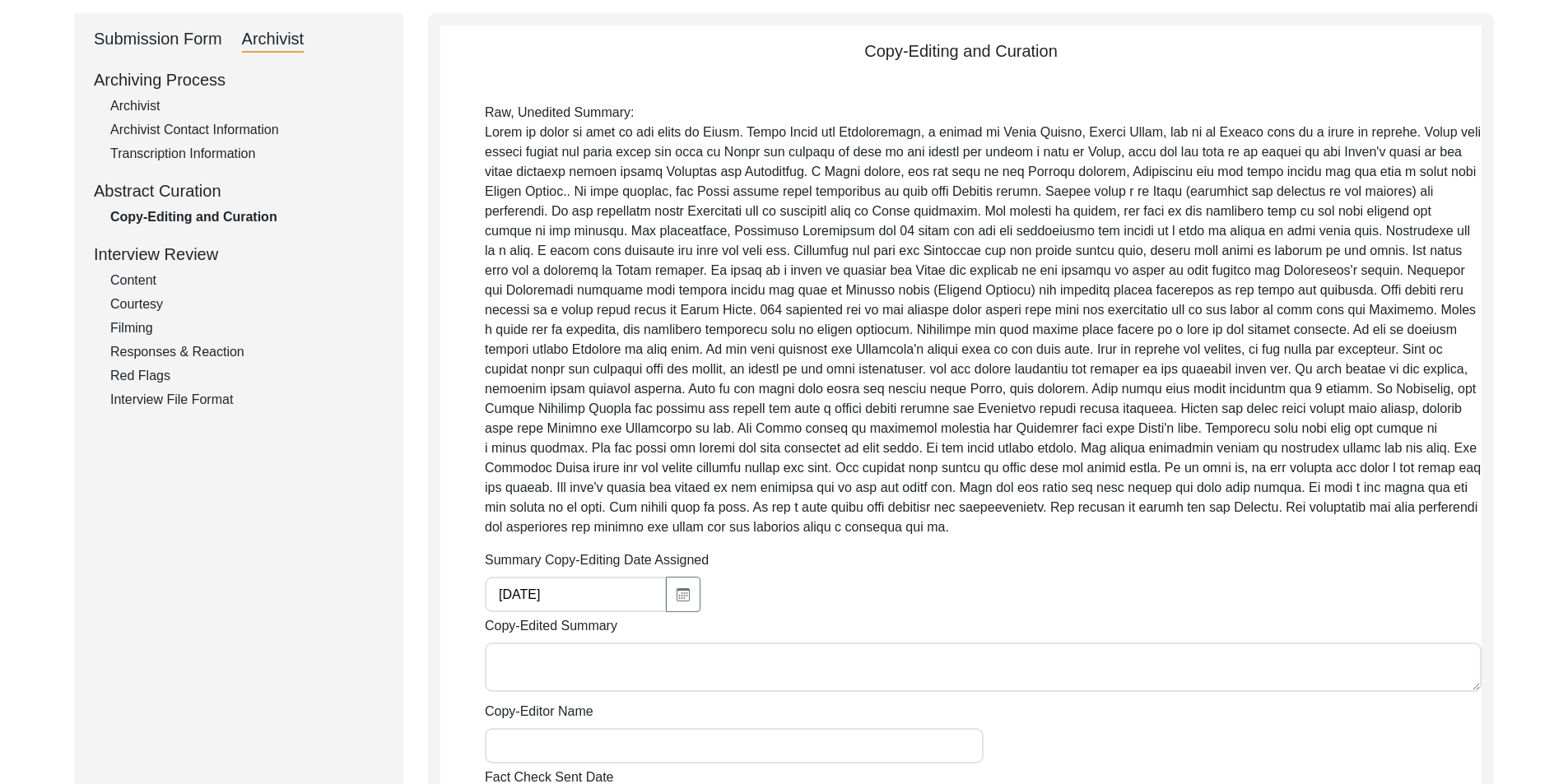
scroll to position [164, 0]
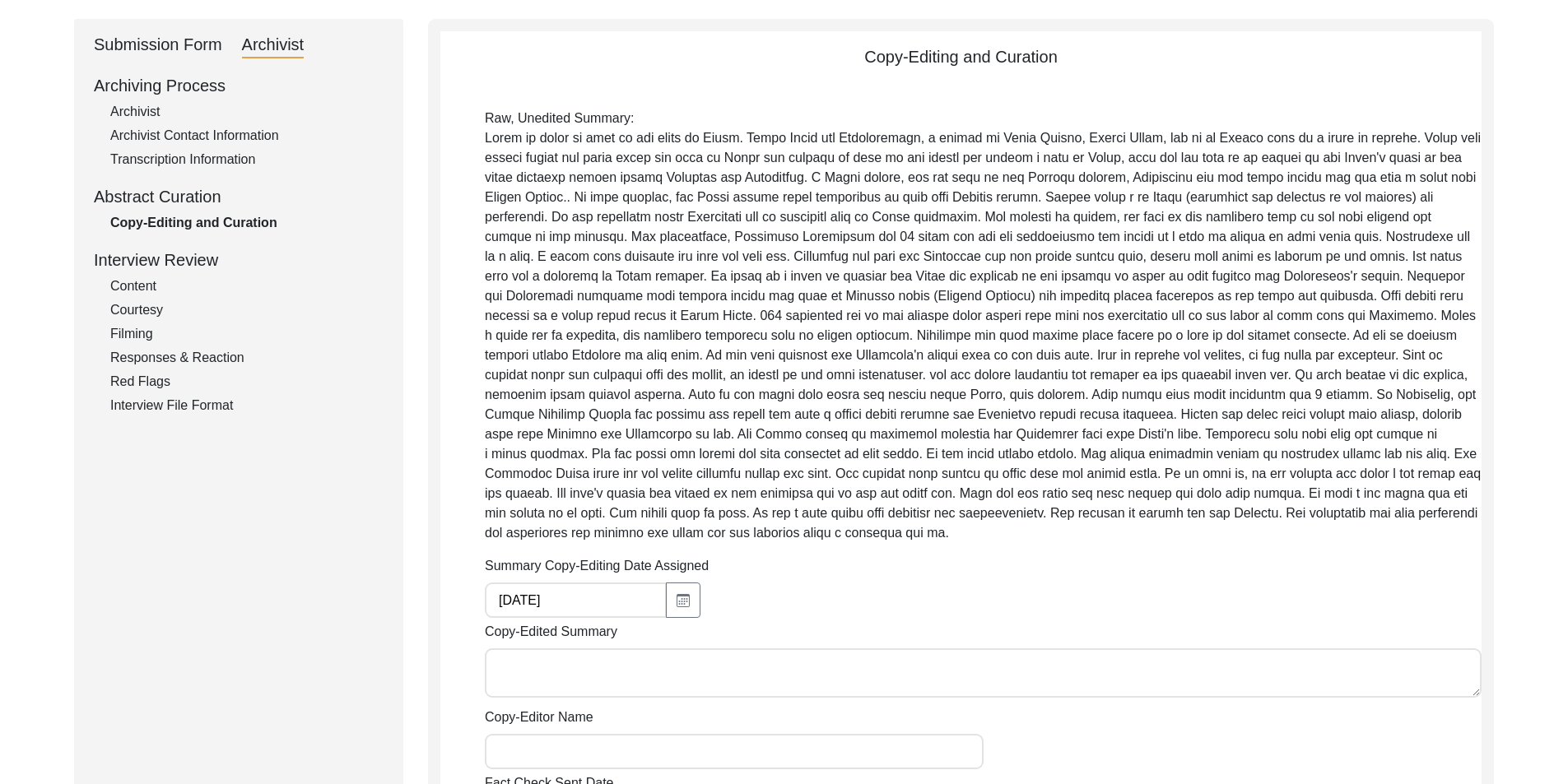
click at [184, 64] on div "Submission Form Archivist Archiving Process Archivist Archivist Contact Informa…" at bounding box center [239, 719] width 329 height 1402
click at [184, 49] on div "Submission Form" at bounding box center [158, 46] width 128 height 27
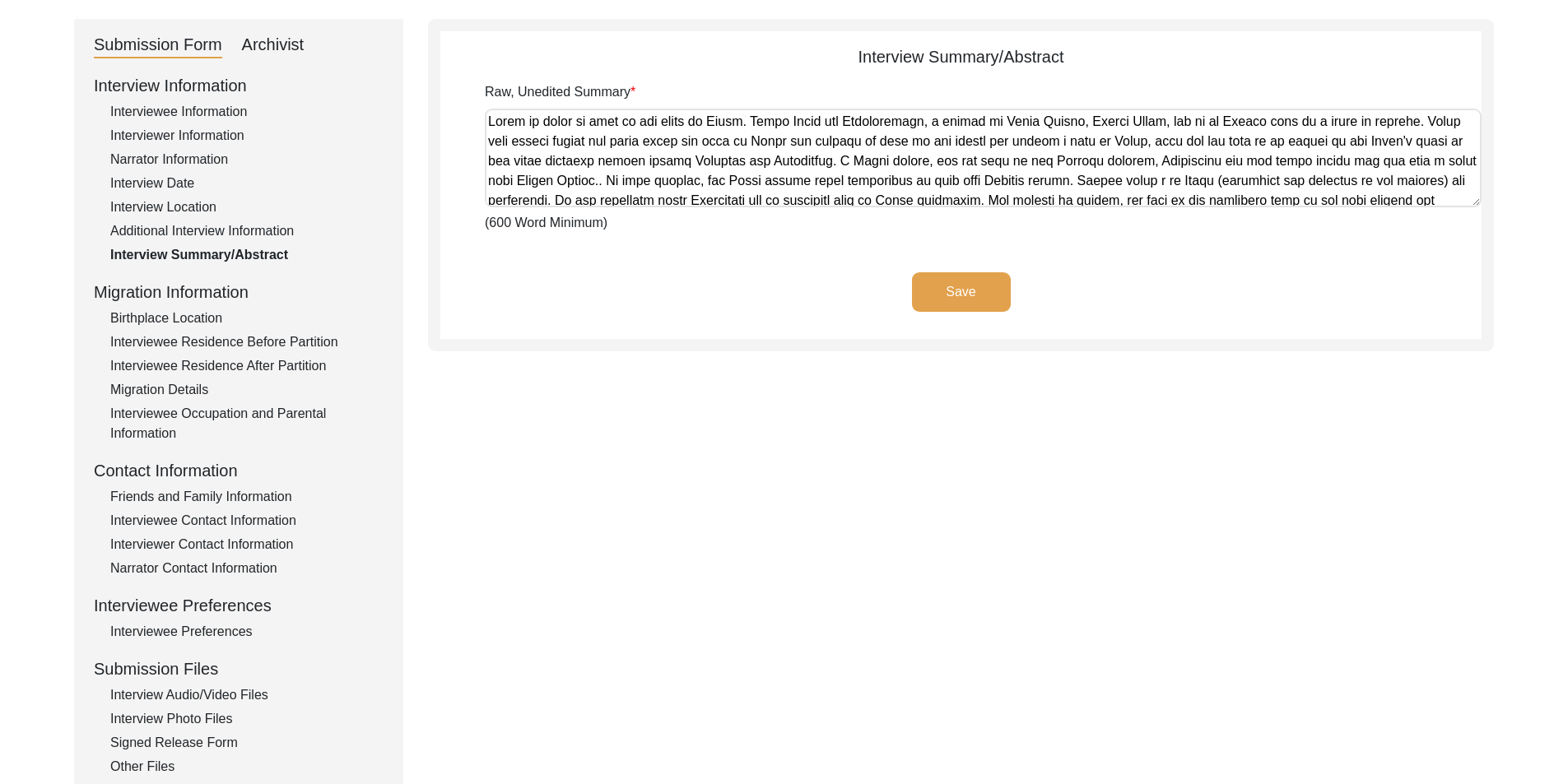
click at [170, 137] on div "Interviewer Information" at bounding box center [246, 135] width 273 height 20
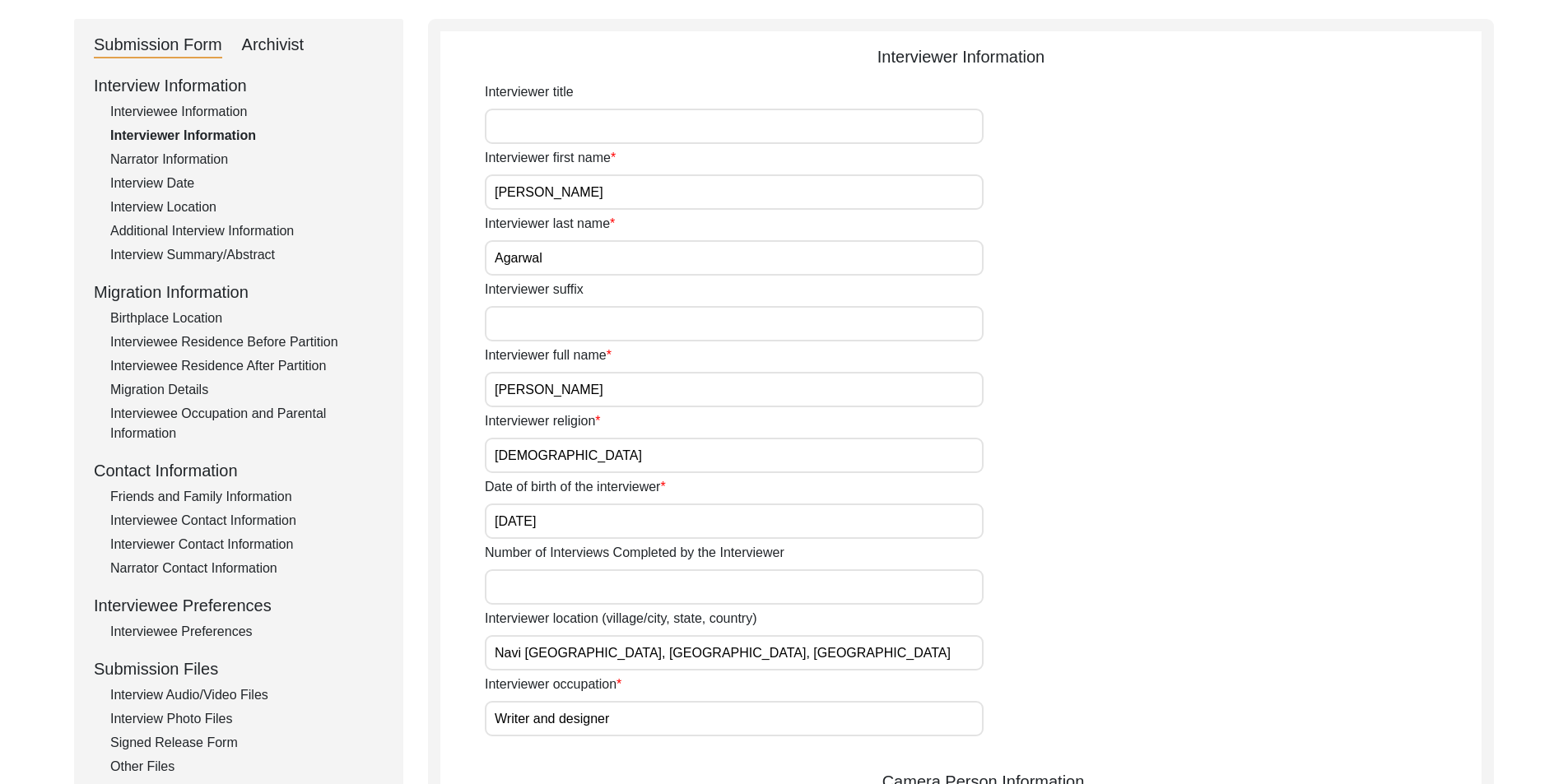
click at [280, 54] on div "Archivist" at bounding box center [273, 46] width 63 height 27
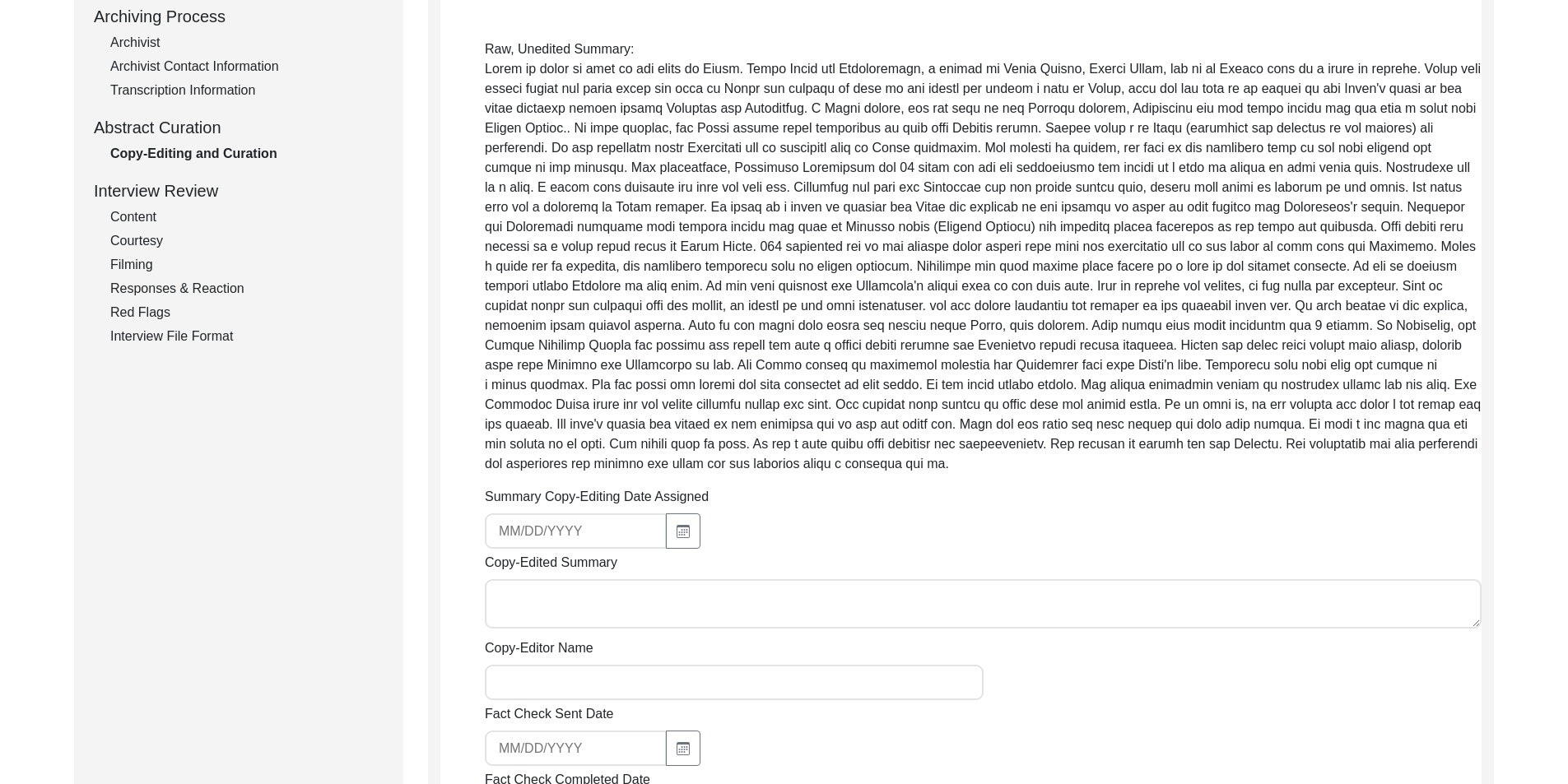
scroll to position [329, 0]
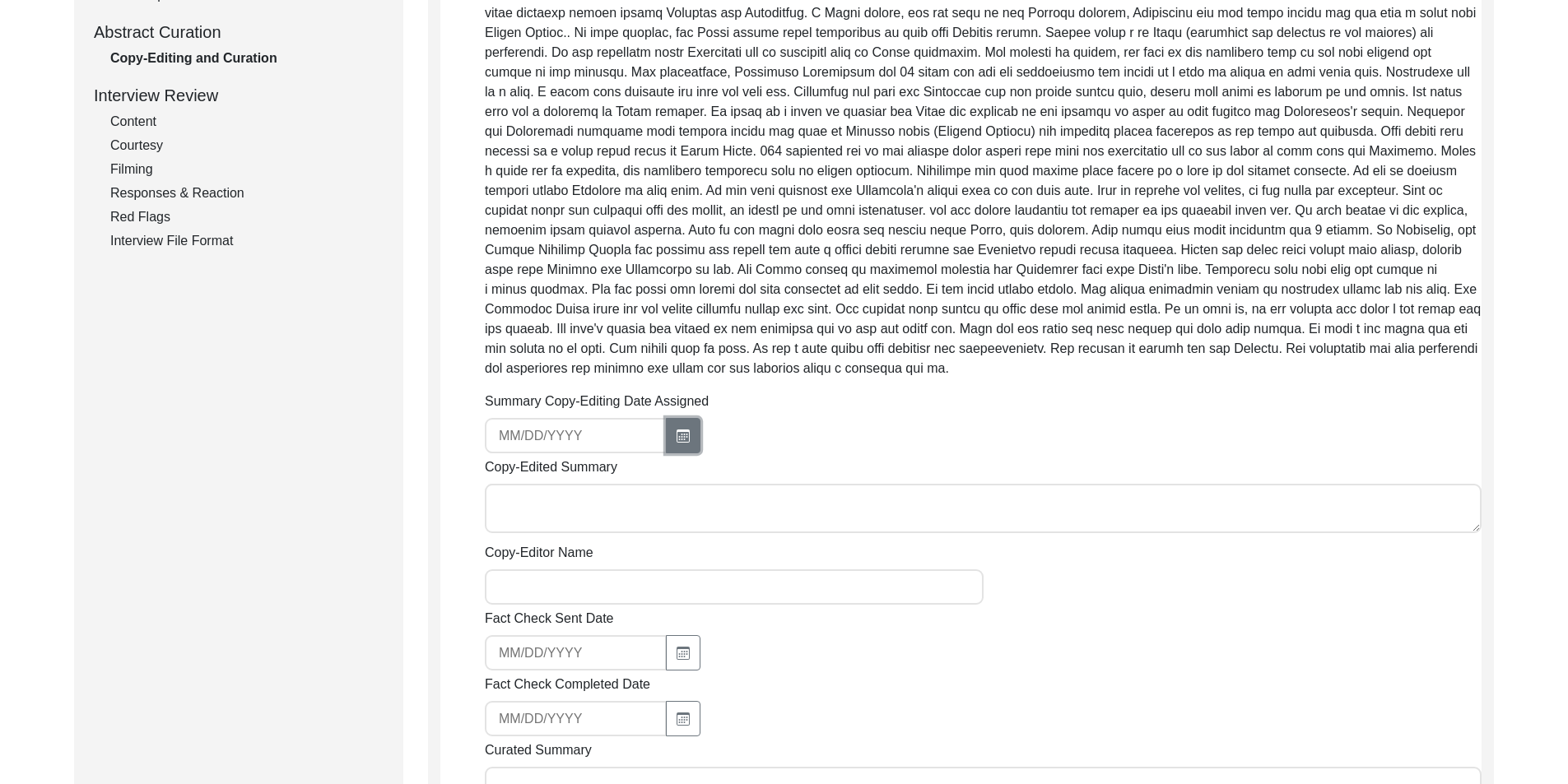
click at [666, 437] on button "button" at bounding box center [683, 435] width 34 height 35
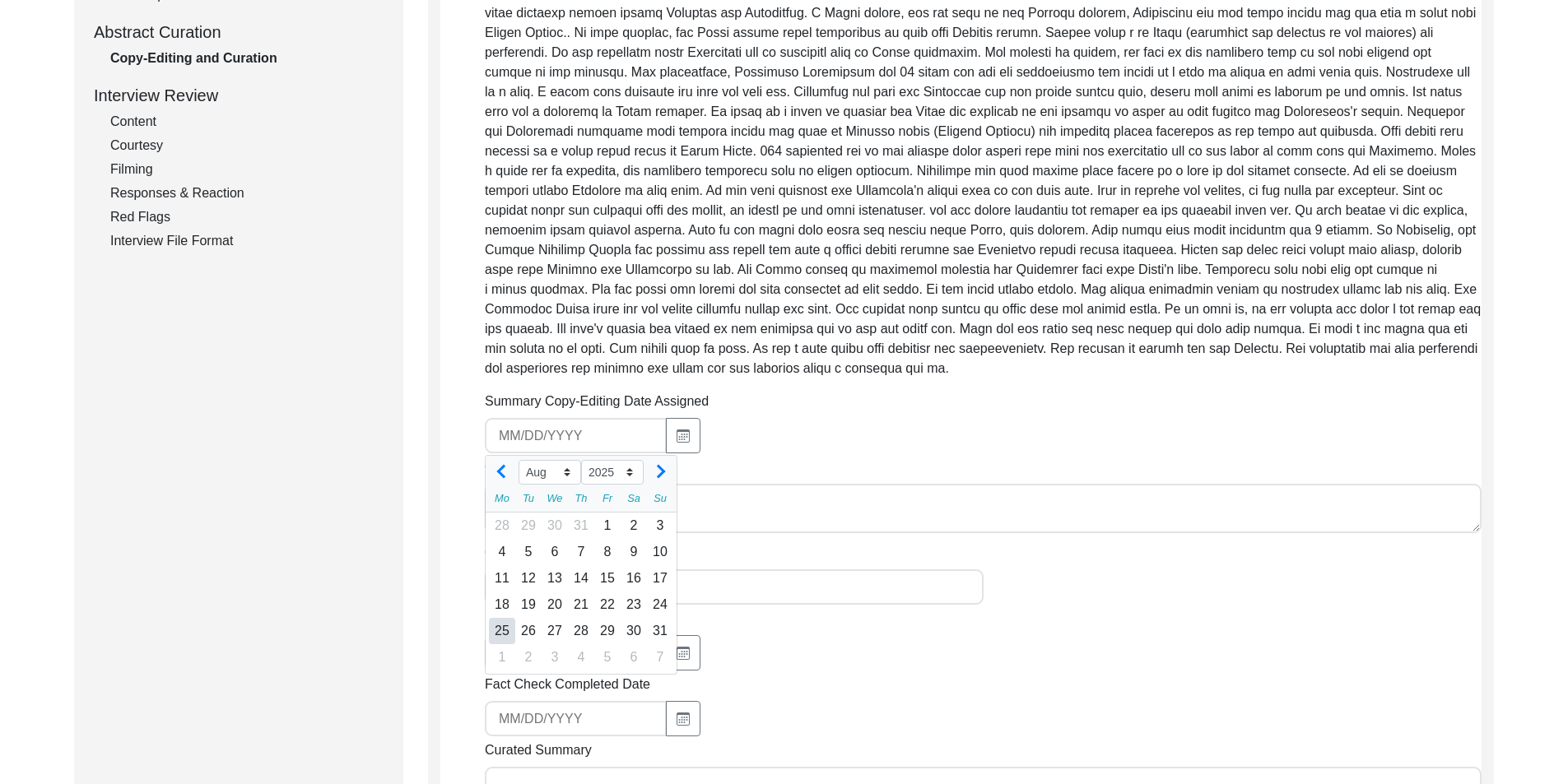
click at [500, 627] on div "25" at bounding box center [502, 631] width 27 height 27
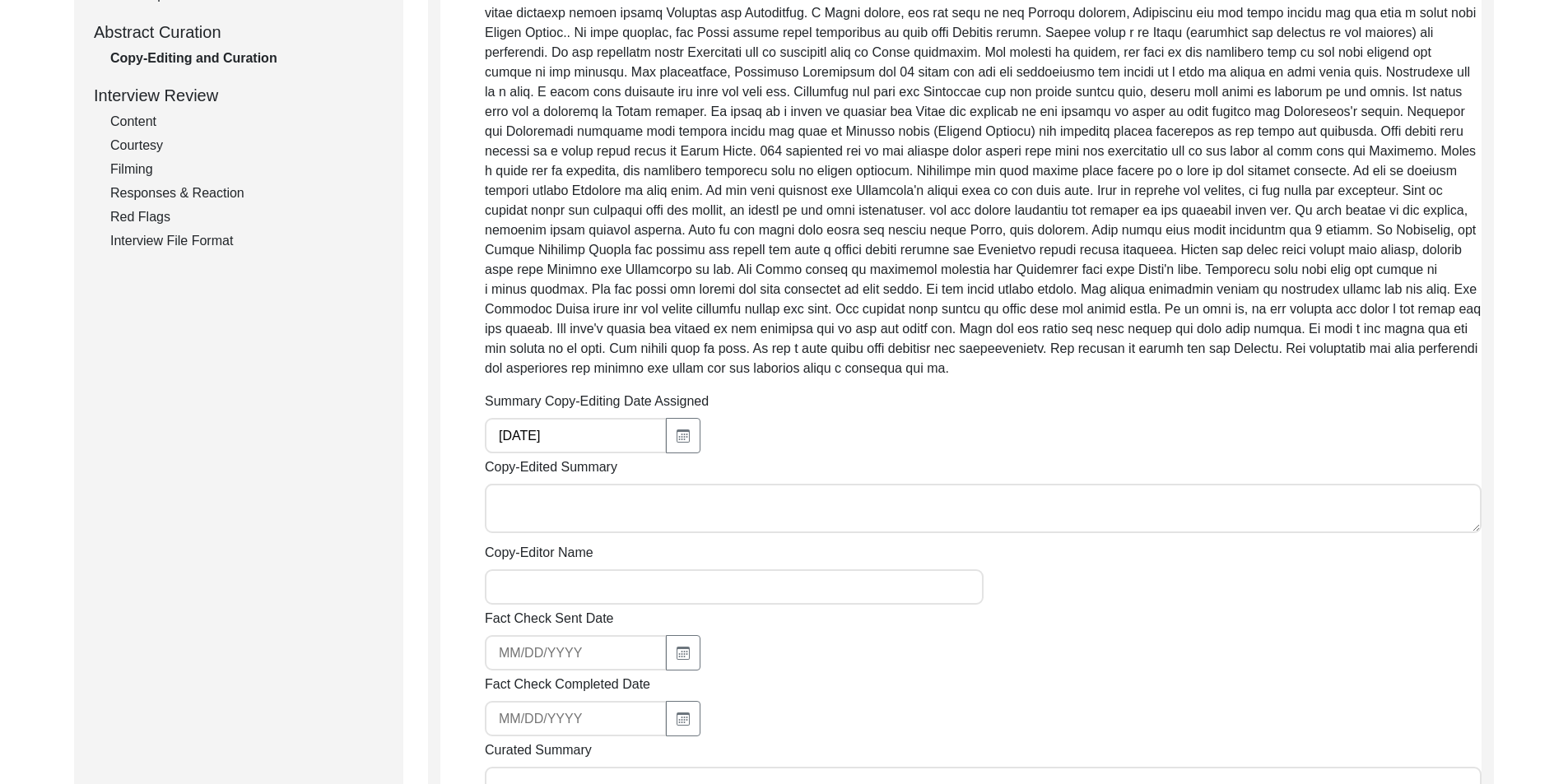
scroll to position [0, 0]
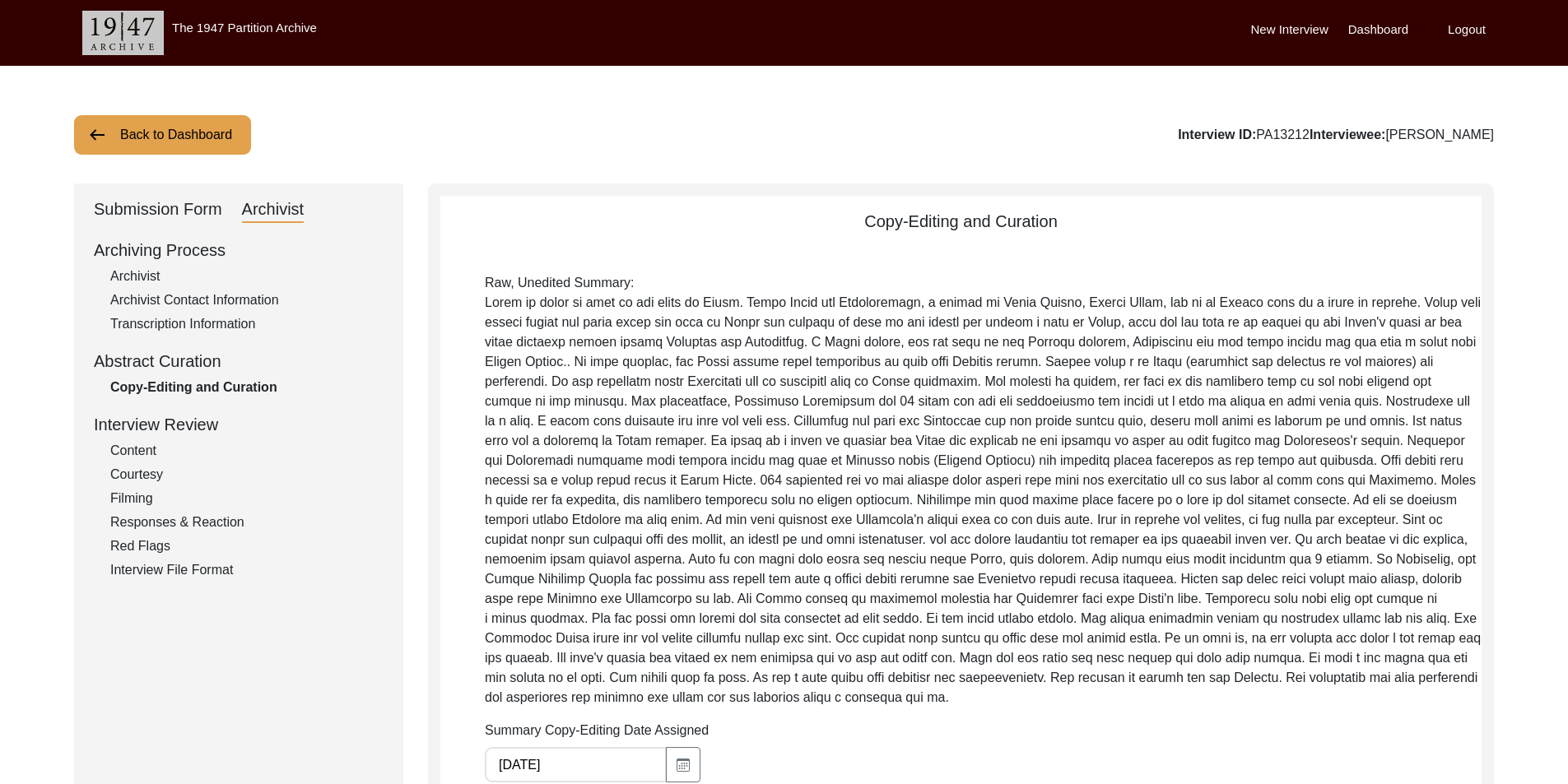
drag, startPoint x: 489, startPoint y: 342, endPoint x: 949, endPoint y: 540, distance: 500.8
click at [949, 540] on p "Raw, Unedited Summary:" at bounding box center [983, 489] width 997 height 434
drag, startPoint x: 992, startPoint y: 698, endPoint x: 480, endPoint y: 308, distance: 643.6
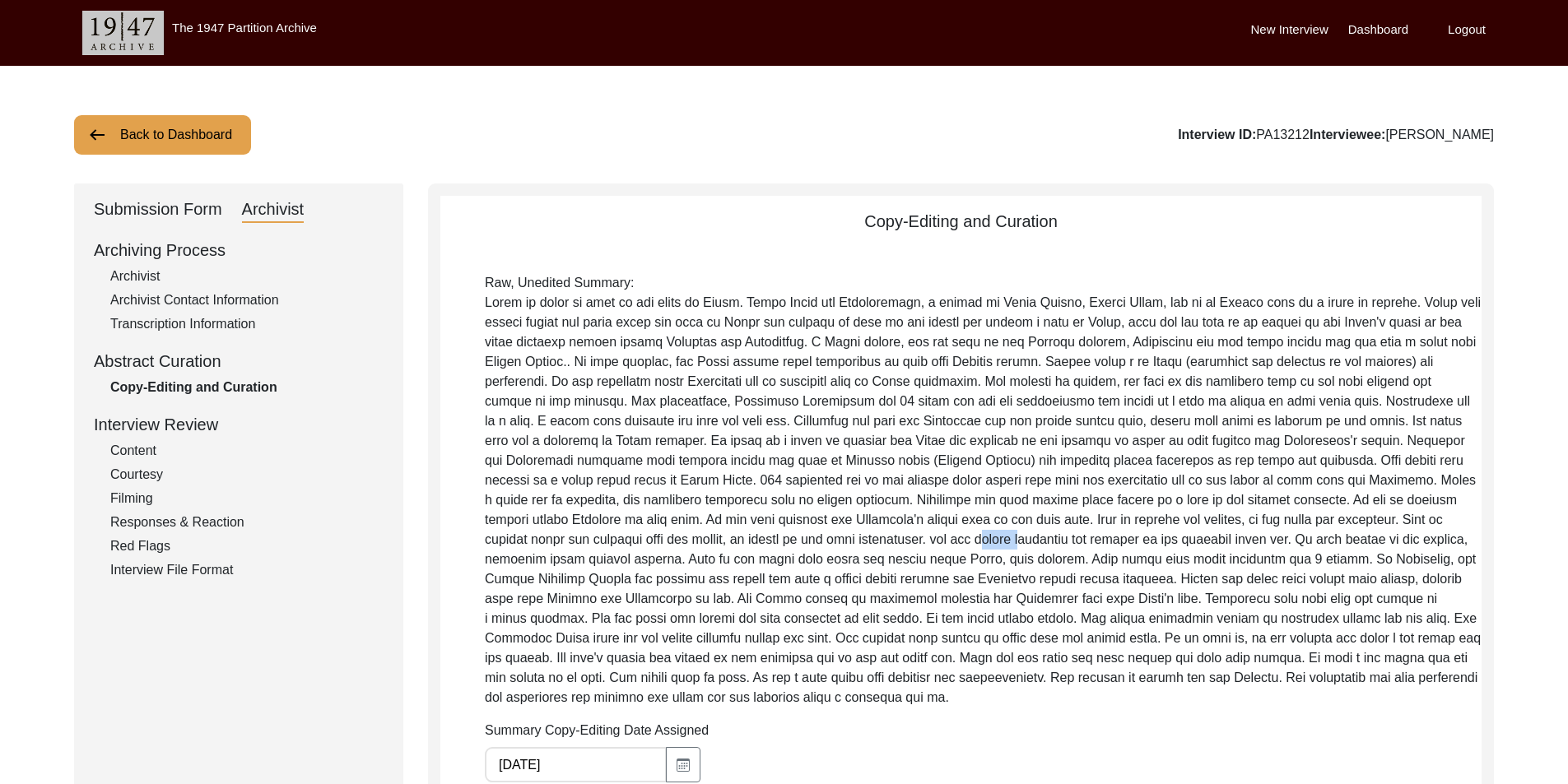
copy p "Gorta is about an hour to the south of [GEOGRAPHIC_DATA]. After India got Indep…"
click at [177, 216] on div "Submission Form" at bounding box center [158, 210] width 128 height 27
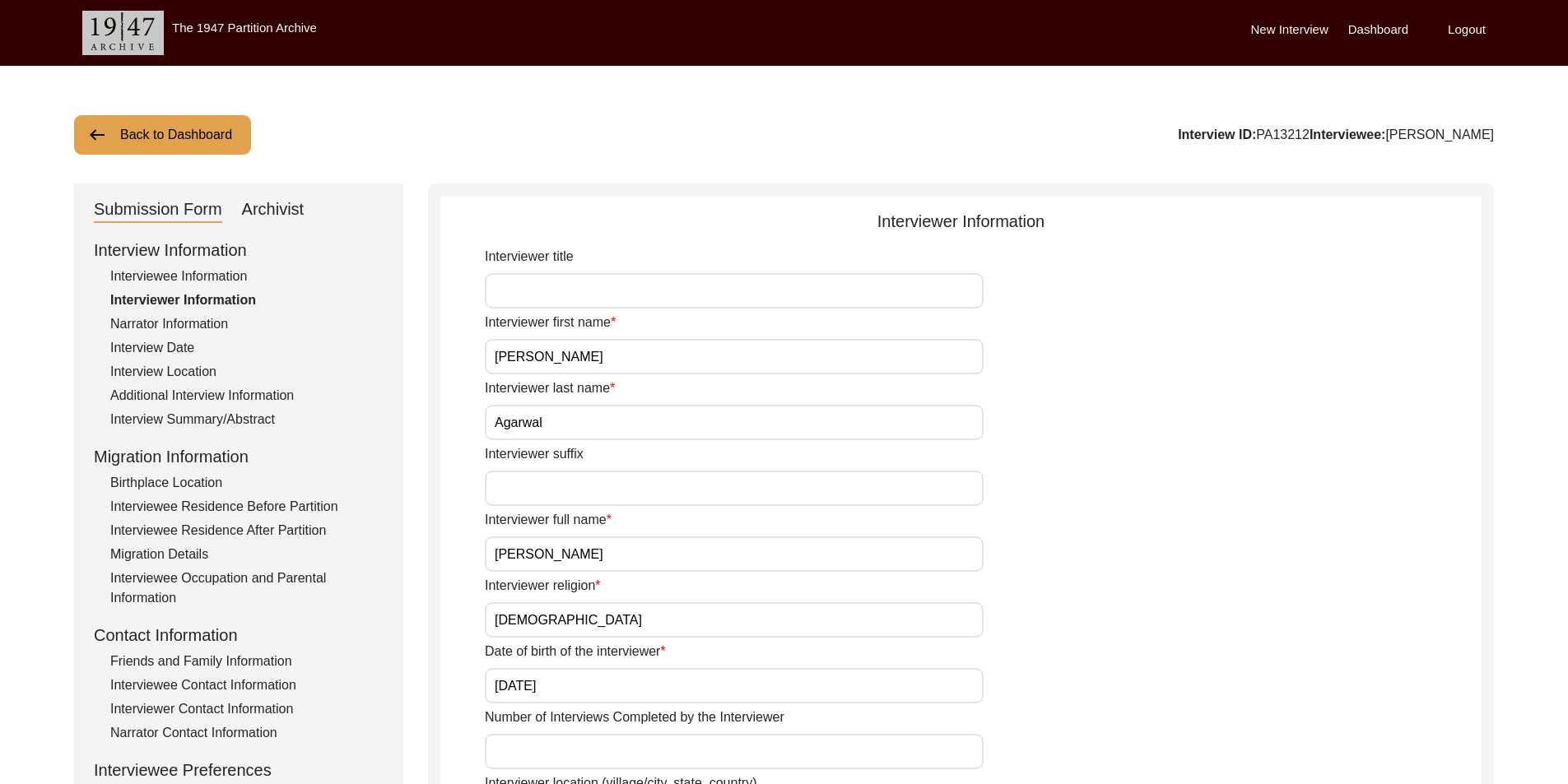
click at [205, 407] on div "Interview Information Interviewee Information Interviewer Information Narrator …" at bounding box center [239, 589] width 290 height 703
click at [275, 419] on div "Interview Summary/Abstract" at bounding box center [246, 419] width 273 height 20
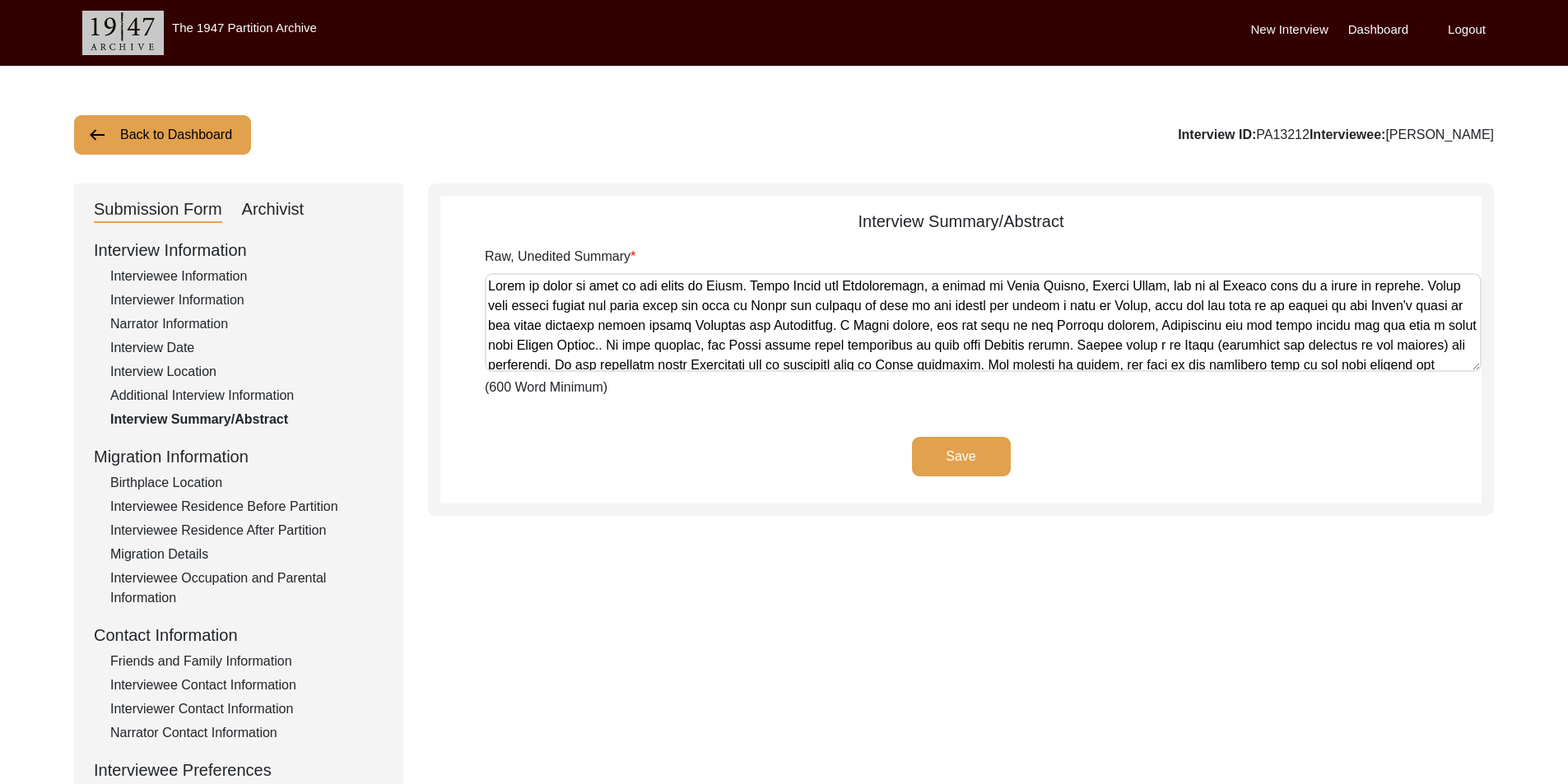
click at [635, 340] on textarea "Raw, Unedited Summary" at bounding box center [983, 322] width 997 height 99
click at [300, 202] on div "Archivist" at bounding box center [273, 210] width 63 height 27
